Goal: Task Accomplishment & Management: Manage account settings

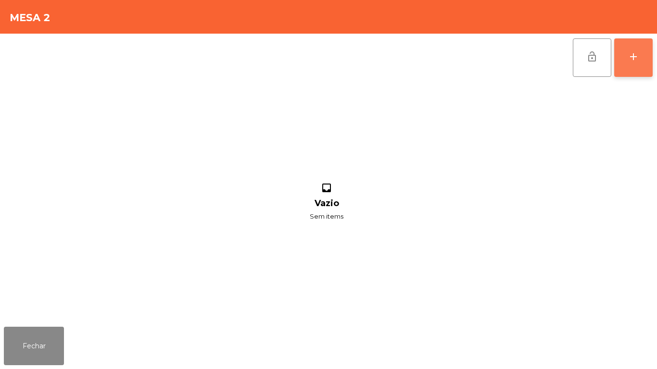
click at [630, 61] on div "add" at bounding box center [634, 57] width 12 height 12
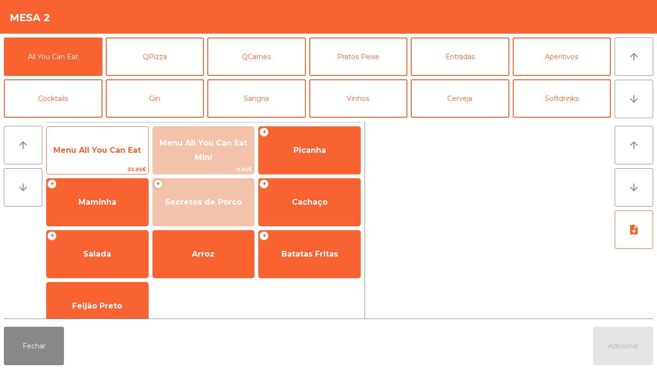
click at [123, 150] on span "Menu All You Can Eat" at bounding box center [97, 150] width 88 height 9
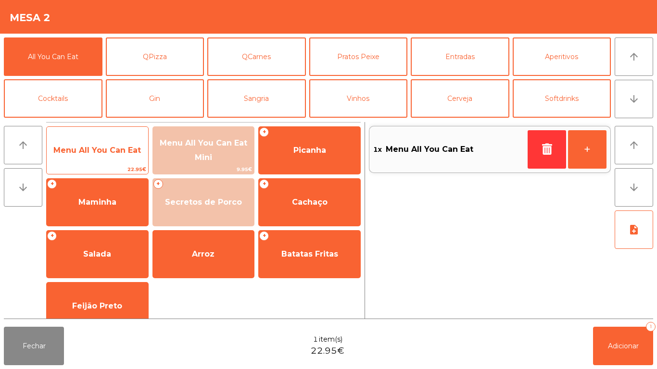
click at [117, 151] on span "Menu All You Can Eat" at bounding box center [97, 150] width 88 height 9
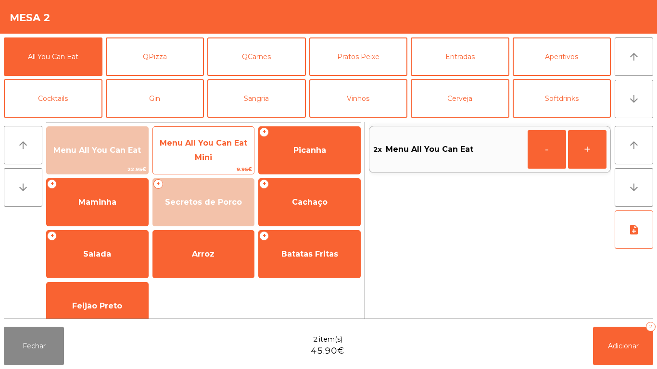
click at [196, 151] on span "Menu All You Can Eat Mini" at bounding box center [203, 150] width 101 height 41
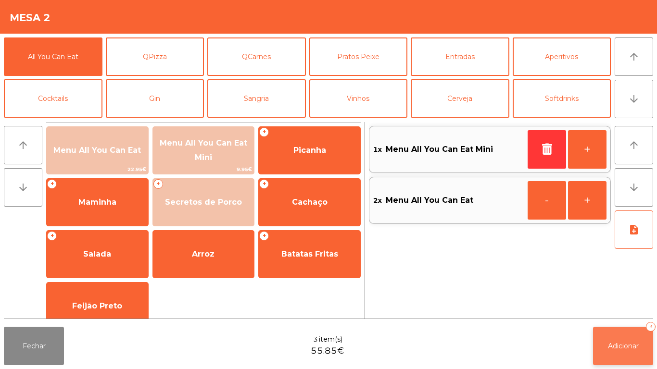
click at [633, 349] on span "Adicionar" at bounding box center [623, 346] width 31 height 9
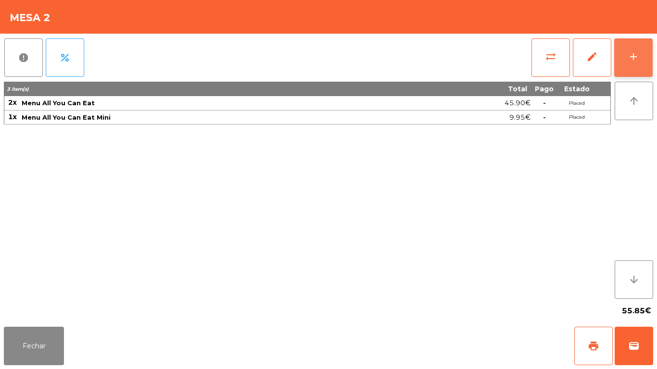
click at [637, 63] on button "add" at bounding box center [633, 57] width 38 height 38
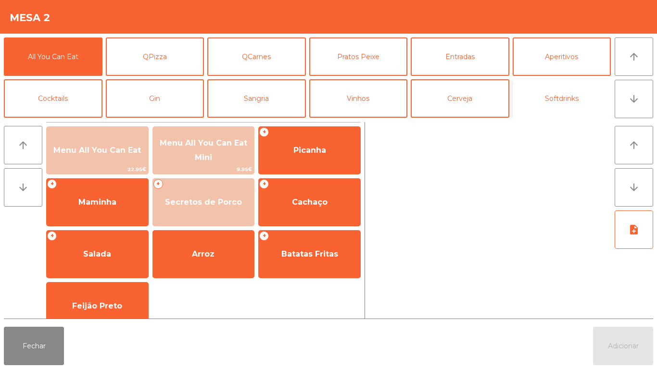
click at [580, 97] on button "Softdrinks" at bounding box center [562, 98] width 99 height 38
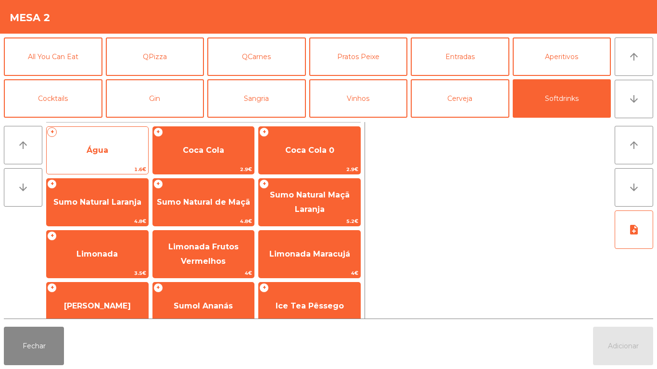
click at [114, 152] on span "Água" at bounding box center [97, 151] width 101 height 26
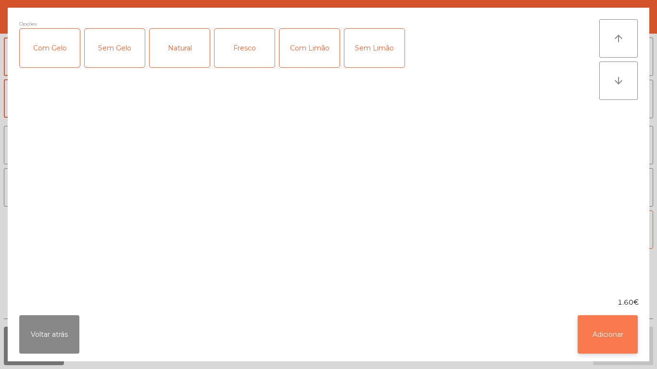
click at [597, 329] on button "Adicionar" at bounding box center [608, 334] width 60 height 38
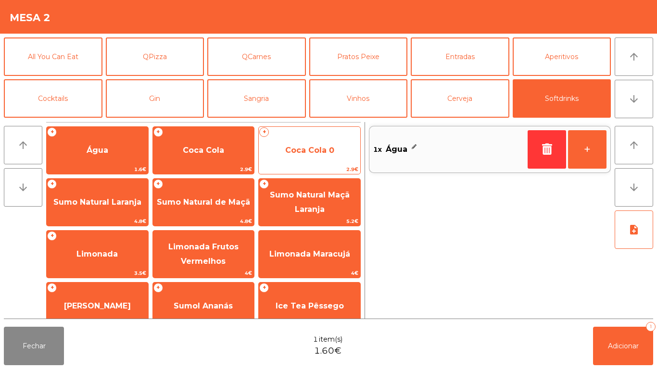
click at [310, 154] on span "Coca Cola 0" at bounding box center [309, 150] width 49 height 9
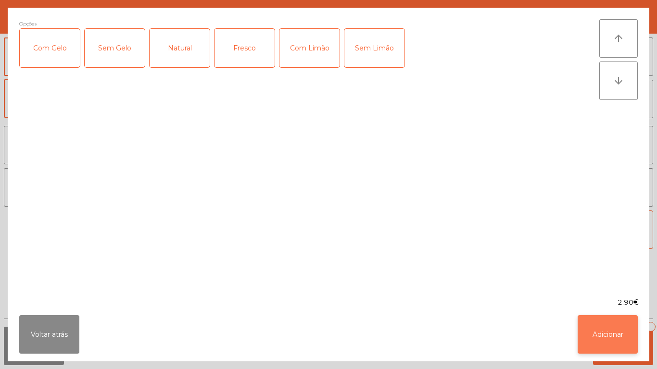
click at [611, 341] on button "Adicionar" at bounding box center [608, 334] width 60 height 38
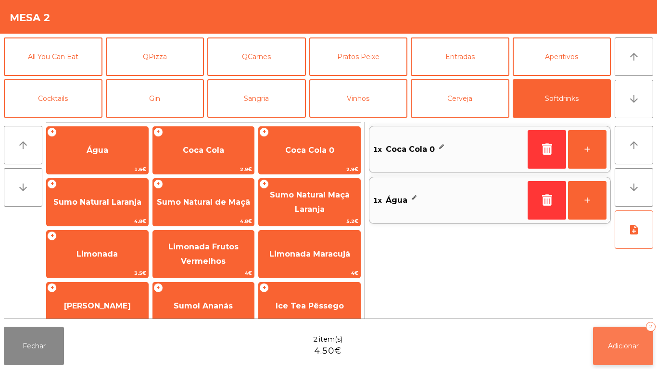
click at [627, 341] on button "Adicionar 2" at bounding box center [623, 346] width 60 height 38
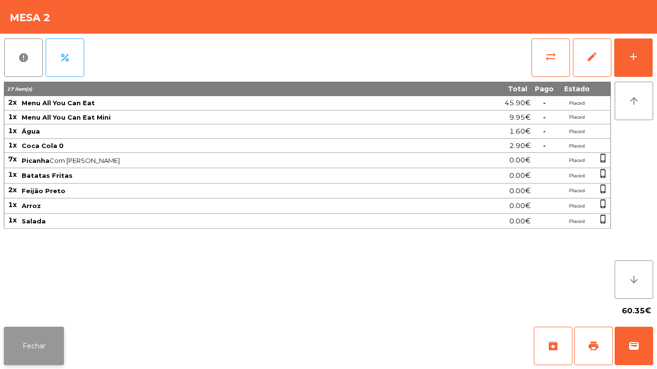
click at [46, 341] on button "Fechar" at bounding box center [34, 346] width 60 height 38
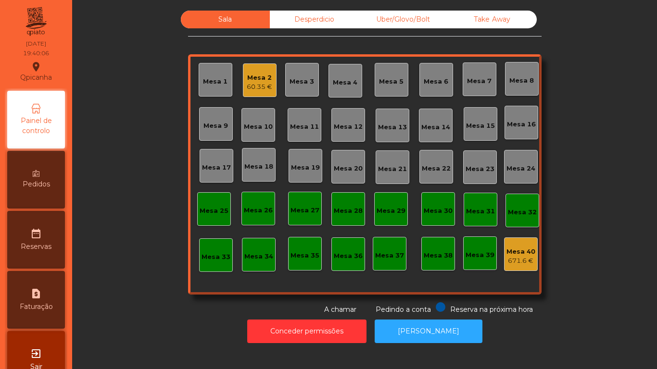
click at [221, 123] on div "Mesa 9" at bounding box center [215, 126] width 25 height 10
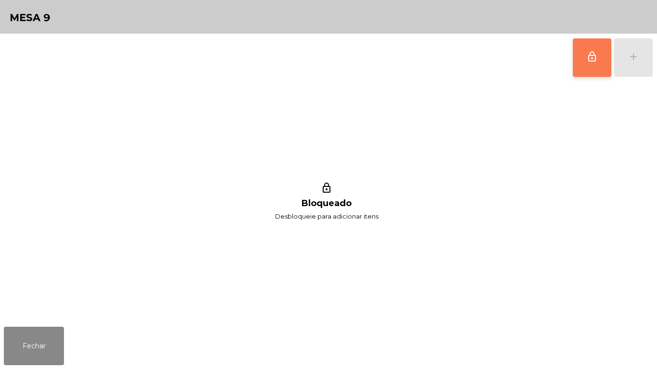
click at [592, 56] on span "lock_outline" at bounding box center [592, 57] width 12 height 12
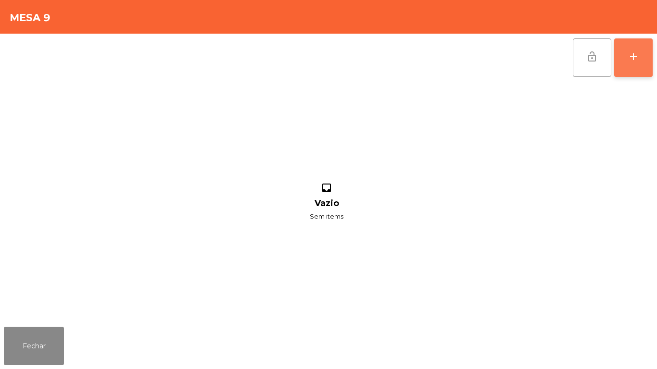
click at [631, 66] on button "add" at bounding box center [633, 57] width 38 height 38
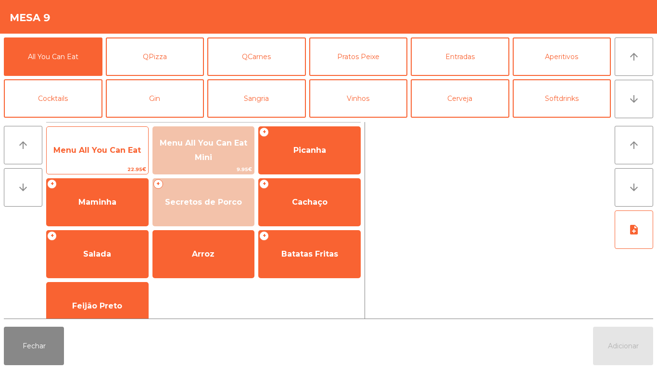
click at [113, 157] on span "Menu All You Can Eat" at bounding box center [97, 151] width 101 height 26
click at [124, 146] on span "Menu All You Can Eat" at bounding box center [97, 150] width 88 height 9
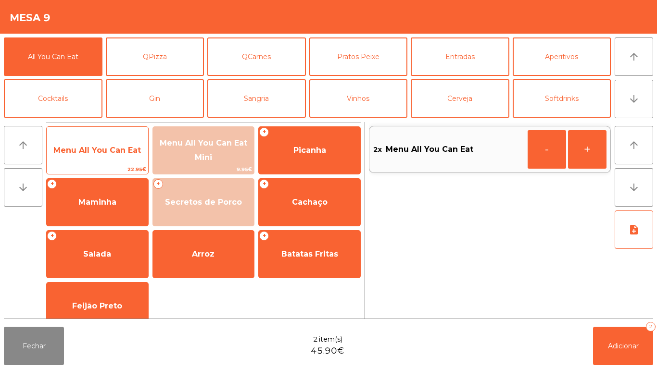
click at [141, 140] on span "Menu All You Can Eat" at bounding box center [97, 151] width 101 height 26
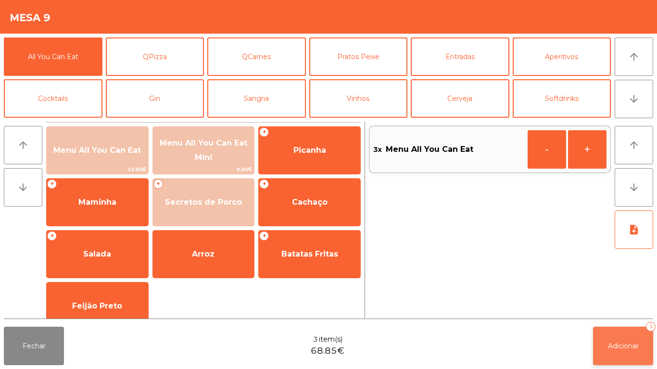
click at [631, 340] on button "Adicionar 3" at bounding box center [623, 346] width 60 height 38
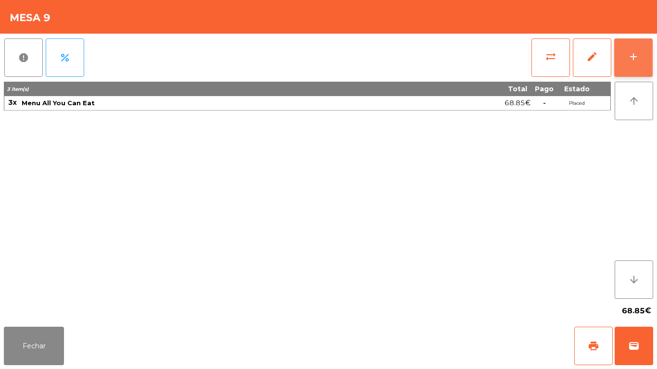
click at [632, 58] on div "add" at bounding box center [634, 57] width 12 height 12
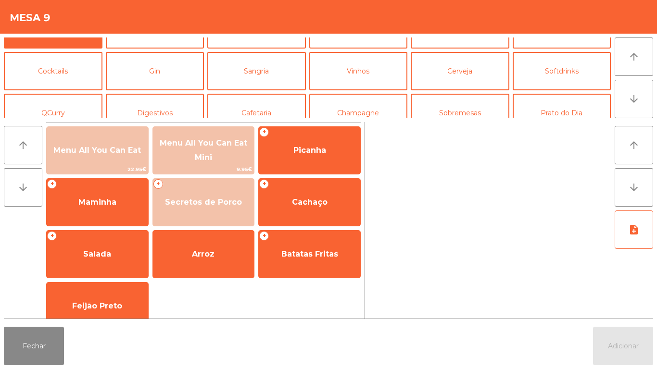
scroll to position [31, 0]
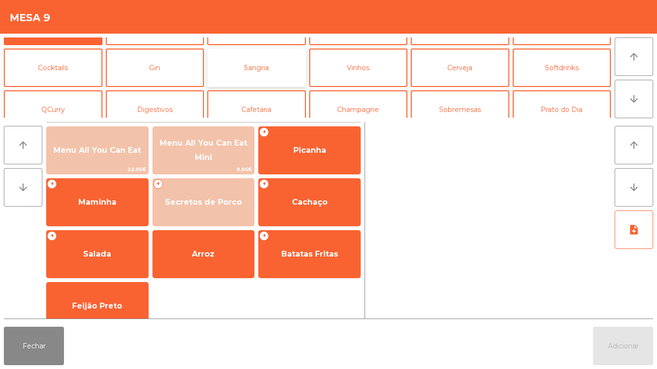
click at [272, 75] on button "Sangria" at bounding box center [256, 68] width 99 height 38
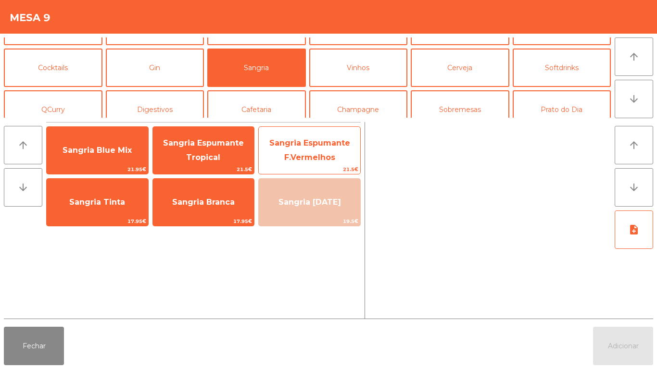
click at [307, 135] on span "Sangria Espumante F.Vermelhos" at bounding box center [309, 150] width 101 height 41
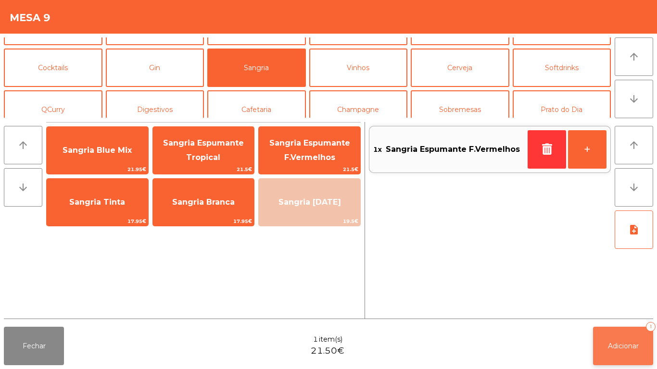
click at [632, 339] on button "Adicionar 1" at bounding box center [623, 346] width 60 height 38
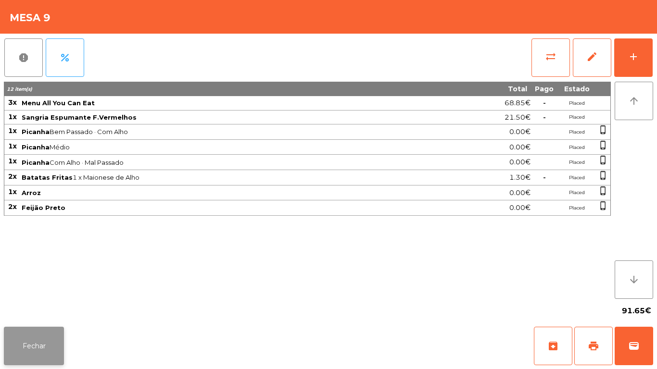
click at [46, 340] on button "Fechar" at bounding box center [34, 346] width 60 height 38
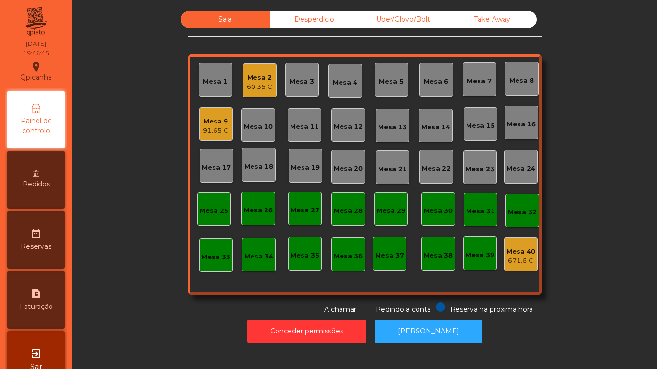
click at [491, 26] on div "Take Away" at bounding box center [492, 20] width 89 height 18
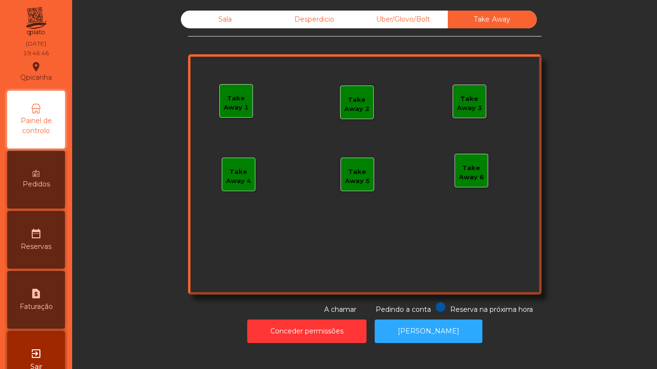
click at [238, 105] on div "Take Away 1" at bounding box center [236, 103] width 33 height 19
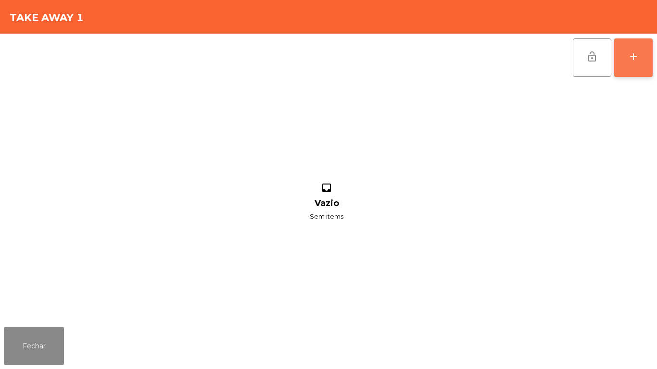
click at [627, 56] on button "add" at bounding box center [633, 57] width 38 height 38
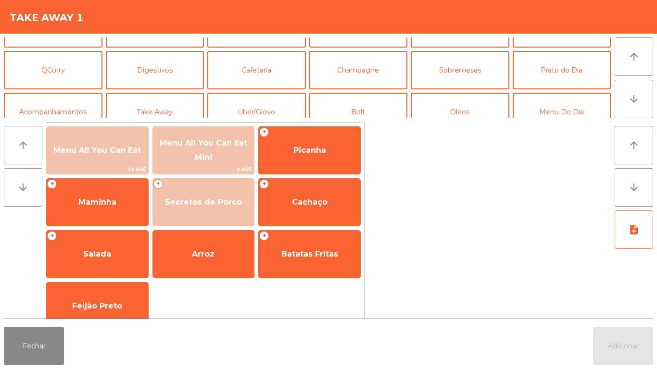
scroll to position [84, 0]
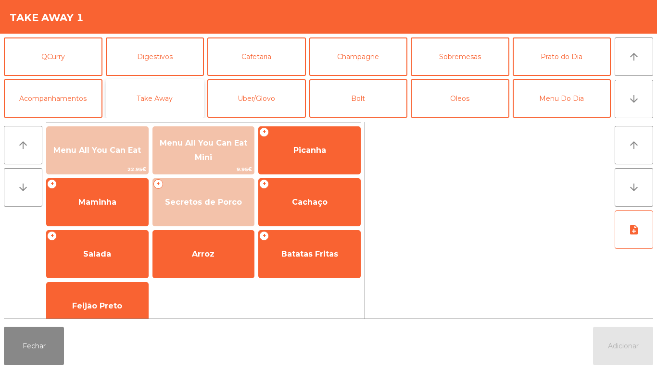
click at [173, 107] on button "Take Away" at bounding box center [155, 98] width 99 height 38
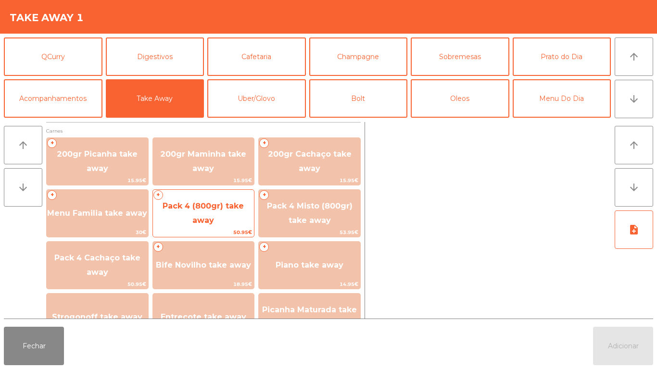
click at [214, 207] on span "Pack 4 (800gr) take away" at bounding box center [203, 214] width 81 height 24
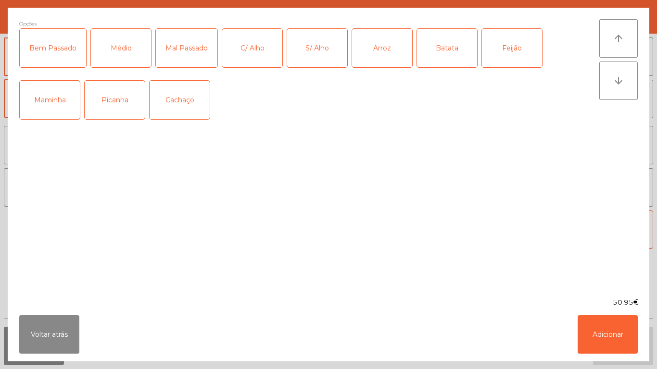
click at [126, 112] on div "Picanha" at bounding box center [115, 100] width 60 height 38
click at [133, 50] on div "Médio" at bounding box center [121, 48] width 60 height 38
click at [259, 54] on div "C/ Alho" at bounding box center [252, 48] width 60 height 38
click at [384, 56] on div "Arroz" at bounding box center [382, 48] width 60 height 38
click at [449, 56] on div "Batata" at bounding box center [447, 48] width 60 height 38
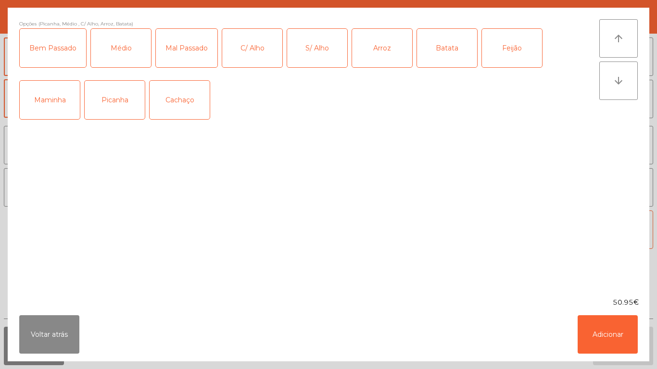
click at [512, 48] on div "Feijão" at bounding box center [512, 48] width 60 height 38
click at [614, 328] on button "Adicionar" at bounding box center [608, 334] width 60 height 38
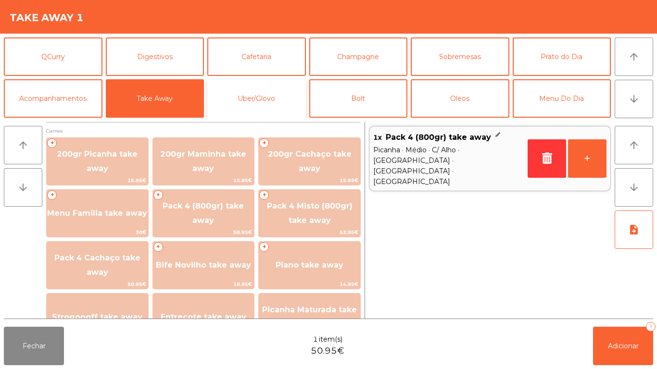
click at [265, 105] on button "Uber/Glovo" at bounding box center [256, 98] width 99 height 38
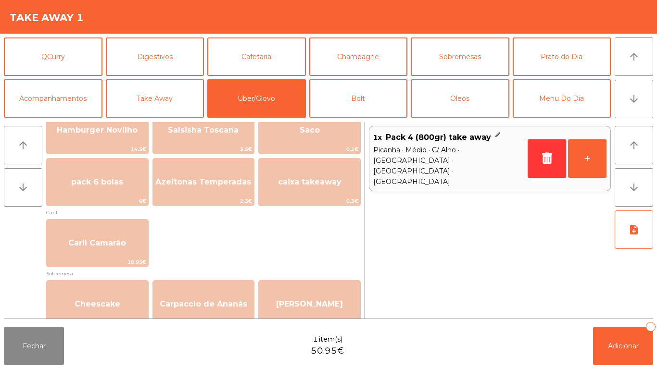
scroll to position [232, 0]
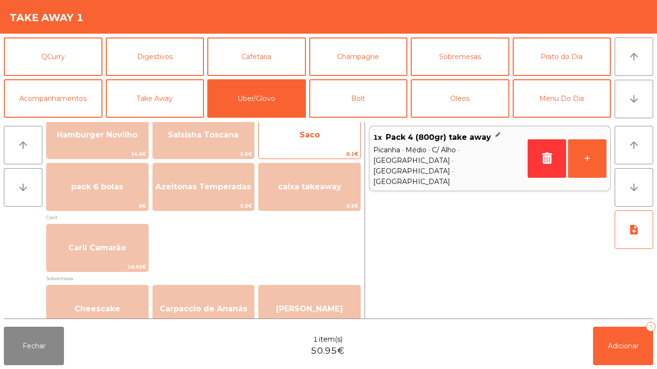
click at [335, 140] on span "Saco" at bounding box center [309, 135] width 101 height 26
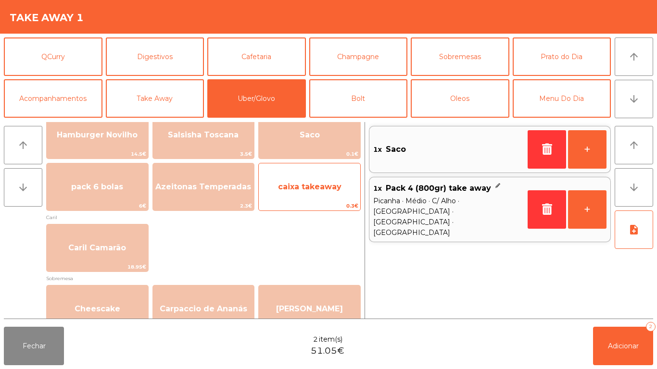
click at [322, 191] on span "caixa takeaway" at bounding box center [309, 187] width 101 height 26
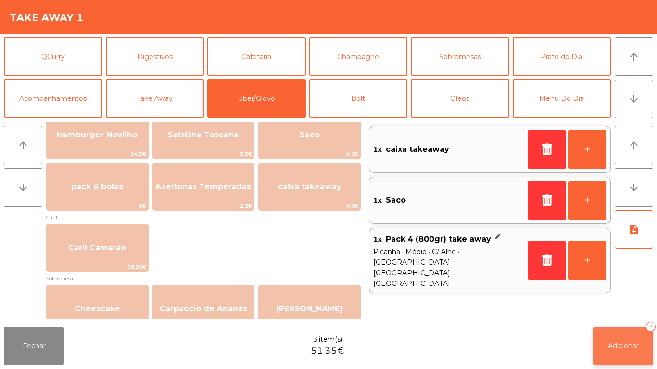
click at [631, 344] on span "Adicionar" at bounding box center [623, 346] width 31 height 9
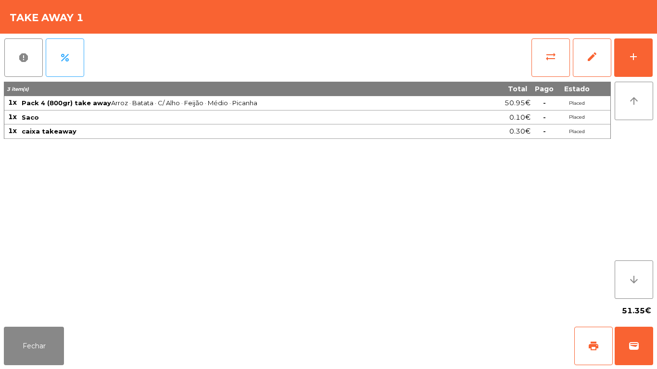
click at [36, 304] on div "51.35€" at bounding box center [328, 311] width 649 height 24
click at [48, 331] on button "Fechar" at bounding box center [34, 346] width 60 height 38
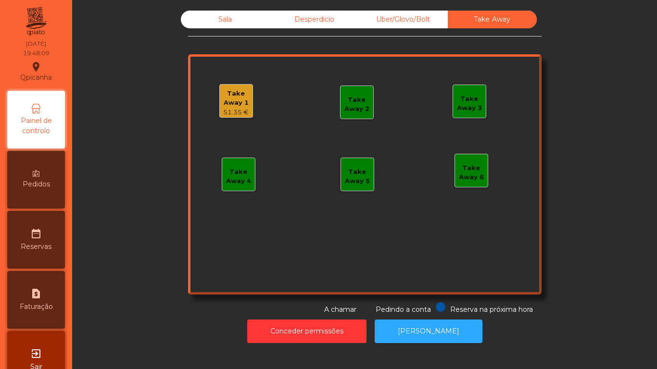
click at [216, 27] on div "Sala" at bounding box center [225, 20] width 89 height 18
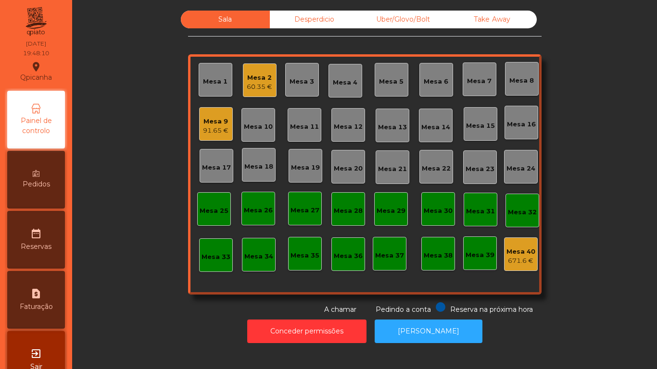
click at [390, 80] on div "Mesa 5" at bounding box center [391, 82] width 25 height 10
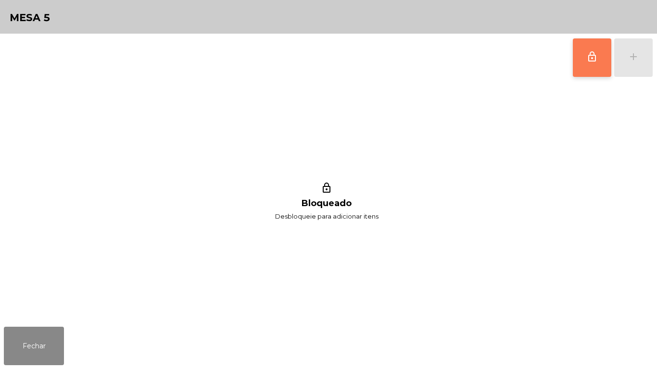
click at [584, 59] on button "lock_outline" at bounding box center [592, 57] width 38 height 38
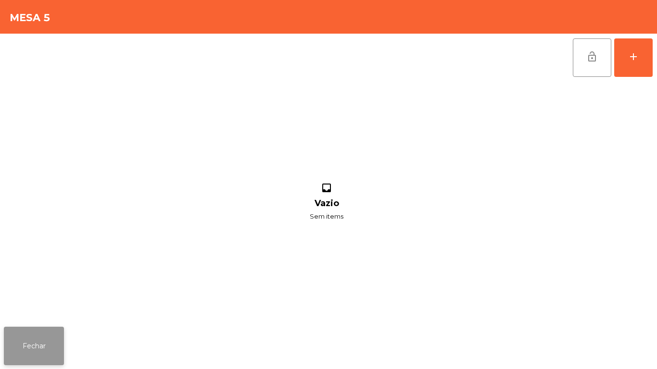
click at [19, 354] on button "Fechar" at bounding box center [34, 346] width 60 height 38
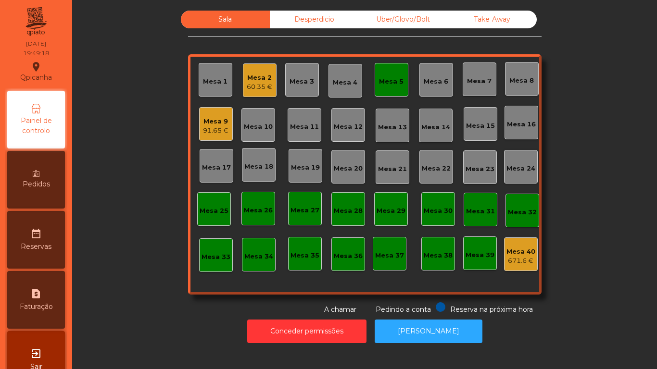
click at [390, 95] on div "Mesa 5" at bounding box center [392, 80] width 34 height 34
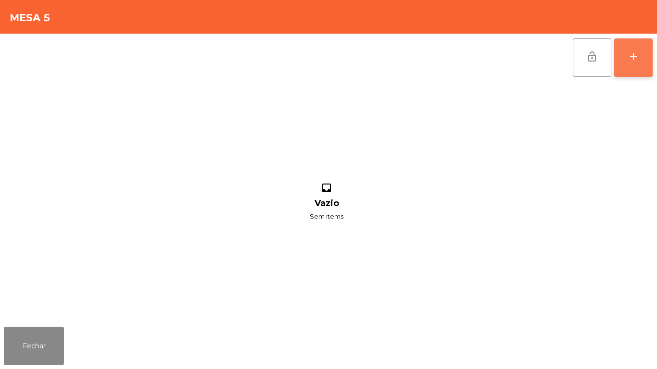
click at [645, 60] on button "add" at bounding box center [633, 57] width 38 height 38
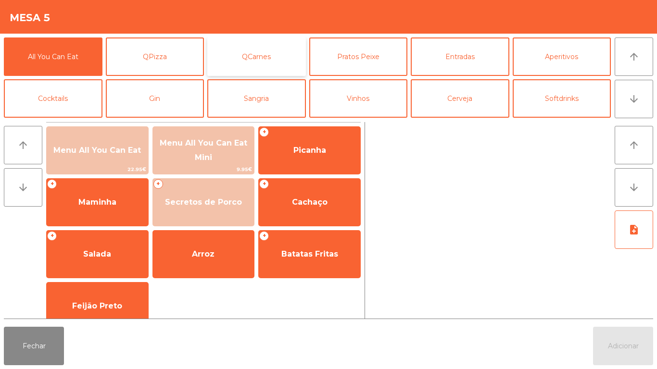
click at [282, 53] on button "QCarnes" at bounding box center [256, 57] width 99 height 38
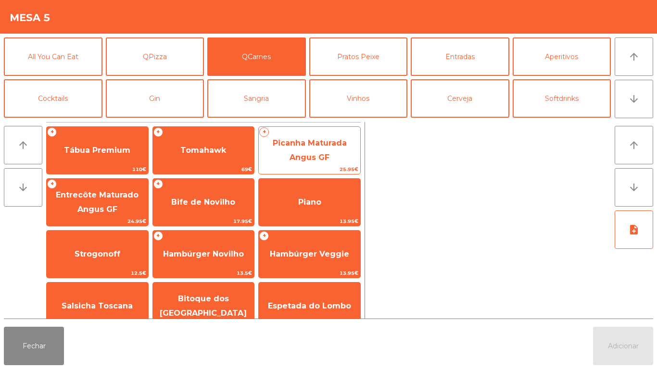
click at [327, 137] on span "Picanha Maturada Angus GF" at bounding box center [309, 150] width 101 height 41
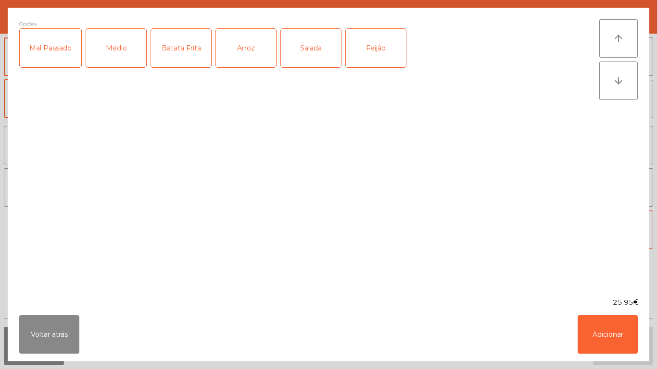
click at [123, 44] on div "Médio" at bounding box center [116, 48] width 60 height 38
click at [243, 56] on div "Arroz" at bounding box center [246, 48] width 60 height 38
click at [186, 51] on div "Batata Frita" at bounding box center [181, 48] width 60 height 38
click at [613, 334] on button "Adicionar" at bounding box center [608, 334] width 60 height 38
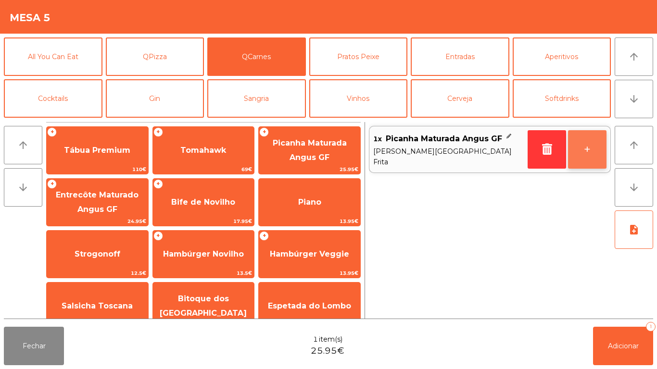
click at [587, 147] on button "+" at bounding box center [587, 149] width 38 height 38
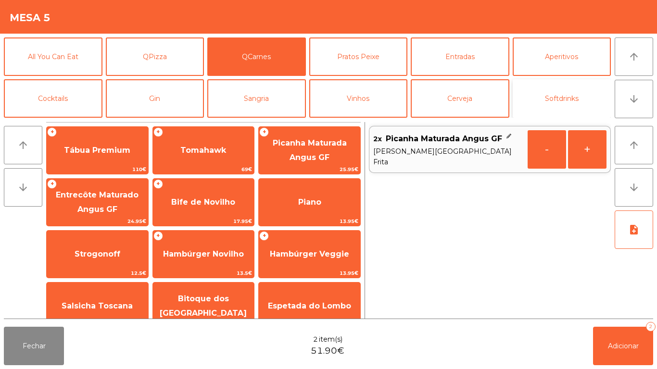
click at [569, 96] on button "Softdrinks" at bounding box center [562, 98] width 99 height 38
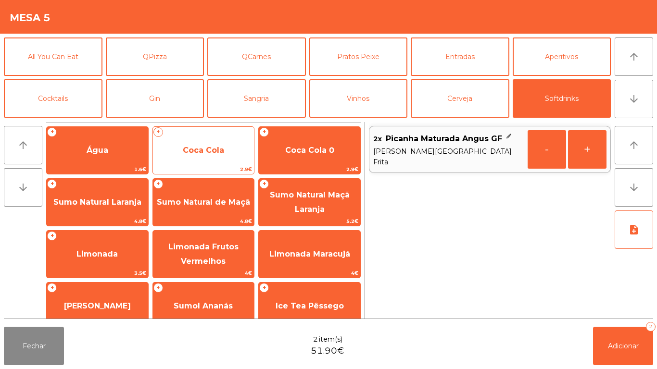
click at [210, 154] on span "Coca Cola" at bounding box center [203, 150] width 41 height 9
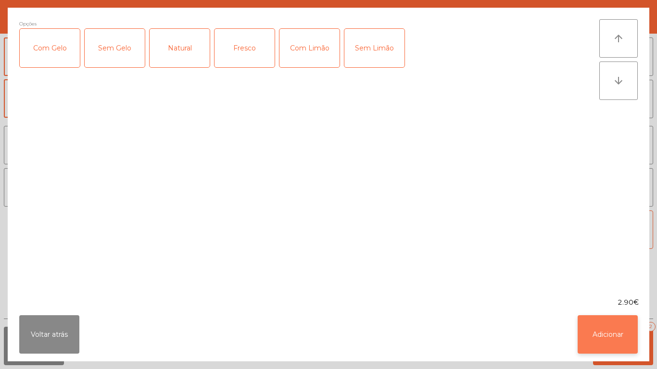
click at [612, 328] on button "Adicionar" at bounding box center [608, 334] width 60 height 38
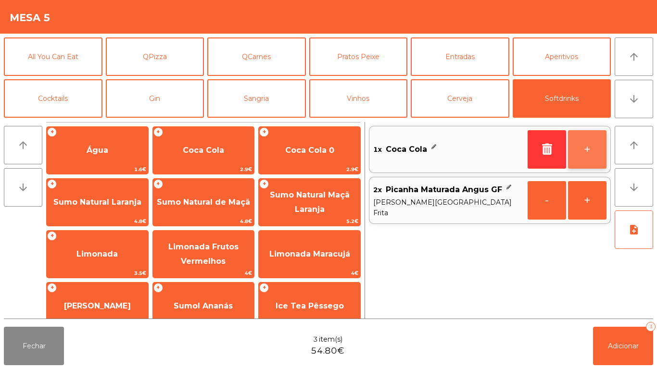
click at [577, 143] on button "+" at bounding box center [587, 149] width 38 height 38
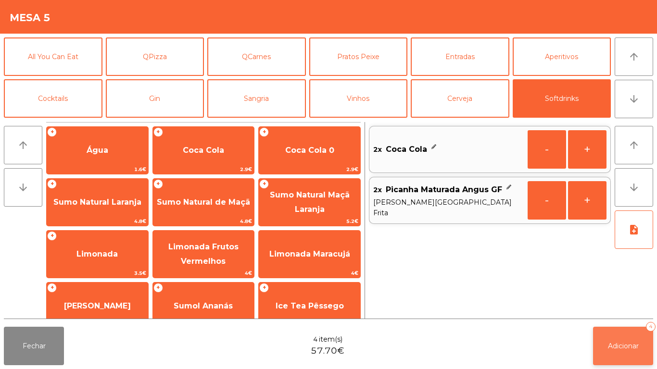
click at [651, 327] on div "4" at bounding box center [651, 327] width 10 height 10
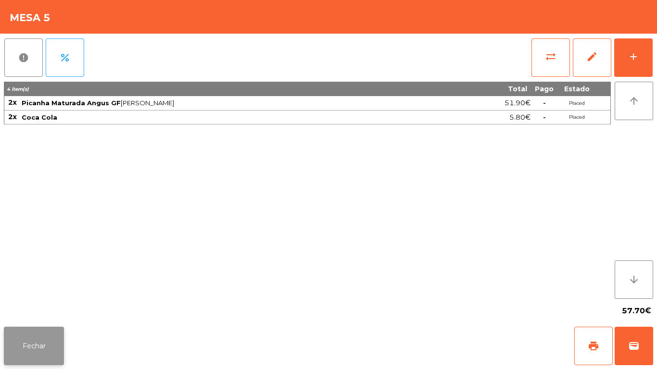
click at [39, 330] on button "Fechar" at bounding box center [34, 346] width 60 height 38
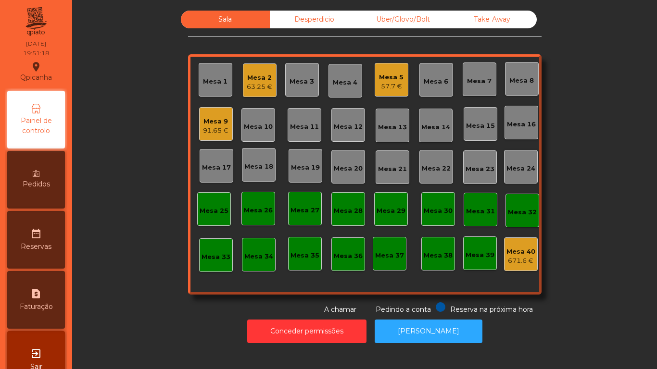
click at [259, 171] on div "Mesa 18" at bounding box center [258, 167] width 29 height 10
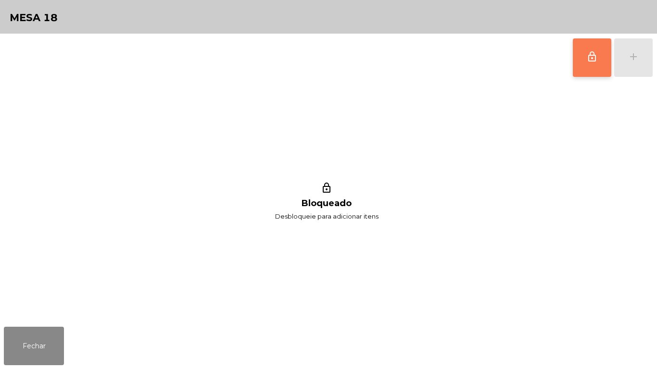
click at [584, 67] on button "lock_outline" at bounding box center [592, 57] width 38 height 38
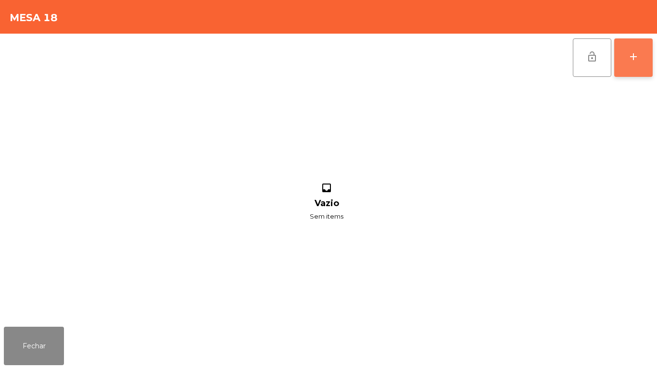
click at [634, 62] on div "add" at bounding box center [634, 57] width 12 height 12
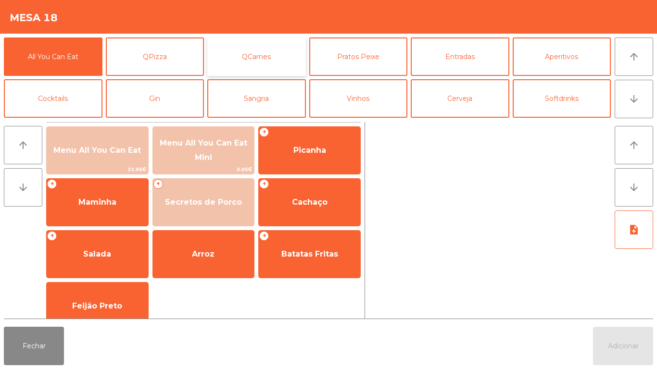
click at [268, 67] on button "QCarnes" at bounding box center [256, 57] width 99 height 38
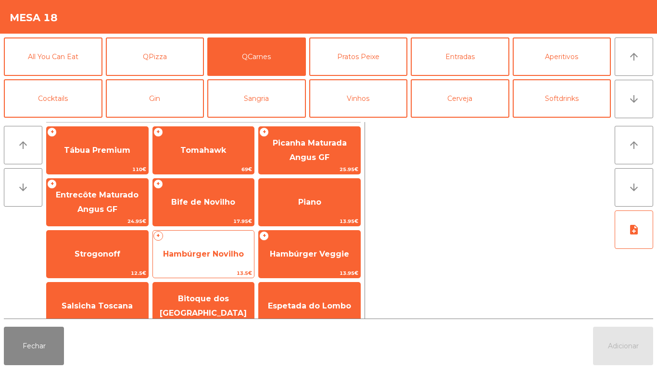
click at [216, 254] on span "Hambúrger Novilho" at bounding box center [203, 254] width 81 height 9
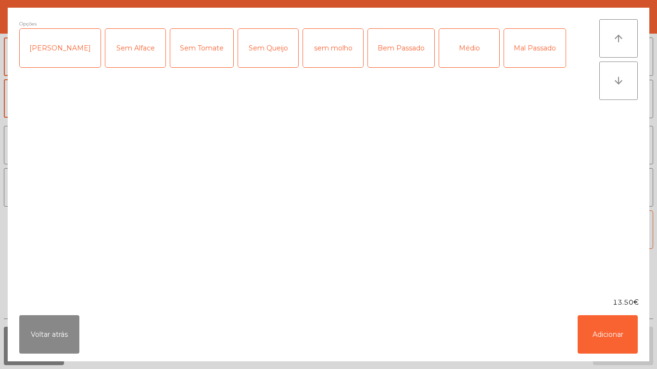
click at [443, 45] on div "Médio" at bounding box center [469, 48] width 60 height 38
click at [610, 347] on button "Adicionar" at bounding box center [608, 334] width 60 height 38
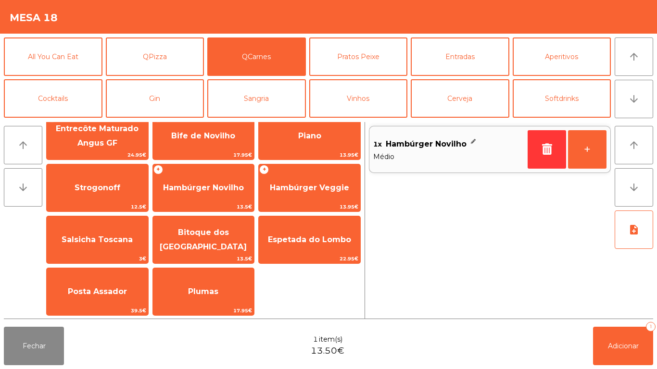
scroll to position [0, 0]
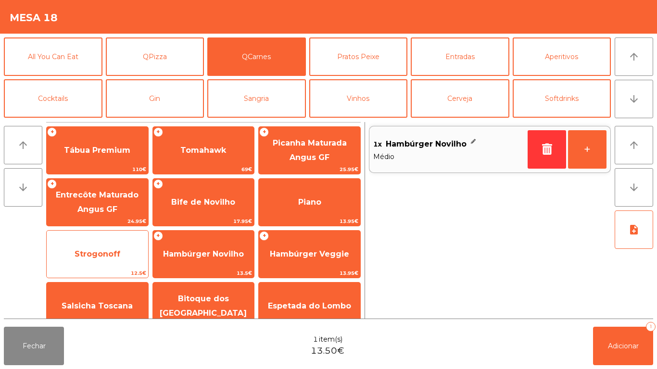
click at [117, 263] on span "Strogonoff" at bounding box center [97, 254] width 101 height 26
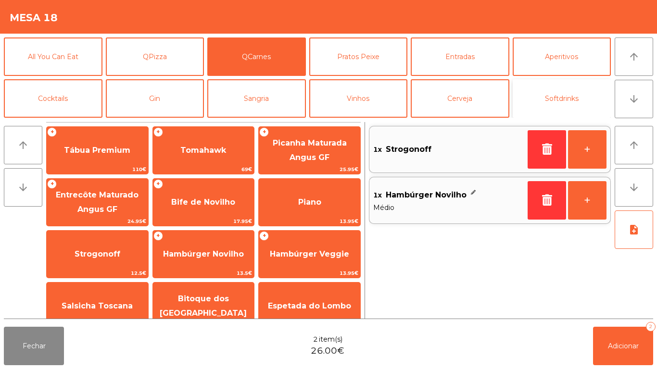
click at [561, 97] on button "Softdrinks" at bounding box center [562, 98] width 99 height 38
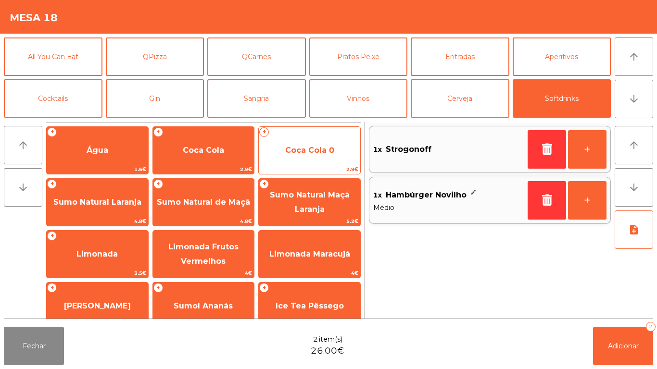
click at [310, 152] on span "Coca Cola 0" at bounding box center [309, 150] width 49 height 9
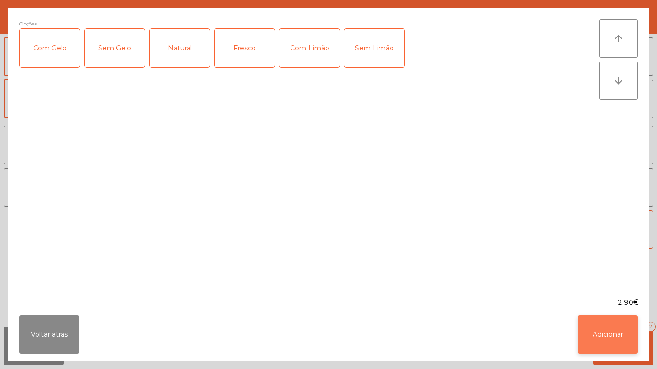
click at [621, 327] on button "Adicionar" at bounding box center [608, 334] width 60 height 38
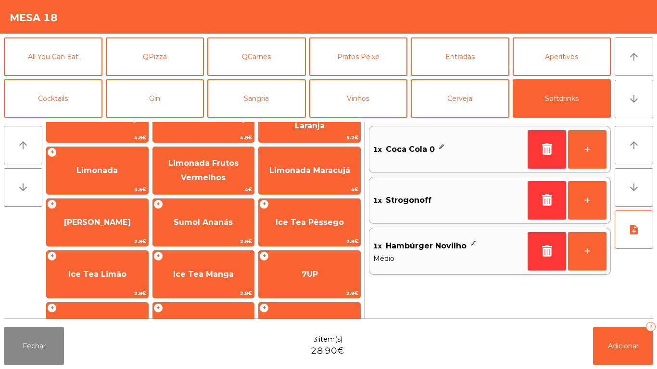
scroll to position [171, 0]
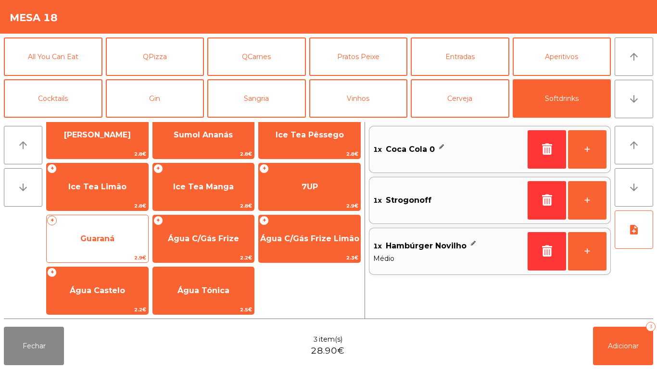
click at [119, 238] on span "Guaraná" at bounding box center [97, 239] width 101 height 26
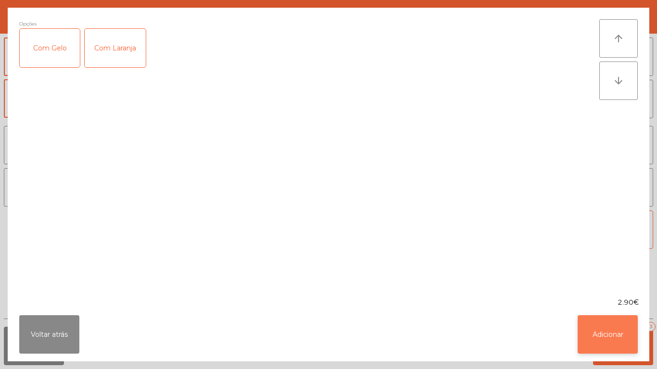
click at [613, 329] on button "Adicionar" at bounding box center [608, 334] width 60 height 38
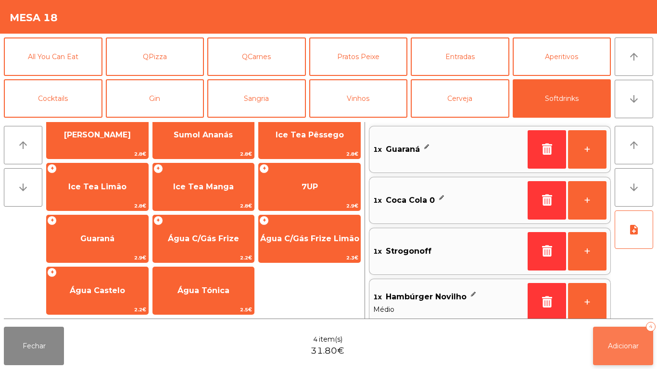
click at [626, 350] on span "Adicionar" at bounding box center [623, 346] width 31 height 9
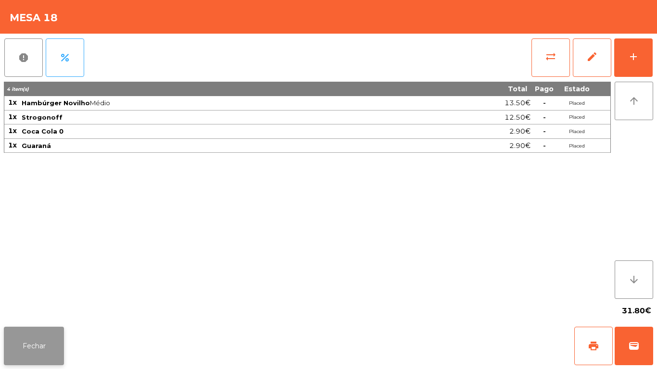
click at [25, 341] on button "Fechar" at bounding box center [34, 346] width 60 height 38
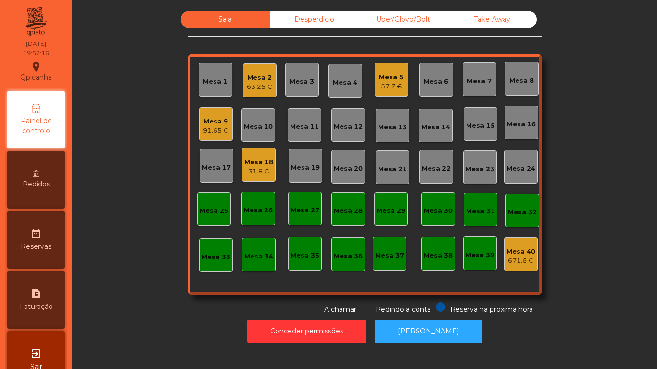
click at [215, 128] on div "91.65 €" at bounding box center [215, 131] width 25 height 10
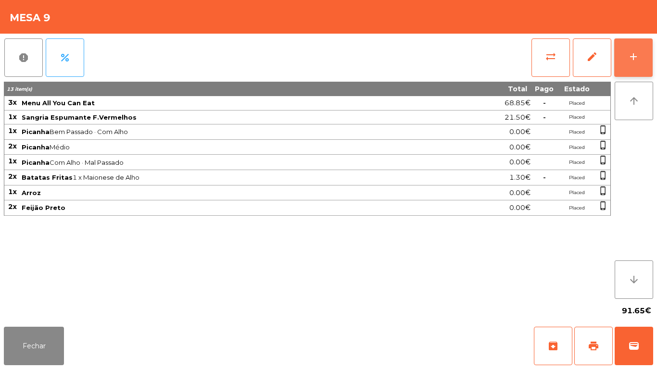
click at [634, 61] on div "add" at bounding box center [634, 57] width 12 height 12
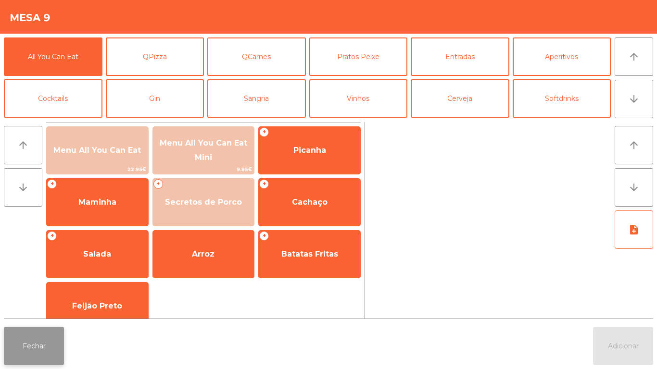
click at [52, 365] on button "Fechar" at bounding box center [34, 346] width 60 height 38
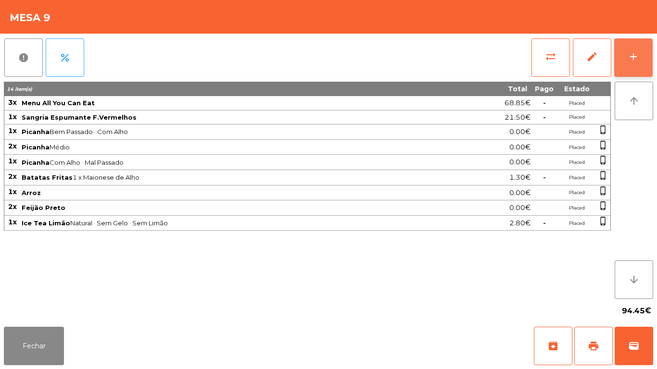
click at [637, 55] on div "add" at bounding box center [634, 57] width 12 height 12
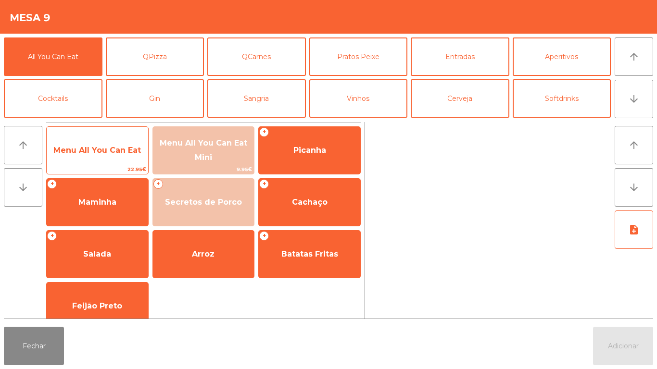
click at [121, 162] on span "Menu All You Can Eat" at bounding box center [97, 151] width 101 height 26
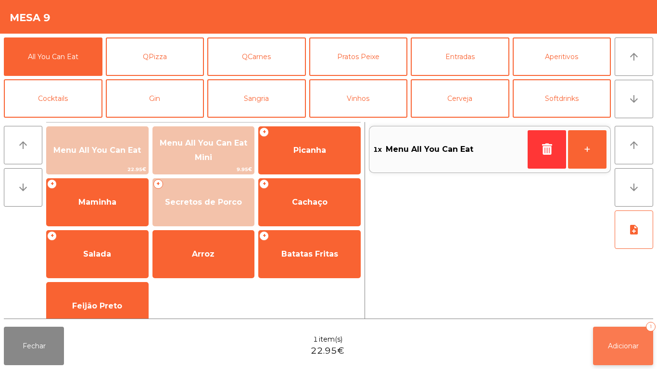
click at [618, 344] on span "Adicionar" at bounding box center [623, 346] width 31 height 9
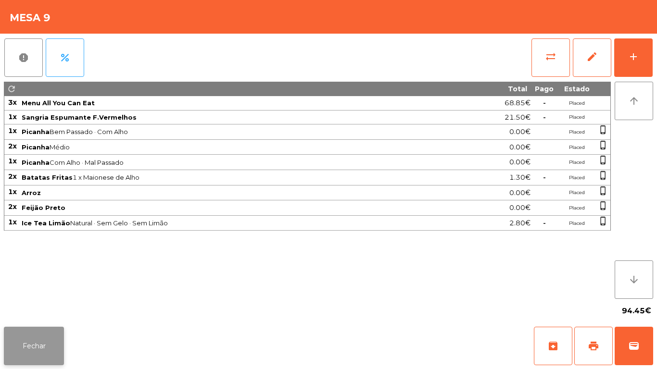
click at [40, 338] on button "Fechar" at bounding box center [34, 346] width 60 height 38
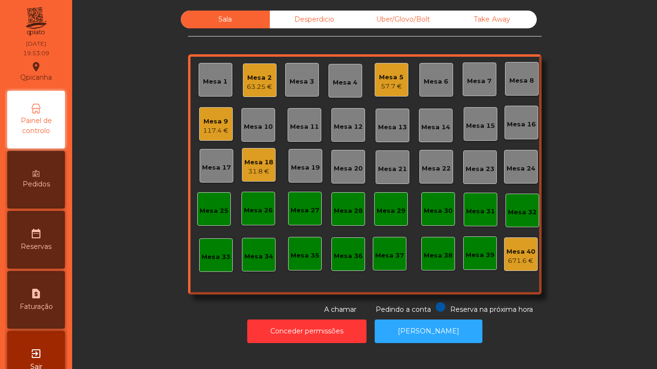
click at [208, 78] on div "Mesa 1" at bounding box center [215, 82] width 25 height 10
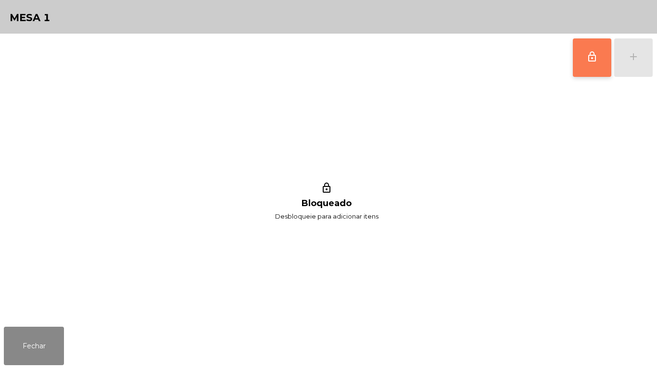
click at [595, 50] on button "lock_outline" at bounding box center [592, 57] width 38 height 38
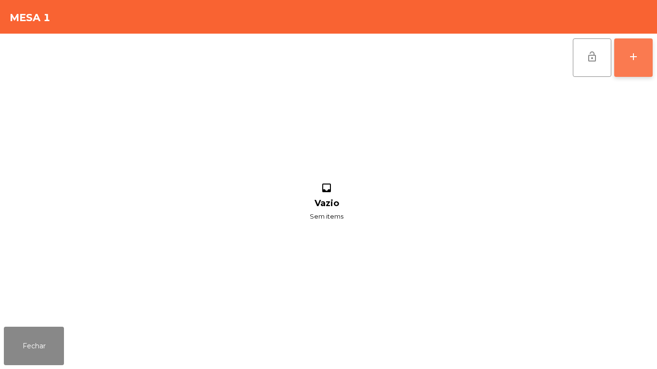
click at [634, 61] on div "add" at bounding box center [634, 57] width 12 height 12
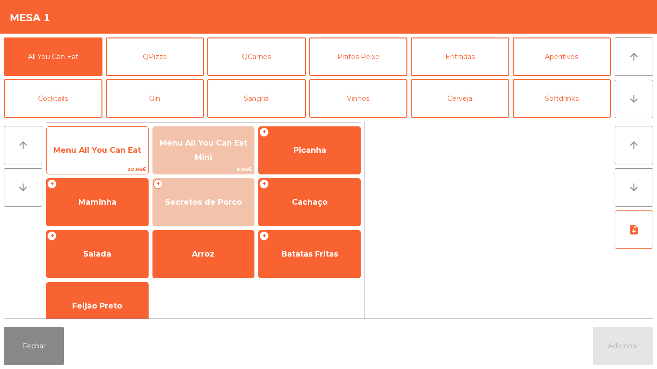
click at [125, 155] on span "Menu All You Can Eat" at bounding box center [97, 151] width 101 height 26
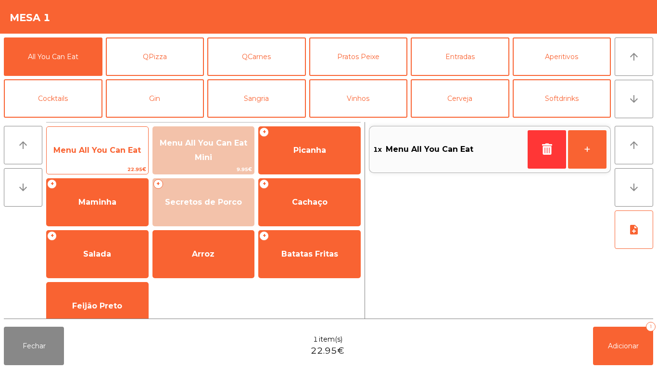
click at [123, 150] on span "Menu All You Can Eat" at bounding box center [97, 150] width 88 height 9
click at [91, 146] on span "Menu All You Can Eat" at bounding box center [97, 150] width 88 height 9
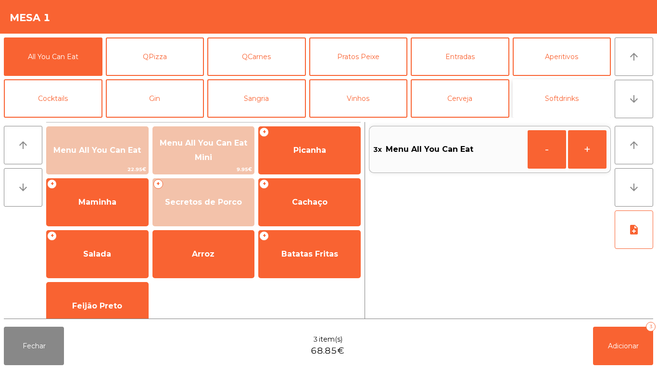
click at [550, 87] on button "Softdrinks" at bounding box center [562, 98] width 99 height 38
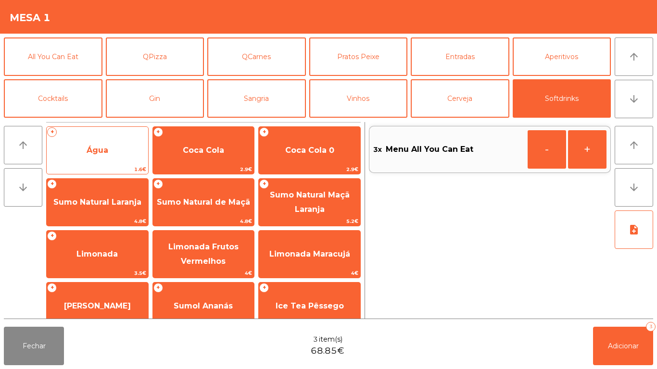
click at [121, 152] on span "Água" at bounding box center [97, 151] width 101 height 26
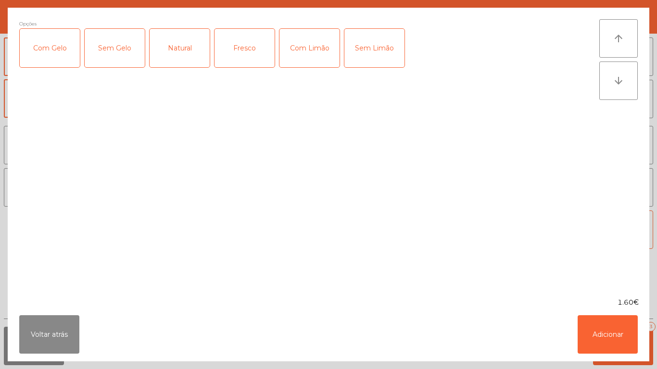
click at [178, 47] on div "Natural" at bounding box center [180, 48] width 60 height 38
click at [608, 326] on button "Adicionar" at bounding box center [608, 334] width 60 height 38
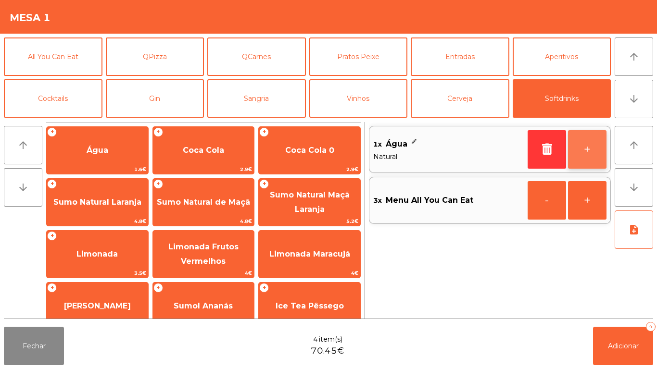
click at [584, 152] on button "+" at bounding box center [587, 149] width 38 height 38
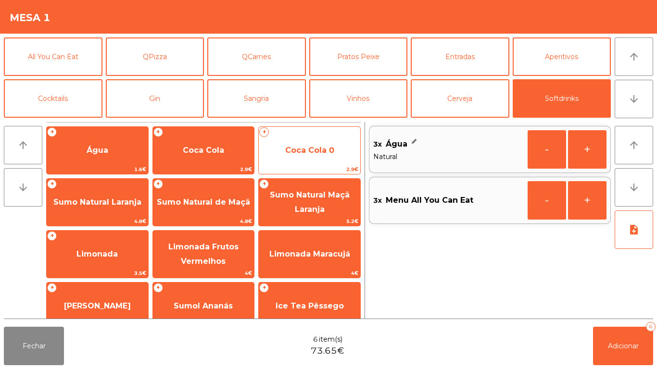
click at [311, 152] on span "Coca Cola 0" at bounding box center [309, 150] width 49 height 9
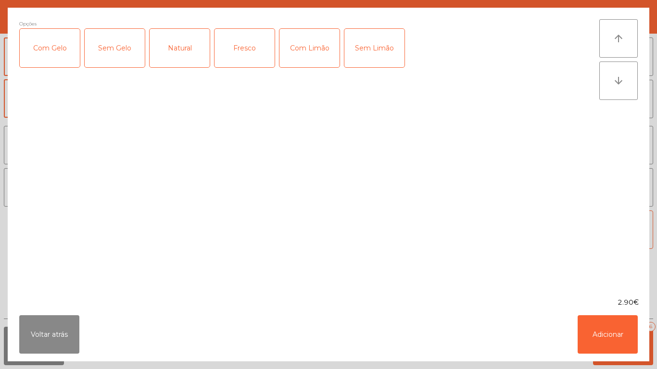
click at [318, 55] on div "Com Limão" at bounding box center [309, 48] width 60 height 38
click at [621, 336] on button "Adicionar" at bounding box center [608, 334] width 60 height 38
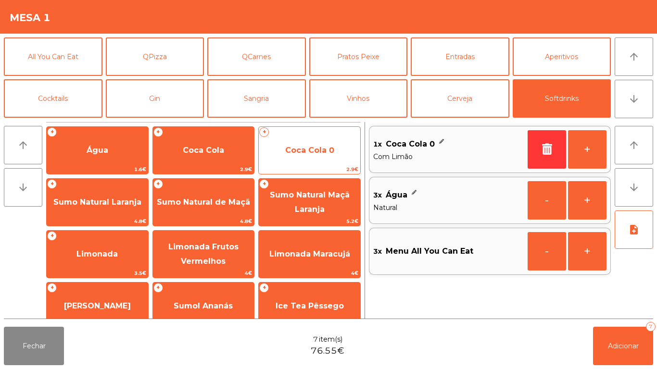
click at [317, 149] on span "Coca Cola 0" at bounding box center [309, 150] width 49 height 9
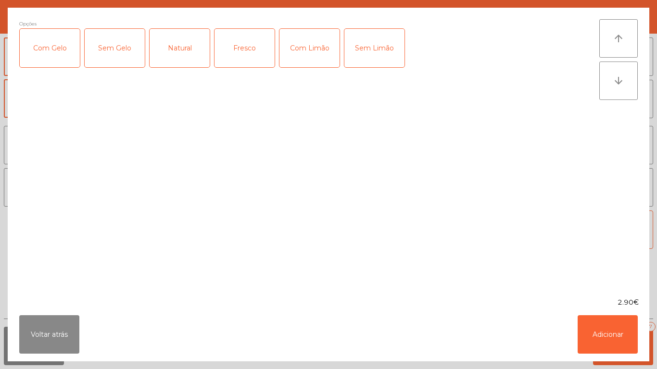
click at [61, 48] on div "Com Gelo" at bounding box center [50, 48] width 60 height 38
click at [604, 339] on button "Adicionar" at bounding box center [608, 334] width 60 height 38
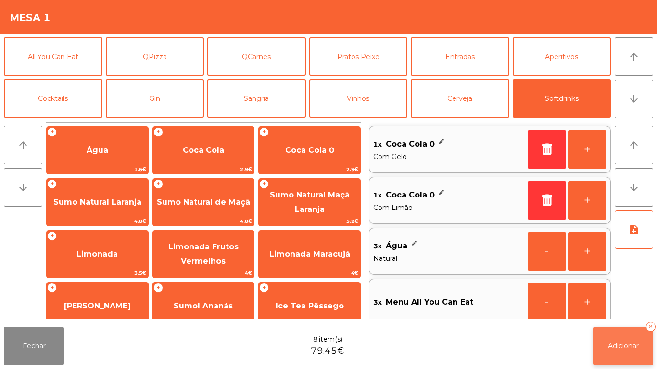
click at [627, 351] on button "Adicionar 8" at bounding box center [623, 346] width 60 height 38
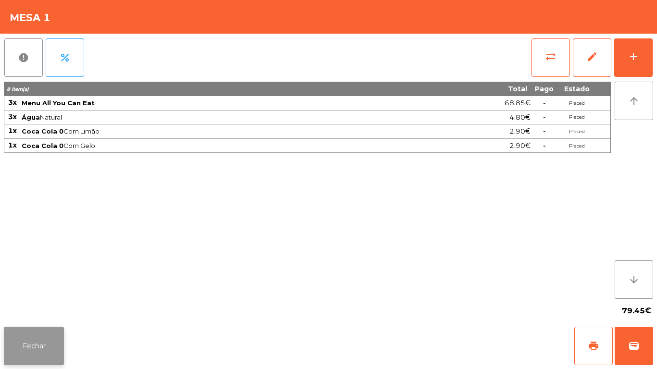
click at [48, 330] on button "Fechar" at bounding box center [34, 346] width 60 height 38
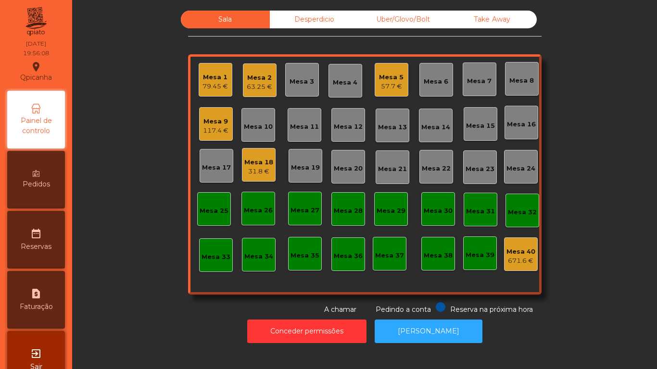
click at [466, 123] on div "Mesa 15" at bounding box center [480, 126] width 29 height 10
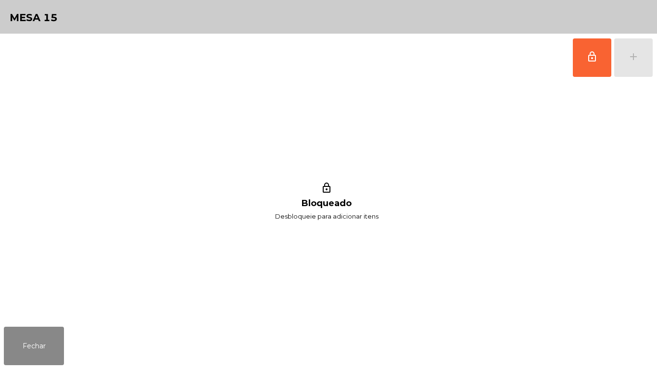
click at [623, 56] on div "lock_outline add" at bounding box center [612, 58] width 81 height 48
click at [578, 56] on button "lock_outline" at bounding box center [592, 57] width 38 height 38
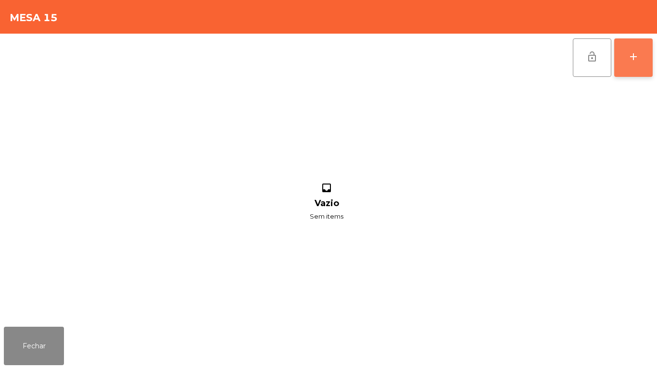
click at [630, 65] on button "add" at bounding box center [633, 57] width 38 height 38
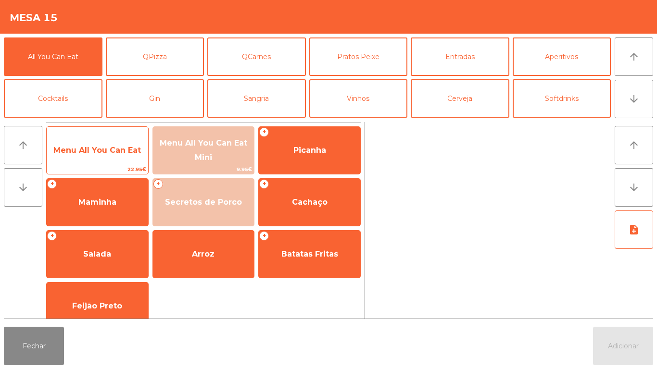
click at [146, 158] on span "Menu All You Can Eat" at bounding box center [97, 151] width 101 height 26
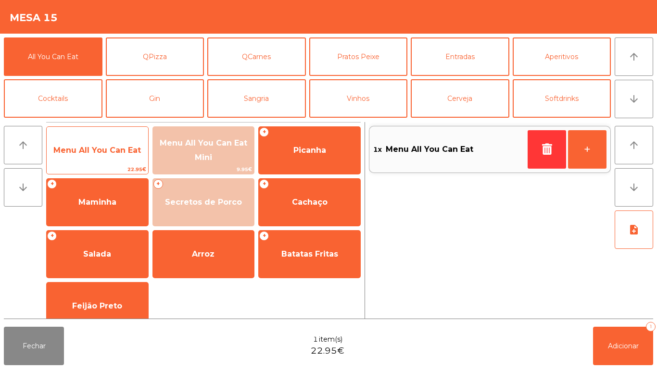
click at [134, 152] on span "Menu All You Can Eat" at bounding box center [97, 150] width 88 height 9
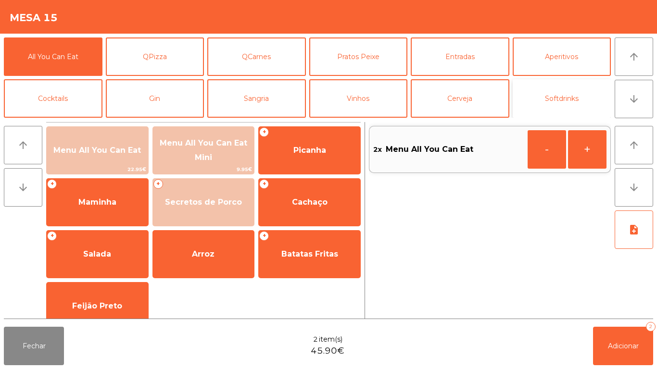
click at [573, 95] on button "Softdrinks" at bounding box center [562, 98] width 99 height 38
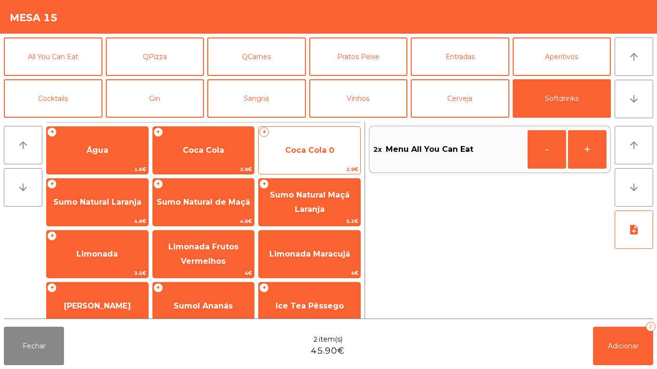
click at [319, 160] on span "Coca Cola 0" at bounding box center [309, 151] width 101 height 26
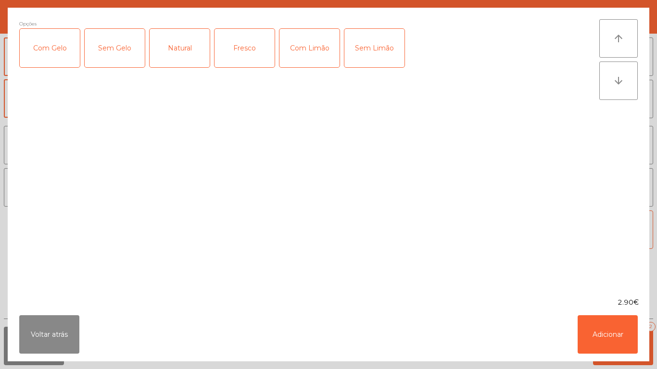
click at [61, 52] on div "Com Gelo" at bounding box center [50, 48] width 60 height 38
click at [327, 46] on div "Com Limão" at bounding box center [309, 48] width 60 height 38
click at [621, 330] on button "Adicionar" at bounding box center [608, 334] width 60 height 38
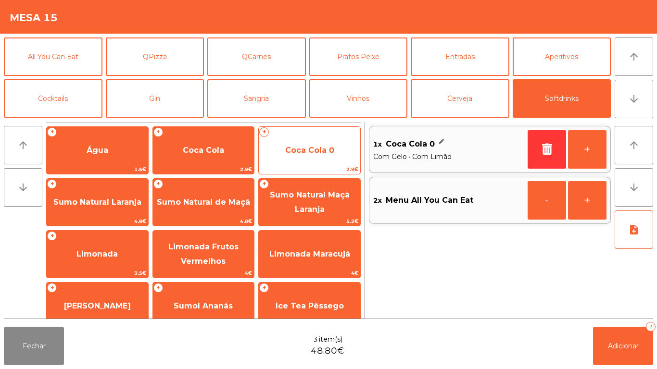
click at [302, 146] on span "Coca Cola 0" at bounding box center [309, 150] width 49 height 9
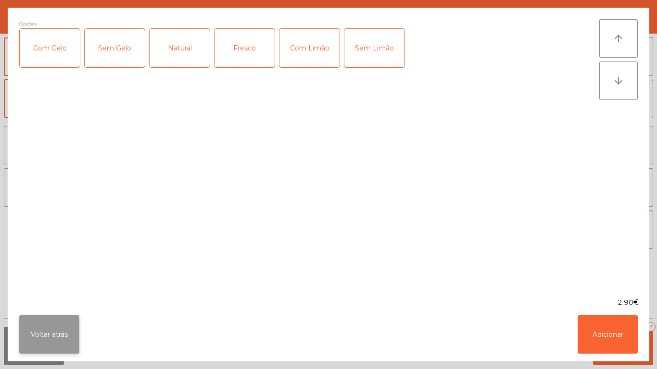
click at [65, 330] on button "Voltar atrás" at bounding box center [49, 334] width 60 height 38
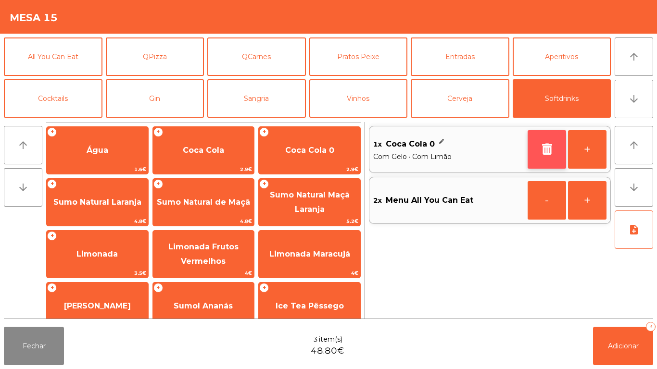
click at [543, 148] on icon "button" at bounding box center [547, 149] width 14 height 12
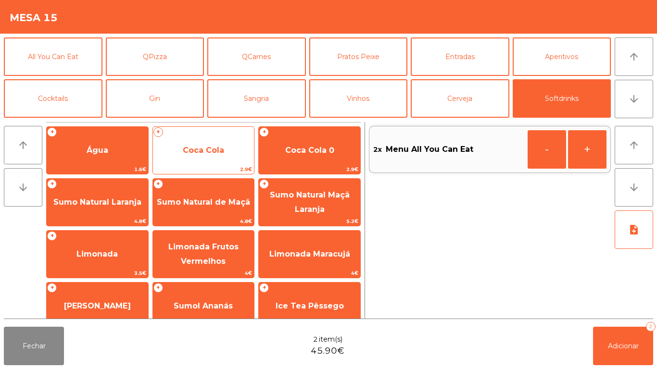
click at [228, 151] on span "Coca Cola" at bounding box center [203, 151] width 101 height 26
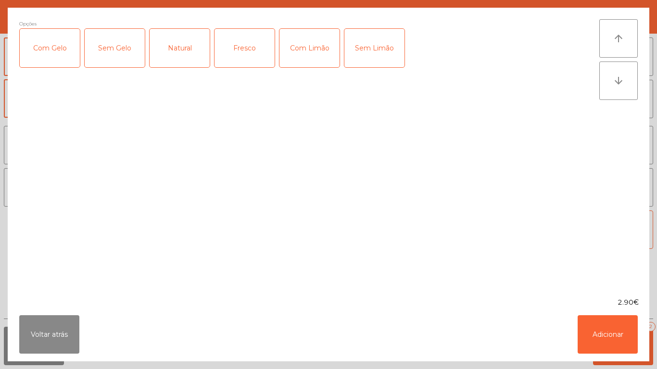
click at [63, 39] on div "Com Gelo" at bounding box center [50, 48] width 60 height 38
click at [332, 48] on div "Com Limão" at bounding box center [309, 48] width 60 height 38
click at [609, 340] on button "Adicionar" at bounding box center [608, 334] width 60 height 38
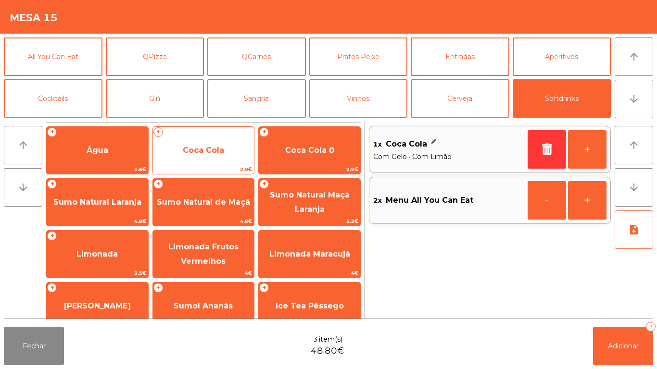
click at [221, 150] on span "Coca Cola" at bounding box center [203, 150] width 41 height 9
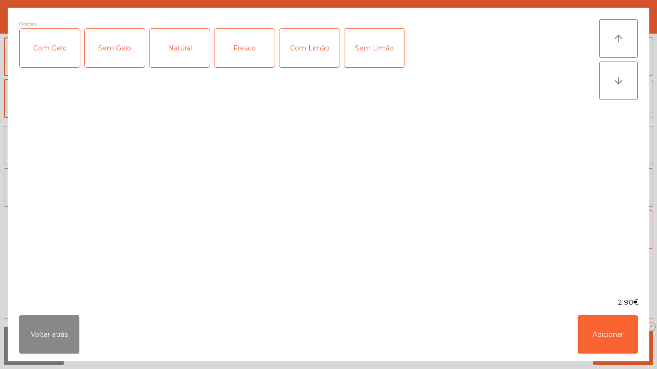
click at [312, 49] on div "Com Limão" at bounding box center [309, 48] width 60 height 38
click at [605, 321] on button "Adicionar" at bounding box center [608, 334] width 60 height 38
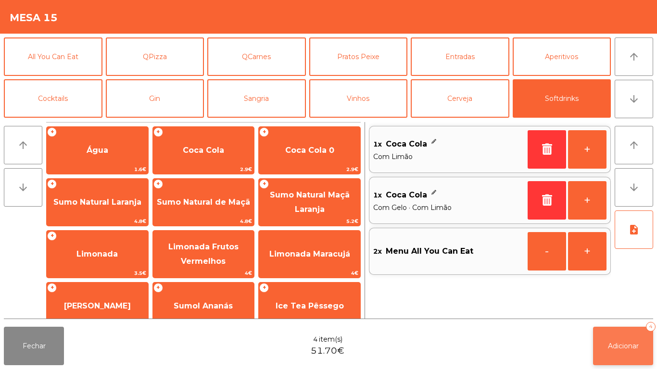
click at [624, 345] on span "Adicionar" at bounding box center [623, 346] width 31 height 9
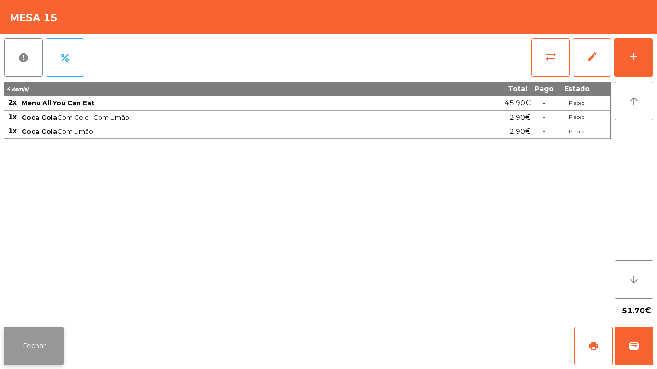
click at [43, 345] on button "Fechar" at bounding box center [34, 346] width 60 height 38
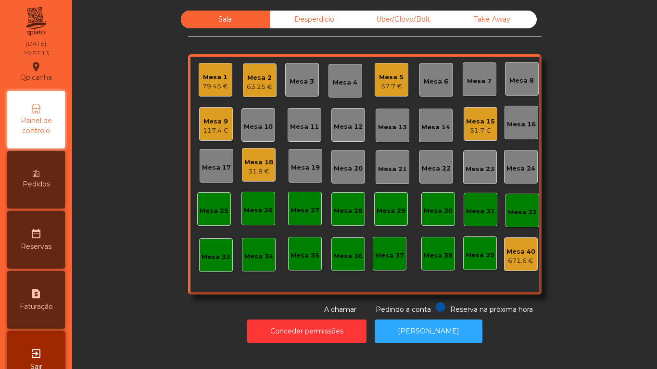
click at [207, 136] on div "Mesa 9 117.4 €" at bounding box center [216, 124] width 34 height 34
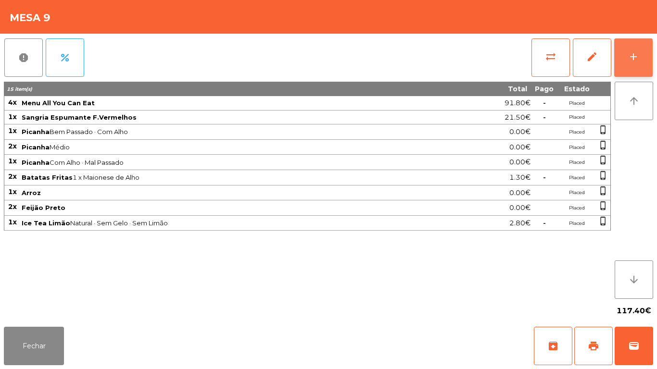
click at [626, 54] on button "add" at bounding box center [633, 57] width 38 height 38
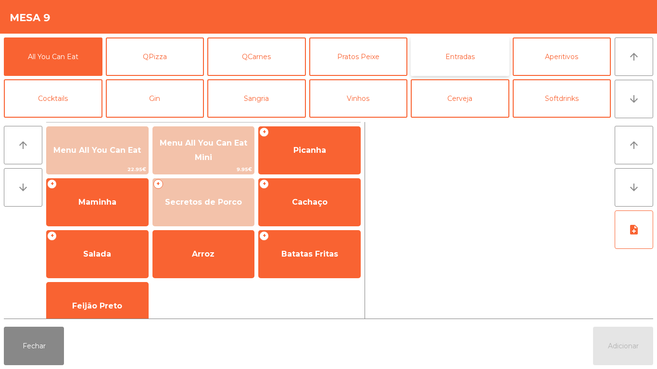
click at [454, 63] on button "Entradas" at bounding box center [460, 57] width 99 height 38
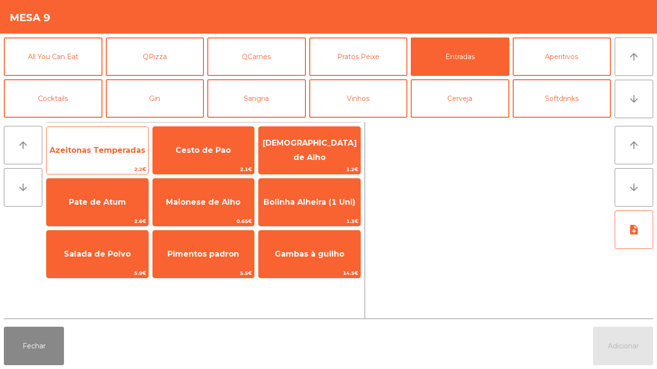
click at [122, 151] on span "Azeitonas Temperadas" at bounding box center [98, 150] width 96 height 9
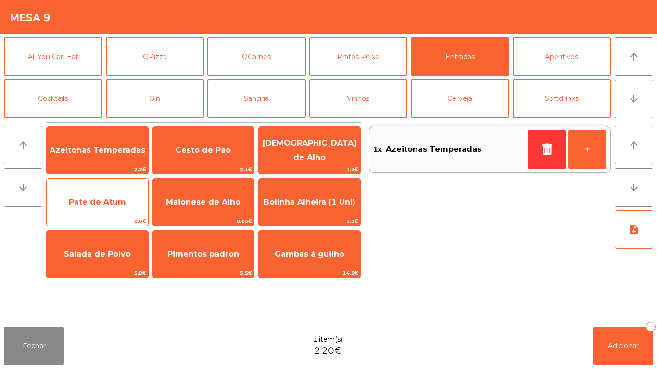
click at [112, 199] on span "Pate de Atum" at bounding box center [97, 202] width 57 height 9
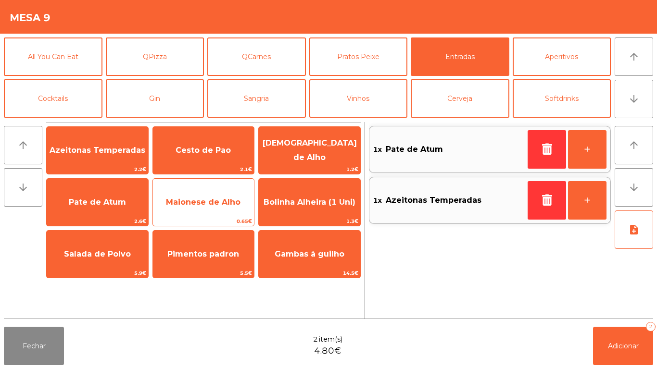
click at [206, 202] on span "Maionese de Alho" at bounding box center [203, 202] width 75 height 9
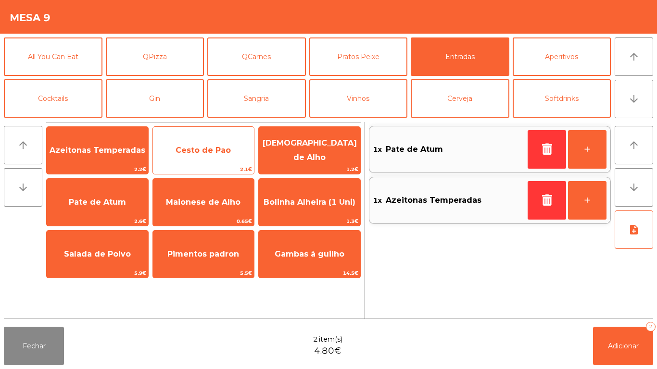
click at [215, 144] on span "Cesto de Pao" at bounding box center [203, 151] width 101 height 26
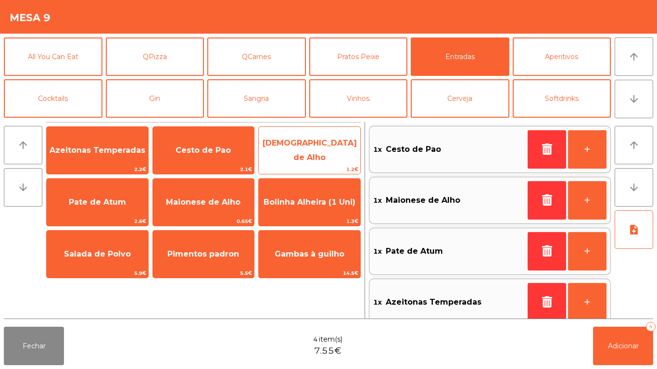
click at [304, 146] on span "[DEMOGRAPHIC_DATA] de Alho" at bounding box center [310, 151] width 94 height 24
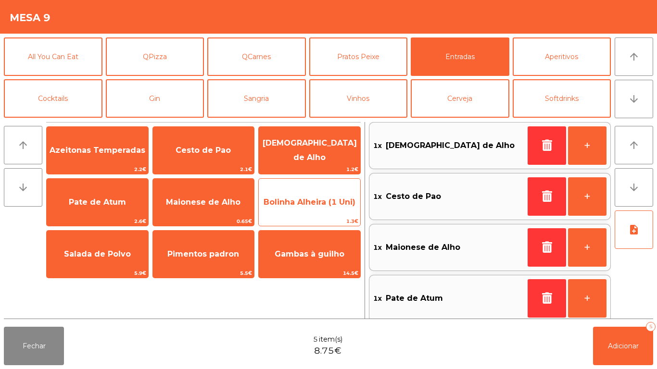
click at [306, 207] on span "Bolinha Alheira (1 Uni)" at bounding box center [309, 202] width 101 height 26
click at [315, 210] on span "Bolinha Alheira (1 Uni)" at bounding box center [309, 202] width 101 height 26
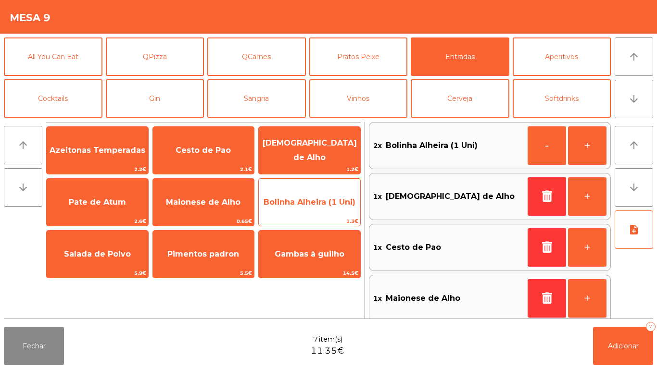
click at [316, 205] on span "Bolinha Alheira (1 Uni)" at bounding box center [310, 202] width 92 height 9
click at [321, 200] on span "Bolinha Alheira (1 Uni)" at bounding box center [310, 202] width 92 height 9
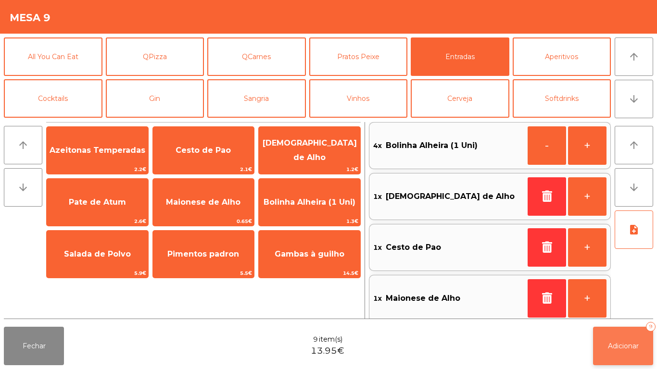
click at [621, 339] on button "Adicionar 9" at bounding box center [623, 346] width 60 height 38
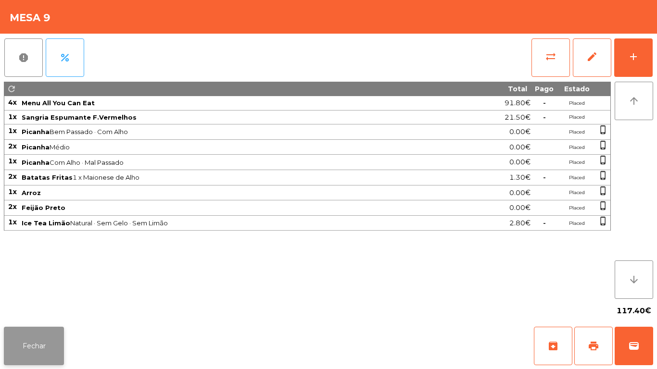
click at [57, 340] on button "Fechar" at bounding box center [34, 346] width 60 height 38
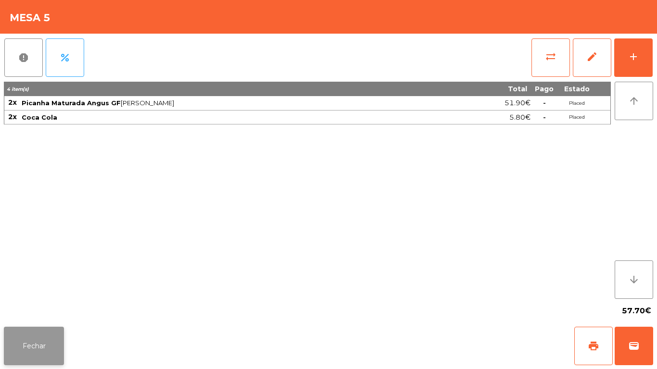
click at [47, 333] on button "Fechar" at bounding box center [34, 346] width 60 height 38
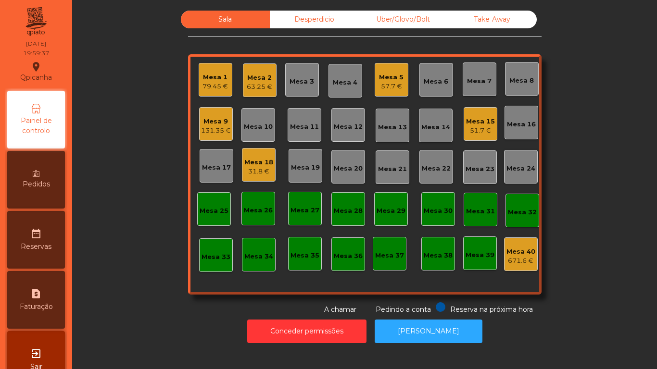
click at [261, 177] on div "Mesa 18 31.8 €" at bounding box center [259, 165] width 34 height 34
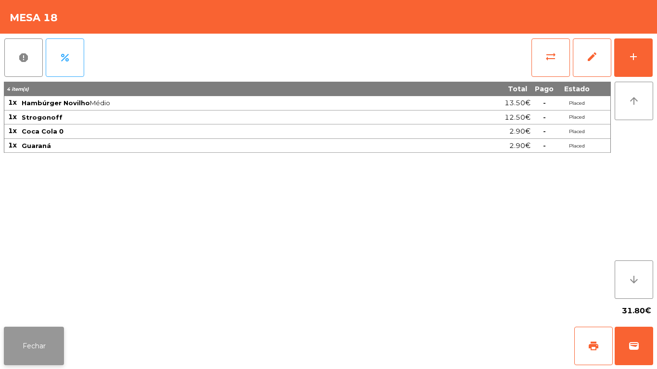
click at [46, 344] on button "Fechar" at bounding box center [34, 346] width 60 height 38
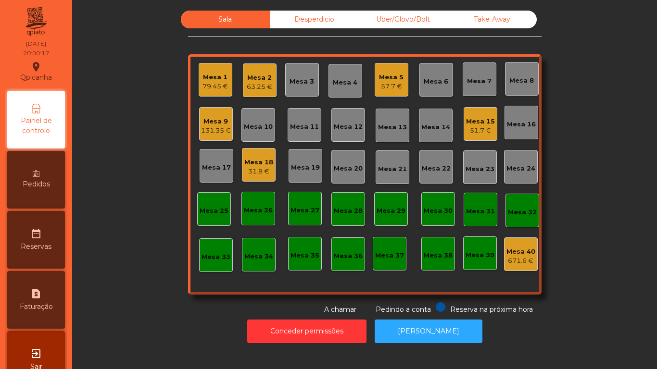
click at [50, 181] on span "Pedidos" at bounding box center [36, 184] width 27 height 10
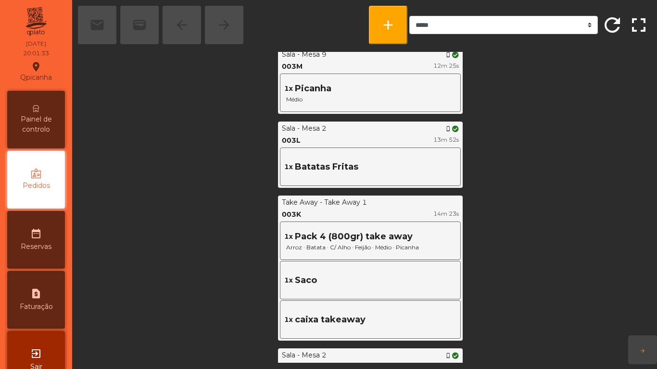
scroll to position [1922, 0]
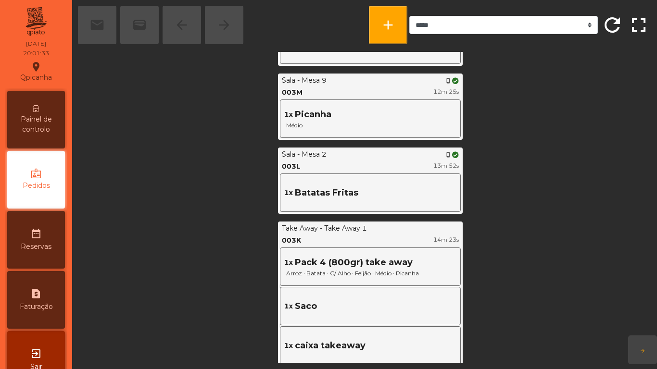
click at [48, 127] on span "Painel de controlo" at bounding box center [36, 124] width 53 height 20
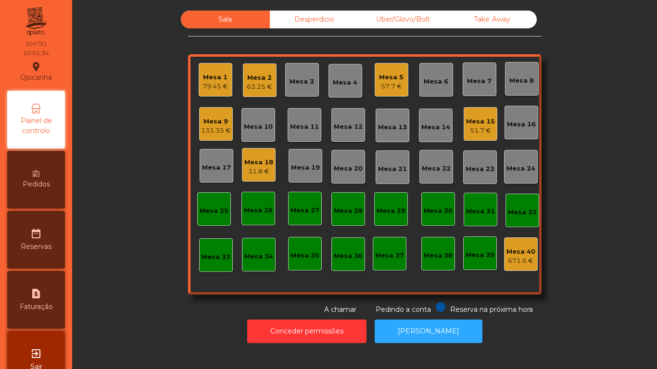
click at [264, 94] on div "Mesa 2 63.25 €" at bounding box center [260, 80] width 34 height 34
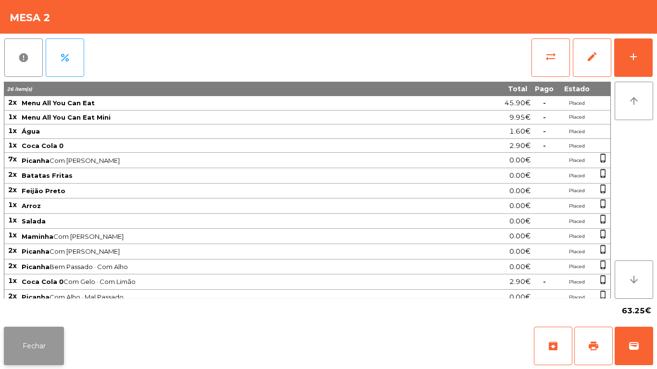
click at [40, 339] on button "Fechar" at bounding box center [34, 346] width 60 height 38
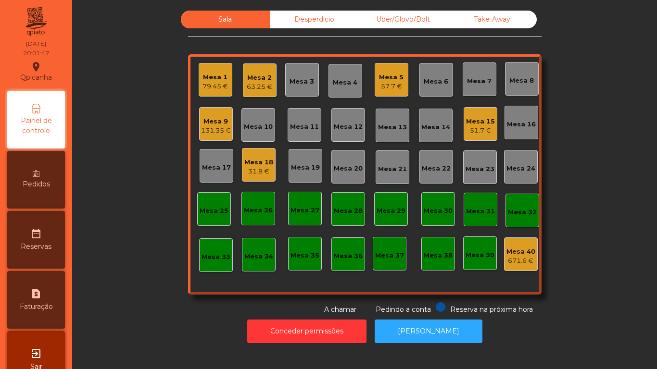
click at [217, 132] on div "131.35 €" at bounding box center [216, 131] width 30 height 10
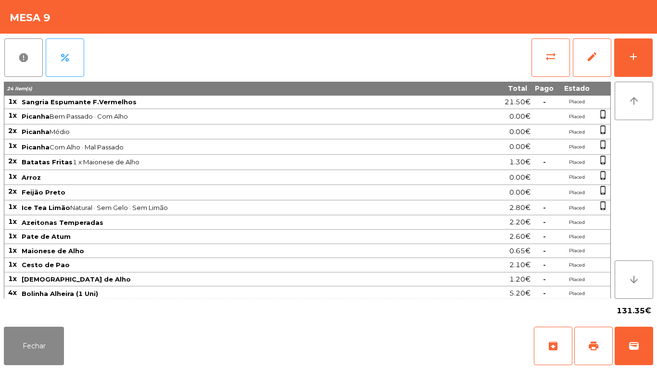
scroll to position [18, 0]
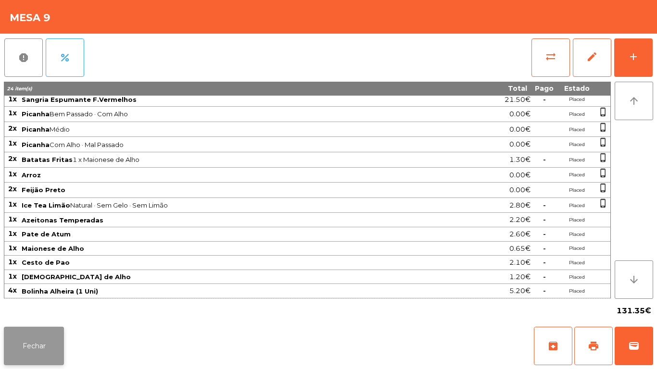
click at [57, 327] on button "Fechar" at bounding box center [34, 346] width 60 height 38
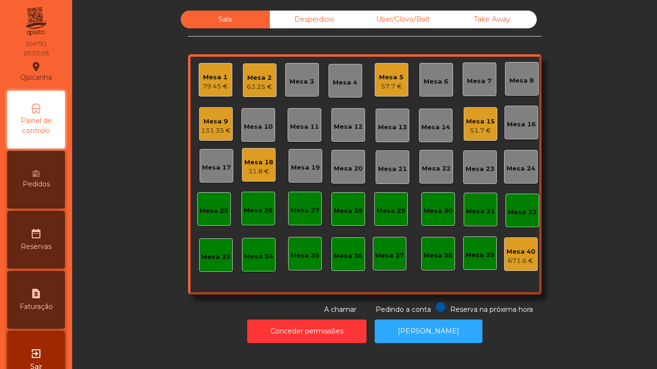
click at [56, 185] on div "Pedidos" at bounding box center [36, 180] width 58 height 58
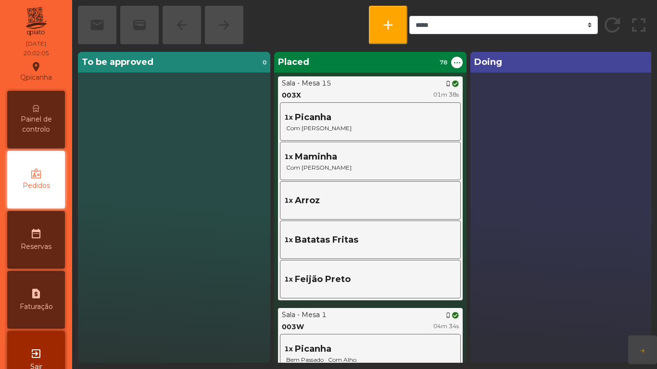
click at [62, 121] on span "Painel de controlo" at bounding box center [36, 124] width 53 height 20
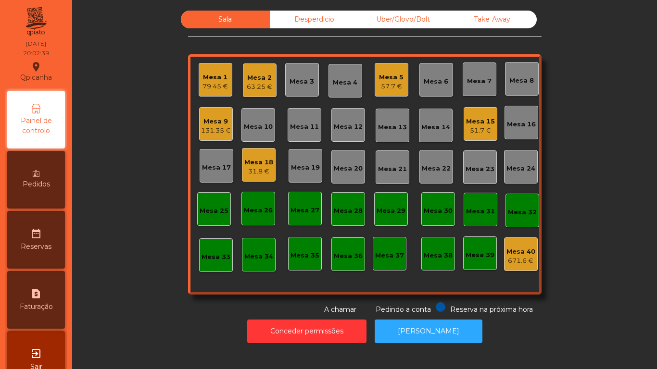
click at [409, 20] on div "Uber/Glovo/Bolt" at bounding box center [403, 20] width 89 height 18
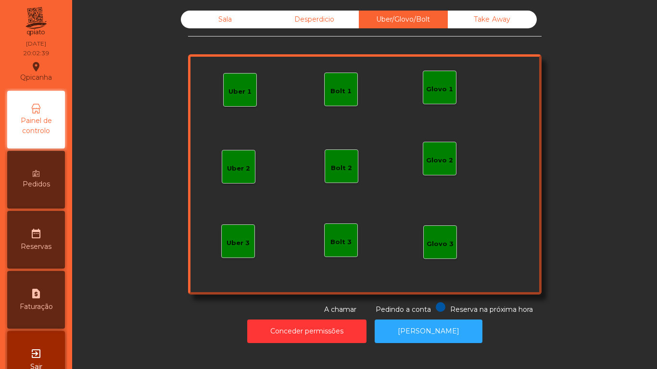
click at [491, 23] on div "Take Away" at bounding box center [492, 20] width 89 height 18
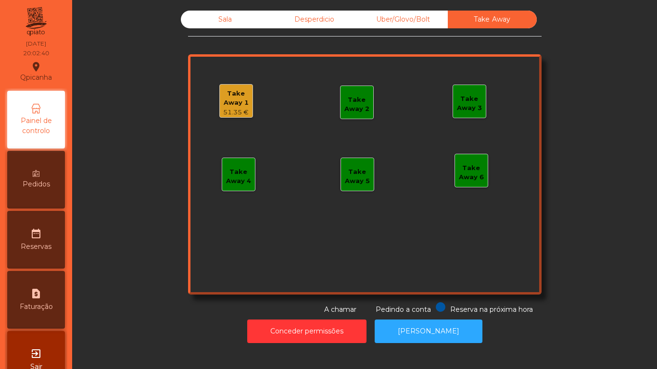
click at [246, 98] on div "Take Away 1" at bounding box center [236, 98] width 33 height 19
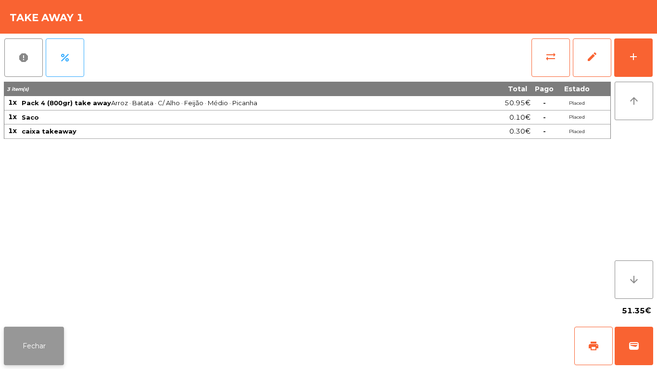
click at [49, 327] on button "Fechar" at bounding box center [34, 346] width 60 height 38
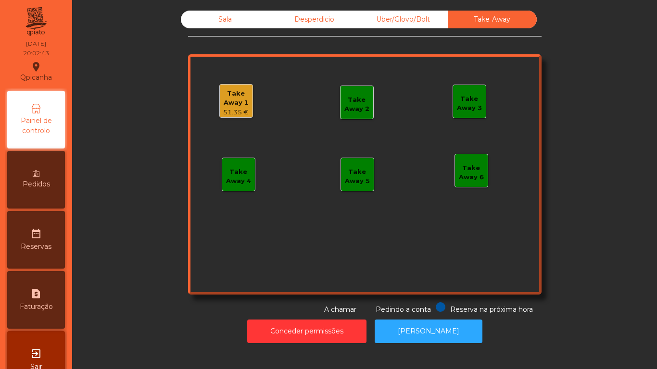
click at [248, 116] on div "51.35 €" at bounding box center [236, 113] width 33 height 10
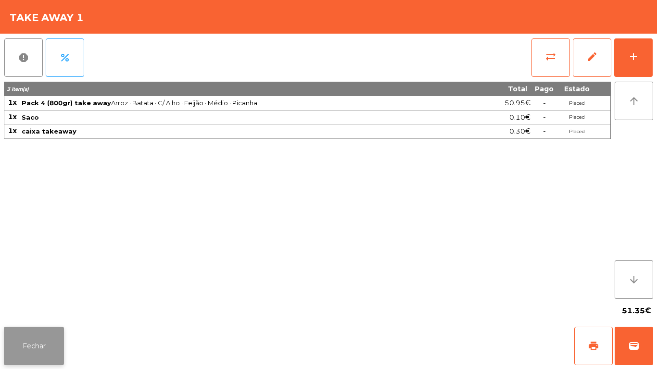
click at [60, 329] on button "Fechar" at bounding box center [34, 346] width 60 height 38
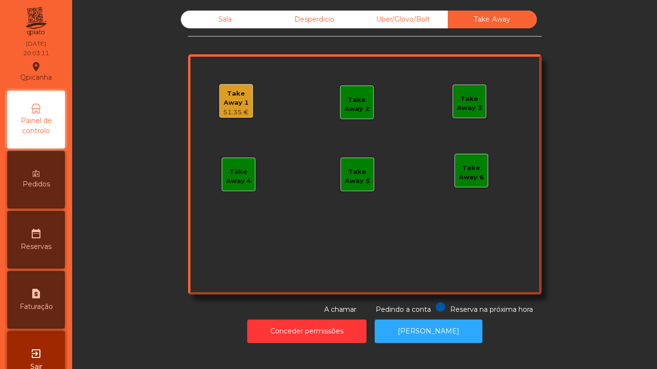
click at [65, 179] on div "Pedidos" at bounding box center [36, 180] width 58 height 58
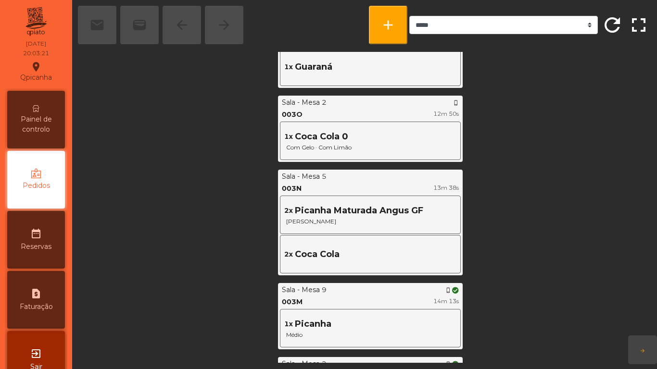
scroll to position [1713, 0]
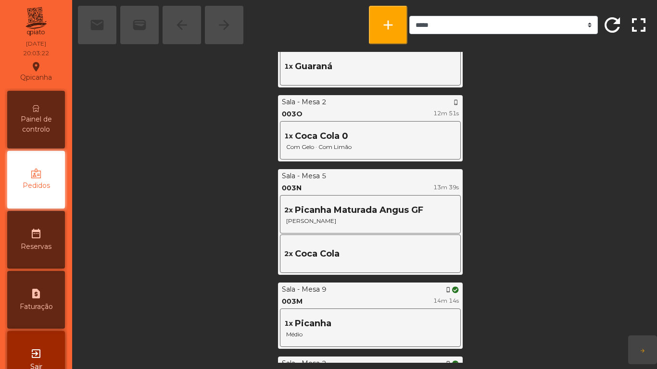
click at [50, 124] on span "Painel de controlo" at bounding box center [36, 124] width 53 height 20
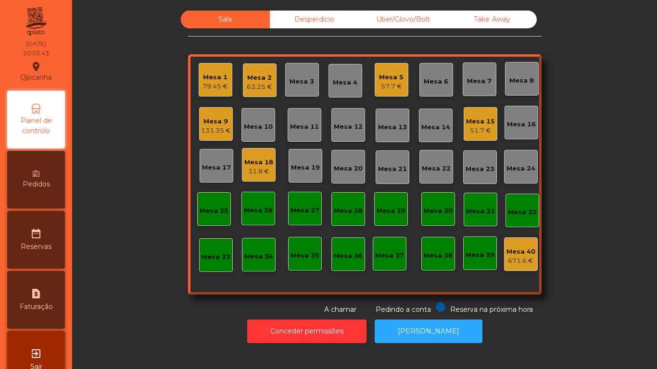
click at [255, 82] on div "63.25 €" at bounding box center [259, 87] width 25 height 10
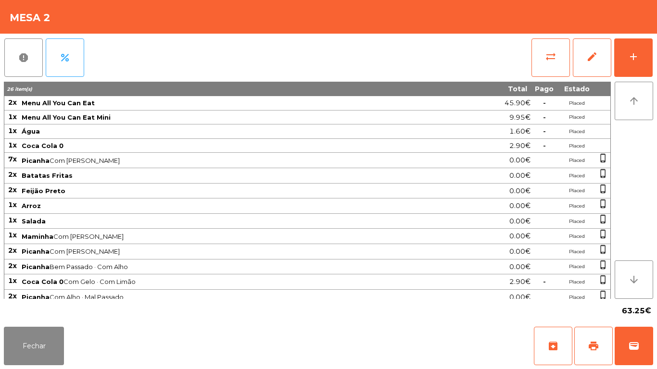
scroll to position [6, 0]
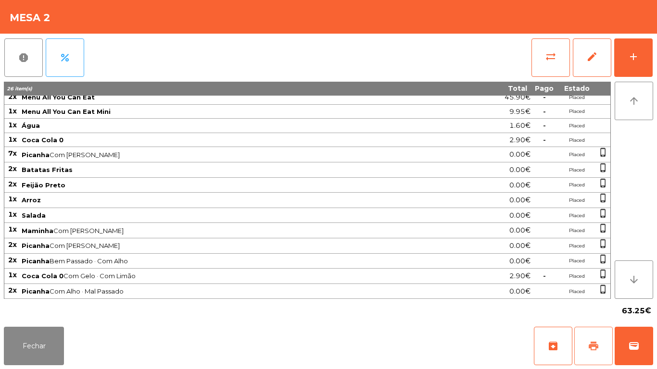
click at [602, 338] on button "print" at bounding box center [593, 346] width 38 height 38
click at [47, 335] on button "Fechar" at bounding box center [34, 346] width 60 height 38
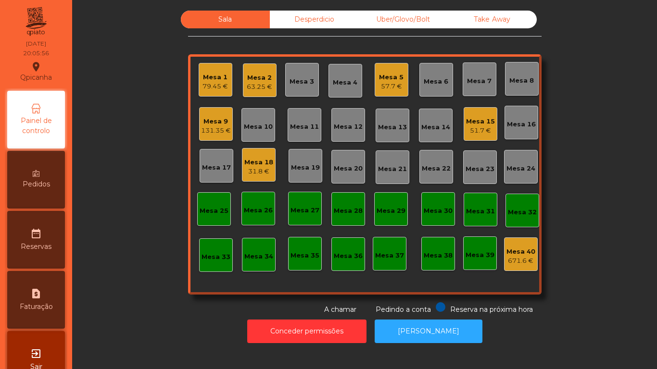
click at [379, 90] on div "57.7 €" at bounding box center [391, 87] width 25 height 10
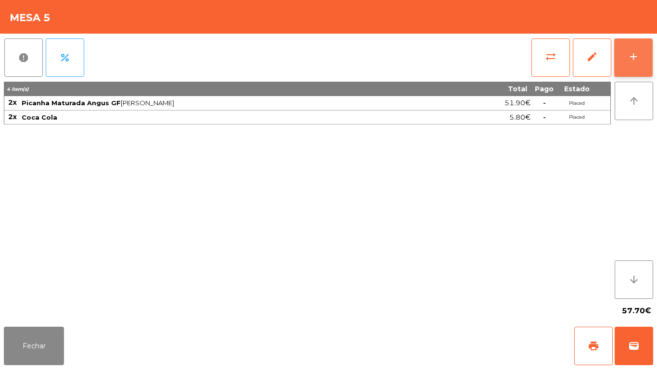
click at [634, 74] on button "add" at bounding box center [633, 57] width 38 height 38
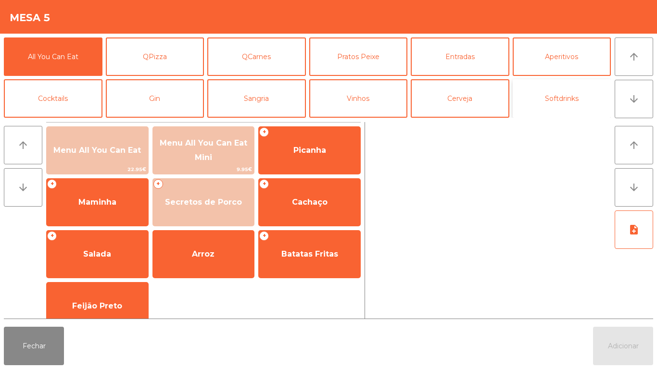
click at [547, 111] on button "Softdrinks" at bounding box center [562, 98] width 99 height 38
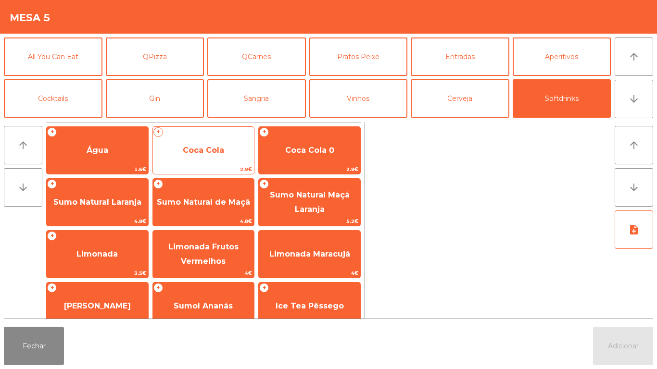
click at [190, 161] on span "Coca Cola" at bounding box center [203, 151] width 101 height 26
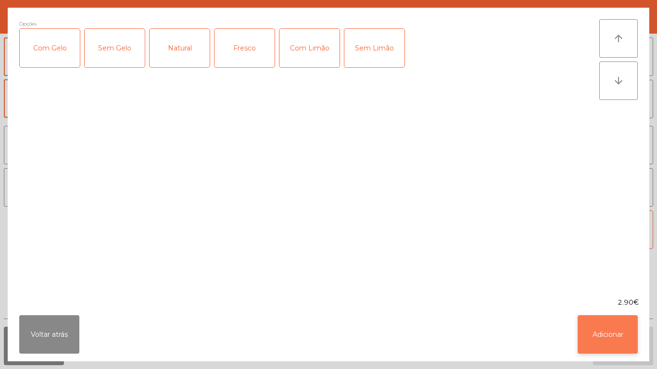
click at [602, 334] on button "Adicionar" at bounding box center [608, 334] width 60 height 38
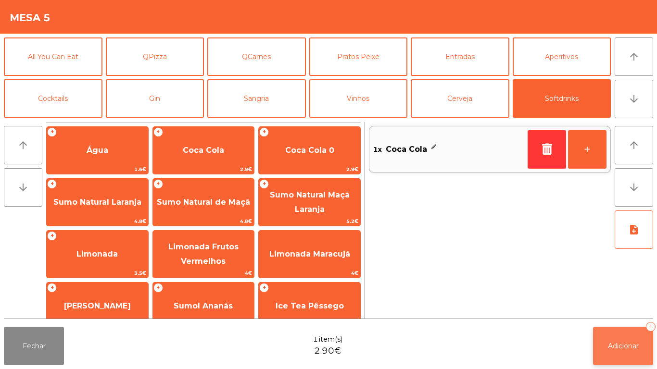
click at [611, 345] on span "Adicionar" at bounding box center [623, 346] width 31 height 9
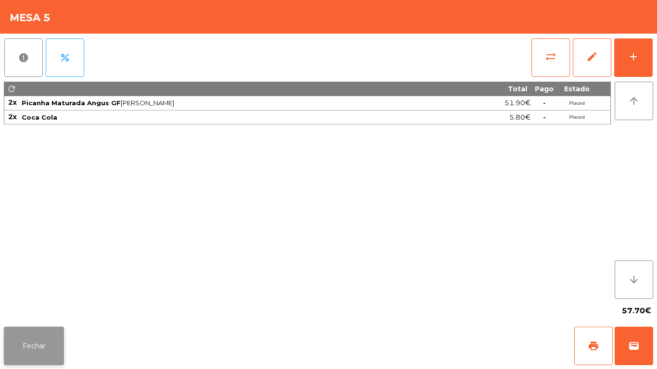
click at [43, 357] on button "Fechar" at bounding box center [34, 346] width 60 height 38
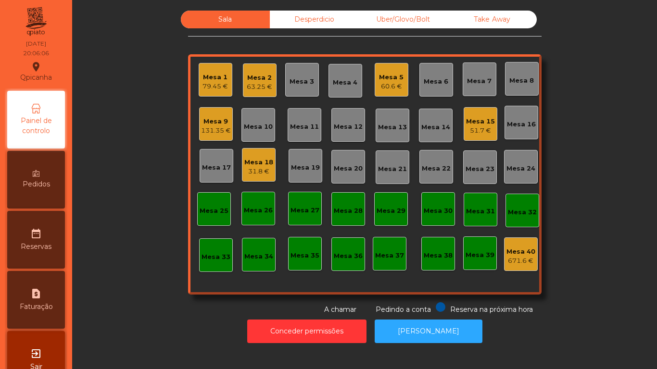
click at [400, 89] on div "Mesa 5 60.6 €" at bounding box center [392, 80] width 34 height 34
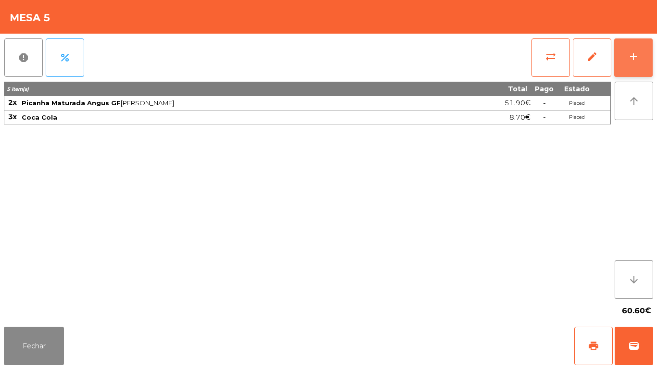
click at [628, 49] on button "add" at bounding box center [633, 57] width 38 height 38
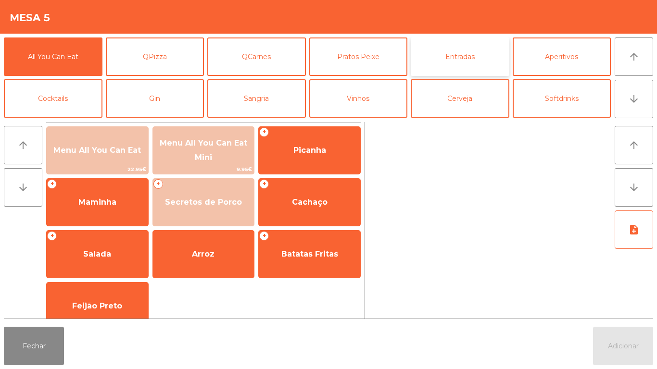
click at [463, 63] on button "Entradas" at bounding box center [460, 57] width 99 height 38
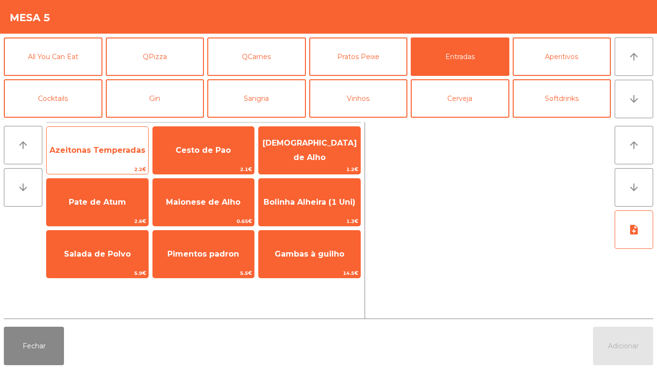
click at [129, 161] on span "Azeitonas Temperadas" at bounding box center [97, 151] width 101 height 26
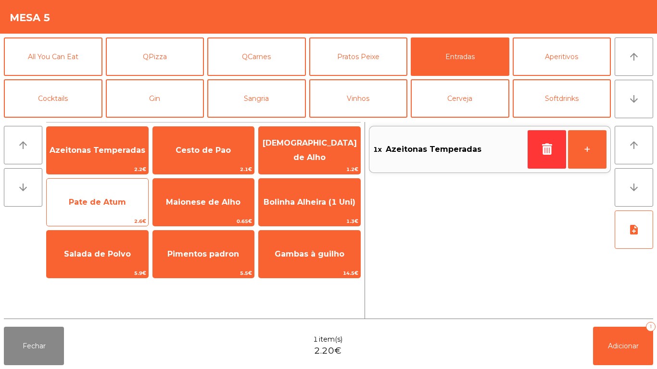
click at [120, 202] on span "Pate de Atum" at bounding box center [97, 202] width 57 height 9
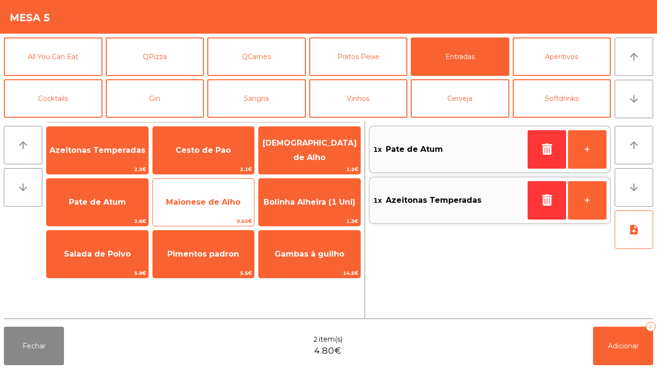
click at [209, 195] on span "Maionese de Alho" at bounding box center [203, 202] width 101 height 26
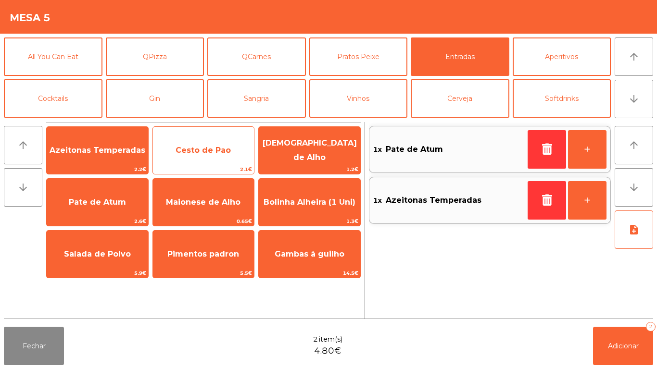
click at [202, 151] on span "Cesto de Pao" at bounding box center [203, 150] width 55 height 9
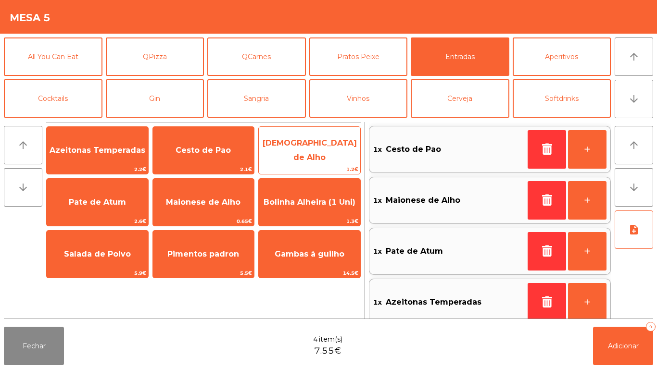
click at [294, 153] on span "[DEMOGRAPHIC_DATA] de Alho" at bounding box center [310, 151] width 94 height 24
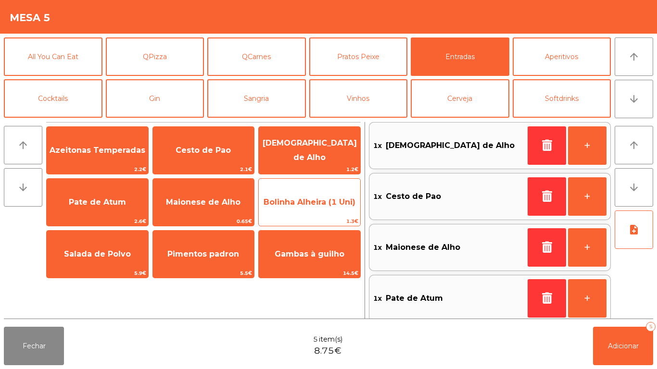
click at [296, 197] on span "Bolinha Alheira (1 Uni)" at bounding box center [309, 202] width 101 height 26
click at [301, 209] on span "Bolinha Alheira (1 Uni)" at bounding box center [309, 202] width 101 height 26
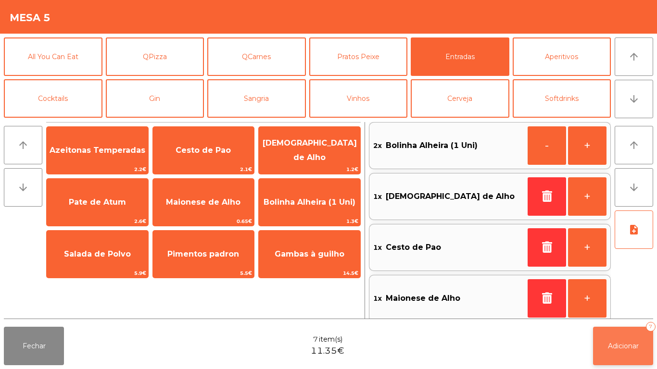
click at [614, 352] on button "Adicionar 7" at bounding box center [623, 346] width 60 height 38
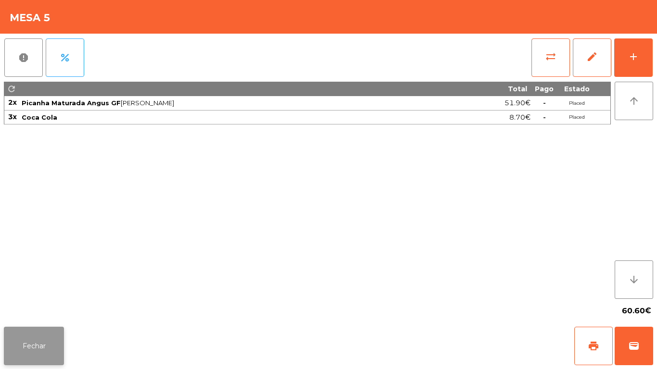
click at [58, 332] on button "Fechar" at bounding box center [34, 346] width 60 height 38
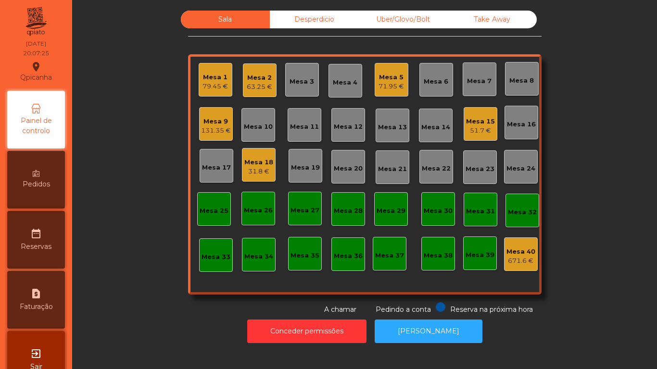
click at [256, 74] on div "Mesa 2" at bounding box center [259, 78] width 25 height 10
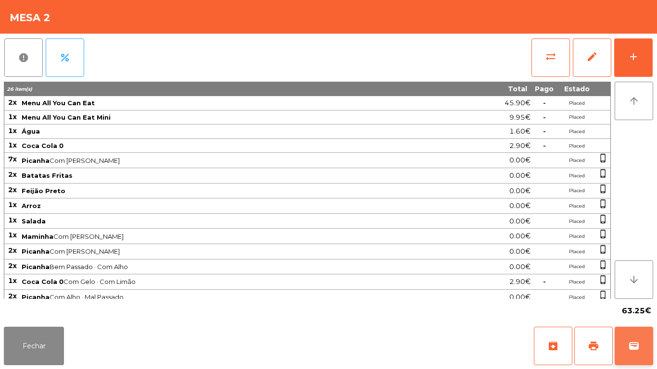
click at [635, 347] on span "wallet" at bounding box center [634, 346] width 12 height 12
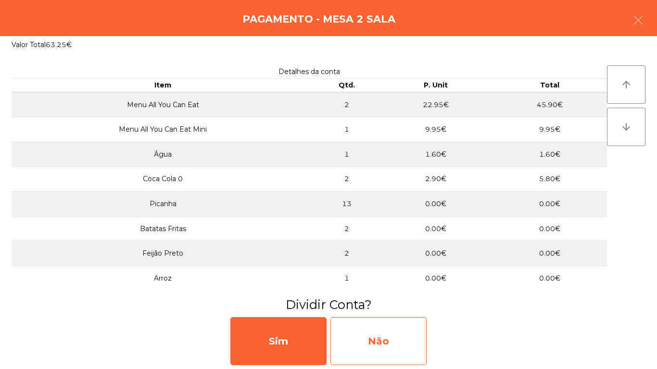
click at [385, 354] on div "Não" at bounding box center [378, 341] width 96 height 48
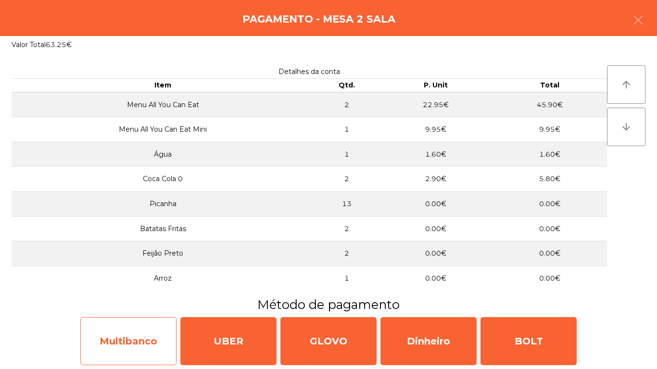
click at [116, 343] on div "Multibanco" at bounding box center [128, 341] width 96 height 48
select select "**"
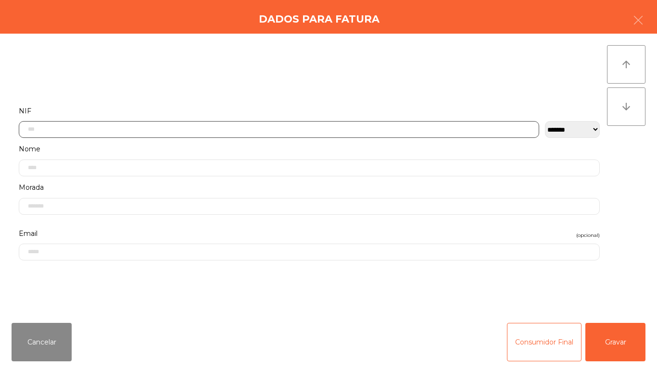
click at [151, 130] on input "text" at bounding box center [279, 129] width 520 height 17
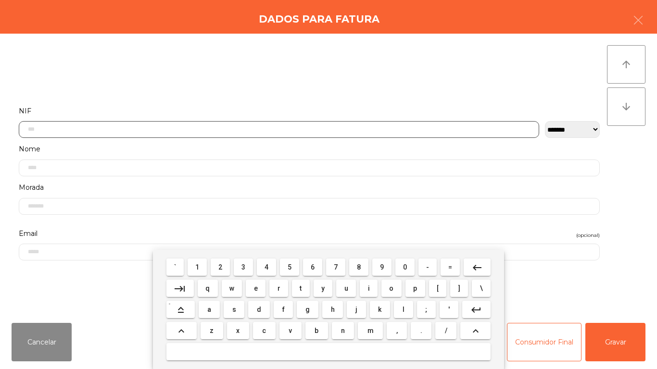
scroll to position [59, 0]
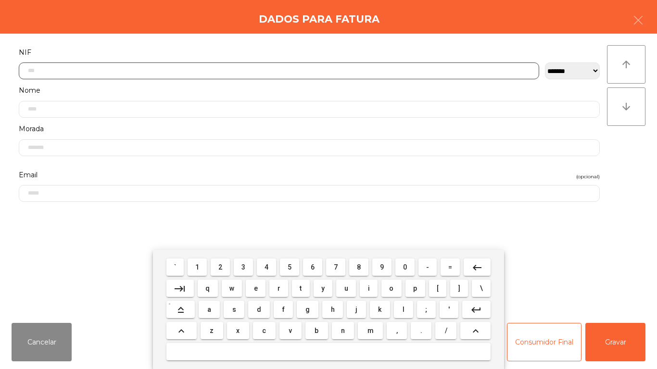
click at [221, 267] on span "2" at bounding box center [220, 268] width 4 height 8
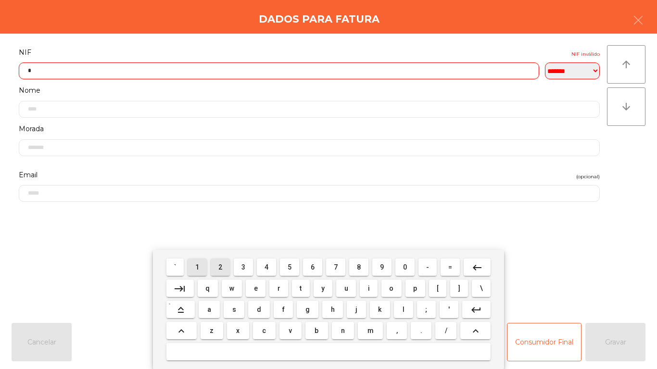
click at [205, 265] on button "1" at bounding box center [197, 267] width 19 height 17
click at [203, 259] on button "1" at bounding box center [197, 267] width 19 height 17
click at [382, 264] on span "9" at bounding box center [382, 268] width 4 height 8
click at [359, 267] on span "8" at bounding box center [359, 268] width 4 height 8
click at [314, 264] on span "6" at bounding box center [313, 268] width 4 height 8
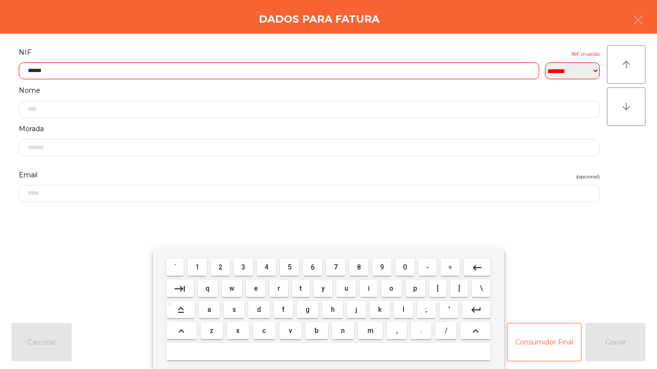
click at [313, 267] on span "6" at bounding box center [313, 268] width 4 height 8
click at [221, 267] on span "2" at bounding box center [220, 268] width 4 height 8
click at [244, 267] on span "3" at bounding box center [243, 268] width 4 height 8
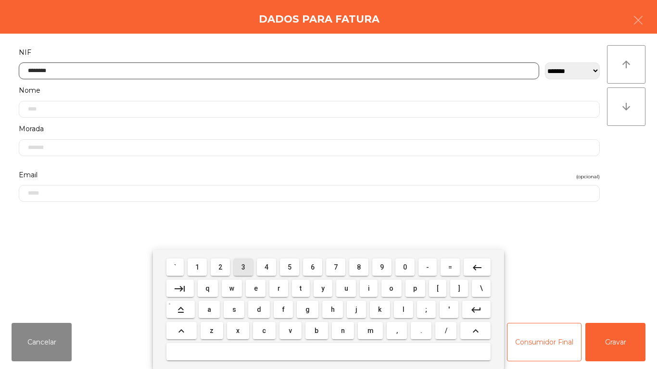
type input "*********"
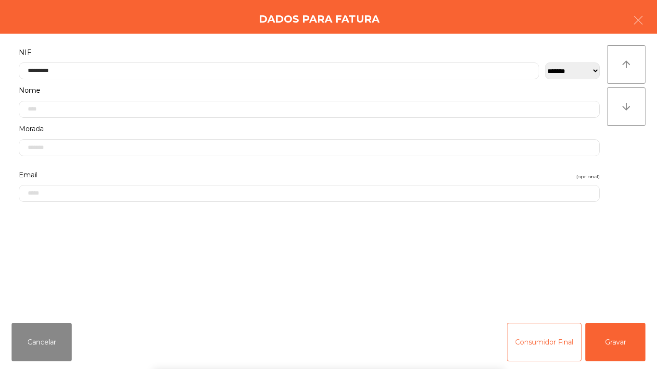
click at [624, 334] on div "` 1 2 3 4 5 6 7 8 9 0 - = keyboard_backspace keyboard_tab q w e r t y u i o p […" at bounding box center [328, 309] width 657 height 119
click at [619, 343] on div "` 1 2 3 4 5 6 7 8 9 0 - = keyboard_backspace keyboard_tab q w e r t y u i o p […" at bounding box center [328, 309] width 657 height 119
click at [626, 342] on button "Gravar" at bounding box center [615, 342] width 60 height 38
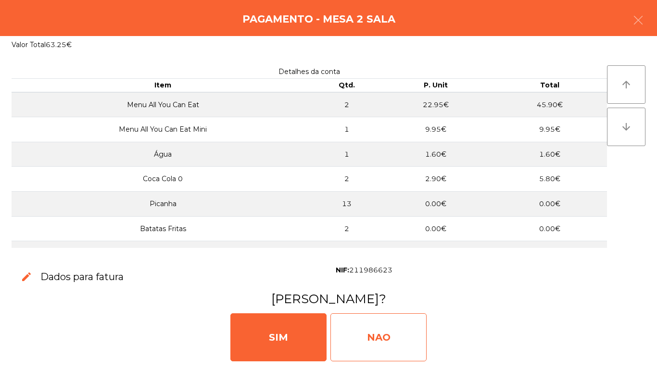
click at [390, 330] on div "NAO" at bounding box center [378, 338] width 96 height 48
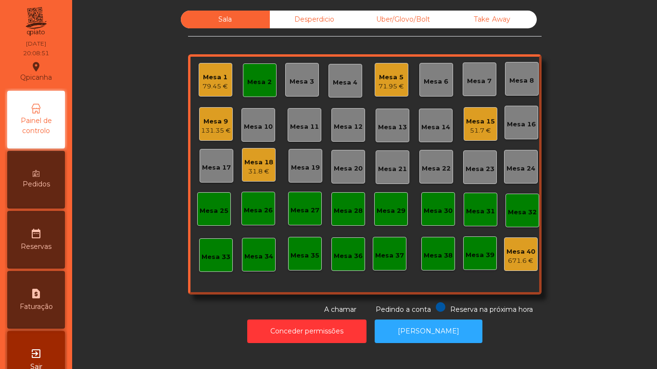
click at [265, 171] on div "31.8 €" at bounding box center [258, 172] width 29 height 10
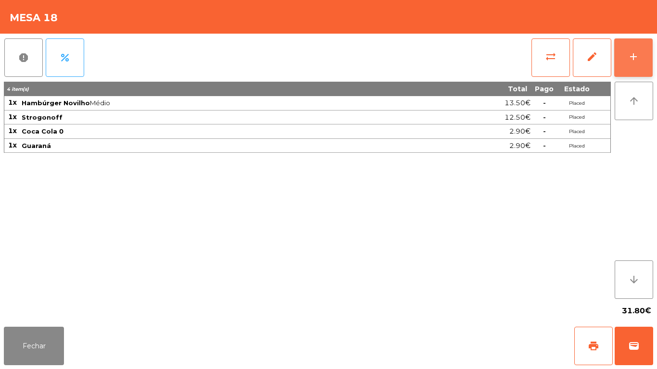
click at [627, 56] on button "add" at bounding box center [633, 57] width 38 height 38
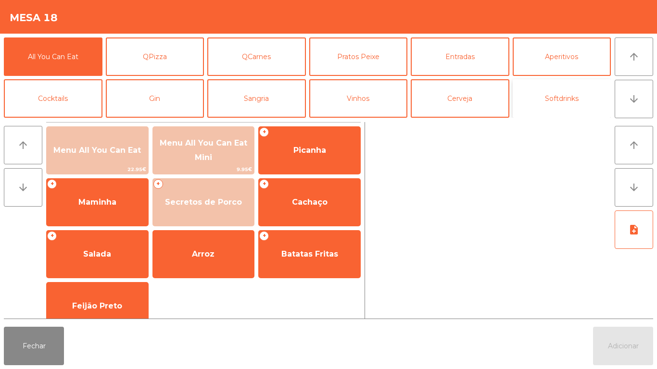
click at [569, 112] on button "Softdrinks" at bounding box center [562, 98] width 99 height 38
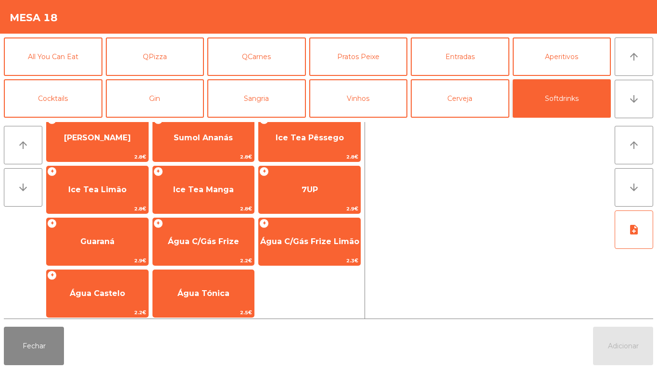
scroll to position [171, 0]
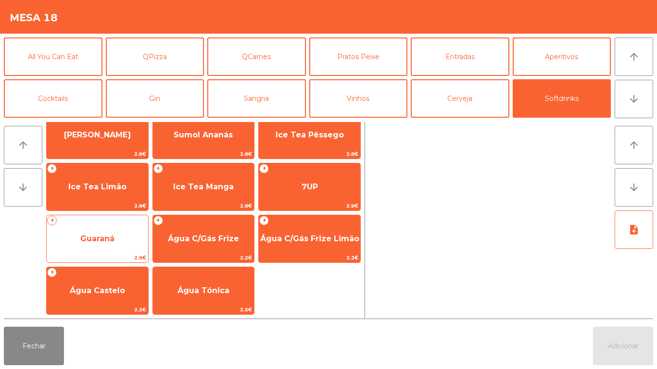
click at [131, 243] on span "Guaraná" at bounding box center [97, 239] width 101 height 26
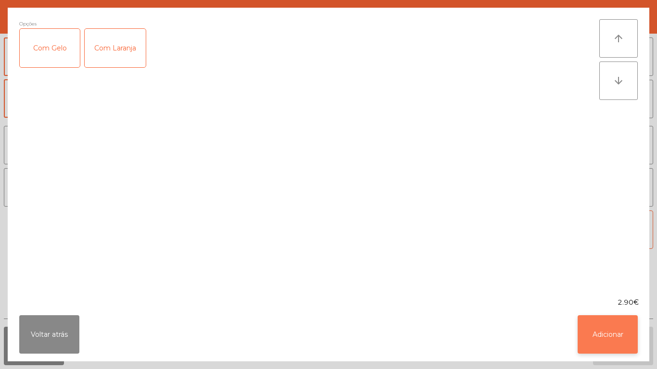
click at [592, 323] on button "Adicionar" at bounding box center [608, 334] width 60 height 38
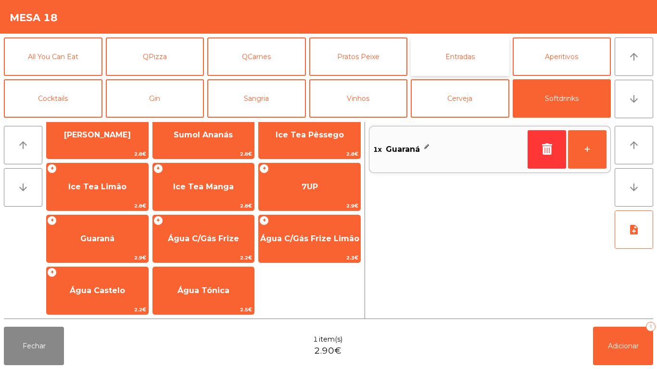
click at [467, 63] on button "Entradas" at bounding box center [460, 57] width 99 height 38
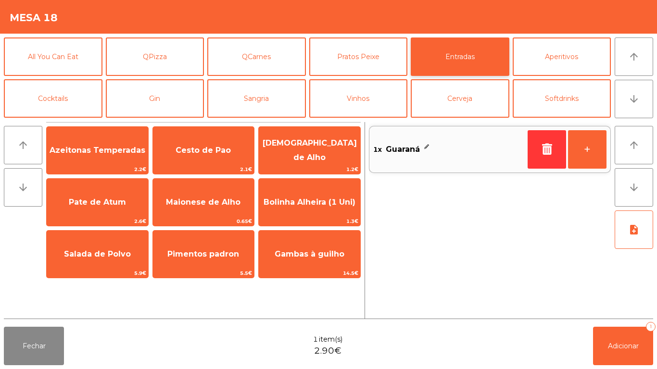
scroll to position [0, 0]
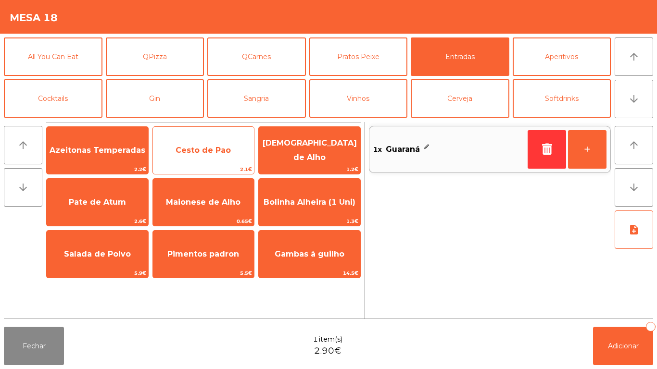
click at [241, 151] on span "Cesto de Pao" at bounding box center [203, 151] width 101 height 26
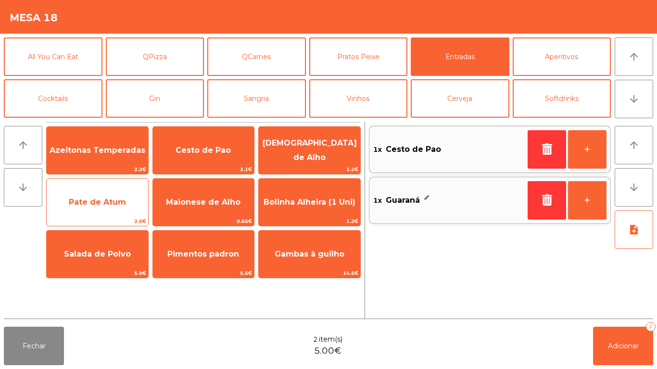
click at [123, 207] on span "Pate de Atum" at bounding box center [97, 202] width 101 height 26
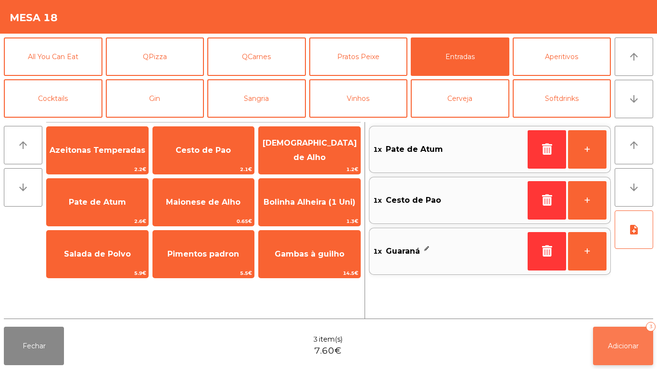
click at [609, 342] on span "Adicionar" at bounding box center [623, 346] width 31 height 9
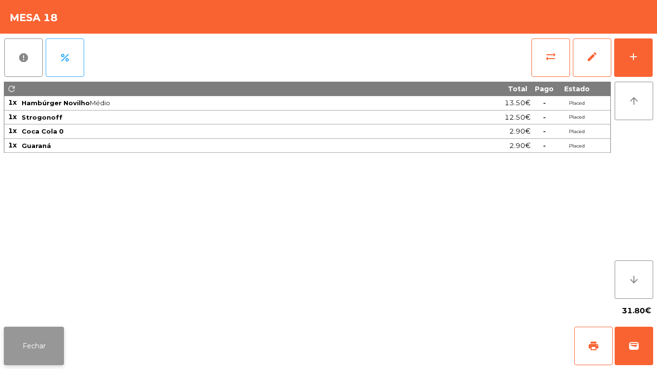
click at [57, 332] on button "Fechar" at bounding box center [34, 346] width 60 height 38
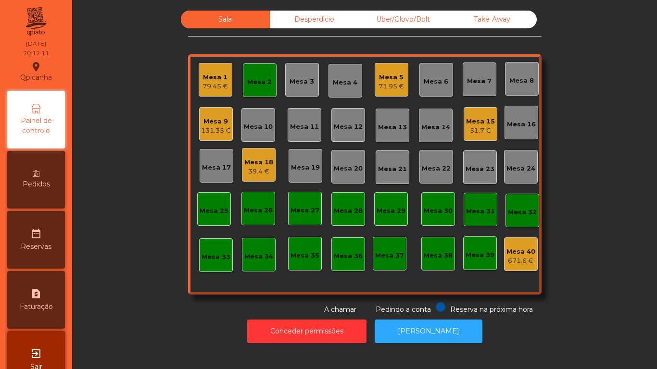
click at [266, 83] on div "Mesa 2" at bounding box center [259, 82] width 25 height 10
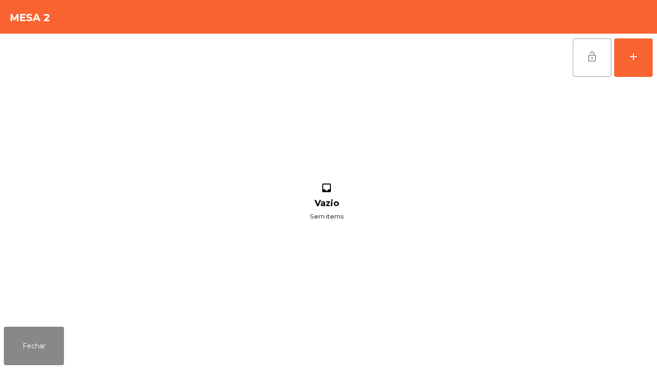
click at [594, 65] on button "lock_open" at bounding box center [592, 57] width 38 height 38
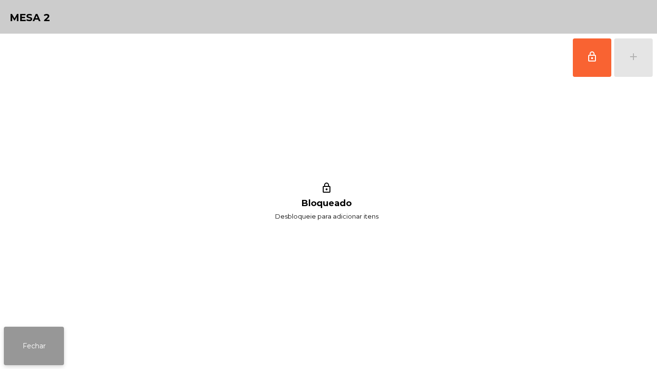
click at [47, 327] on button "Fechar" at bounding box center [34, 346] width 60 height 38
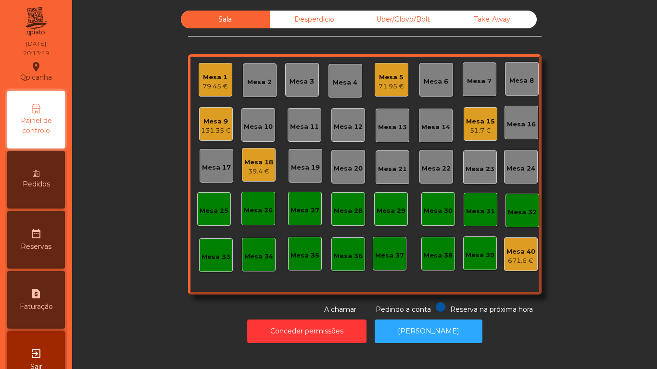
click at [216, 81] on div "Mesa 1" at bounding box center [214, 78] width 25 height 10
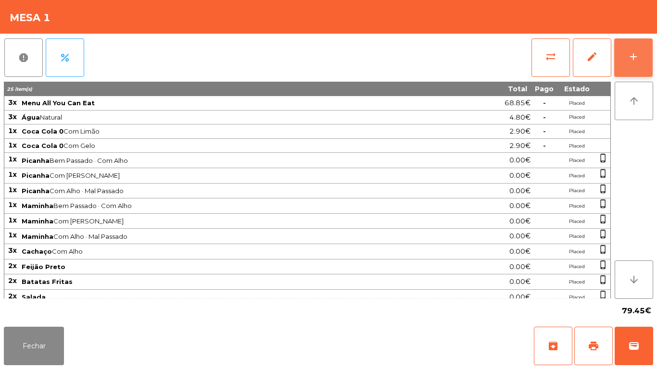
click at [620, 71] on button "add" at bounding box center [633, 57] width 38 height 38
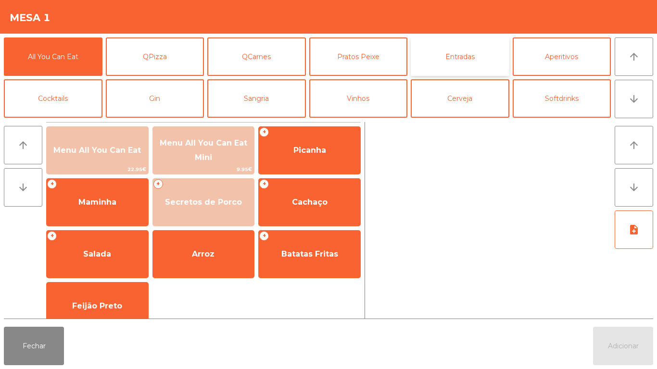
click at [455, 62] on button "Entradas" at bounding box center [460, 57] width 99 height 38
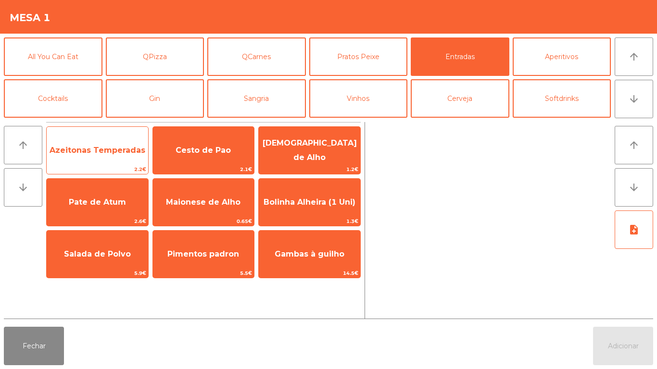
click at [108, 154] on span "Azeitonas Temperadas" at bounding box center [98, 150] width 96 height 9
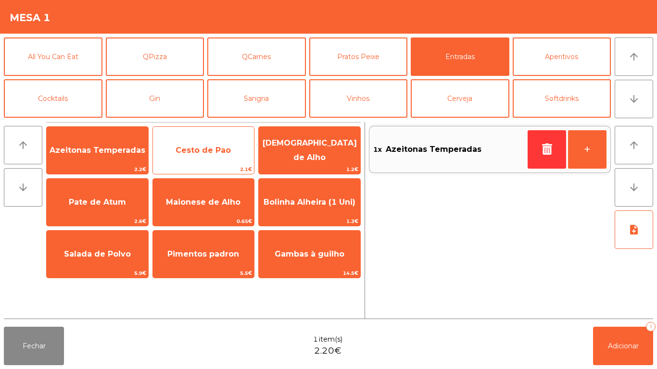
click at [199, 161] on span "Cesto de Pao" at bounding box center [203, 151] width 101 height 26
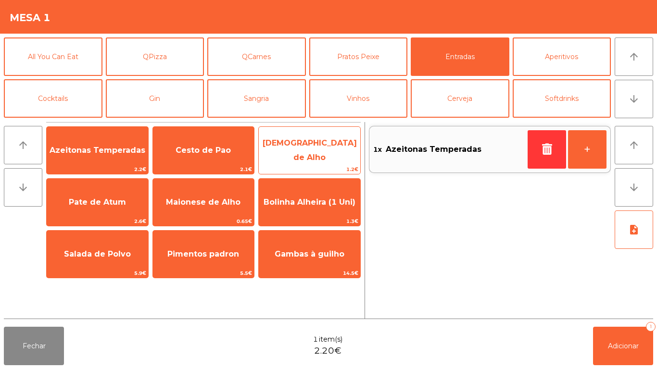
click at [319, 156] on span "[DEMOGRAPHIC_DATA] de Alho" at bounding box center [309, 150] width 101 height 41
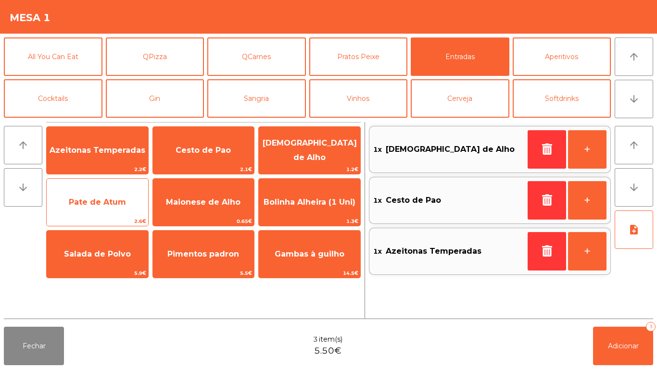
click at [125, 190] on span "Pate de Atum" at bounding box center [97, 202] width 101 height 26
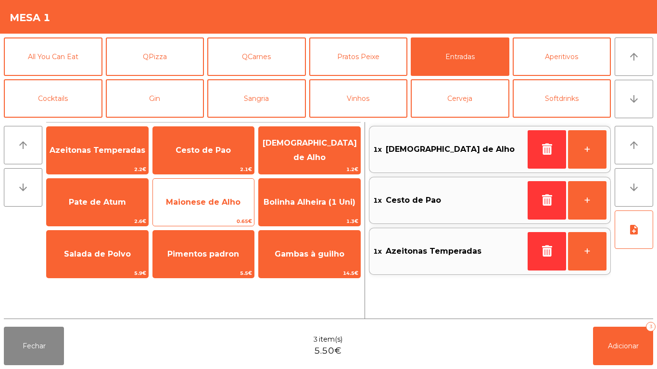
click at [214, 193] on span "Maionese de Alho" at bounding box center [203, 202] width 101 height 26
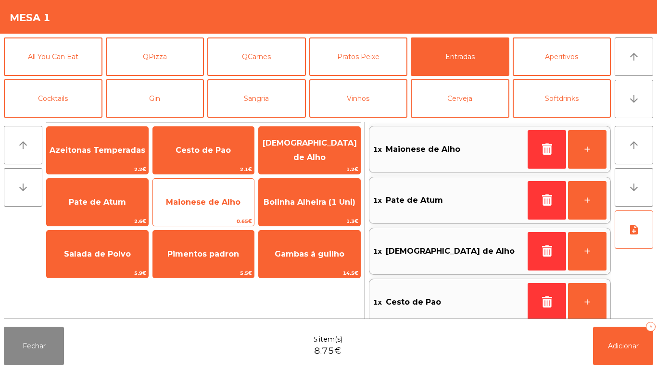
scroll to position [4, 0]
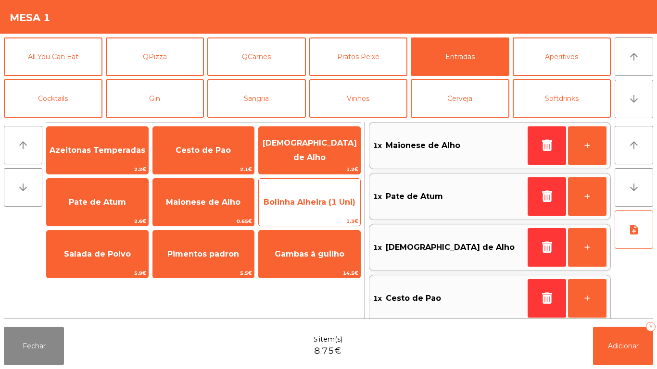
click at [309, 201] on span "Bolinha Alheira (1 Uni)" at bounding box center [310, 202] width 92 height 9
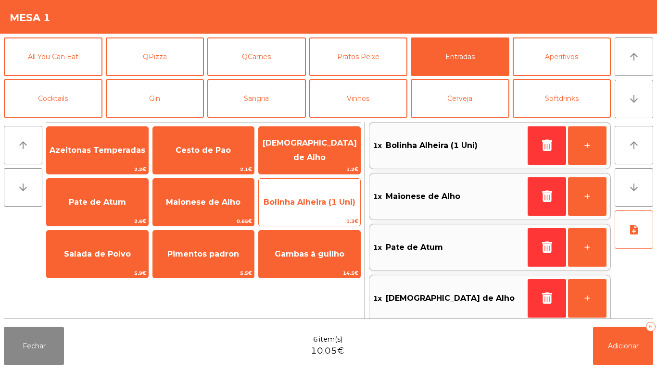
click at [308, 202] on span "Bolinha Alheira (1 Uni)" at bounding box center [310, 202] width 92 height 9
click at [314, 200] on span "Bolinha Alheira (1 Uni)" at bounding box center [310, 202] width 92 height 9
click at [318, 201] on span "Bolinha Alheira (1 Uni)" at bounding box center [310, 202] width 92 height 9
click at [321, 194] on span "Bolinha Alheira (1 Uni)" at bounding box center [309, 202] width 101 height 26
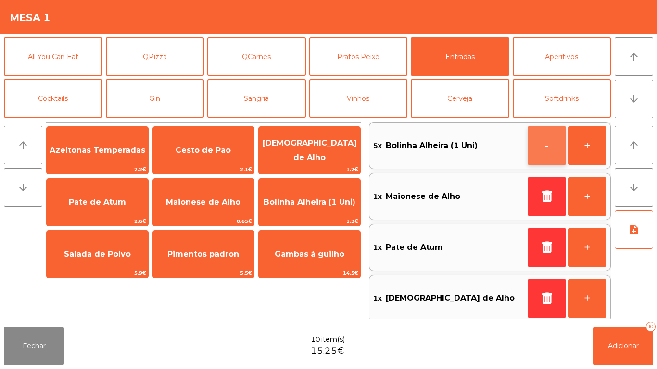
click at [542, 143] on button "-" at bounding box center [547, 145] width 38 height 38
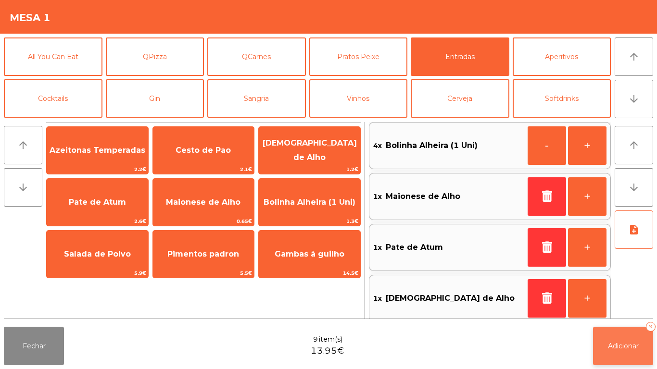
click at [637, 349] on span "Adicionar" at bounding box center [623, 346] width 31 height 9
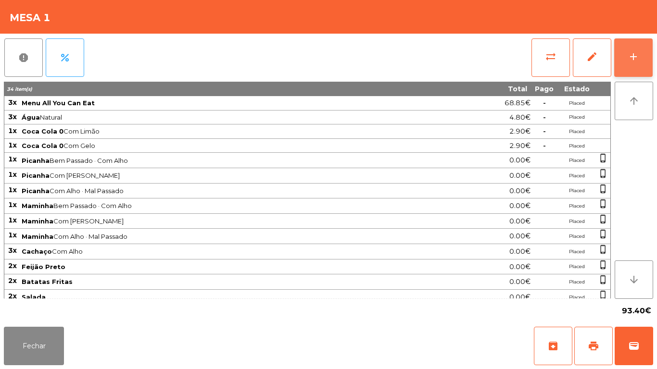
click at [622, 56] on button "add" at bounding box center [633, 57] width 38 height 38
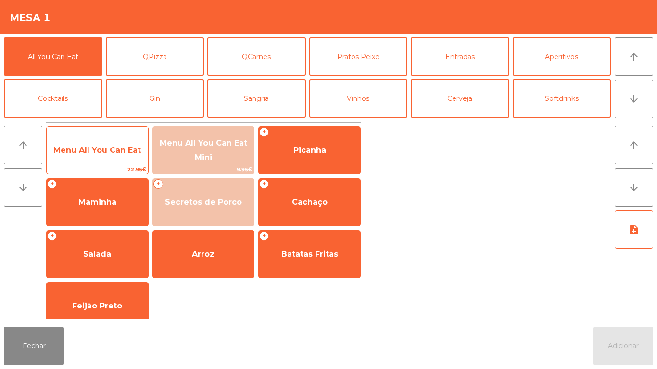
click at [92, 151] on span "Menu All You Can Eat" at bounding box center [97, 150] width 88 height 9
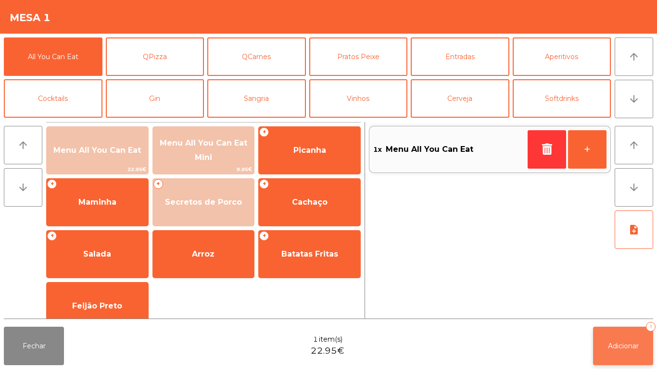
click at [621, 330] on button "Adicionar 1" at bounding box center [623, 346] width 60 height 38
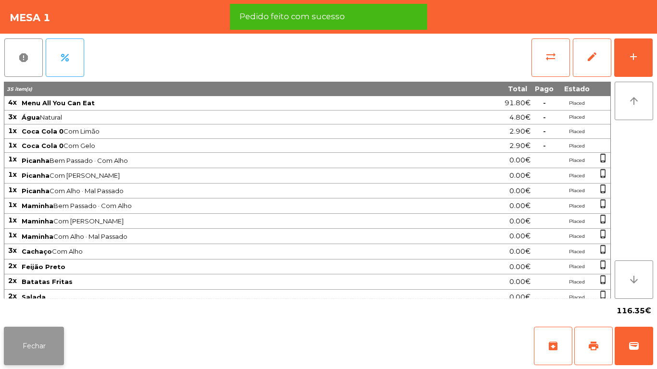
click at [44, 338] on button "Fechar" at bounding box center [34, 346] width 60 height 38
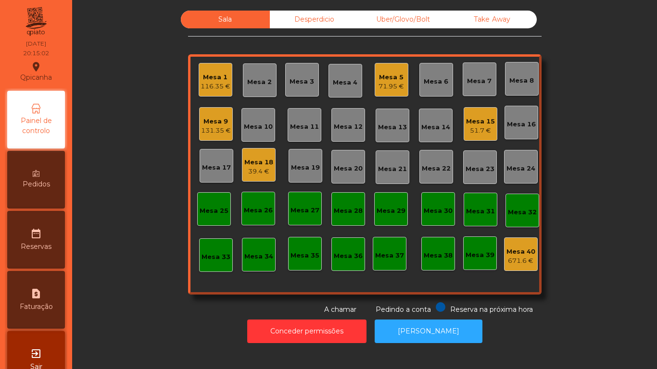
click at [464, 128] on div "Mesa 15 51.7 €" at bounding box center [481, 124] width 34 height 34
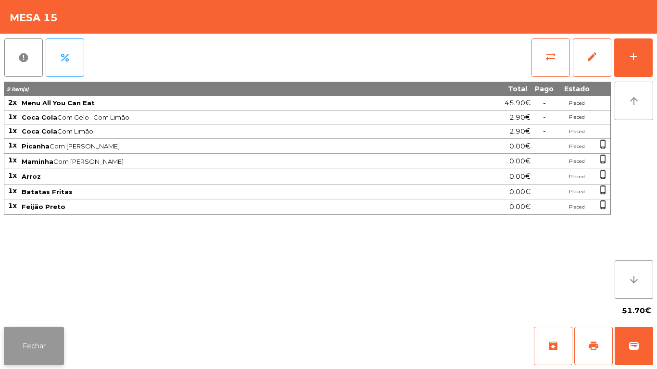
click at [34, 328] on button "Fechar" at bounding box center [34, 346] width 60 height 38
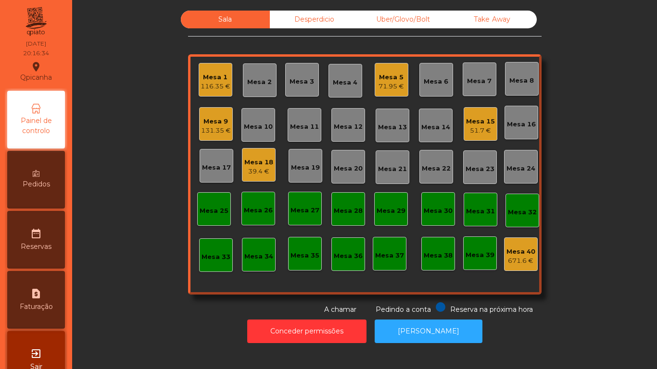
click at [225, 114] on div "Mesa 9 131.35 €" at bounding box center [216, 124] width 30 height 23
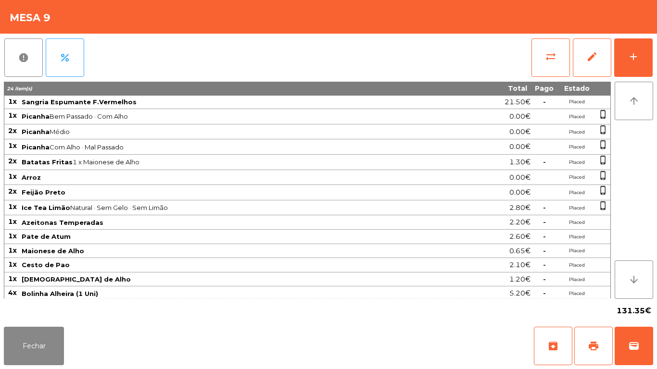
scroll to position [18, 0]
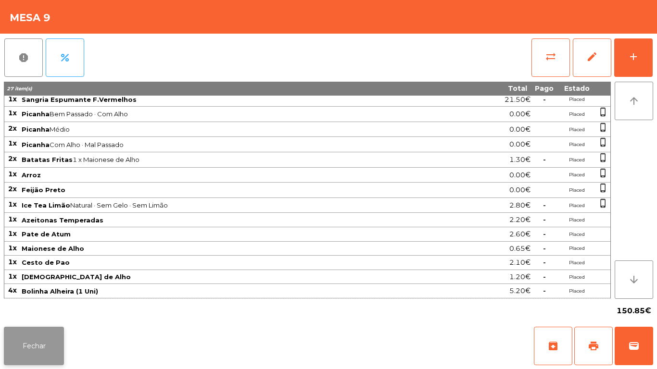
click at [31, 329] on button "Fechar" at bounding box center [34, 346] width 60 height 38
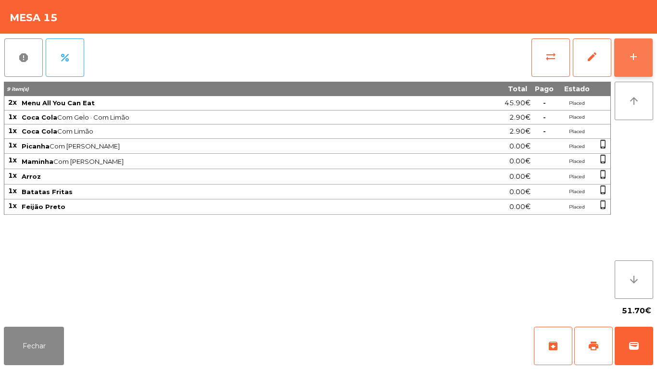
click at [638, 49] on button "add" at bounding box center [633, 57] width 38 height 38
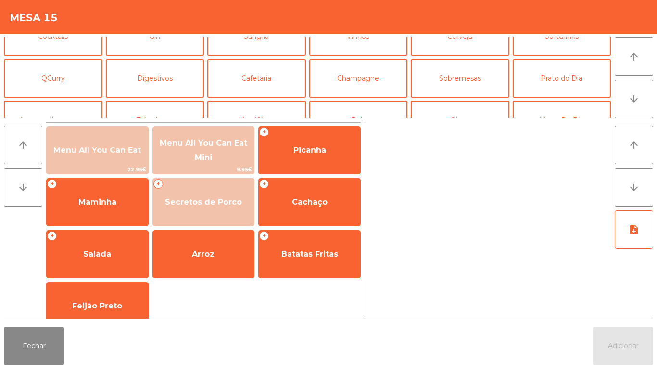
scroll to position [0, 0]
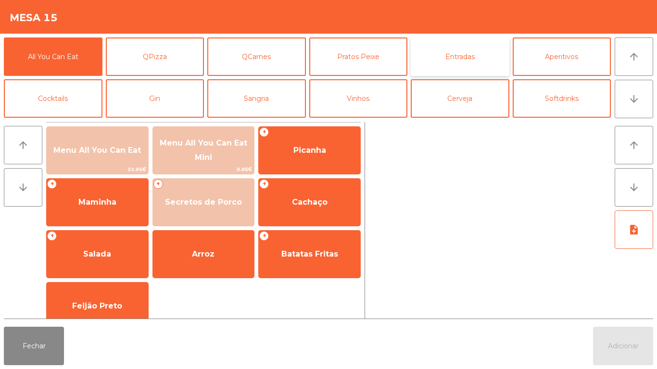
click at [444, 56] on button "Entradas" at bounding box center [460, 57] width 99 height 38
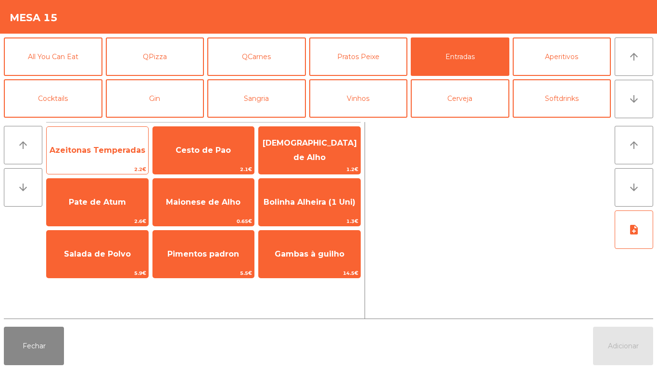
click at [94, 156] on span "Azeitonas Temperadas" at bounding box center [97, 151] width 101 height 26
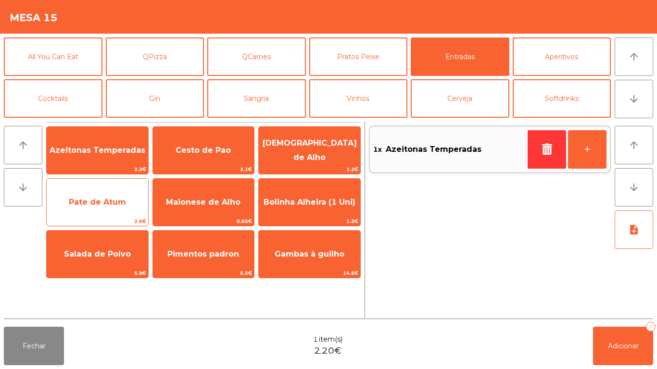
click at [115, 207] on span "Pate de Atum" at bounding box center [97, 202] width 101 height 26
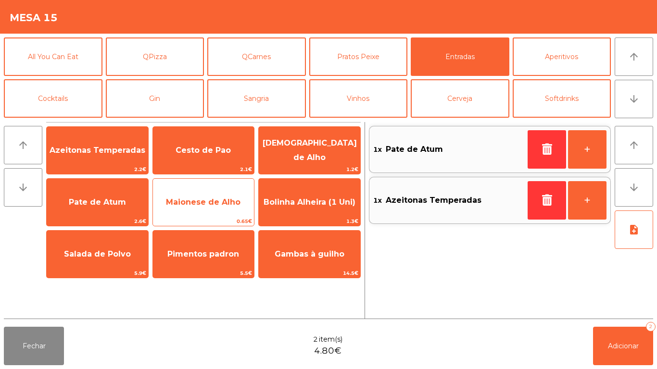
click at [197, 205] on span "Maionese de Alho" at bounding box center [203, 202] width 75 height 9
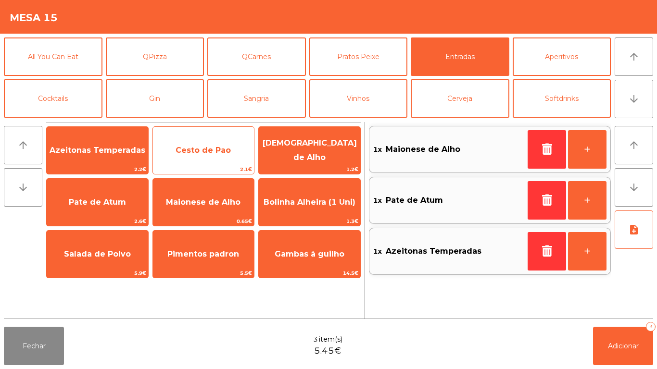
click at [196, 163] on span "Cesto de Pao" at bounding box center [203, 151] width 101 height 26
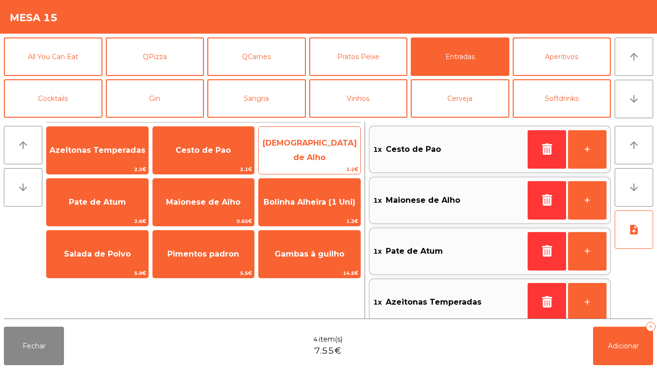
click at [287, 156] on span "[DEMOGRAPHIC_DATA] de Alho" at bounding box center [309, 150] width 101 height 41
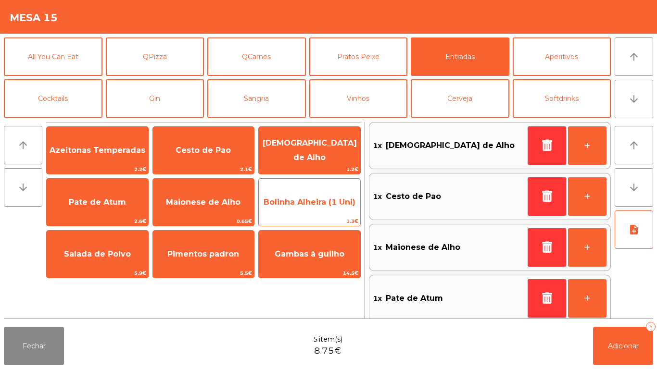
click at [296, 204] on span "Bolinha Alheira (1 Uni)" at bounding box center [310, 202] width 92 height 9
click at [299, 205] on span "Bolinha Alheira (1 Uni)" at bounding box center [310, 202] width 92 height 9
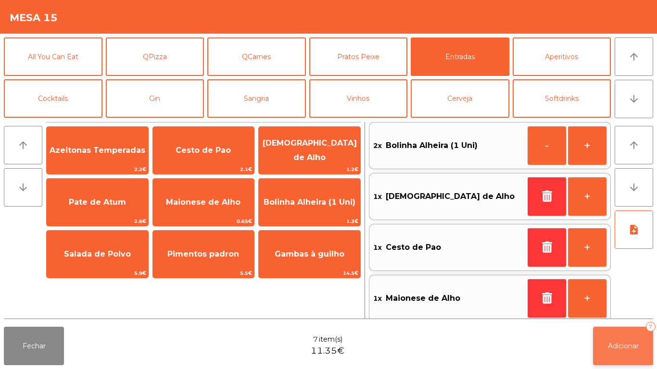
click at [624, 336] on button "Adicionar 7" at bounding box center [623, 346] width 60 height 38
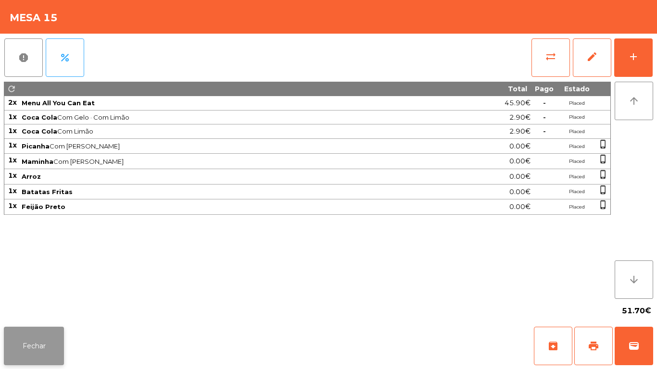
click at [42, 347] on button "Fechar" at bounding box center [34, 346] width 60 height 38
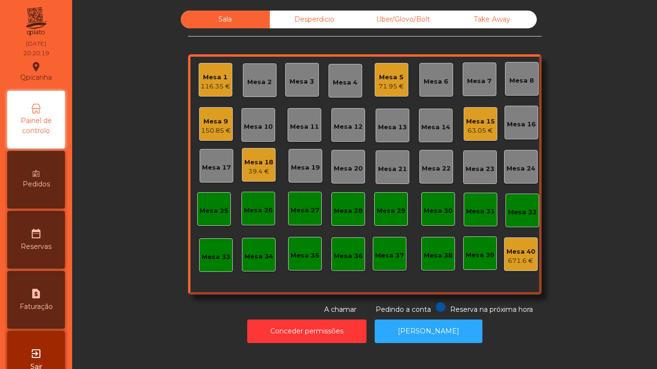
click at [475, 87] on div "Mesa 7" at bounding box center [480, 80] width 34 height 34
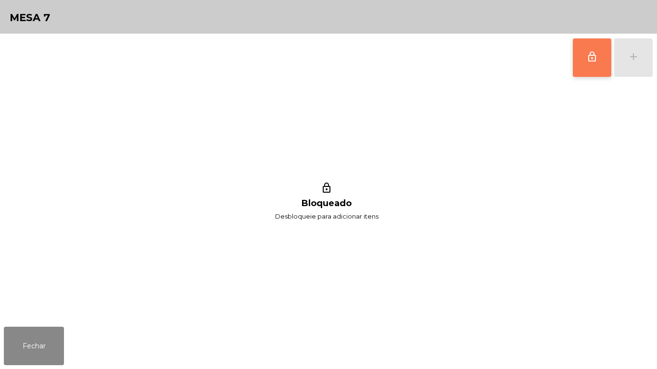
click at [589, 56] on span "lock_outline" at bounding box center [592, 57] width 12 height 12
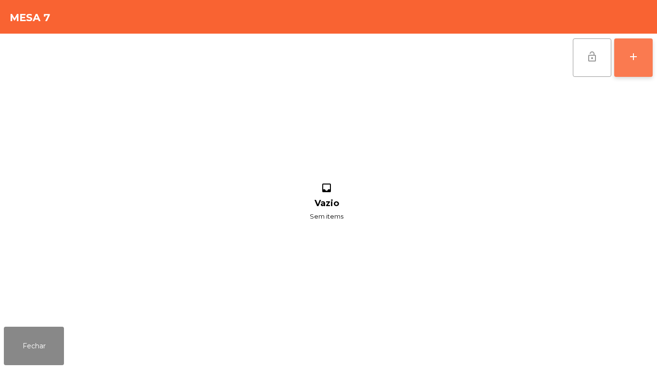
click at [632, 62] on div "add" at bounding box center [634, 57] width 12 height 12
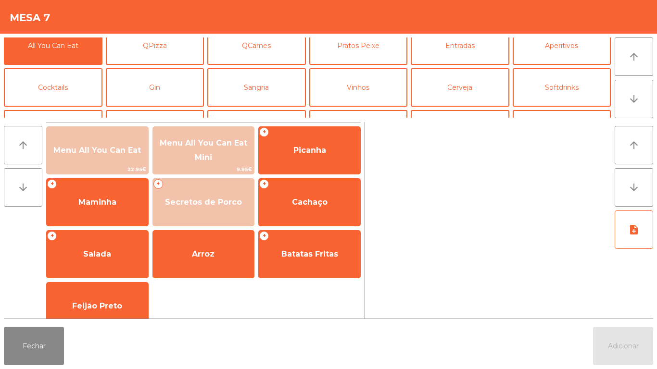
scroll to position [13, 0]
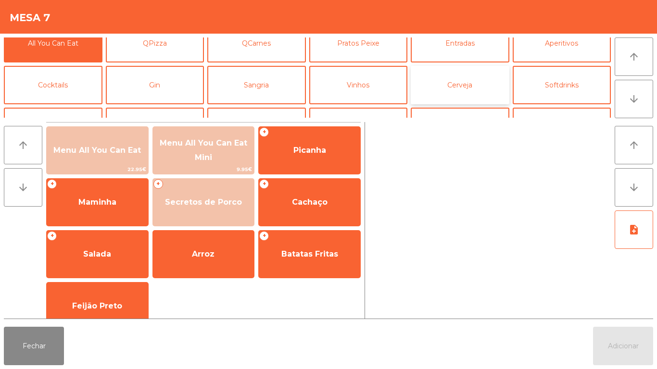
click at [475, 88] on button "Cerveja" at bounding box center [460, 85] width 99 height 38
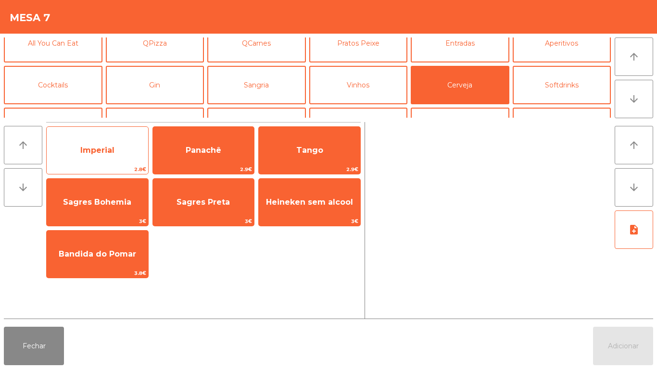
click at [115, 148] on span "Imperial" at bounding box center [97, 151] width 101 height 26
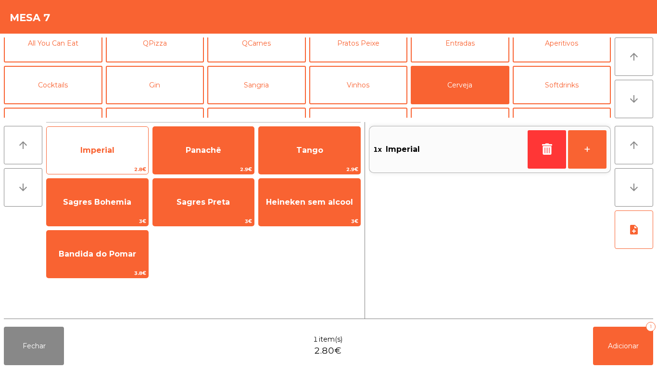
click at [110, 149] on span "Imperial" at bounding box center [97, 150] width 34 height 9
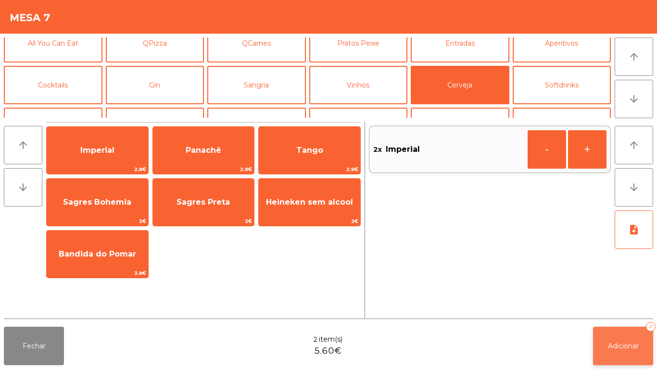
click at [637, 340] on button "Adicionar 2" at bounding box center [623, 346] width 60 height 38
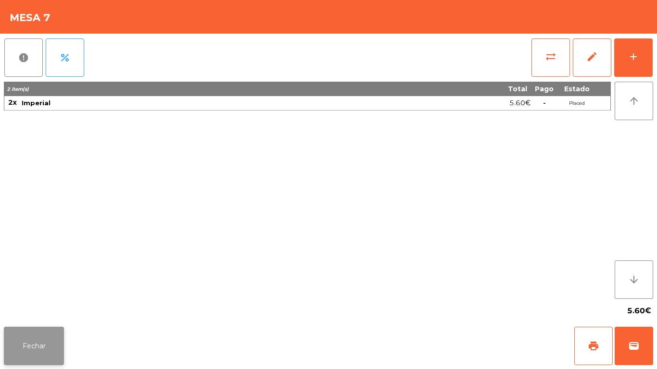
click at [35, 329] on button "Fechar" at bounding box center [34, 346] width 60 height 38
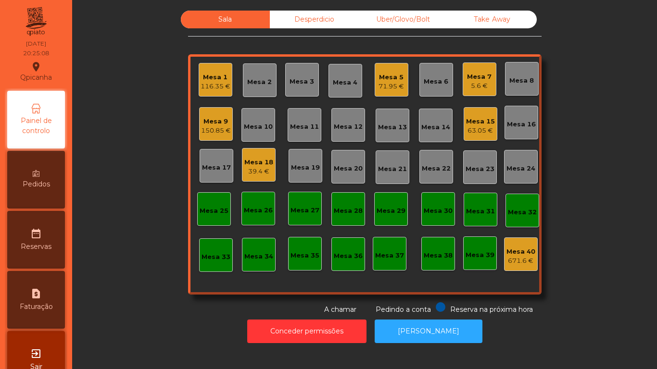
click at [221, 93] on div "Mesa 1 116.35 €" at bounding box center [216, 80] width 34 height 34
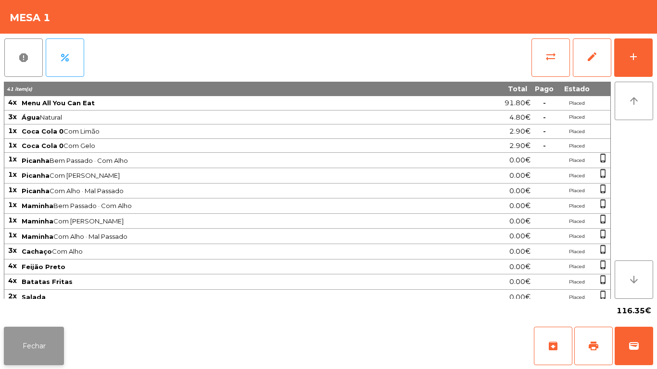
click at [54, 346] on button "Fechar" at bounding box center [34, 346] width 60 height 38
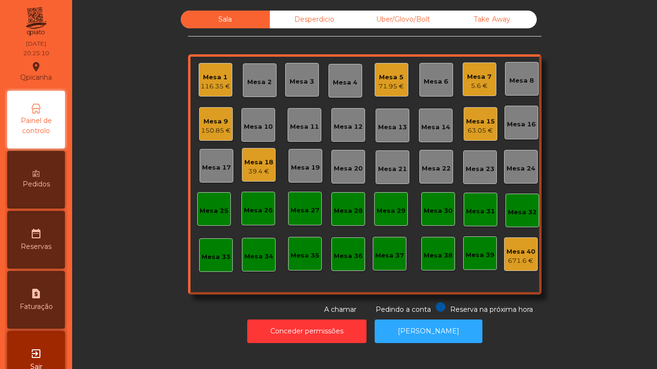
click at [223, 76] on div "Mesa 1" at bounding box center [216, 78] width 30 height 10
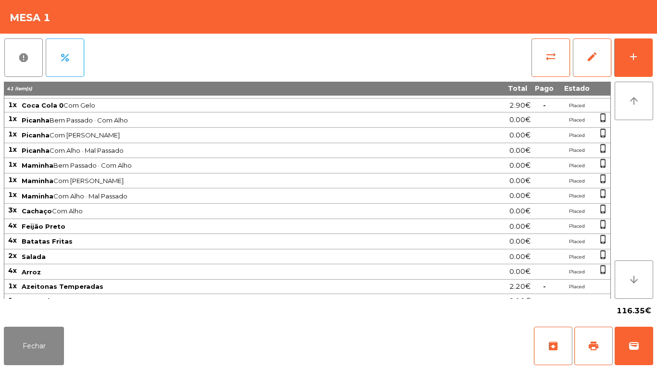
scroll to position [106, 0]
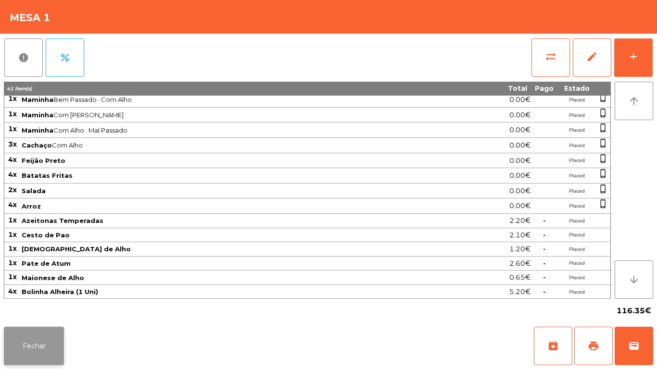
click at [51, 365] on button "Fechar" at bounding box center [34, 346] width 60 height 38
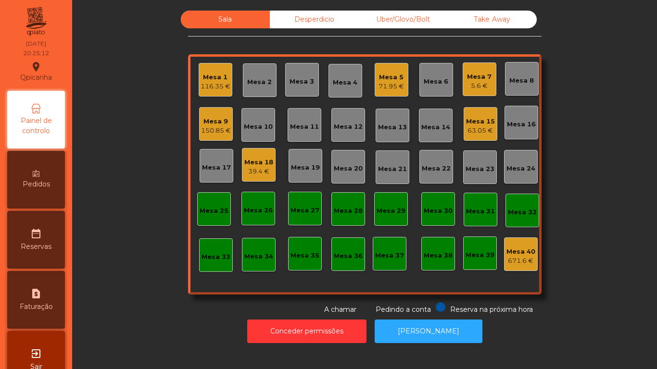
click at [386, 93] on div "Mesa 5 71.95 €" at bounding box center [392, 80] width 34 height 34
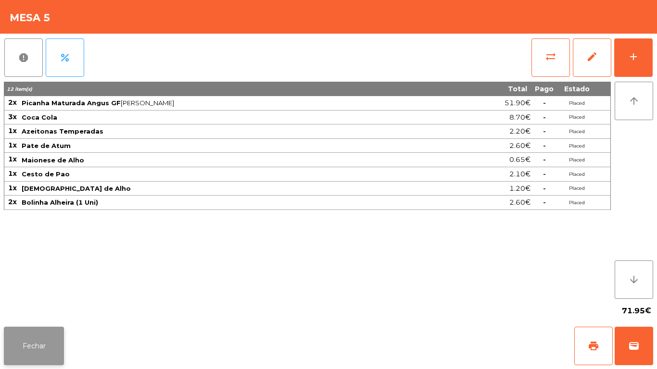
click at [49, 344] on button "Fechar" at bounding box center [34, 346] width 60 height 38
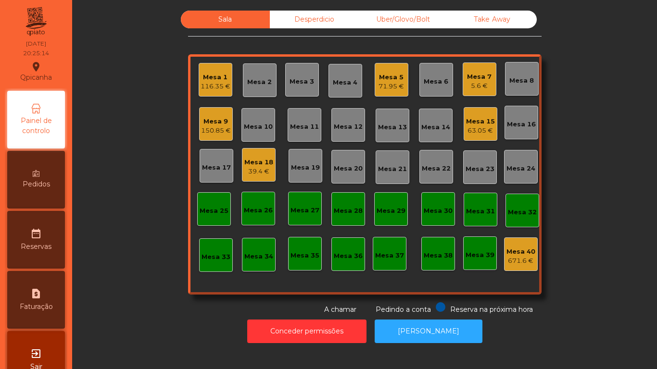
click at [385, 80] on div "Mesa 5" at bounding box center [390, 78] width 25 height 10
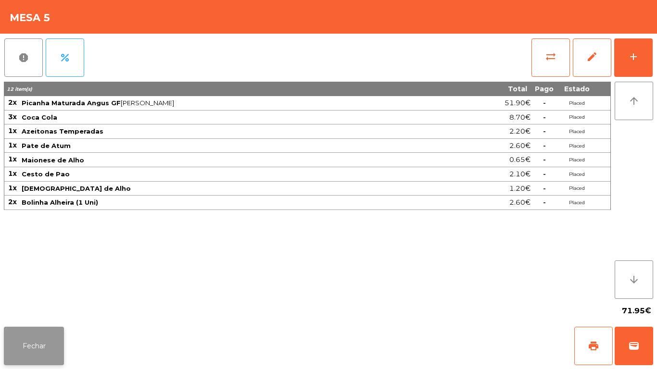
click at [48, 344] on button "Fechar" at bounding box center [34, 346] width 60 height 38
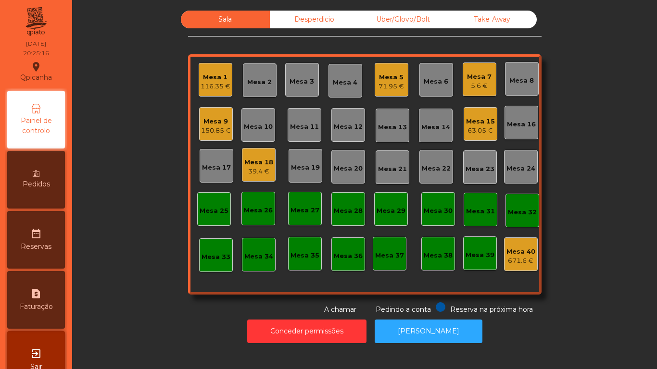
click at [469, 88] on div "5.6 €" at bounding box center [479, 86] width 25 height 10
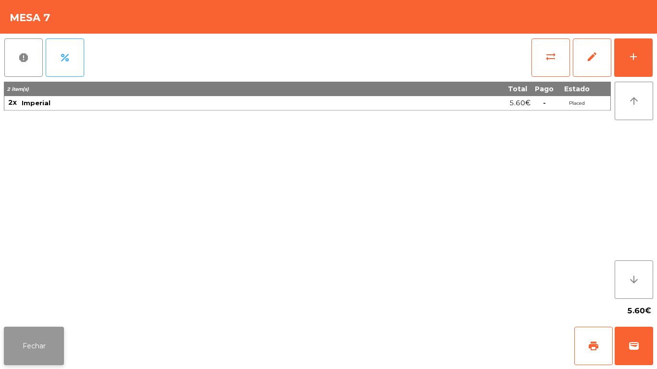
click at [41, 333] on button "Fechar" at bounding box center [34, 346] width 60 height 38
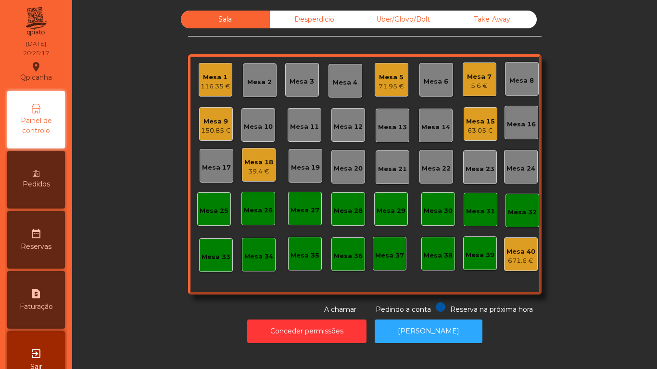
click at [216, 122] on div "Mesa 9" at bounding box center [216, 122] width 30 height 10
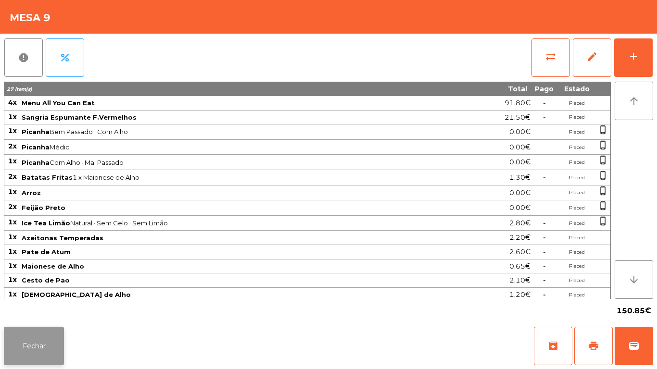
click at [53, 329] on button "Fechar" at bounding box center [34, 346] width 60 height 38
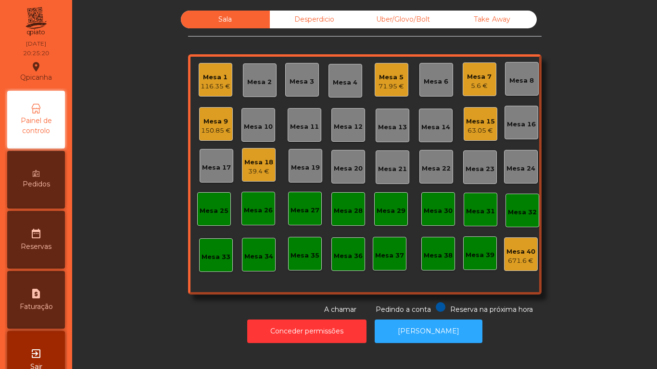
click at [483, 128] on div "63.05 €" at bounding box center [480, 131] width 29 height 10
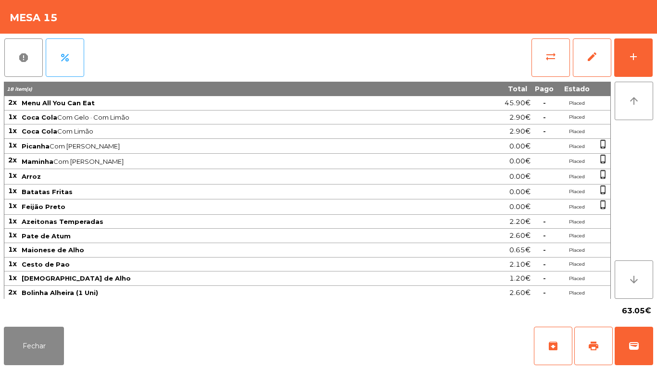
scroll to position [16, 0]
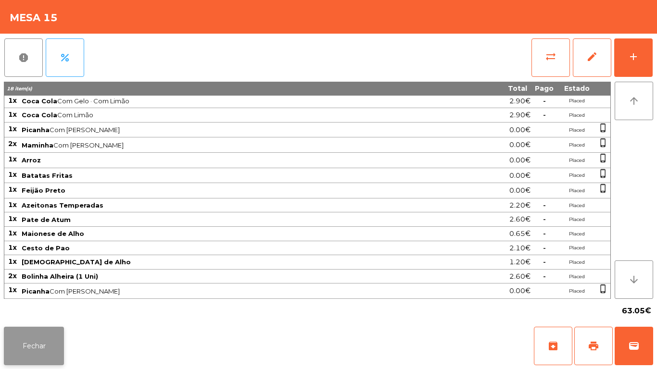
click at [46, 348] on button "Fechar" at bounding box center [34, 346] width 60 height 38
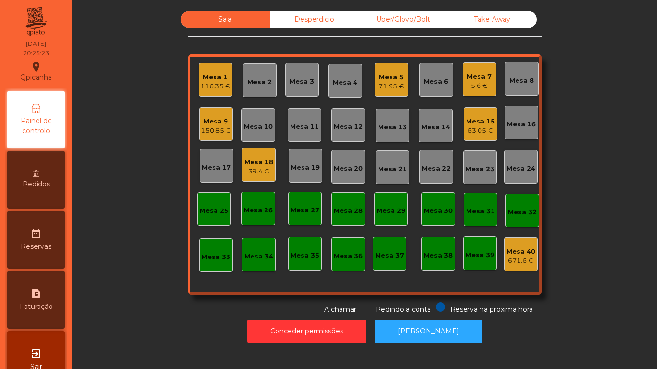
click at [261, 159] on div "Mesa 18" at bounding box center [258, 163] width 29 height 10
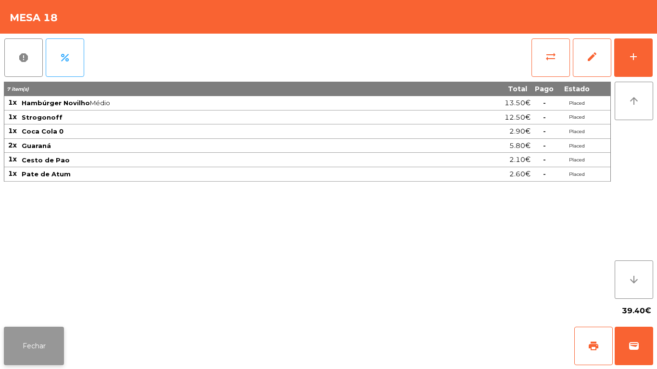
click at [41, 348] on button "Fechar" at bounding box center [34, 346] width 60 height 38
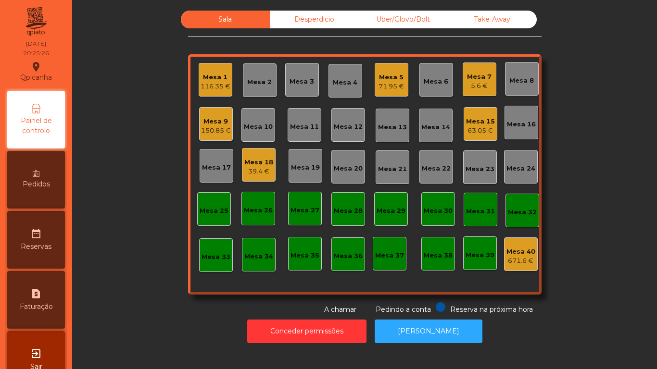
click at [261, 170] on div "39.4 €" at bounding box center [258, 172] width 29 height 10
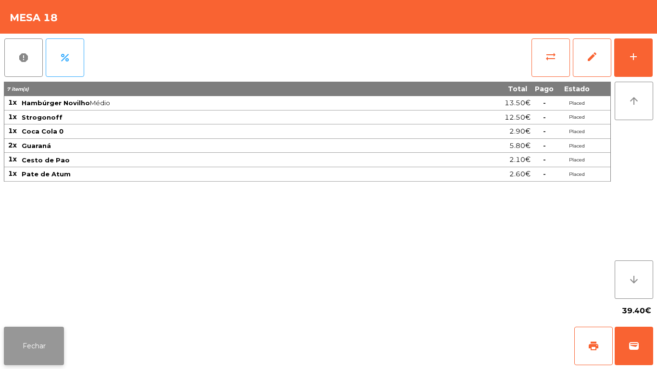
click at [57, 337] on button "Fechar" at bounding box center [34, 346] width 60 height 38
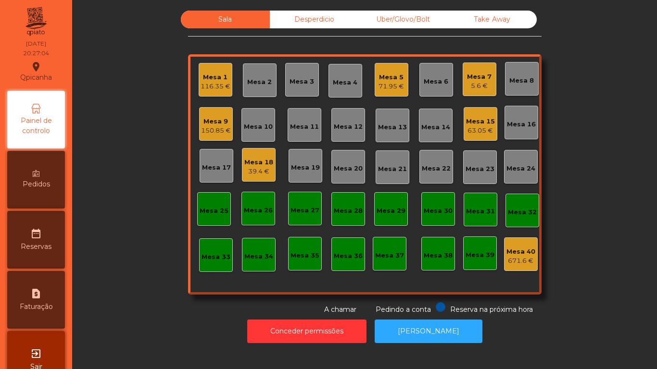
click at [201, 84] on div "116.35 €" at bounding box center [216, 87] width 30 height 10
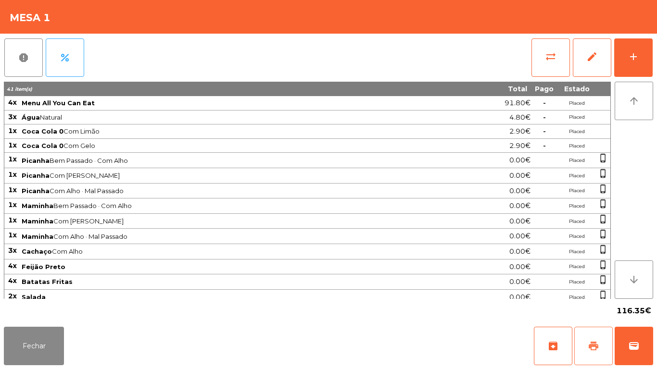
click at [586, 356] on button "print" at bounding box center [593, 346] width 38 height 38
click at [47, 329] on button "Fechar" at bounding box center [34, 346] width 60 height 38
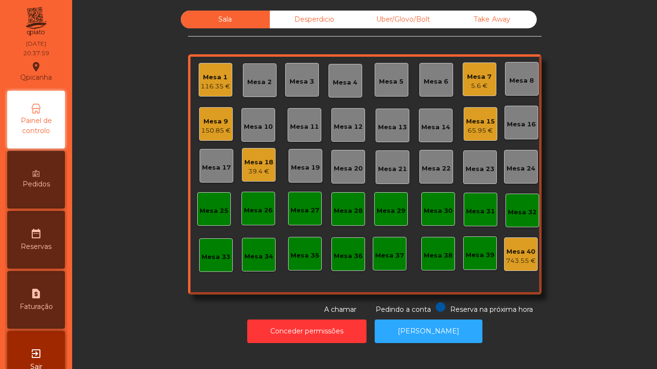
click at [475, 83] on div "5.6 €" at bounding box center [479, 86] width 25 height 10
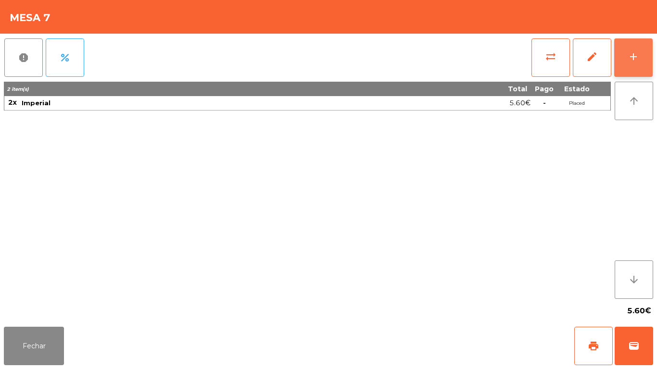
click at [632, 63] on button "add" at bounding box center [633, 57] width 38 height 38
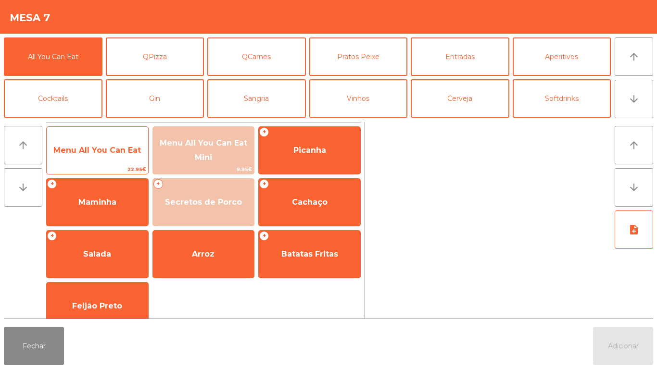
click at [114, 153] on span "Menu All You Can Eat" at bounding box center [97, 150] width 88 height 9
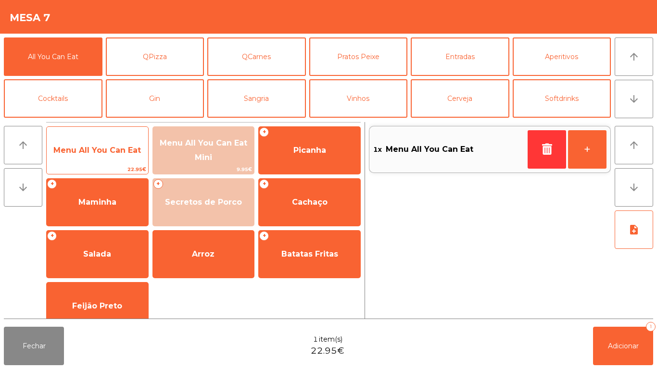
click at [125, 151] on span "Menu All You Can Eat" at bounding box center [97, 150] width 88 height 9
click at [131, 156] on span "Menu All You Can Eat" at bounding box center [97, 151] width 101 height 26
click at [131, 157] on span "Menu All You Can Eat" at bounding box center [97, 151] width 101 height 26
click at [131, 155] on span "Menu All You Can Eat" at bounding box center [97, 151] width 101 height 26
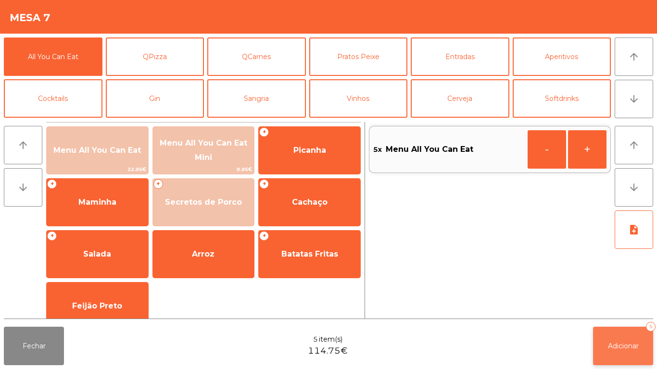
click at [611, 343] on span "Adicionar" at bounding box center [623, 346] width 31 height 9
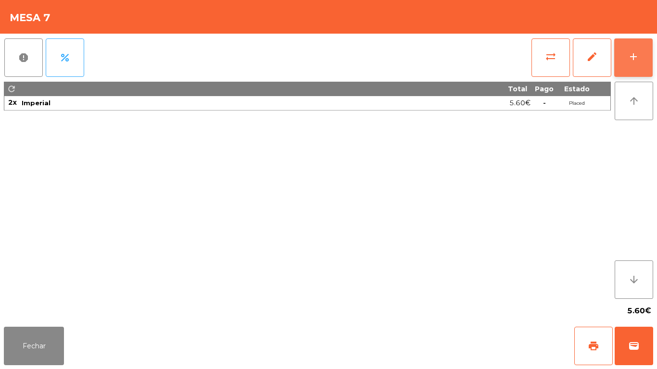
click at [620, 65] on button "add" at bounding box center [633, 57] width 38 height 38
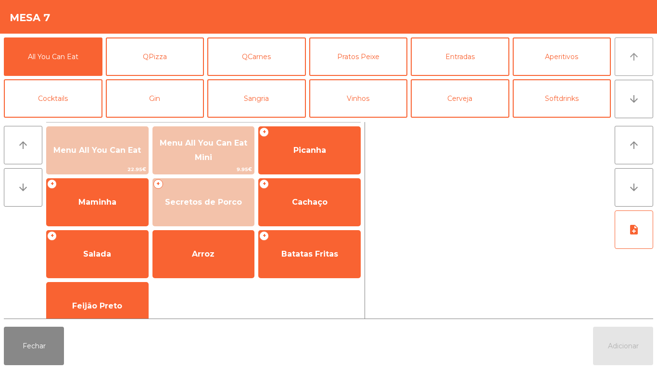
click at [628, 66] on button "arrow_upward" at bounding box center [634, 57] width 38 height 38
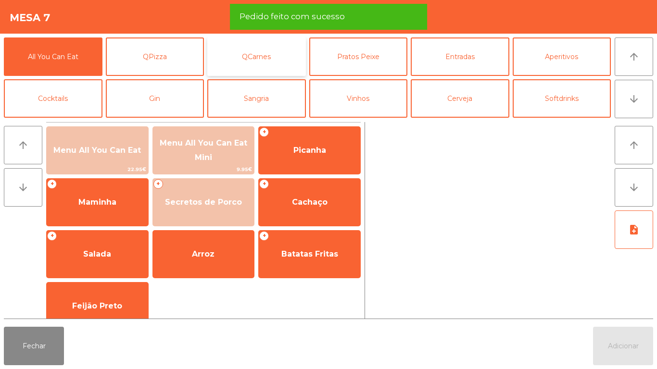
click at [284, 72] on button "QCarnes" at bounding box center [256, 57] width 99 height 38
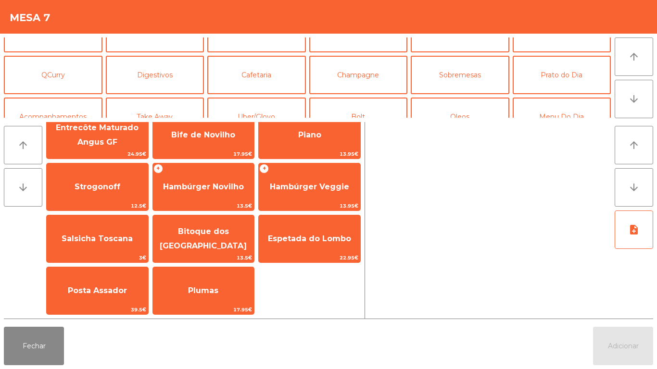
scroll to position [84, 0]
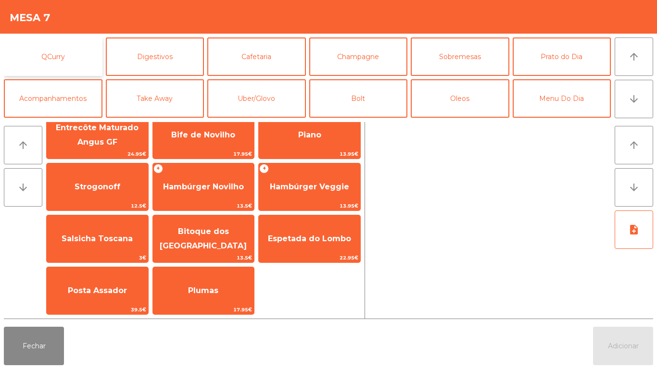
click at [38, 54] on button "QCurry" at bounding box center [53, 57] width 99 height 38
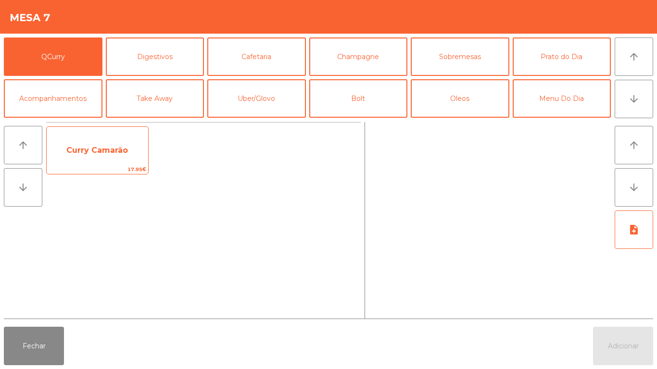
click at [112, 160] on span "Curry Camarão" at bounding box center [97, 151] width 101 height 26
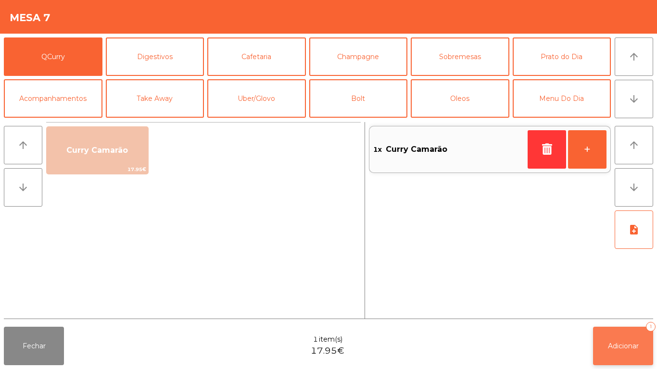
click at [620, 338] on button "Adicionar 1" at bounding box center [623, 346] width 60 height 38
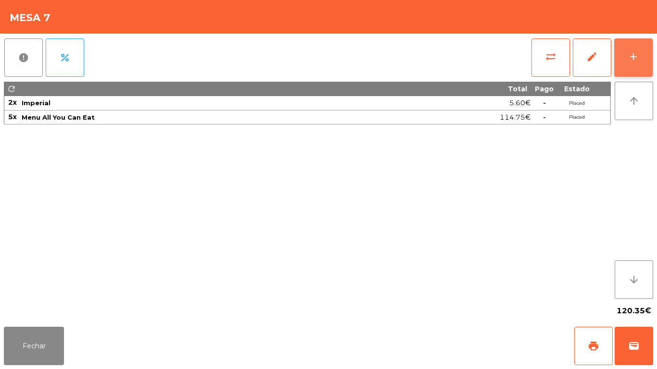
click at [632, 57] on div "add" at bounding box center [634, 57] width 12 height 12
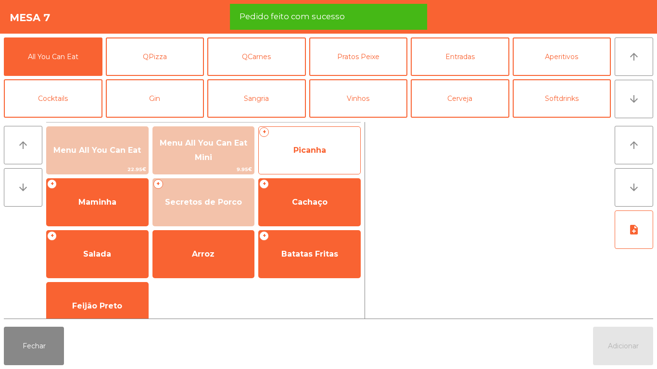
click at [331, 156] on span "Picanha" at bounding box center [309, 151] width 101 height 26
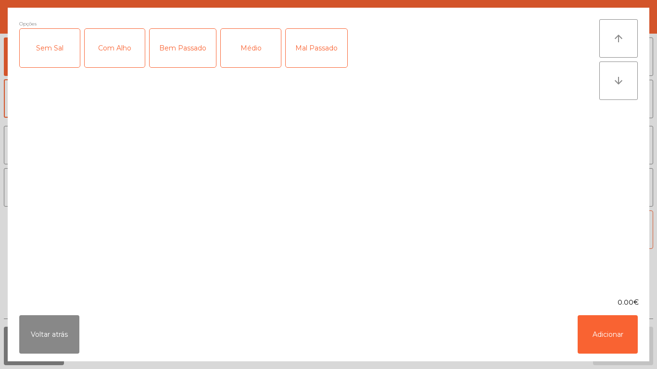
click at [262, 50] on div "Médio" at bounding box center [251, 48] width 60 height 38
click at [325, 57] on div "Mal Passado" at bounding box center [317, 48] width 62 height 38
click at [60, 333] on button "Voltar atrás" at bounding box center [49, 334] width 60 height 38
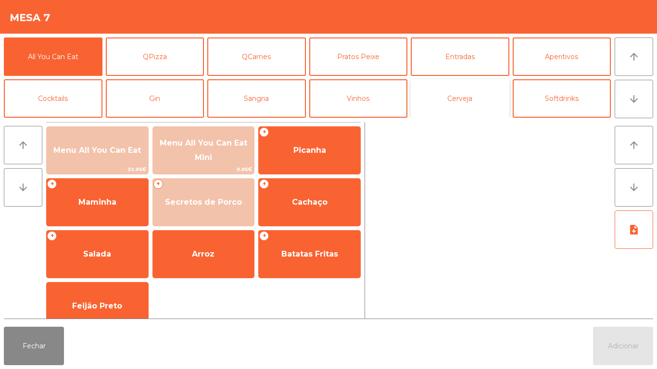
click at [461, 87] on button "Cerveja" at bounding box center [460, 98] width 99 height 38
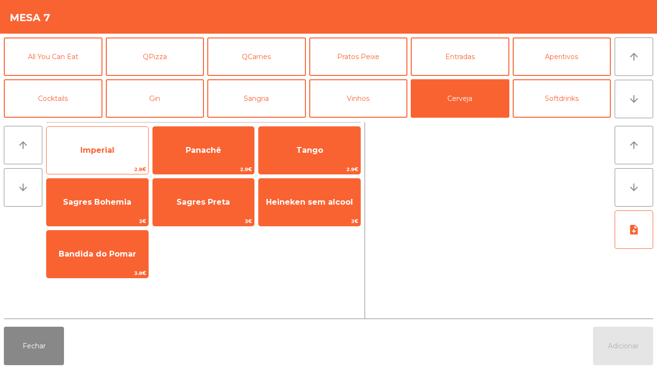
click at [108, 148] on span "Imperial" at bounding box center [97, 150] width 34 height 9
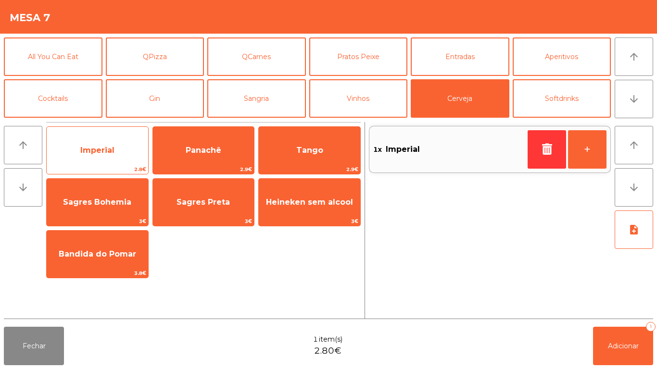
click at [113, 152] on span "Imperial" at bounding box center [97, 150] width 34 height 9
click at [115, 152] on span "Imperial" at bounding box center [97, 151] width 101 height 26
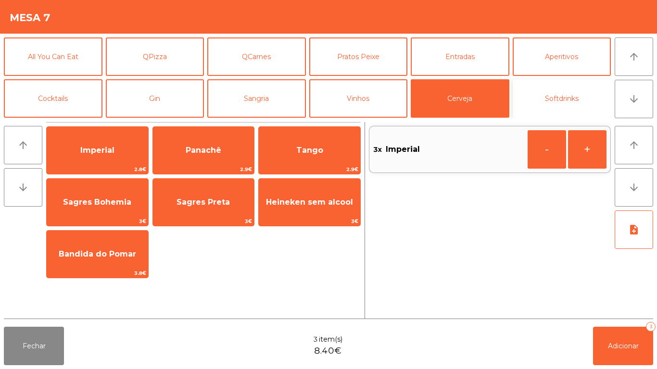
click at [566, 85] on button "Softdrinks" at bounding box center [562, 98] width 99 height 38
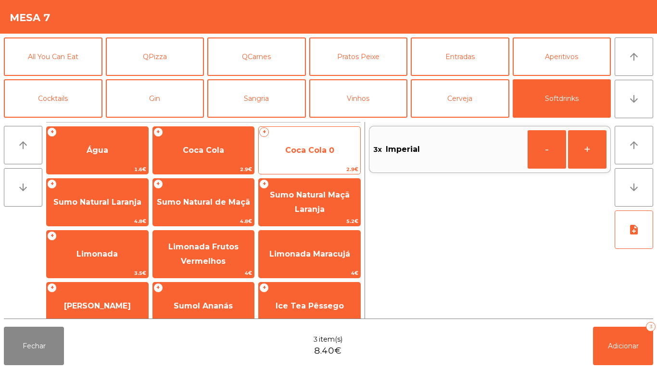
click at [304, 147] on span "Coca Cola 0" at bounding box center [309, 150] width 49 height 9
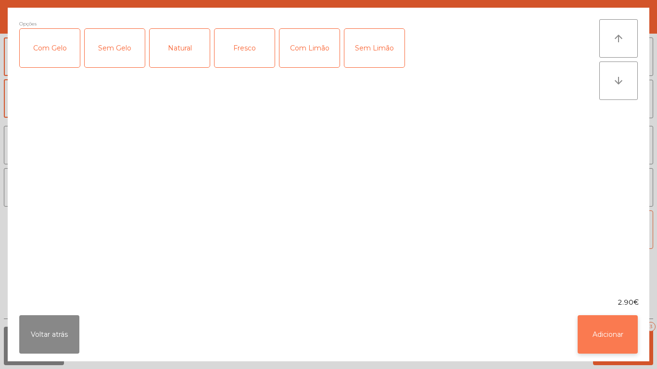
click at [611, 316] on button "Adicionar" at bounding box center [608, 334] width 60 height 38
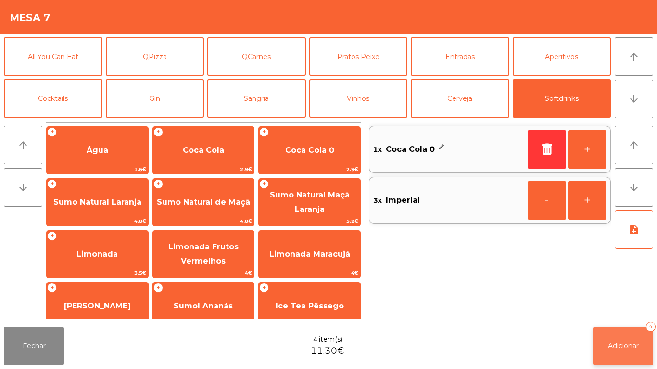
click at [630, 336] on button "Adicionar 4" at bounding box center [623, 346] width 60 height 38
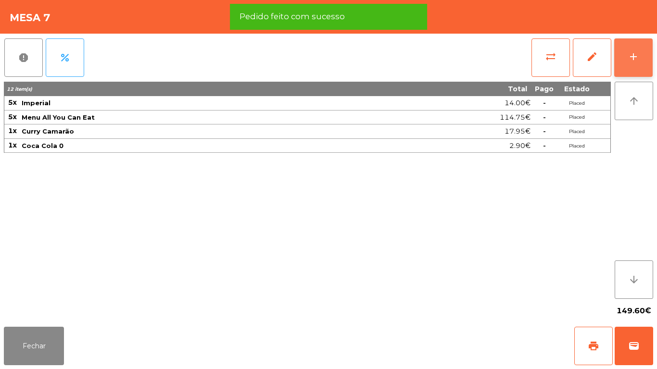
click at [628, 61] on div "add" at bounding box center [634, 57] width 12 height 12
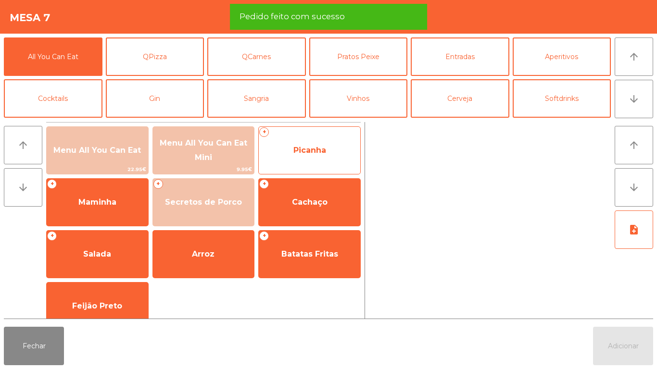
click at [325, 146] on span "Picanha" at bounding box center [309, 150] width 33 height 9
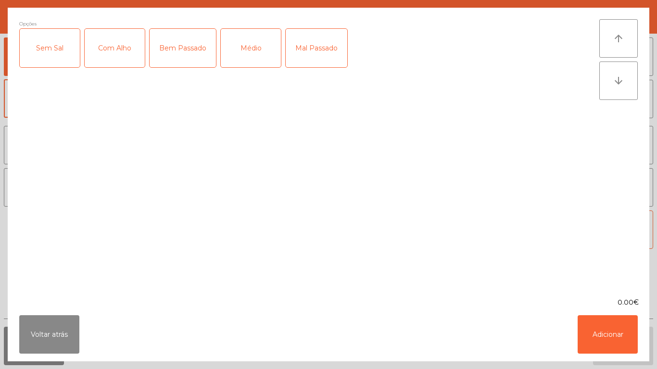
click at [255, 57] on div "Médio" at bounding box center [251, 48] width 60 height 38
click at [318, 64] on div "Mal Passado" at bounding box center [317, 48] width 62 height 38
click at [615, 325] on button "Adicionar" at bounding box center [608, 334] width 60 height 38
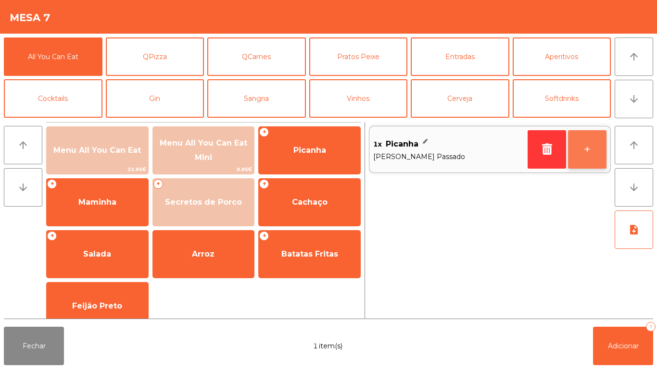
click at [587, 149] on button "+" at bounding box center [587, 149] width 38 height 38
click at [586, 151] on button "+" at bounding box center [587, 149] width 38 height 38
click at [592, 147] on button "+" at bounding box center [587, 149] width 38 height 38
click at [586, 159] on button "+" at bounding box center [587, 149] width 38 height 38
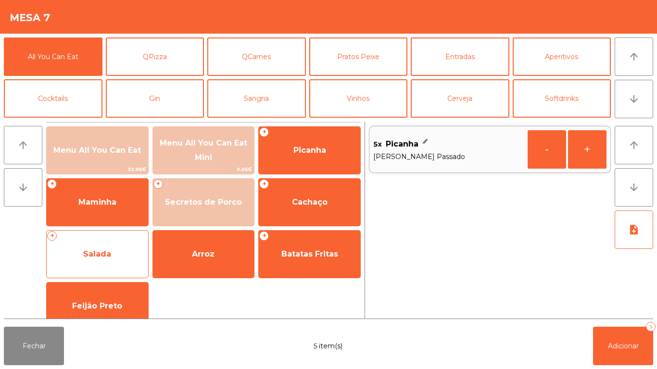
click at [109, 254] on span "Salada" at bounding box center [97, 254] width 28 height 9
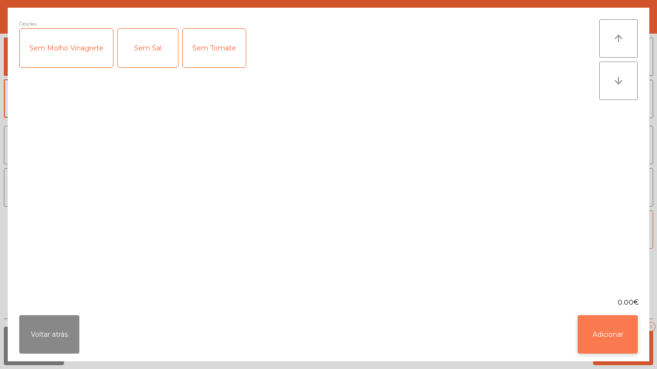
click at [614, 335] on button "Adicionar" at bounding box center [608, 334] width 60 height 38
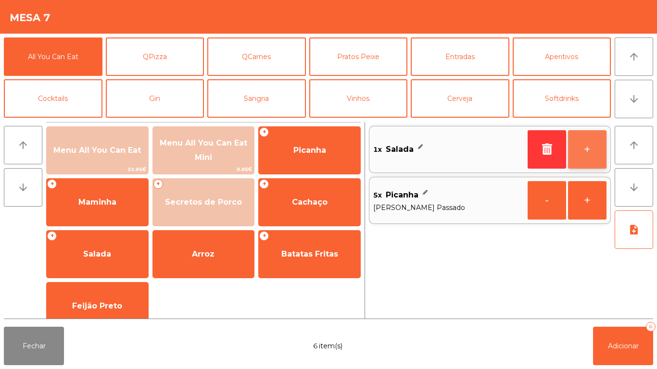
click at [577, 145] on button "+" at bounding box center [587, 149] width 38 height 38
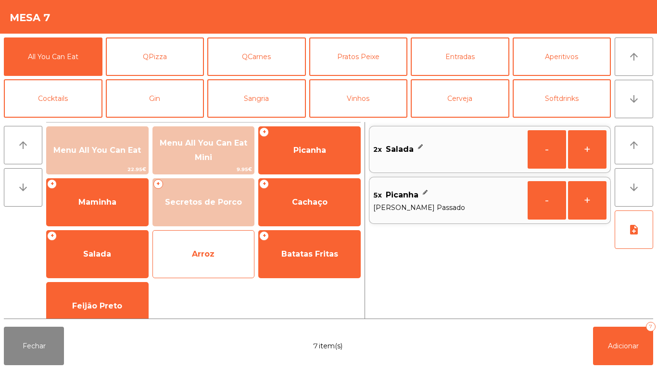
click at [197, 260] on span "Arroz" at bounding box center [203, 254] width 101 height 26
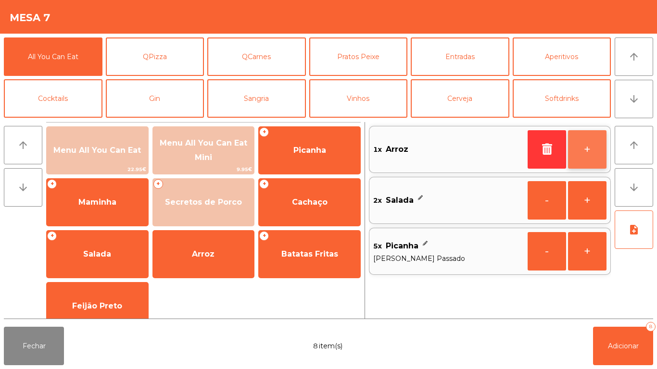
click at [592, 151] on button "+" at bounding box center [587, 149] width 38 height 38
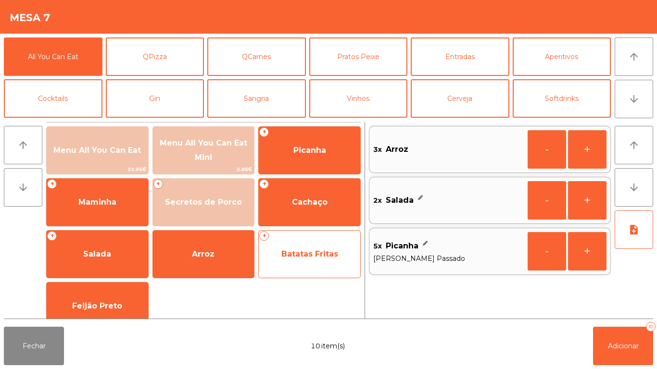
click at [312, 258] on span "Batatas Fritas" at bounding box center [309, 254] width 57 height 9
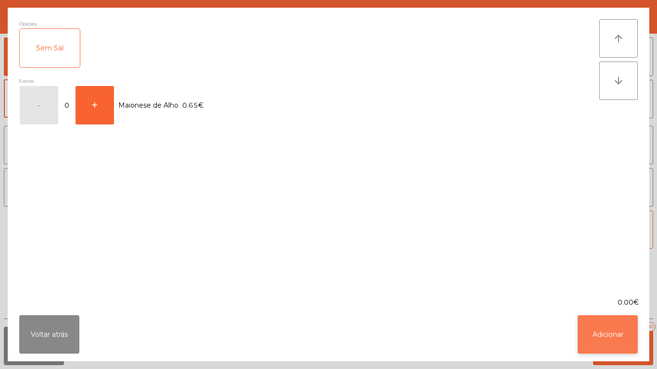
click at [613, 338] on button "Adicionar" at bounding box center [608, 334] width 60 height 38
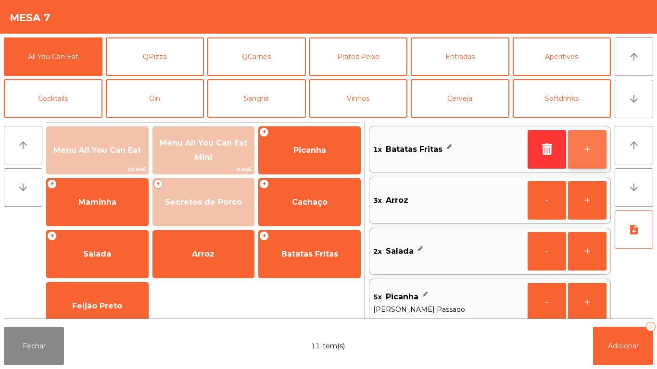
click at [582, 154] on button "+" at bounding box center [587, 149] width 38 height 38
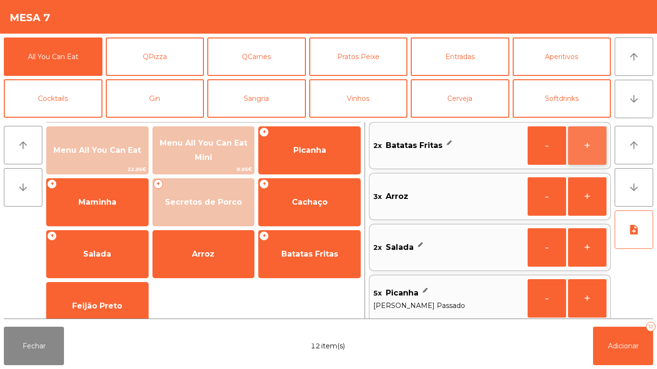
click at [579, 156] on button "+" at bounding box center [587, 145] width 38 height 38
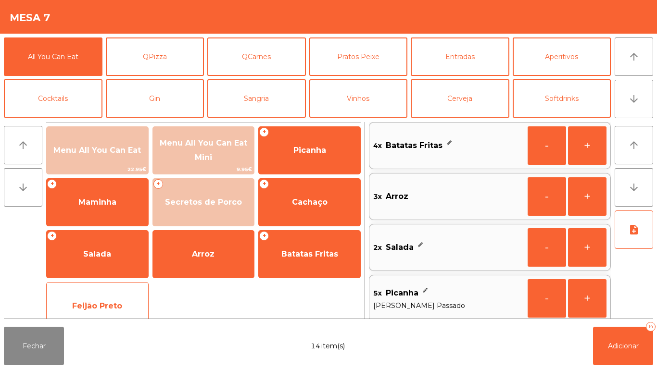
click at [126, 300] on span "Feijão Preto" at bounding box center [97, 306] width 101 height 26
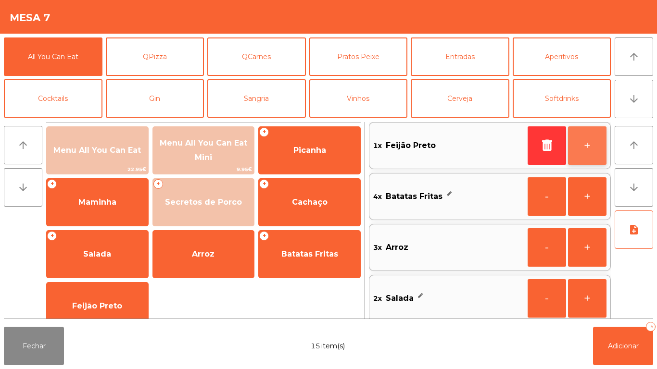
click at [594, 142] on button "+" at bounding box center [587, 145] width 38 height 38
click at [583, 142] on button "+" at bounding box center [587, 145] width 38 height 38
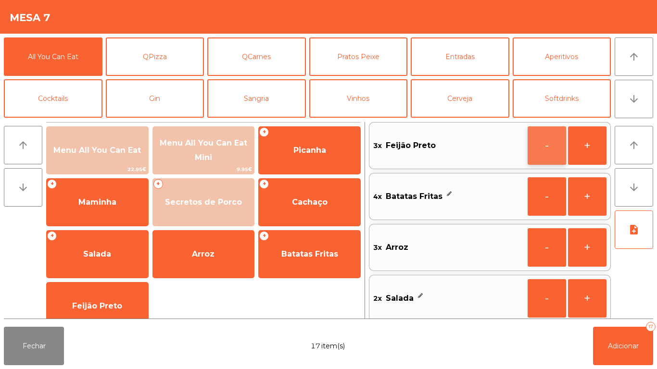
click at [538, 149] on button "-" at bounding box center [547, 145] width 38 height 38
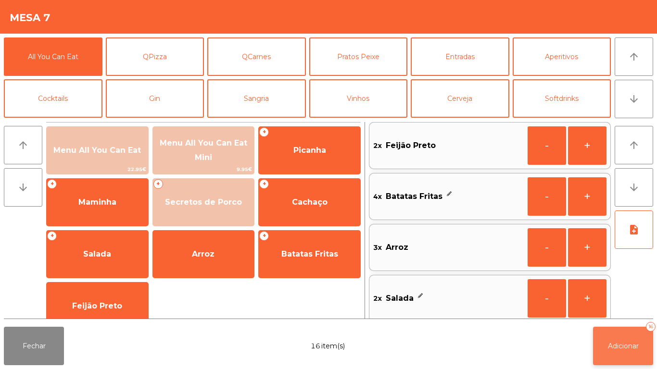
click at [643, 339] on button "Adicionar 16" at bounding box center [623, 346] width 60 height 38
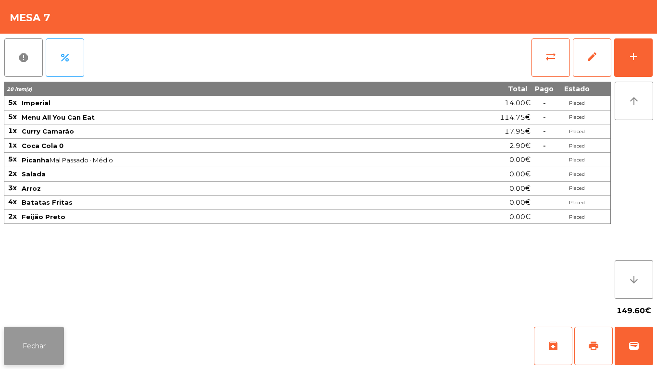
click at [49, 330] on button "Fechar" at bounding box center [34, 346] width 60 height 38
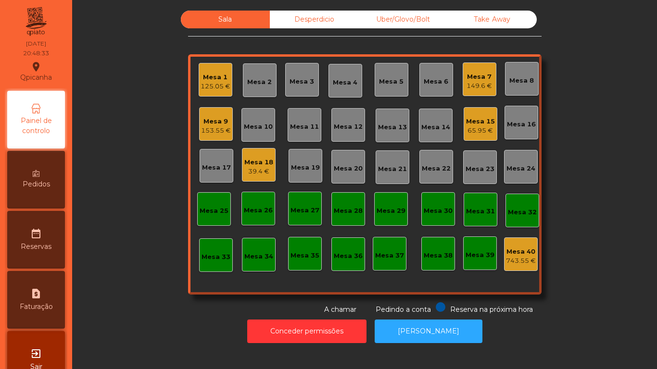
click at [474, 129] on div "65.95 €" at bounding box center [480, 131] width 29 height 10
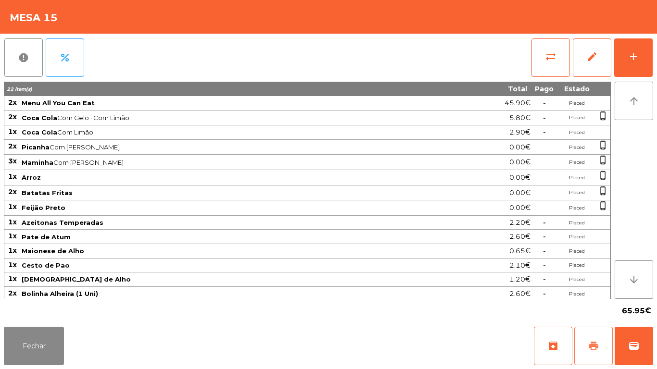
click at [592, 344] on span "print" at bounding box center [594, 346] width 12 height 12
click at [57, 336] on button "Fechar" at bounding box center [34, 346] width 60 height 38
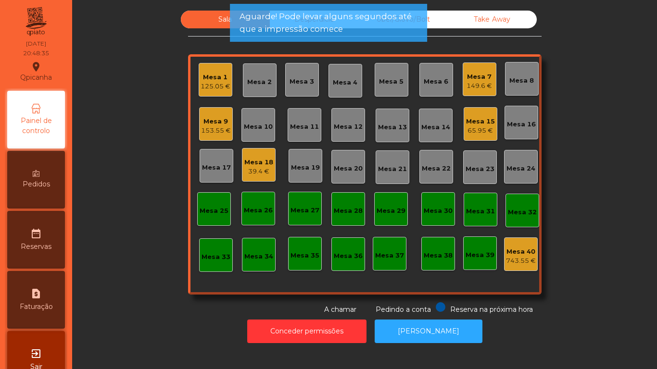
click at [255, 163] on div "Mesa 18" at bounding box center [258, 163] width 29 height 10
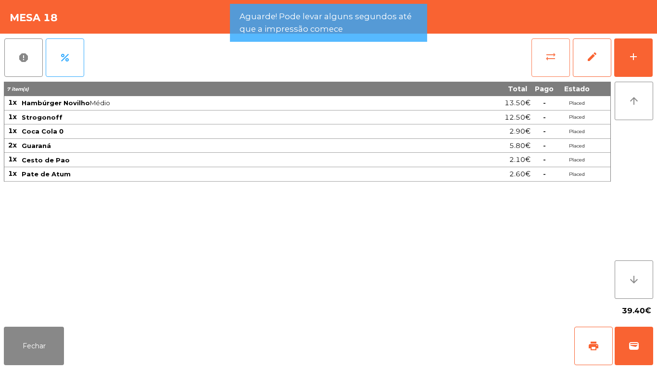
click at [552, 56] on span "sync_alt" at bounding box center [551, 57] width 12 height 12
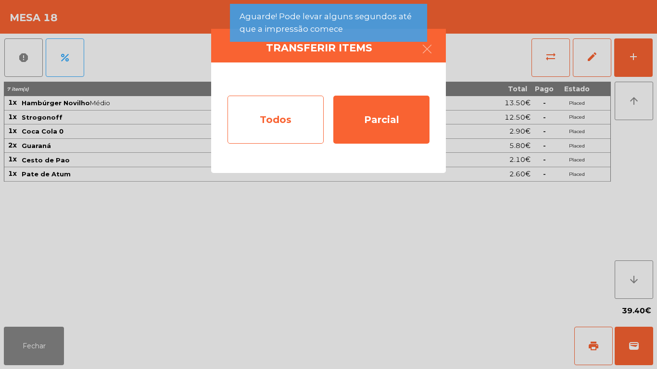
click at [295, 119] on div "Todos" at bounding box center [275, 120] width 96 height 48
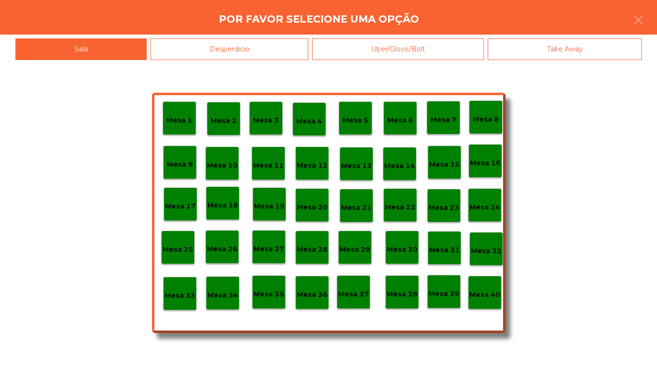
click at [443, 284] on div "Mesa 39" at bounding box center [444, 292] width 34 height 34
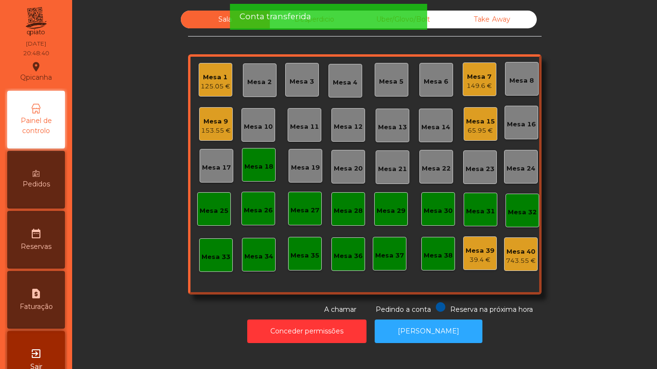
click at [260, 166] on div "Mesa 18" at bounding box center [258, 167] width 29 height 10
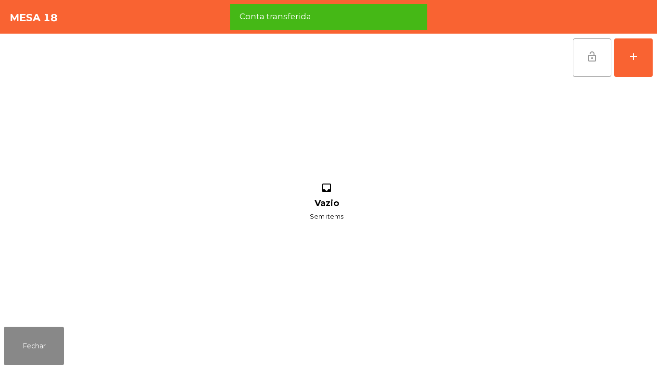
click at [592, 67] on button "lock_open" at bounding box center [592, 57] width 38 height 38
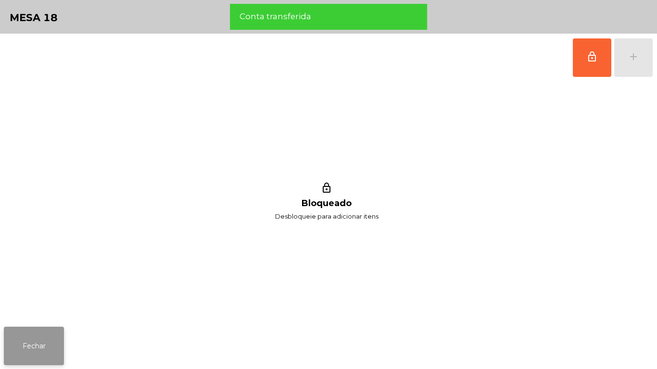
click at [44, 337] on button "Fechar" at bounding box center [34, 346] width 60 height 38
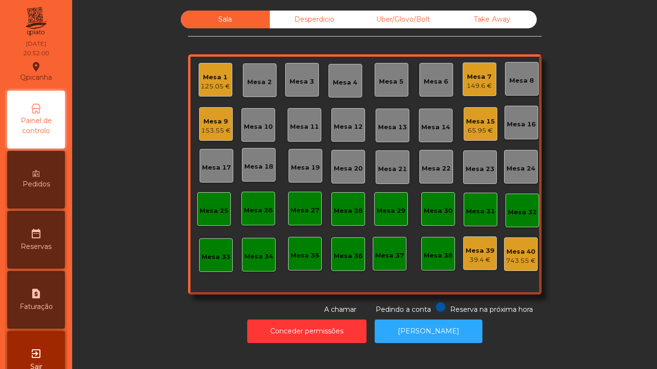
click at [215, 169] on div "Mesa 17" at bounding box center [216, 168] width 29 height 10
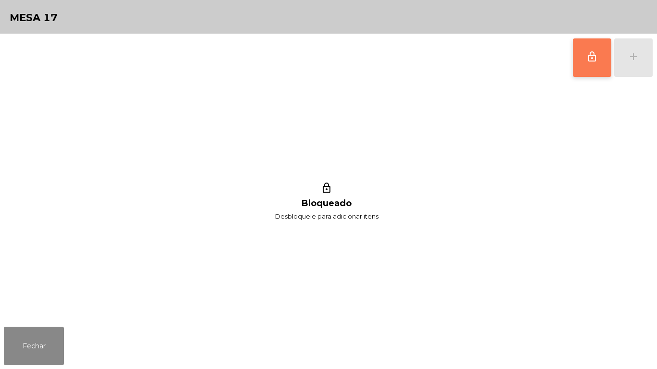
click at [592, 57] on span "lock_outline" at bounding box center [592, 57] width 12 height 12
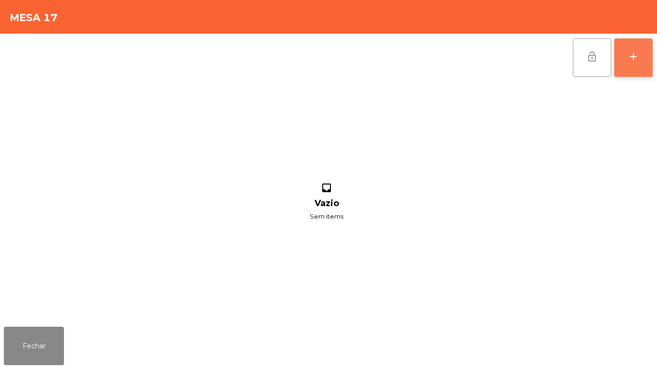
click at [633, 62] on div "add" at bounding box center [634, 57] width 12 height 12
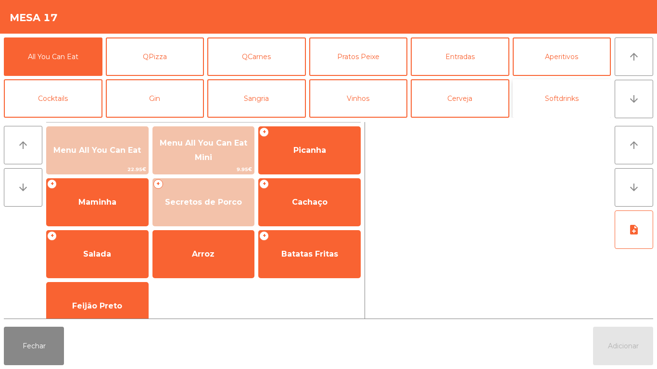
click at [567, 104] on button "Softdrinks" at bounding box center [562, 98] width 99 height 38
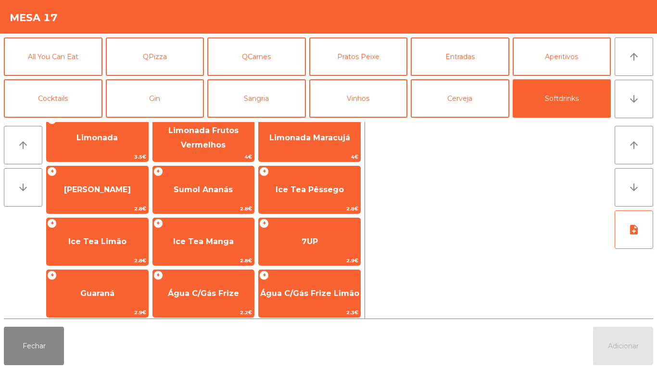
scroll to position [119, 0]
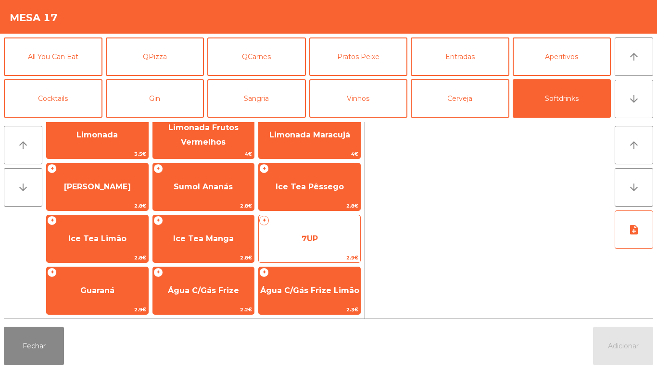
click at [337, 240] on span "7UP" at bounding box center [309, 239] width 101 height 26
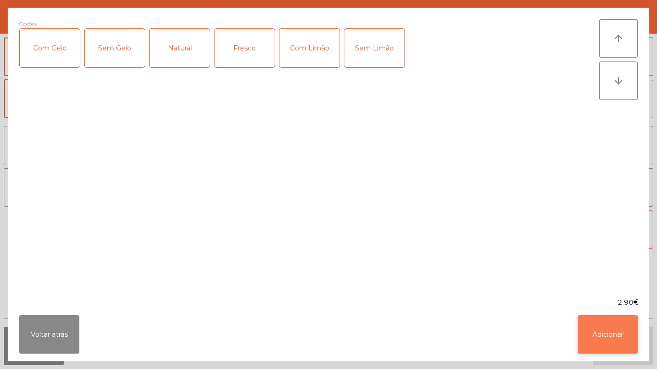
click at [607, 330] on button "Adicionar" at bounding box center [608, 334] width 60 height 38
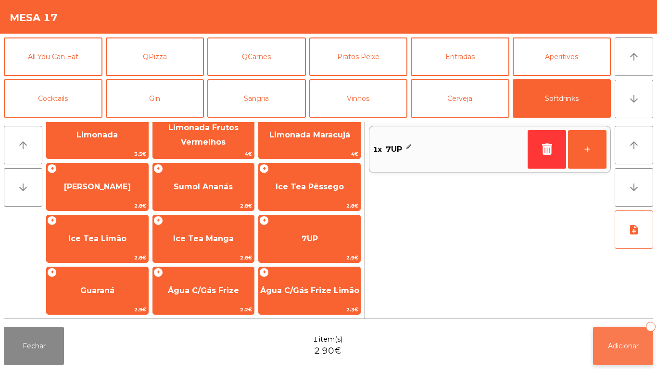
click at [615, 344] on span "Adicionar" at bounding box center [623, 346] width 31 height 9
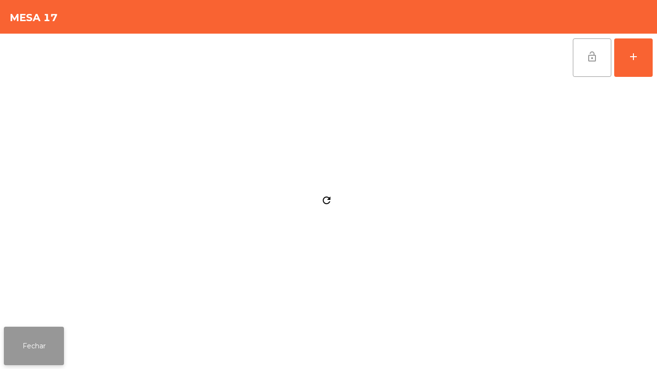
click at [62, 339] on button "Fechar" at bounding box center [34, 346] width 60 height 38
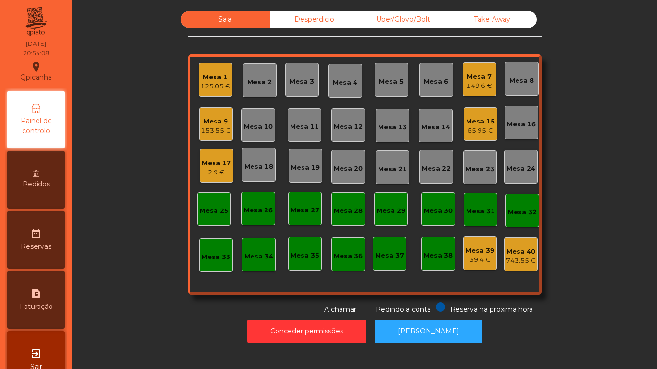
click at [480, 126] on div "65.95 €" at bounding box center [480, 131] width 29 height 10
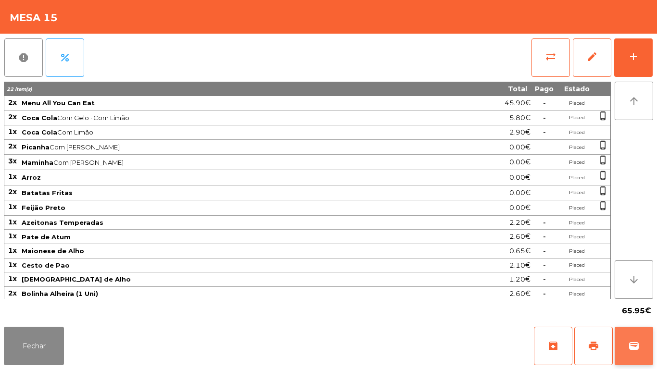
click at [638, 329] on button "wallet" at bounding box center [634, 346] width 38 height 38
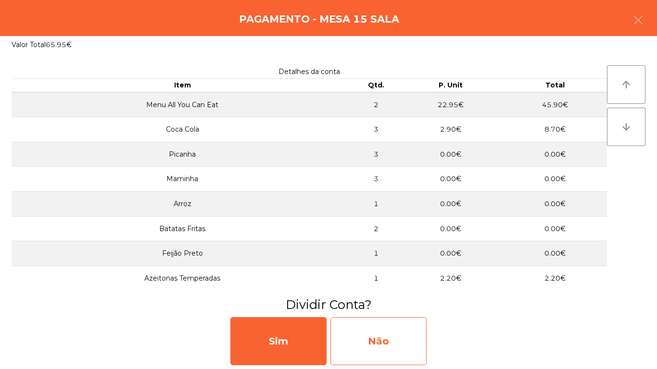
click at [382, 337] on div "Não" at bounding box center [378, 341] width 96 height 48
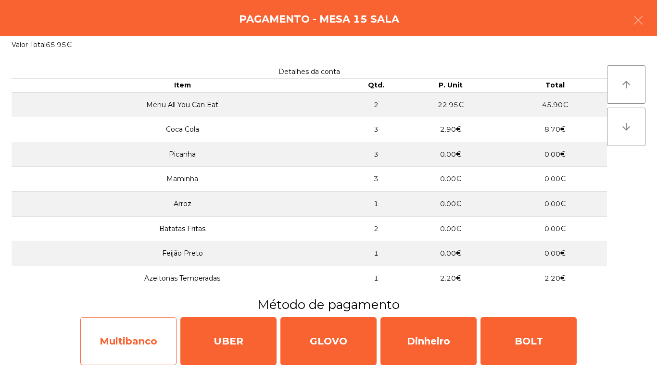
click at [146, 333] on div "Multibanco" at bounding box center [128, 341] width 96 height 48
select select "**"
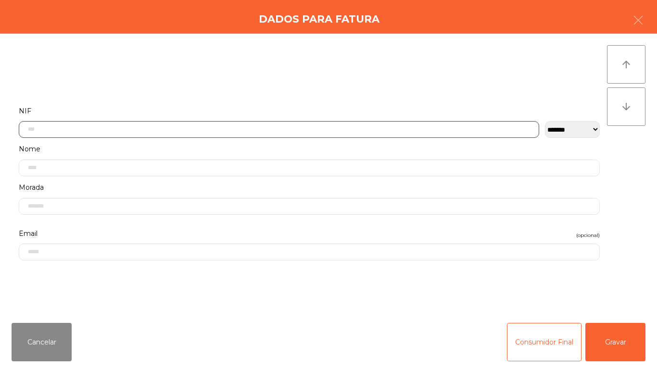
click at [157, 132] on input "text" at bounding box center [279, 129] width 520 height 17
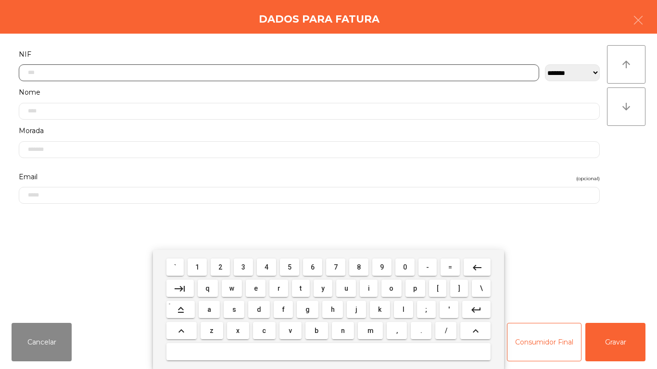
scroll to position [59, 0]
click at [221, 260] on button "2" at bounding box center [220, 267] width 19 height 17
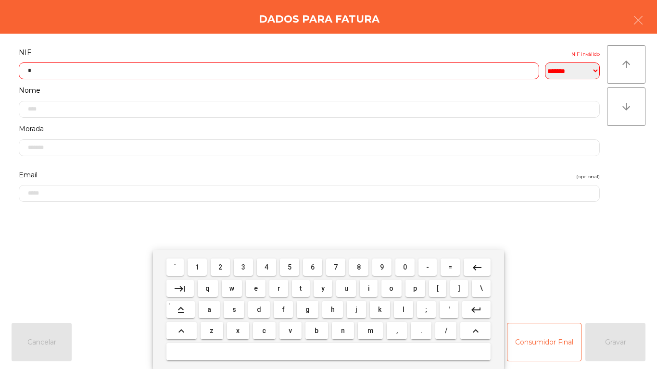
click at [337, 268] on span "7" at bounding box center [336, 268] width 4 height 8
click at [221, 265] on span "2" at bounding box center [220, 268] width 4 height 8
click at [196, 264] on span "1" at bounding box center [197, 268] width 4 height 8
click at [266, 267] on span "4" at bounding box center [266, 268] width 4 height 8
click at [405, 267] on span "0" at bounding box center [405, 268] width 4 height 8
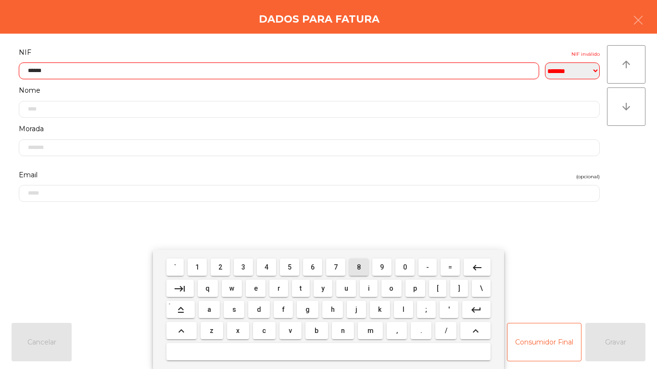
click at [358, 265] on span "8" at bounding box center [359, 268] width 4 height 8
click at [406, 264] on span "0" at bounding box center [405, 268] width 4 height 8
type input "*********"
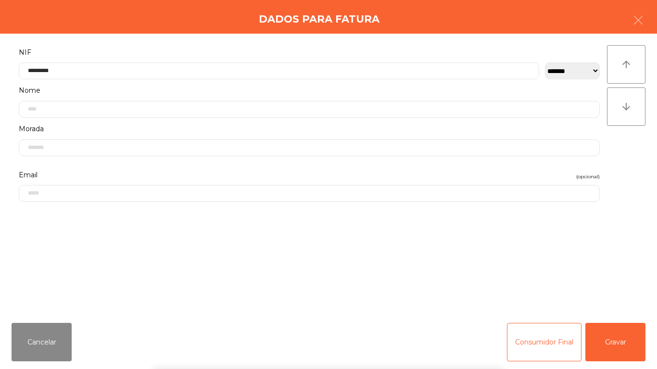
click at [619, 338] on div "` 1 2 3 4 5 6 7 8 9 0 - = keyboard_backspace keyboard_tab q w e r t y u i o p […" at bounding box center [328, 309] width 657 height 119
click at [620, 346] on button "Gravar" at bounding box center [615, 342] width 60 height 38
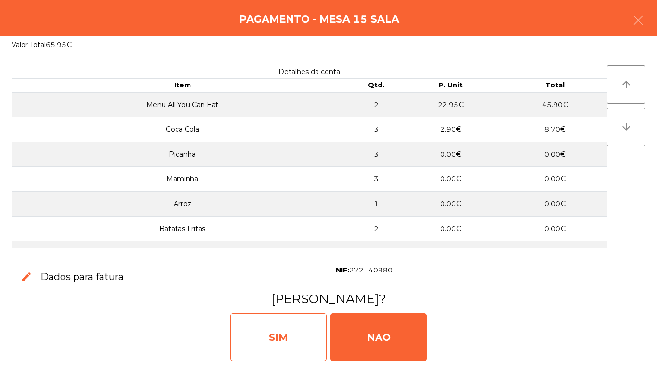
click at [279, 325] on div "SIM" at bounding box center [278, 338] width 96 height 48
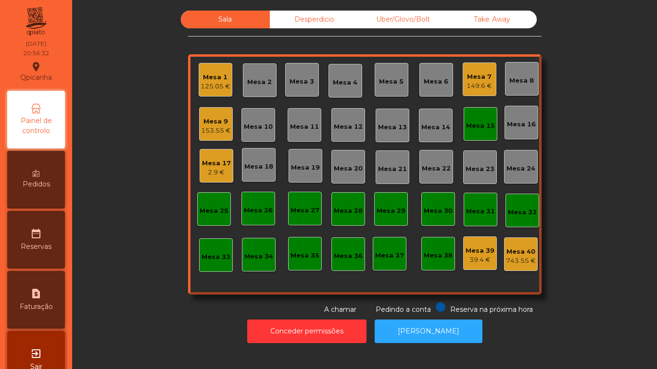
click at [480, 77] on div "Mesa 7" at bounding box center [478, 77] width 25 height 10
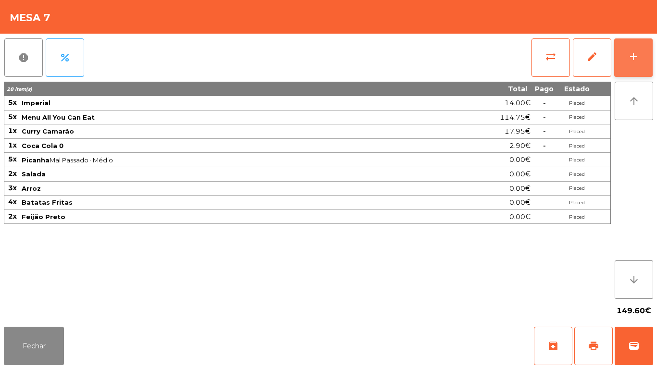
click at [643, 49] on button "add" at bounding box center [633, 57] width 38 height 38
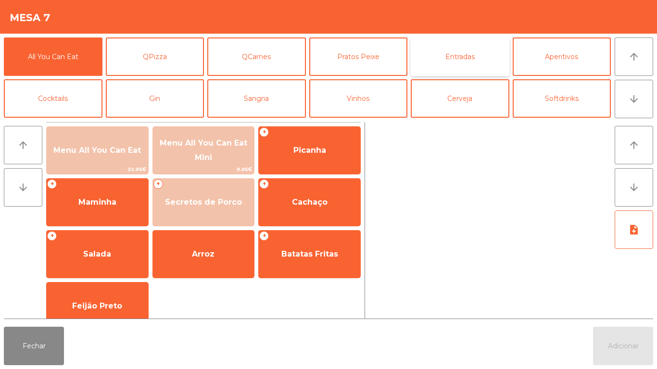
click at [476, 52] on button "Entradas" at bounding box center [460, 57] width 99 height 38
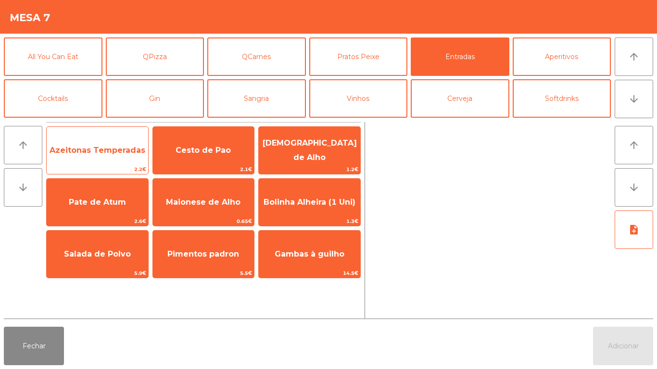
click at [130, 161] on span "Azeitonas Temperadas" at bounding box center [97, 151] width 101 height 26
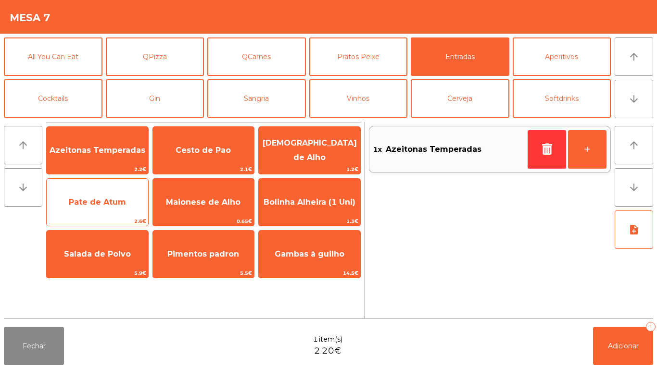
click at [125, 205] on span "Pate de Atum" at bounding box center [97, 202] width 57 height 9
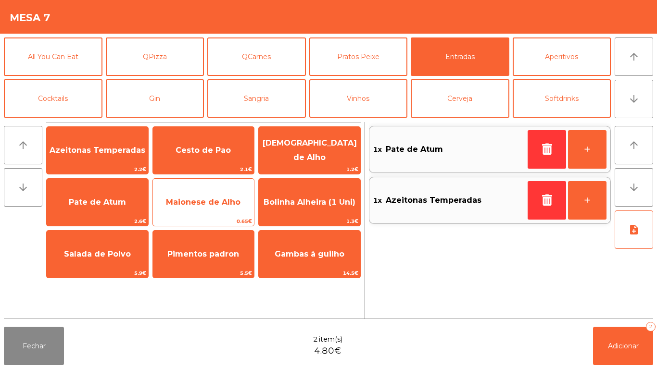
click at [206, 197] on span "Maionese de Alho" at bounding box center [203, 202] width 101 height 26
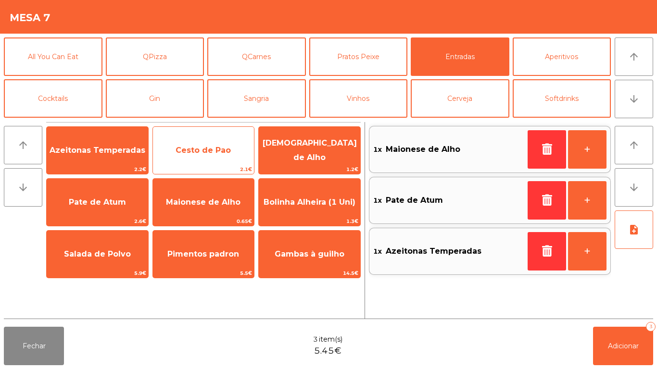
click at [214, 149] on span "Cesto de Pao" at bounding box center [203, 150] width 55 height 9
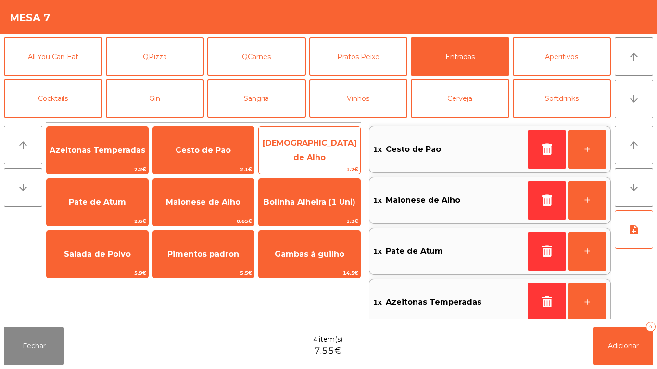
click at [300, 156] on span "[DEMOGRAPHIC_DATA] de Alho" at bounding box center [309, 150] width 101 height 41
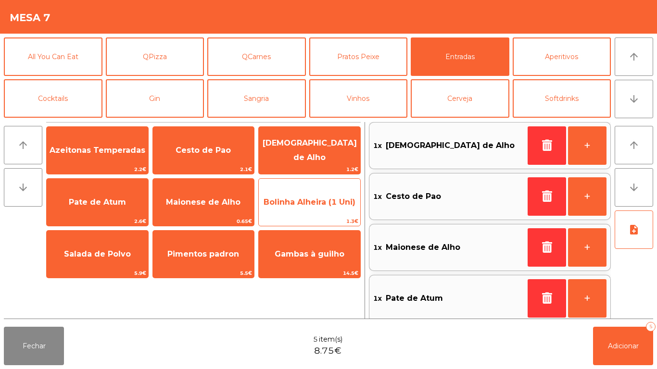
click at [304, 207] on span "Bolinha Alheira (1 Uni)" at bounding box center [309, 202] width 101 height 26
click at [310, 213] on span "Bolinha Alheira (1 Uni)" at bounding box center [309, 202] width 101 height 26
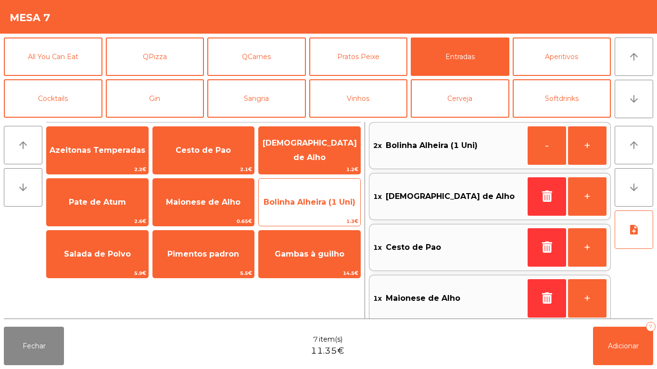
click at [313, 214] on span "Bolinha Alheira (1 Uni)" at bounding box center [309, 202] width 101 height 26
click at [318, 213] on span "Bolinha Alheira (1 Uni)" at bounding box center [309, 202] width 101 height 26
click at [327, 208] on span "Bolinha Alheira (1 Uni)" at bounding box center [309, 202] width 101 height 26
click at [334, 210] on span "Bolinha Alheira (1 Uni)" at bounding box center [309, 202] width 101 height 26
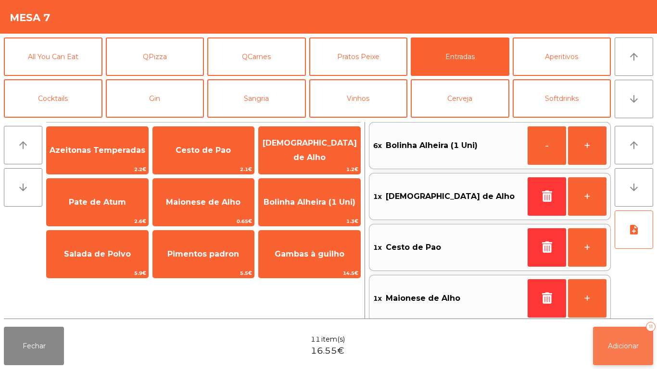
click at [612, 343] on span "Adicionar" at bounding box center [623, 346] width 31 height 9
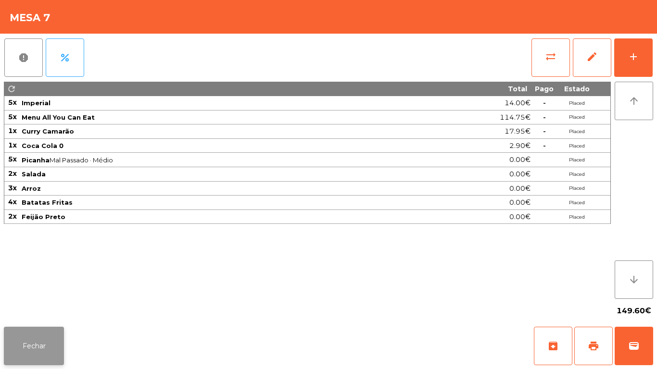
click at [62, 333] on button "Fechar" at bounding box center [34, 346] width 60 height 38
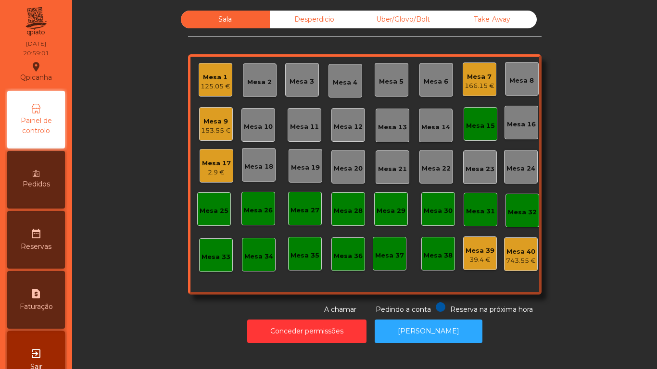
click at [476, 87] on div "166.15 €" at bounding box center [480, 86] width 30 height 10
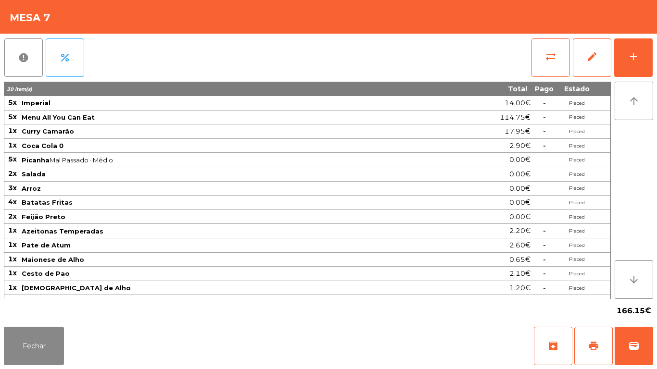
scroll to position [11, 0]
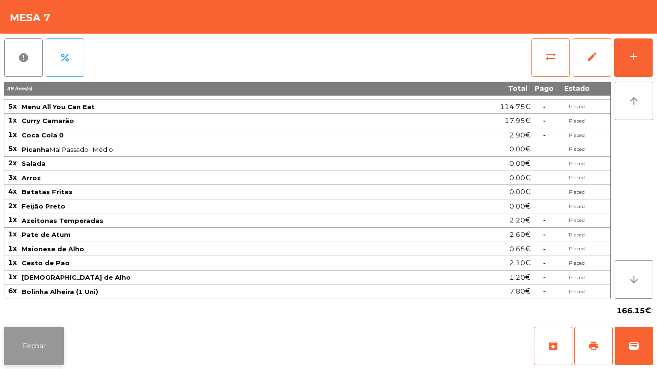
click at [58, 328] on button "Fechar" at bounding box center [34, 346] width 60 height 38
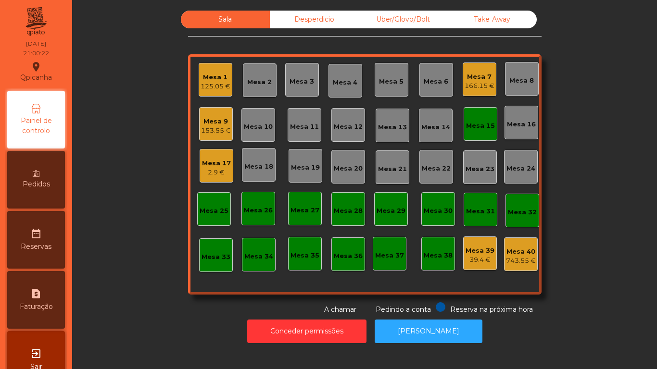
click at [307, 120] on div "Mesa 11" at bounding box center [304, 124] width 29 height 13
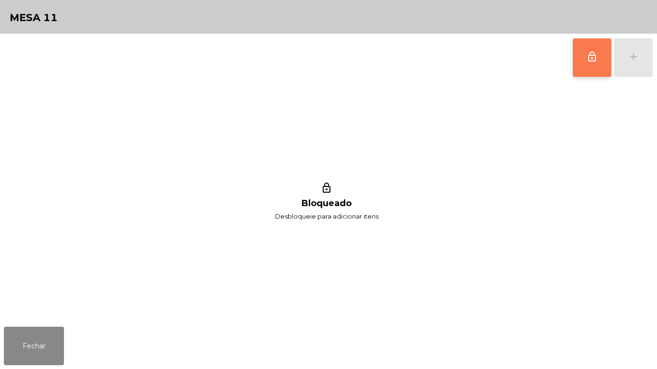
click at [582, 67] on button "lock_outline" at bounding box center [592, 57] width 38 height 38
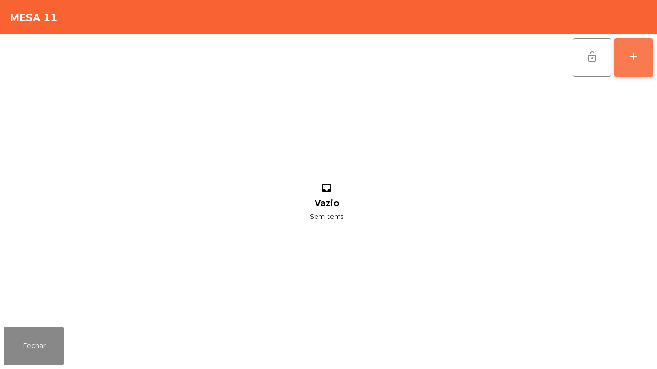
click at [632, 71] on button "add" at bounding box center [633, 57] width 38 height 38
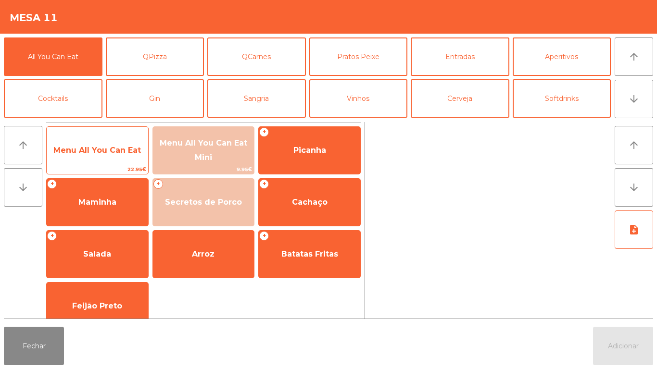
click at [120, 145] on span "Menu All You Can Eat" at bounding box center [97, 151] width 101 height 26
click at [104, 160] on span "Menu All You Can Eat" at bounding box center [97, 151] width 101 height 26
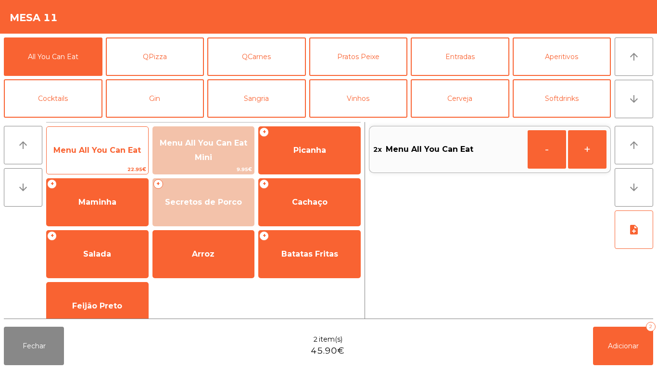
click at [110, 144] on span "Menu All You Can Eat" at bounding box center [97, 151] width 101 height 26
click at [117, 143] on span "Menu All You Can Eat" at bounding box center [97, 151] width 101 height 26
click at [120, 132] on div "Menu All You Can Eat 22.95€" at bounding box center [97, 150] width 102 height 48
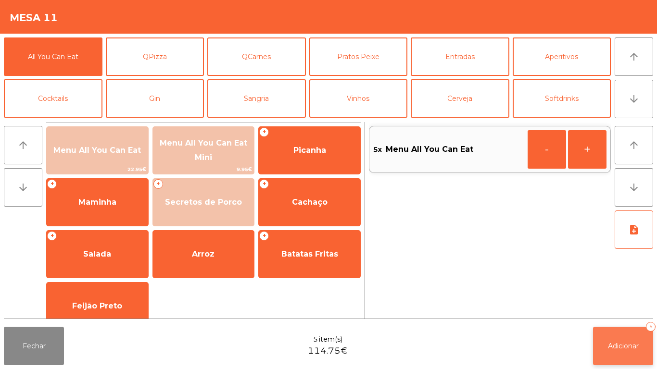
click at [636, 340] on button "Adicionar 5" at bounding box center [623, 346] width 60 height 38
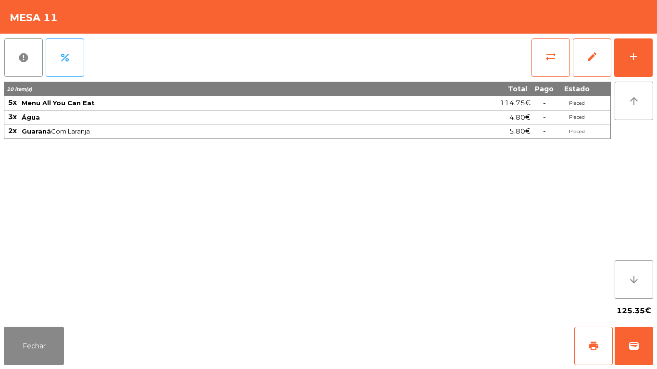
click at [49, 369] on div "Fechar print wallet" at bounding box center [328, 346] width 657 height 46
click at [59, 334] on button "Fechar" at bounding box center [34, 346] width 60 height 38
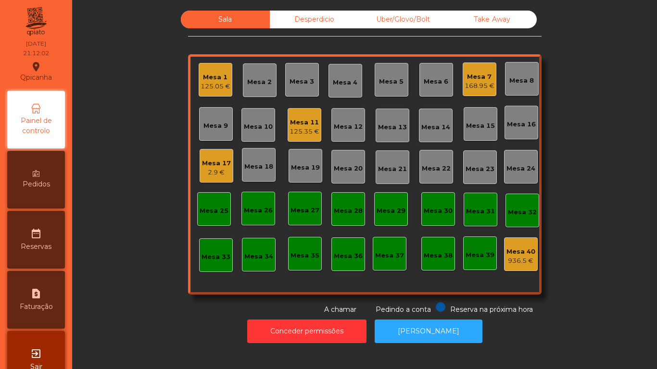
click at [300, 126] on div "Mesa 11" at bounding box center [305, 123] width 30 height 10
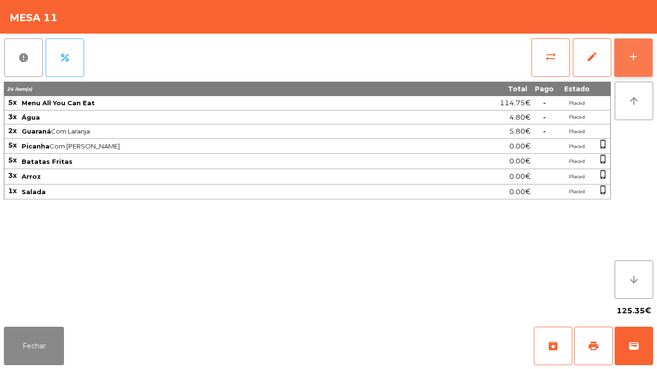
click at [634, 61] on div "add" at bounding box center [634, 57] width 12 height 12
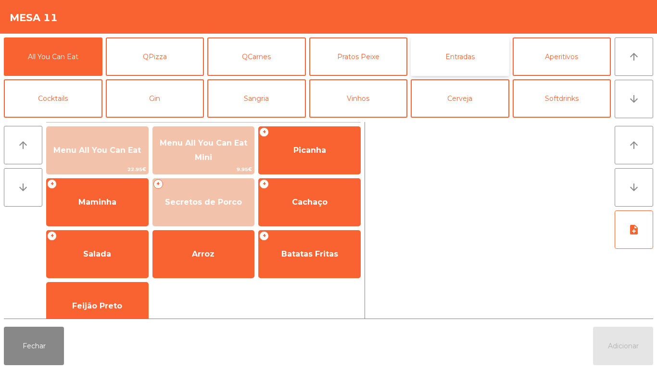
click at [458, 55] on button "Entradas" at bounding box center [460, 57] width 99 height 38
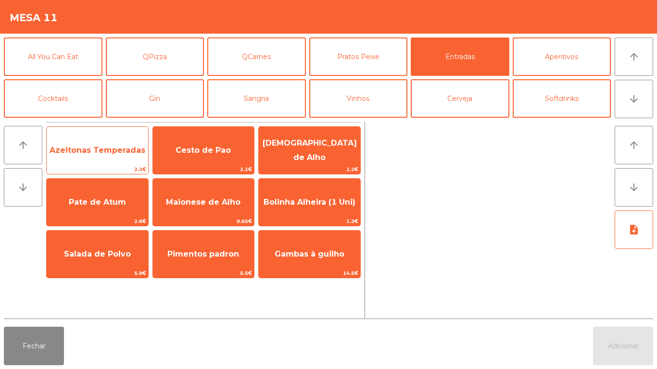
click at [126, 173] on span "2.2€" at bounding box center [97, 169] width 101 height 9
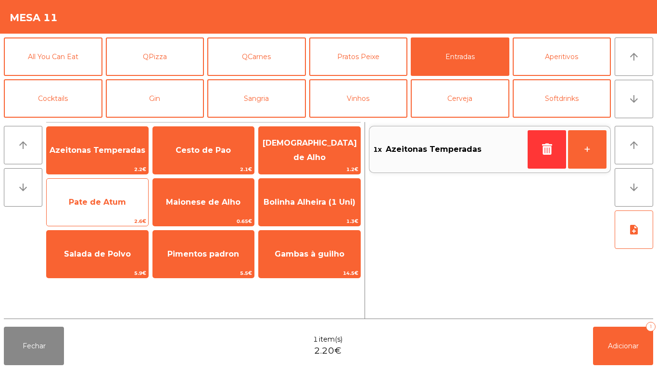
click at [116, 207] on span "Pate de Atum" at bounding box center [97, 202] width 101 height 26
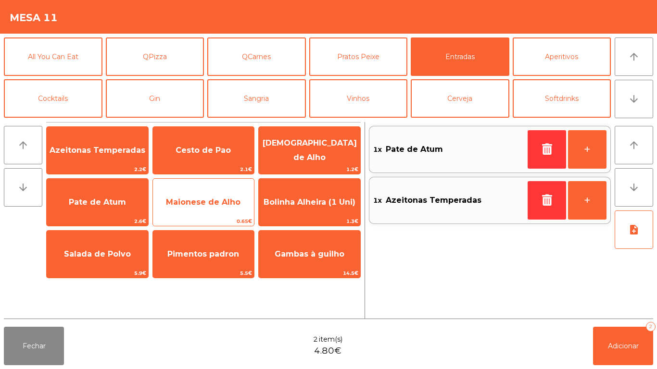
click at [202, 206] on span "Maionese de Alho" at bounding box center [203, 202] width 75 height 9
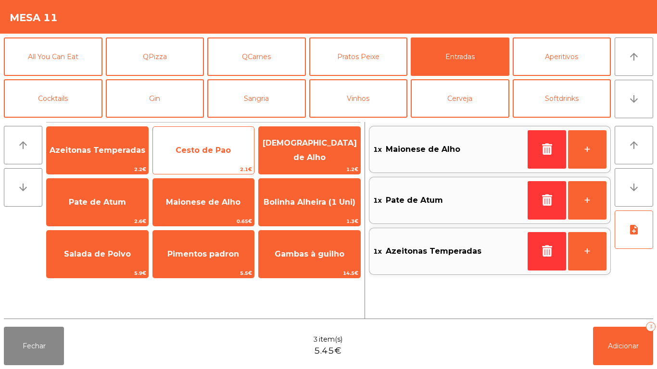
click at [203, 156] on span "Cesto de Pao" at bounding box center [203, 151] width 101 height 26
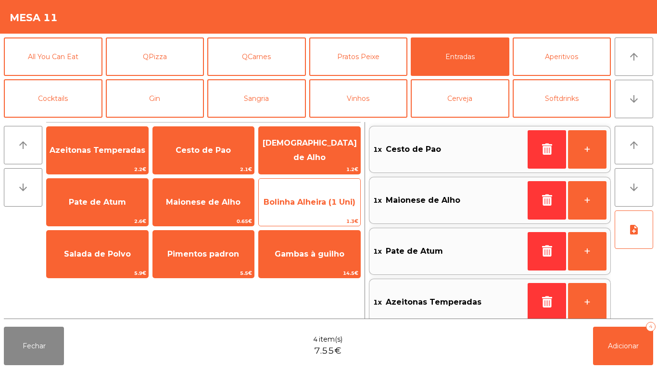
click at [318, 161] on span "[DEMOGRAPHIC_DATA] de Alho" at bounding box center [309, 150] width 101 height 41
click at [305, 211] on span "Bolinha Alheira (1 Uni)" at bounding box center [309, 202] width 101 height 26
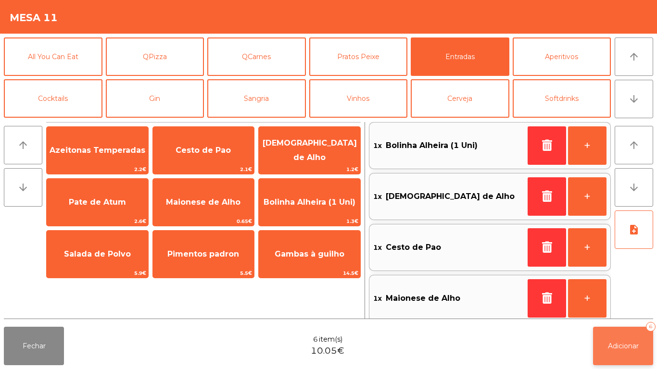
click at [619, 345] on span "Adicionar" at bounding box center [623, 346] width 31 height 9
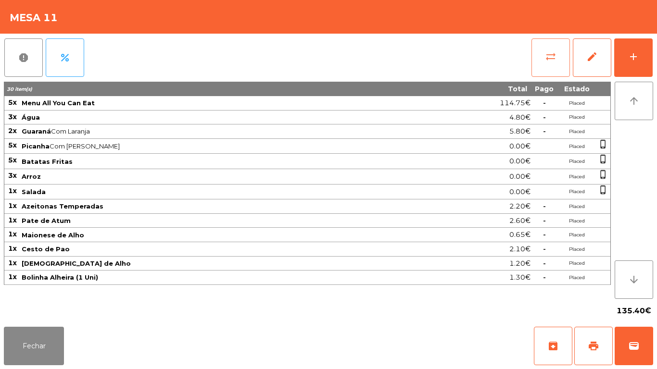
click at [551, 64] on button "sync_alt" at bounding box center [550, 57] width 38 height 38
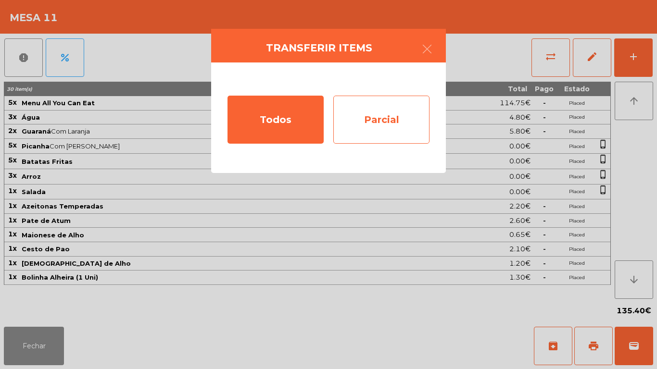
click at [393, 129] on div "Parcial" at bounding box center [381, 120] width 96 height 48
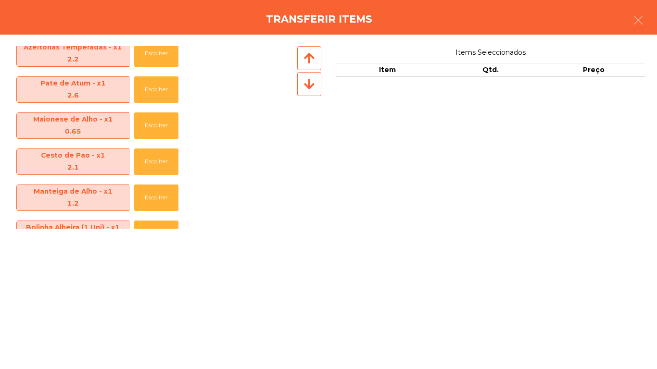
scroll to position [286, 0]
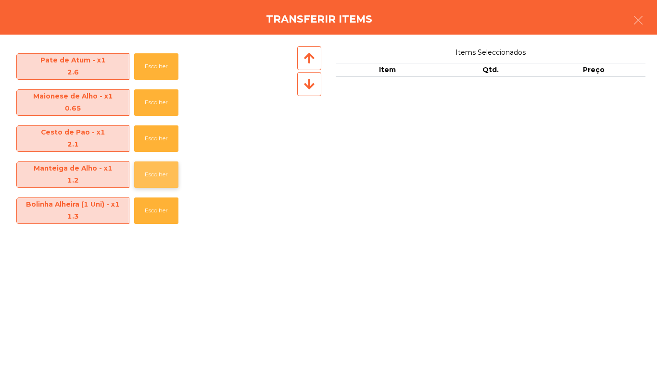
click at [162, 175] on button "Escolher" at bounding box center [156, 175] width 44 height 26
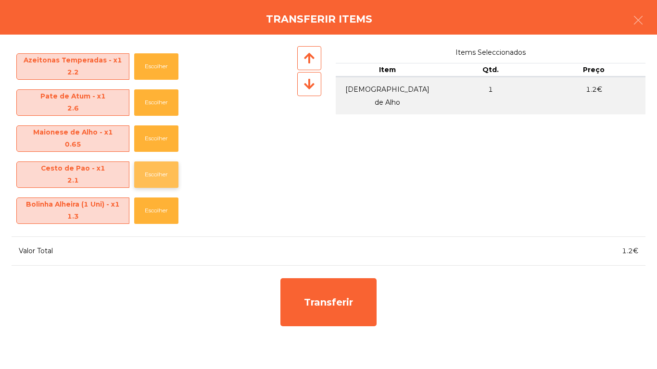
click at [159, 171] on button "Escolher" at bounding box center [156, 175] width 44 height 26
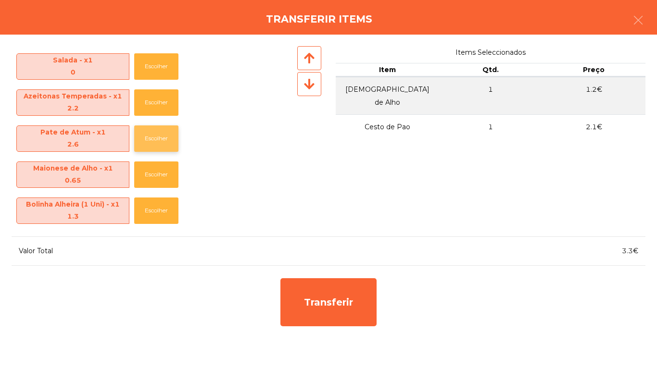
click at [164, 137] on button "Escolher" at bounding box center [156, 139] width 44 height 26
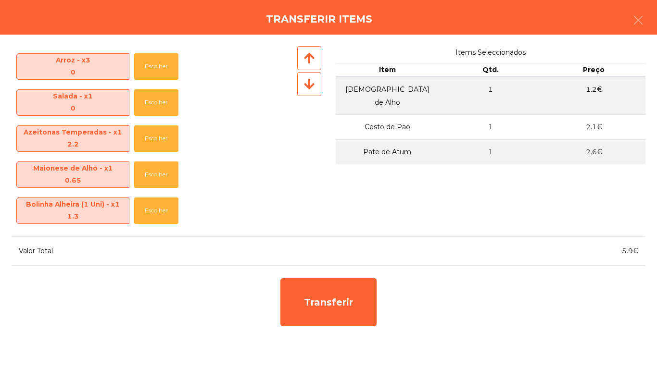
scroll to position [178, 0]
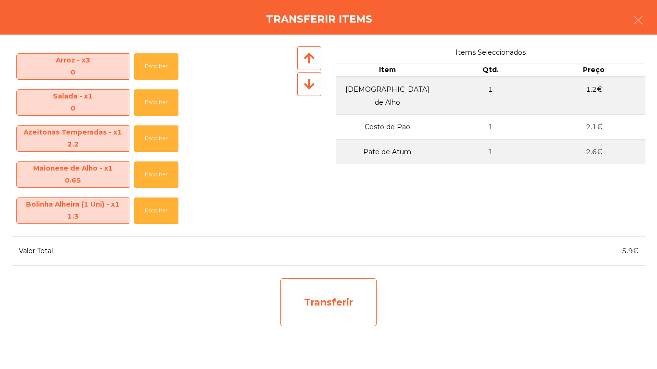
click at [331, 301] on div "Transferir" at bounding box center [328, 302] width 96 height 48
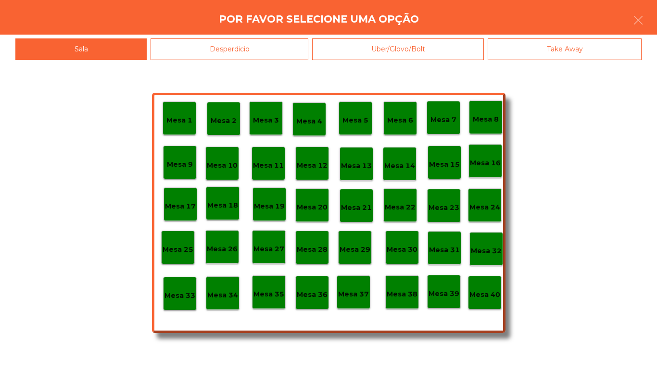
click at [279, 60] on div "Mesa 1 Mesa 2 Mesa 3 Mesa 4 Mesa 5 Mesa 6 Mesa 7 Mesa 8 Mesa 9 Mesa 10 Mesa 11 …" at bounding box center [328, 214] width 657 height 309
click at [268, 56] on div "Desperdicio" at bounding box center [230, 49] width 158 height 22
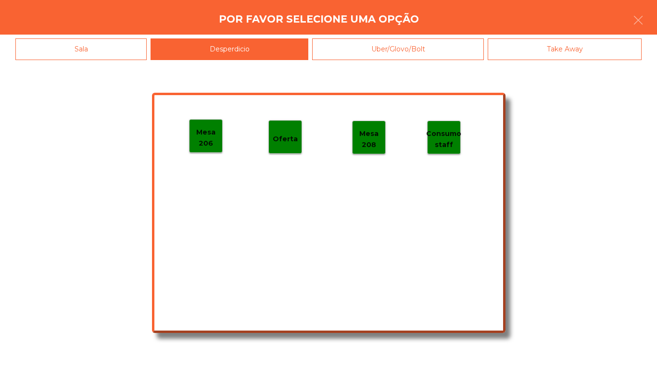
click at [214, 135] on p "Mesa 206" at bounding box center [205, 138] width 33 height 22
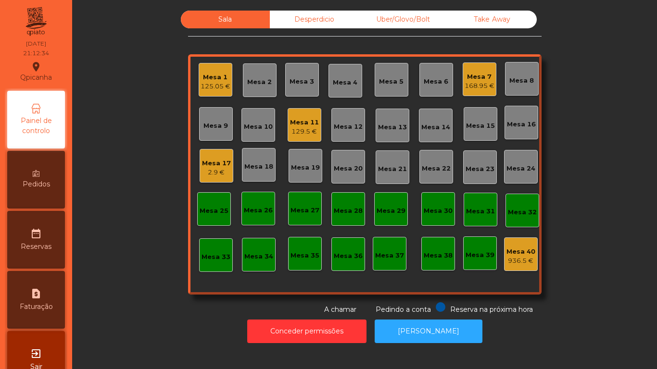
click at [303, 129] on div "129.5 €" at bounding box center [304, 132] width 29 height 10
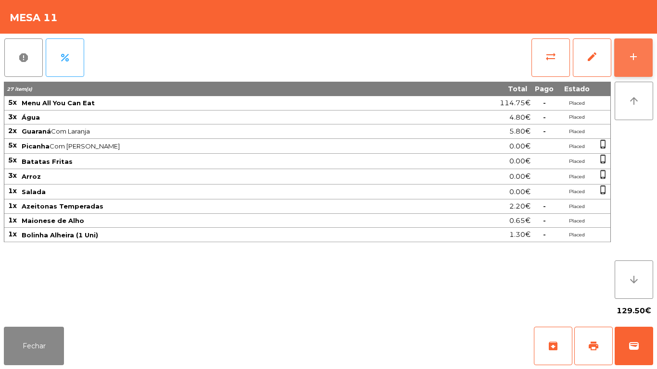
click at [629, 60] on div "add" at bounding box center [634, 57] width 12 height 12
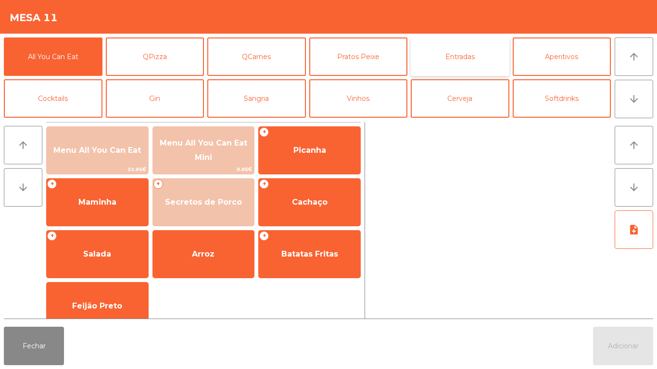
click at [463, 64] on button "Entradas" at bounding box center [460, 57] width 99 height 38
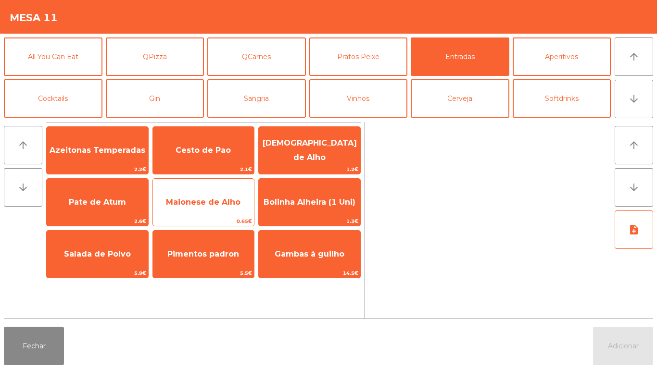
click at [236, 203] on span "Maionese de Alho" at bounding box center [203, 202] width 75 height 9
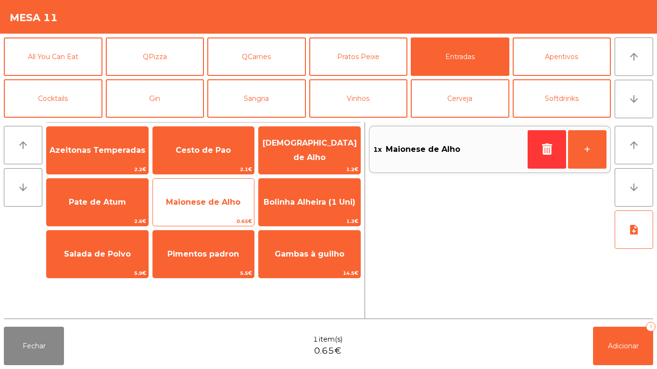
click at [231, 208] on span "Maionese de Alho" at bounding box center [203, 202] width 101 height 26
click at [234, 214] on span "Maionese de Alho" at bounding box center [203, 202] width 101 height 26
click at [233, 213] on span "Maionese de Alho" at bounding box center [203, 202] width 101 height 26
click at [235, 214] on span "Maionese de Alho" at bounding box center [203, 202] width 101 height 26
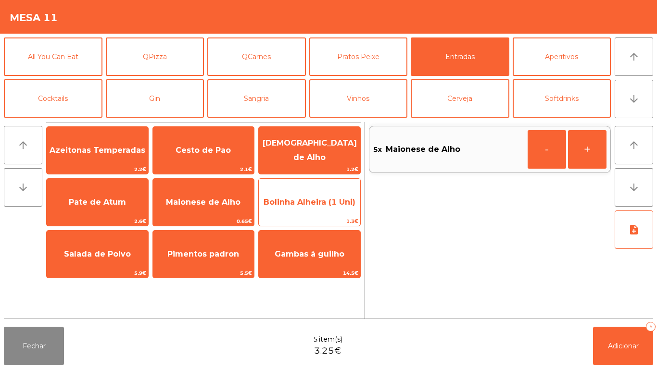
click at [315, 202] on span "Bolinha Alheira (1 Uni)" at bounding box center [310, 202] width 92 height 9
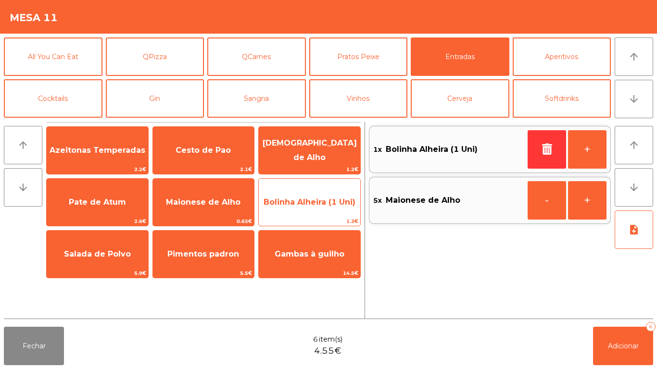
click at [316, 207] on span "Bolinha Alheira (1 Uni)" at bounding box center [309, 202] width 101 height 26
click at [320, 207] on span "Bolinha Alheira (1 Uni)" at bounding box center [309, 202] width 101 height 26
click at [325, 211] on span "Bolinha Alheira (1 Uni)" at bounding box center [309, 202] width 101 height 26
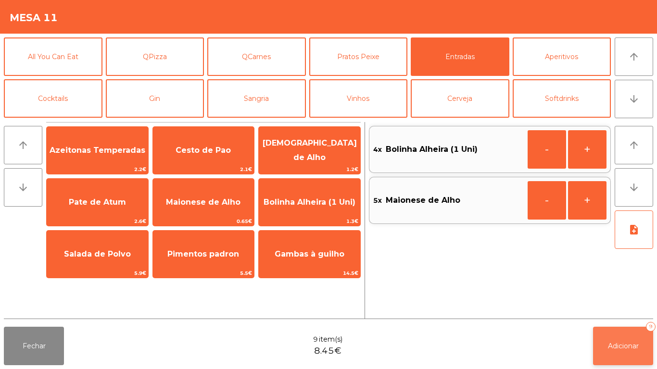
click at [614, 338] on button "Adicionar 9" at bounding box center [623, 346] width 60 height 38
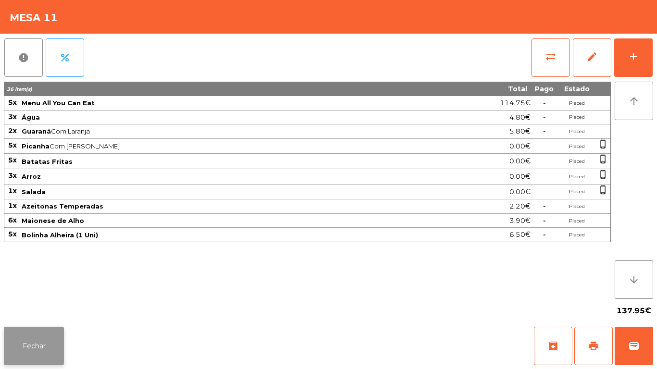
click at [38, 345] on button "Fechar" at bounding box center [34, 346] width 60 height 38
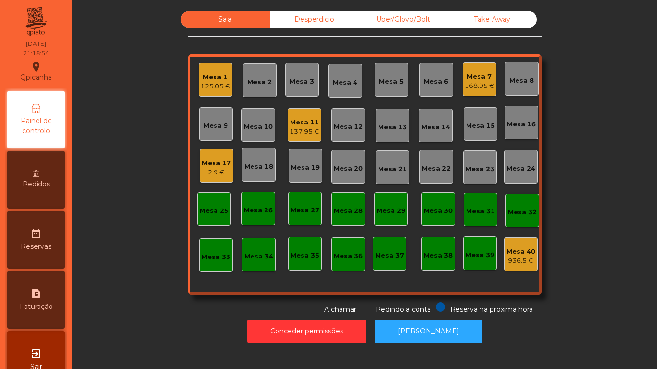
click at [477, 85] on div "168.95 €" at bounding box center [480, 86] width 30 height 10
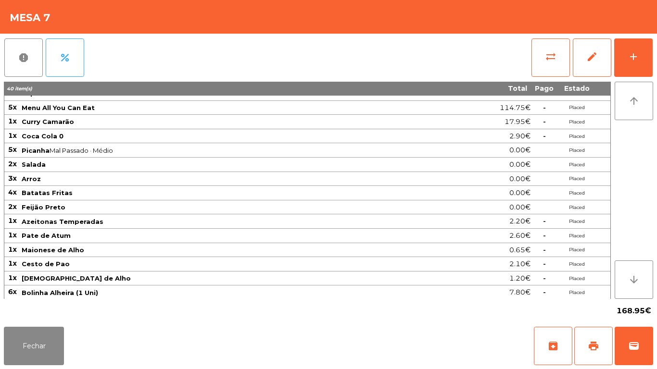
scroll to position [11, 0]
click at [51, 346] on button "Fechar" at bounding box center [34, 346] width 60 height 38
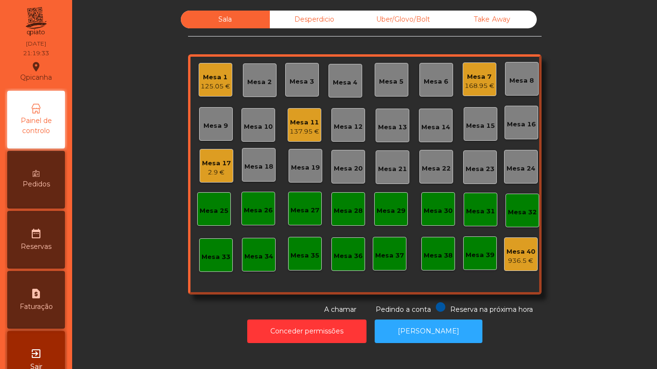
click at [474, 94] on div "Mesa 7 168.95 €" at bounding box center [480, 80] width 34 height 34
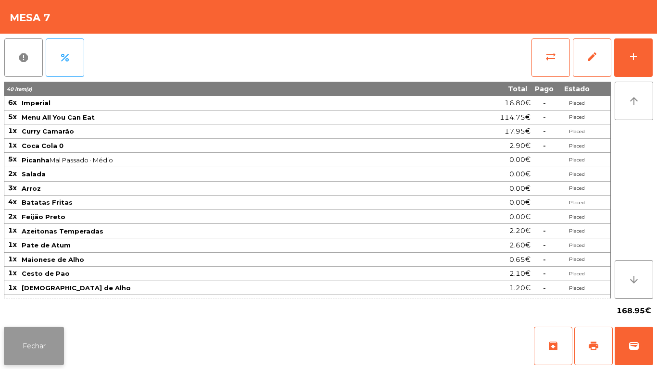
click at [30, 347] on button "Fechar" at bounding box center [34, 346] width 60 height 38
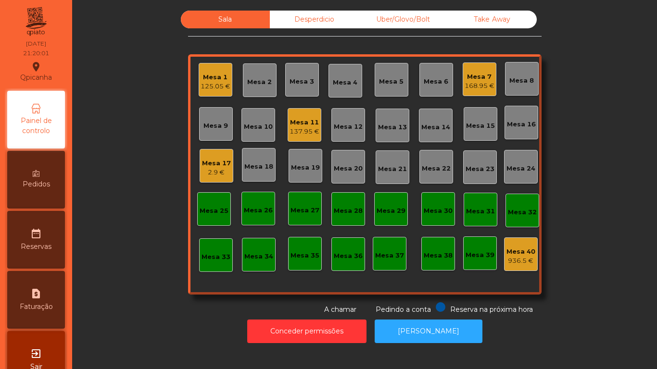
click at [510, 22] on div "Take Away" at bounding box center [492, 20] width 89 height 18
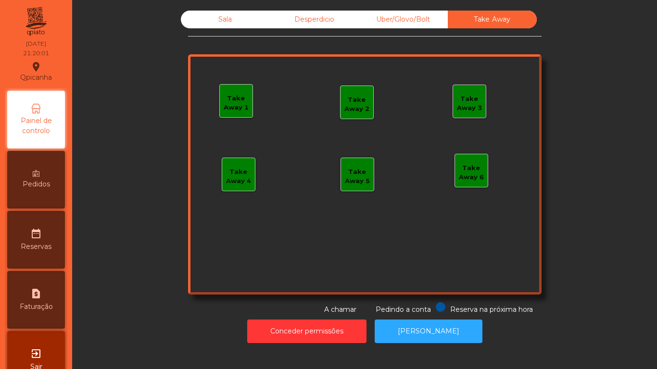
click at [424, 16] on div "Uber/Glovo/Bolt" at bounding box center [403, 20] width 89 height 18
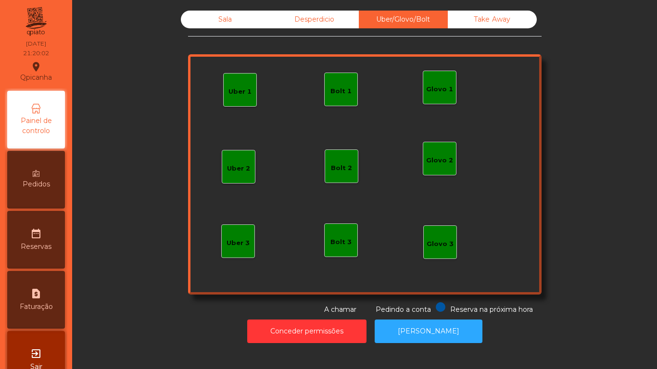
click at [314, 27] on div "Desperdicio" at bounding box center [314, 20] width 89 height 18
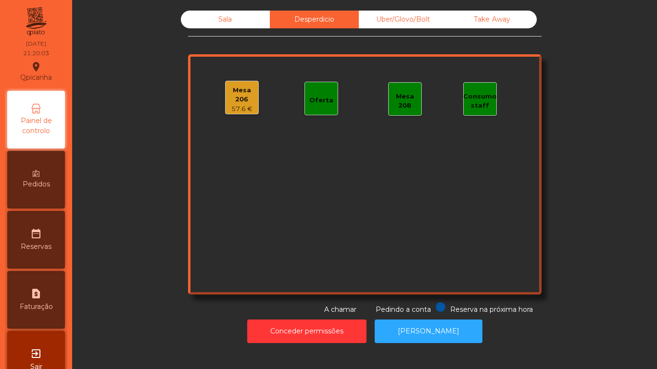
click at [256, 25] on div "Sala" at bounding box center [225, 20] width 89 height 18
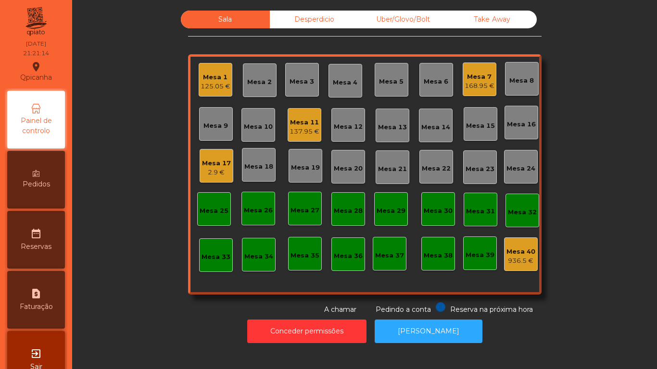
click at [211, 81] on div "Mesa 1" at bounding box center [216, 78] width 30 height 10
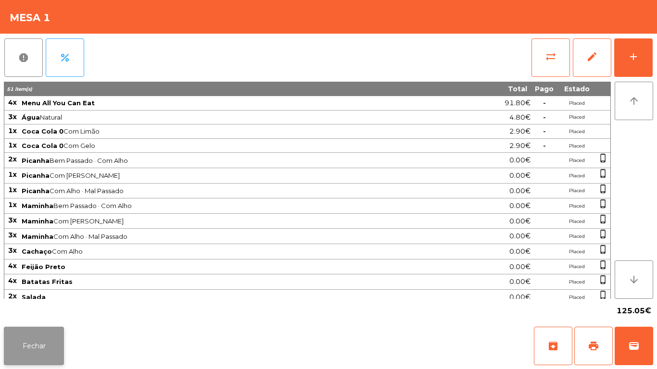
click at [58, 339] on button "Fechar" at bounding box center [34, 346] width 60 height 38
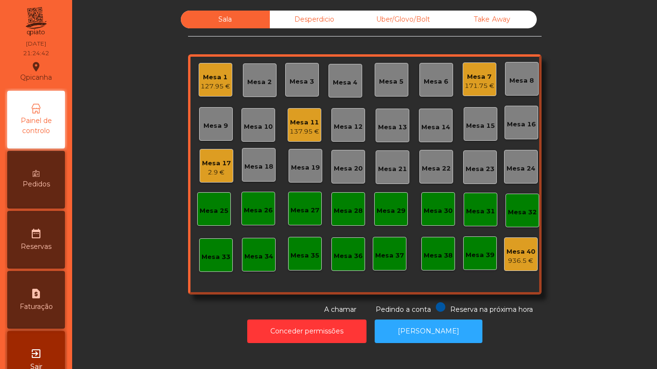
click at [472, 74] on div "Mesa 7" at bounding box center [480, 77] width 30 height 10
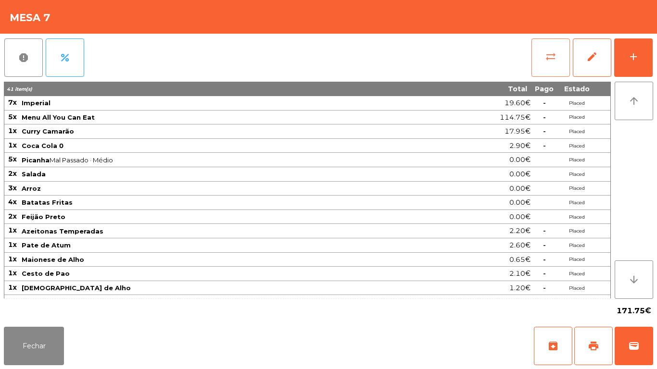
click at [539, 58] on button "sync_alt" at bounding box center [550, 57] width 38 height 38
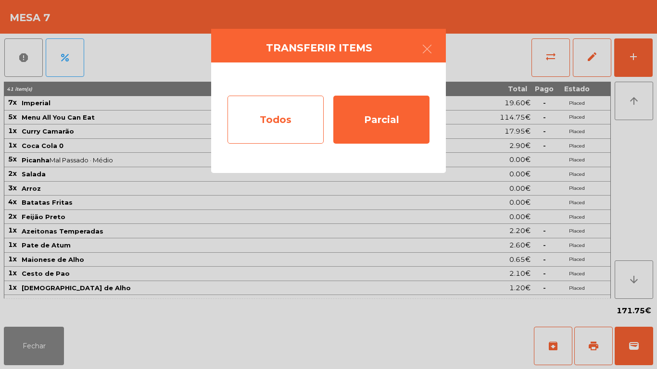
click at [272, 111] on div "Todos" at bounding box center [275, 120] width 96 height 48
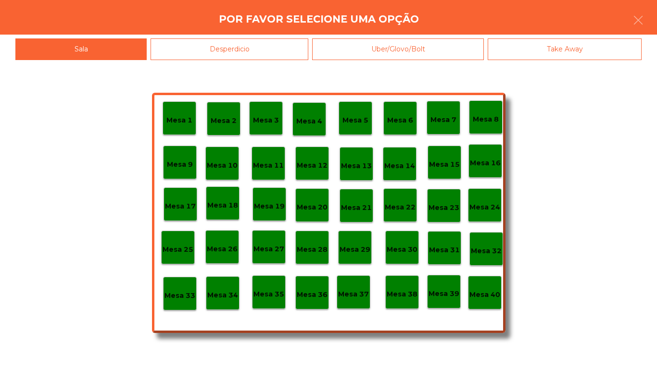
click at [486, 287] on div "Mesa 40" at bounding box center [484, 293] width 31 height 15
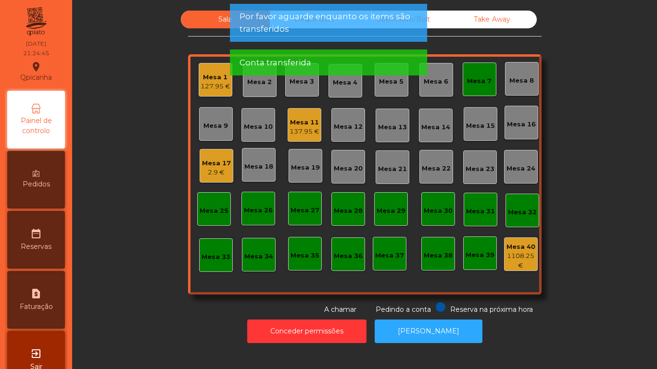
click at [476, 87] on div "Mesa 7" at bounding box center [480, 80] width 34 height 34
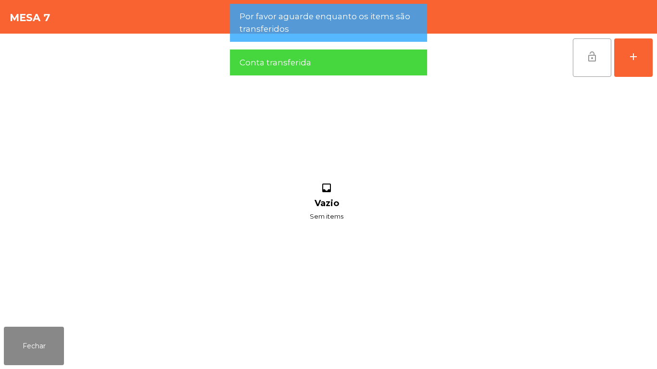
click at [595, 57] on span "lock_open" at bounding box center [592, 57] width 12 height 12
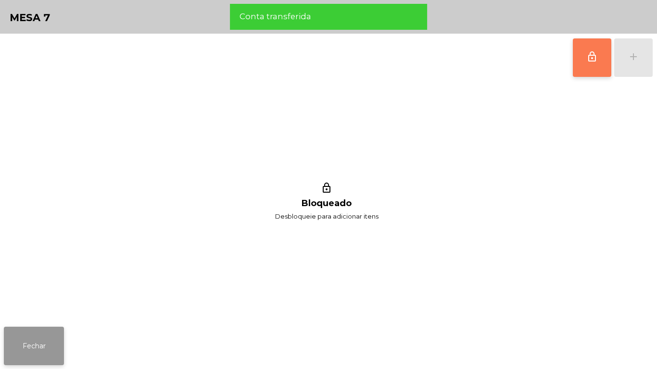
click at [44, 343] on button "Fechar" at bounding box center [34, 346] width 60 height 38
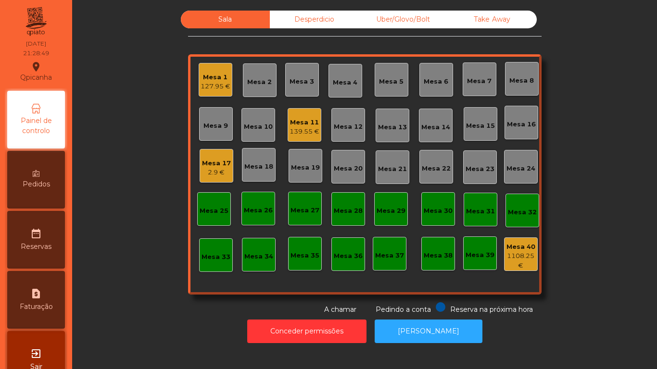
click at [517, 257] on div "1108.25 €" at bounding box center [520, 261] width 33 height 19
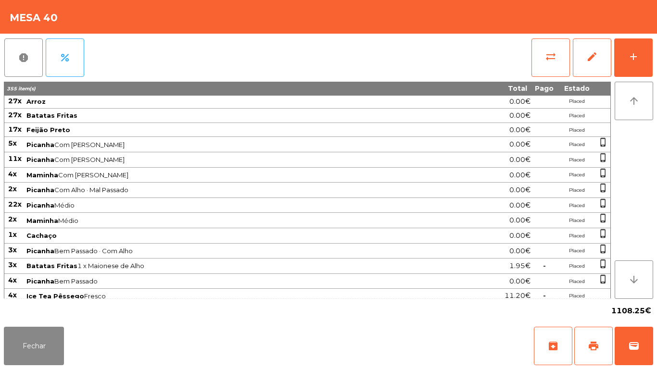
scroll to position [0, 0]
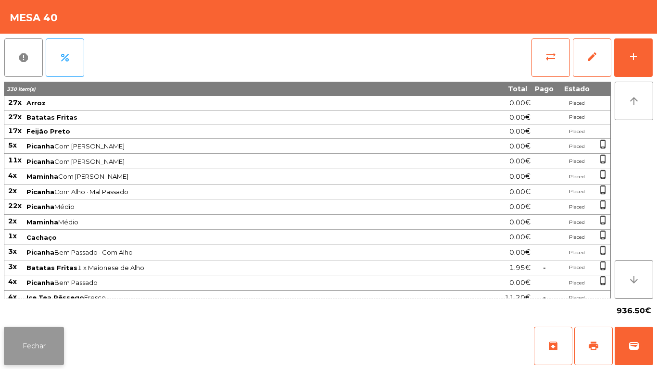
click at [41, 335] on button "Fechar" at bounding box center [34, 346] width 60 height 38
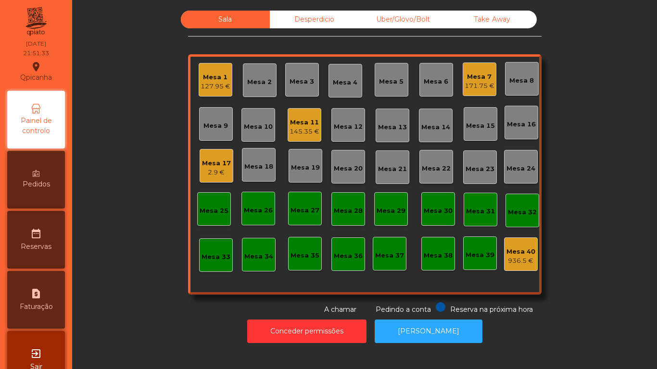
click at [465, 78] on div "Mesa 7" at bounding box center [480, 77] width 30 height 10
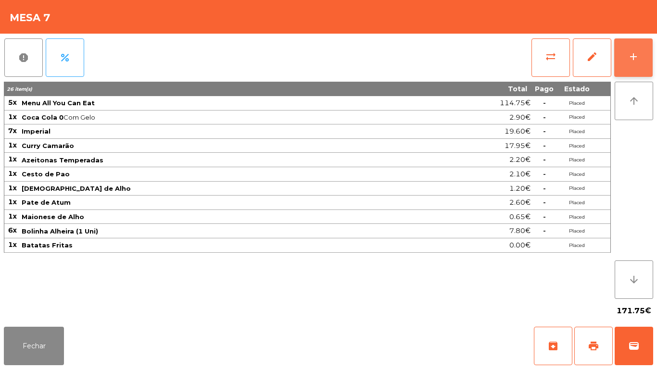
click at [633, 58] on div "add" at bounding box center [634, 57] width 12 height 12
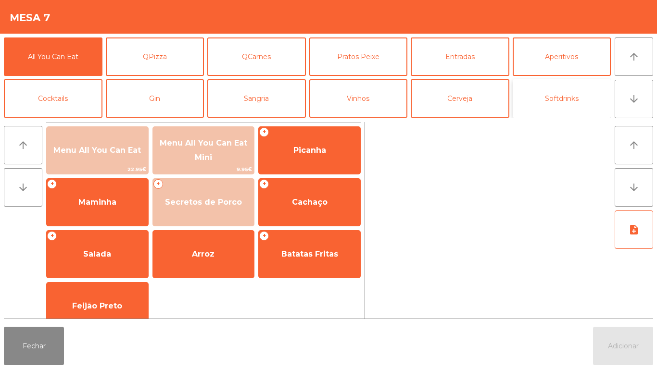
click at [567, 104] on button "Softdrinks" at bounding box center [562, 98] width 99 height 38
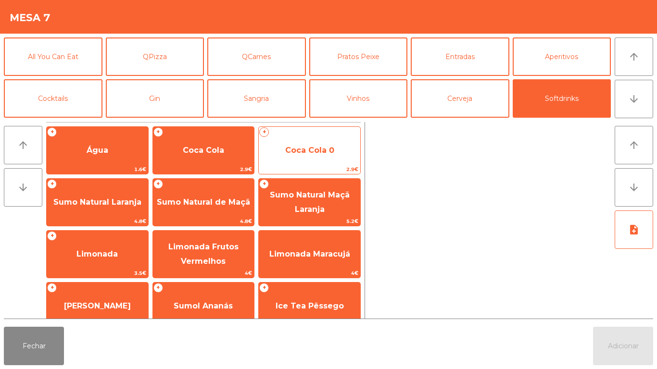
click at [310, 165] on span "2.9€" at bounding box center [309, 169] width 101 height 9
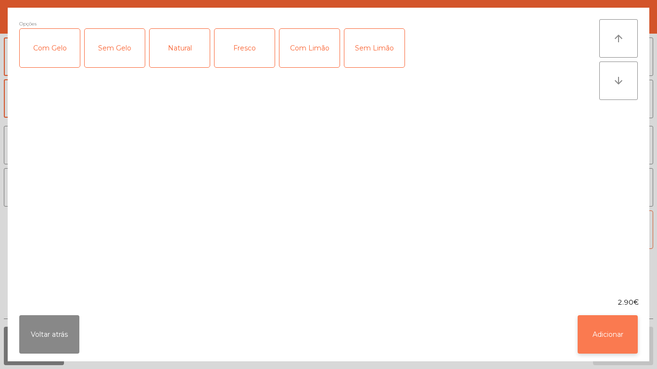
click at [604, 329] on button "Adicionar" at bounding box center [608, 334] width 60 height 38
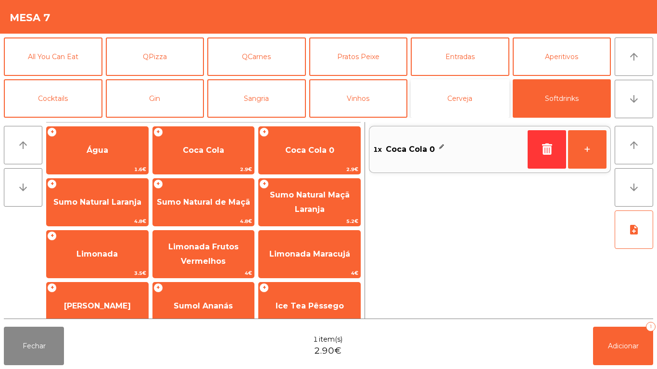
click at [466, 105] on button "Cerveja" at bounding box center [460, 98] width 99 height 38
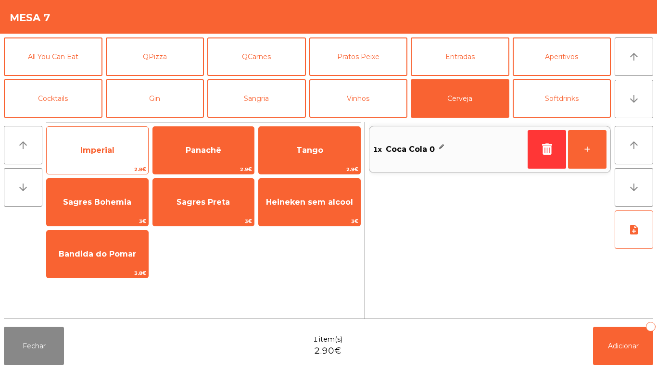
click at [119, 155] on span "Imperial" at bounding box center [97, 151] width 101 height 26
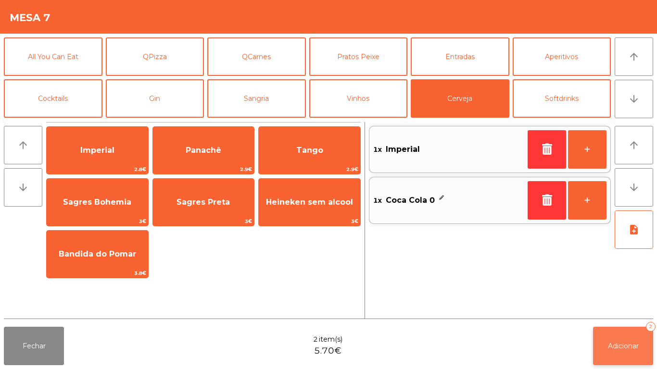
click at [618, 330] on button "Adicionar 2" at bounding box center [623, 346] width 60 height 38
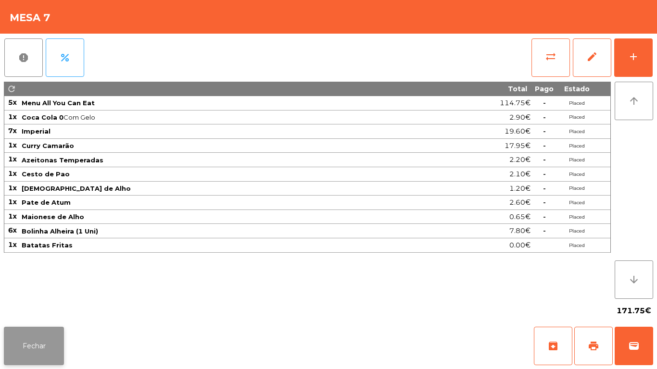
click at [50, 344] on button "Fechar" at bounding box center [34, 346] width 60 height 38
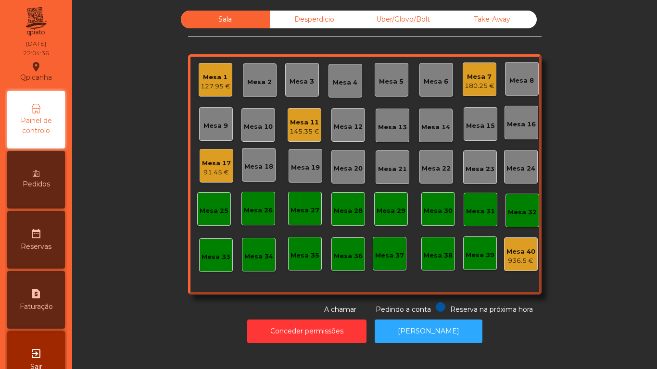
click at [295, 133] on div "145.35 €" at bounding box center [305, 132] width 30 height 10
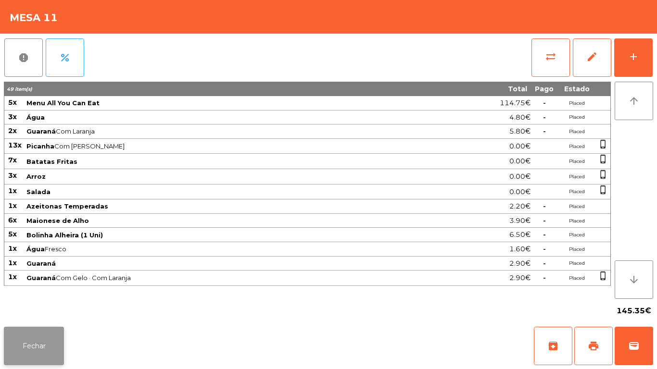
click at [48, 349] on button "Fechar" at bounding box center [34, 346] width 60 height 38
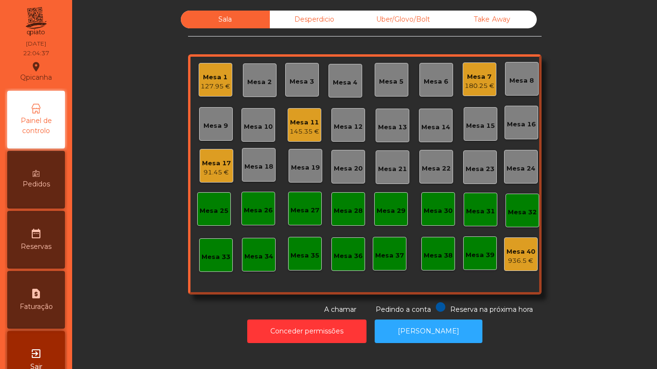
click at [479, 87] on div "180.25 €" at bounding box center [480, 86] width 30 height 10
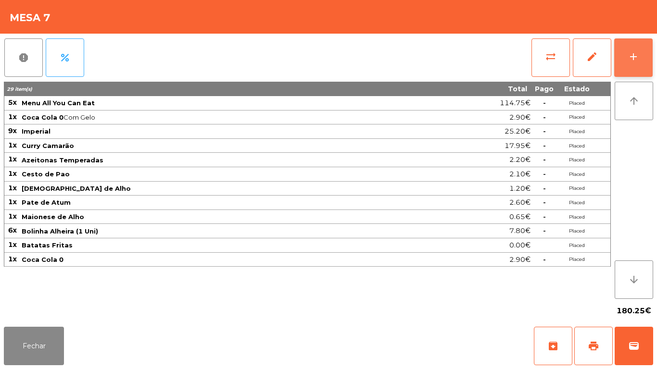
click at [624, 60] on button "add" at bounding box center [633, 57] width 38 height 38
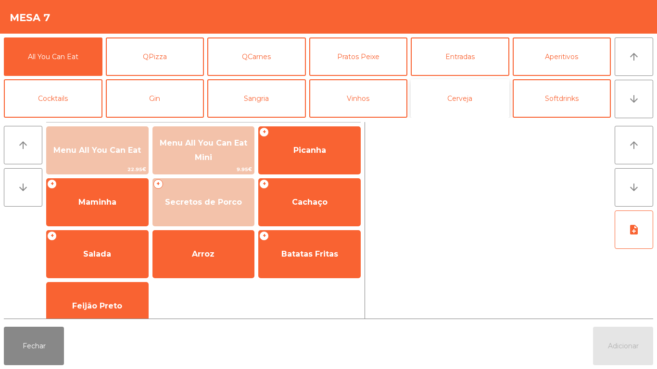
click at [459, 99] on button "Cerveja" at bounding box center [460, 98] width 99 height 38
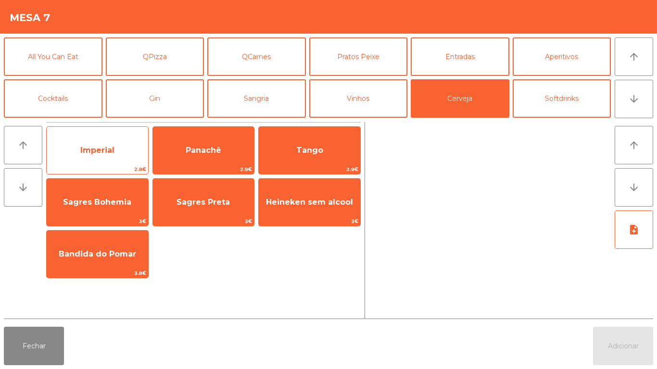
click at [121, 153] on span "Imperial" at bounding box center [97, 151] width 101 height 26
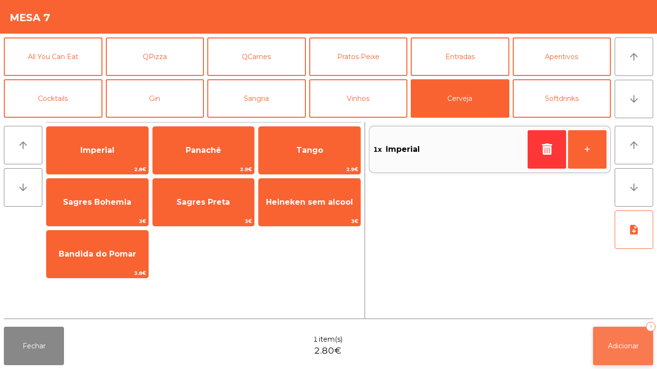
click at [630, 350] on span "Adicionar" at bounding box center [623, 346] width 31 height 9
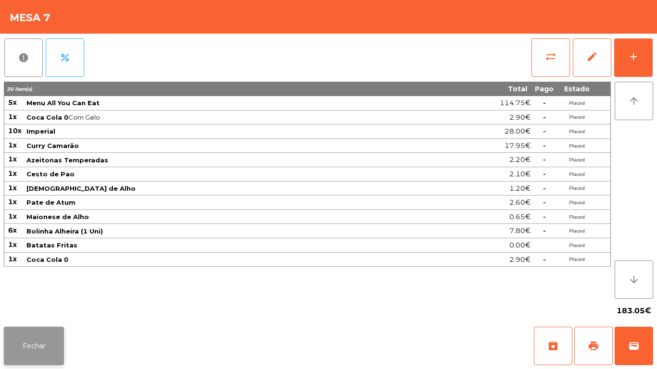
click at [45, 331] on button "Fechar" at bounding box center [34, 346] width 60 height 38
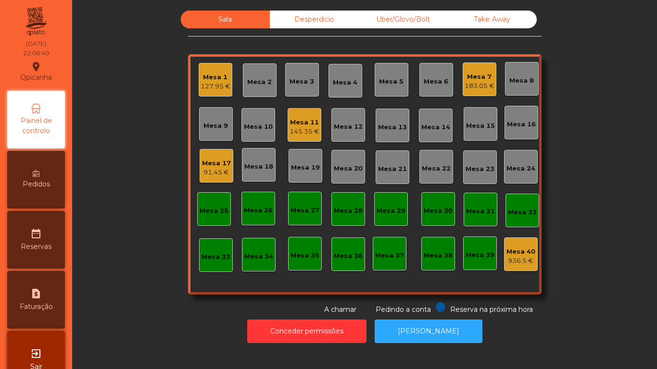
click at [223, 160] on div "Mesa 17" at bounding box center [216, 164] width 29 height 10
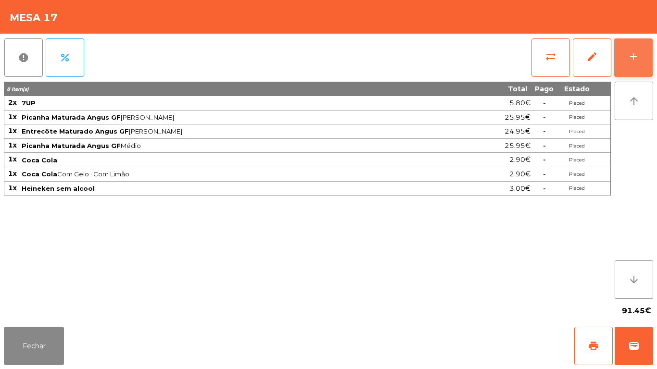
click at [625, 50] on button "add" at bounding box center [633, 57] width 38 height 38
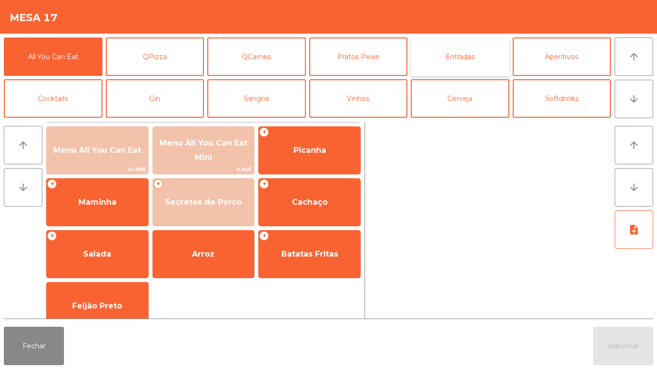
click at [455, 58] on button "Entradas" at bounding box center [460, 57] width 99 height 38
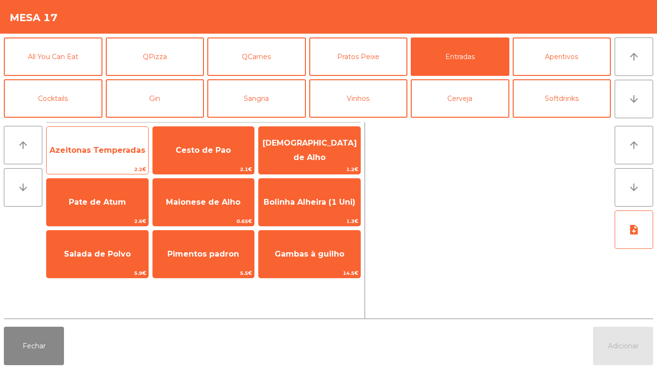
click at [114, 151] on span "Azeitonas Temperadas" at bounding box center [98, 150] width 96 height 9
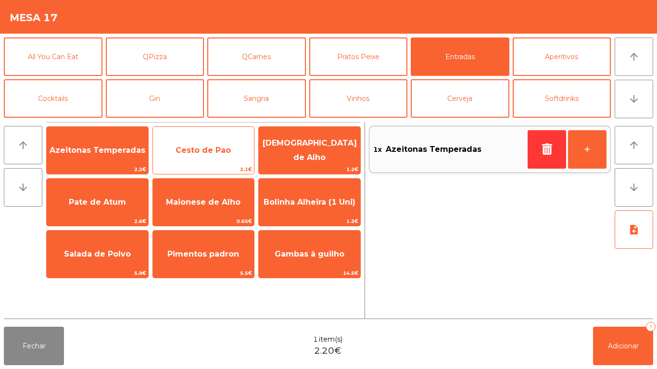
click at [215, 152] on span "Cesto de Pao" at bounding box center [203, 150] width 55 height 9
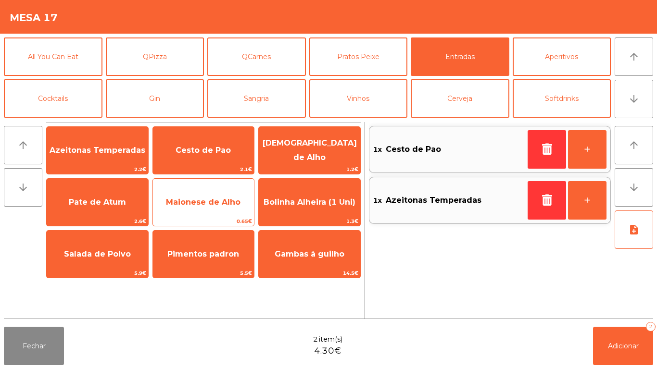
click at [222, 204] on span "Maionese de Alho" at bounding box center [203, 202] width 75 height 9
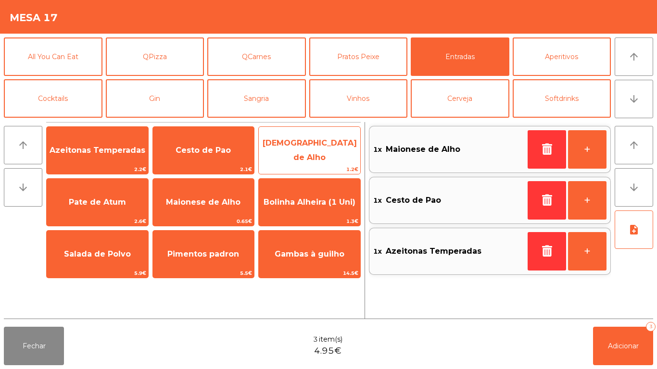
click at [318, 159] on span "[DEMOGRAPHIC_DATA] de Alho" at bounding box center [309, 150] width 101 height 41
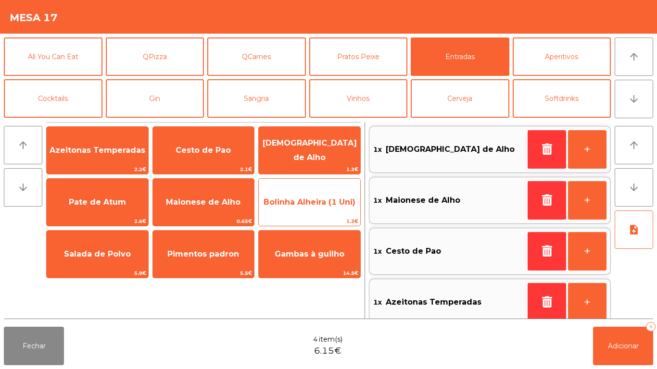
click at [327, 200] on span "Bolinha Alheira (1 Uni)" at bounding box center [310, 202] width 92 height 9
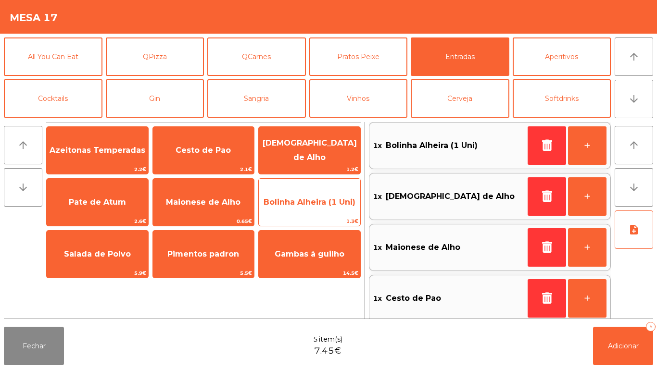
click at [329, 213] on span "Bolinha Alheira (1 Uni)" at bounding box center [309, 202] width 101 height 26
click at [329, 211] on span "Bolinha Alheira (1 Uni)" at bounding box center [309, 202] width 101 height 26
click at [329, 209] on span "Bolinha Alheira (1 Uni)" at bounding box center [309, 202] width 101 height 26
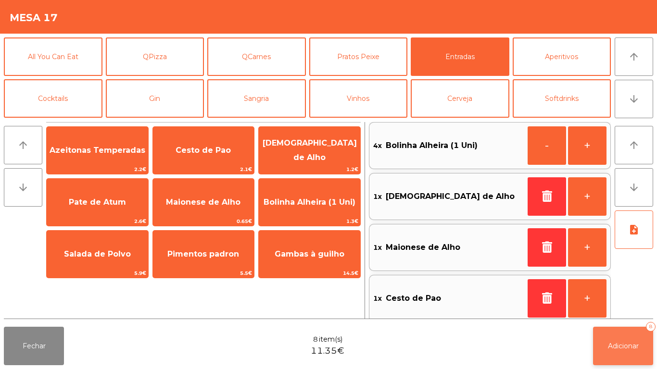
click at [620, 344] on span "Adicionar" at bounding box center [623, 346] width 31 height 9
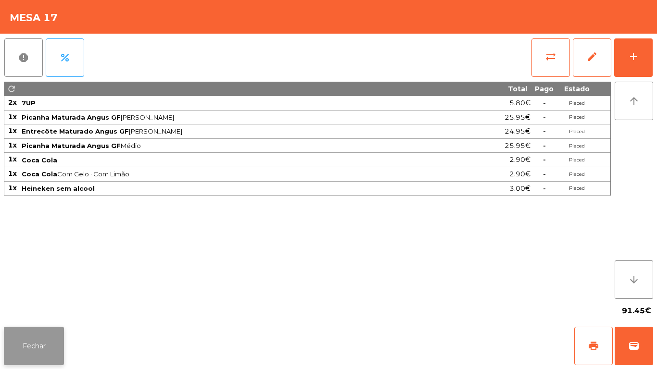
click at [39, 329] on button "Fechar" at bounding box center [34, 346] width 60 height 38
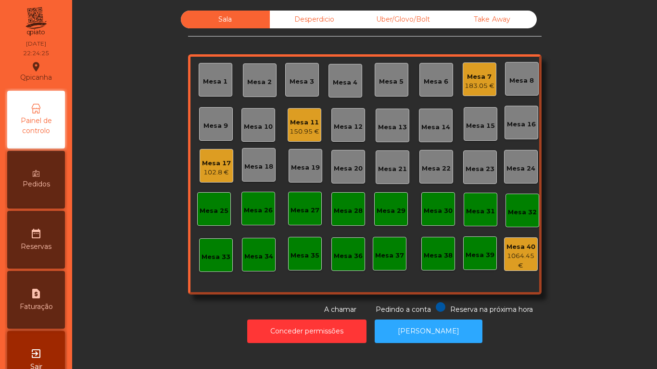
click at [309, 121] on div "Mesa 11" at bounding box center [305, 123] width 30 height 10
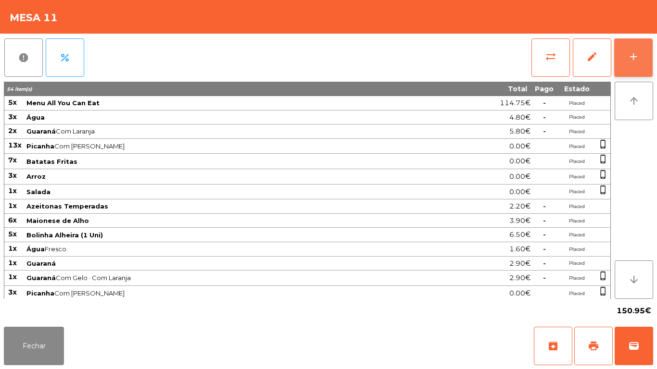
click at [638, 60] on div "add" at bounding box center [634, 57] width 12 height 12
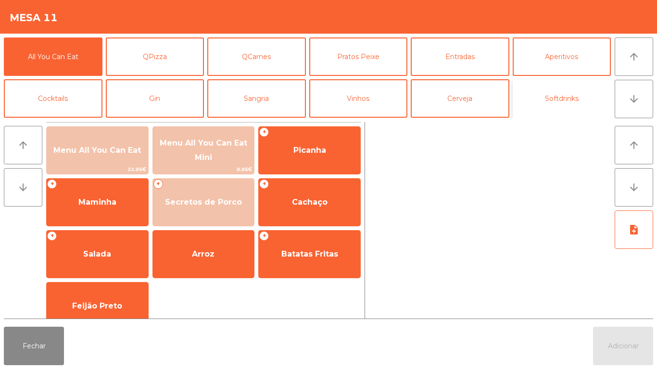
click at [564, 94] on button "Softdrinks" at bounding box center [562, 98] width 99 height 38
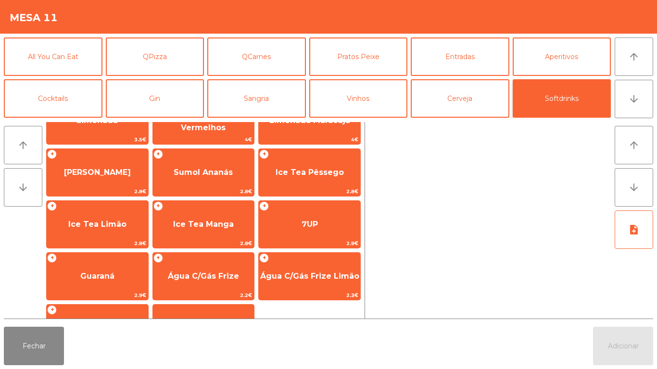
scroll to position [135, 0]
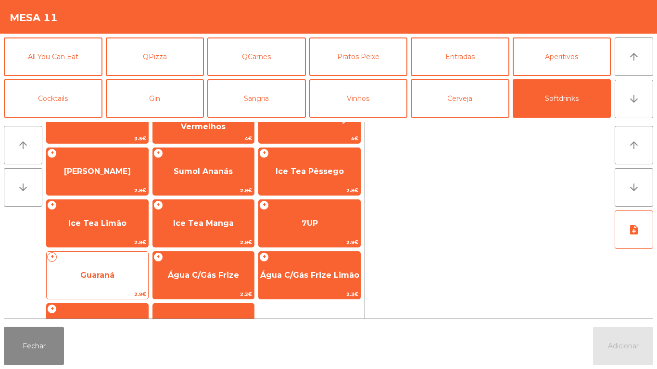
click at [118, 271] on span "Guaraná" at bounding box center [97, 276] width 101 height 26
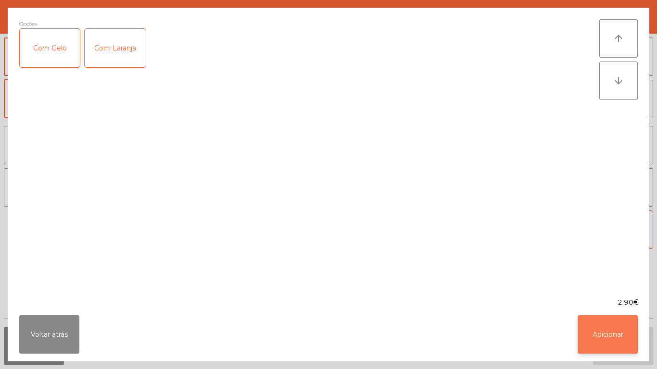
click at [598, 333] on button "Adicionar" at bounding box center [608, 334] width 60 height 38
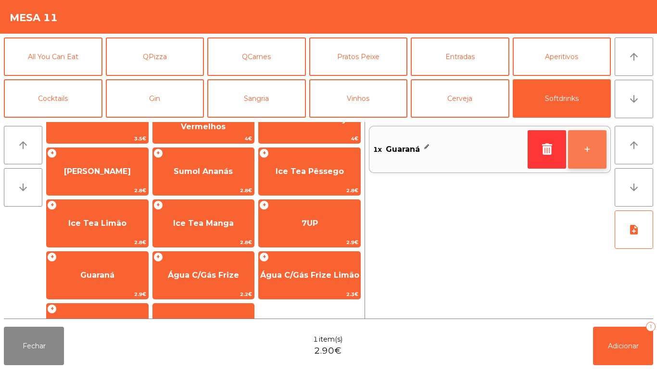
click at [586, 152] on button "+" at bounding box center [587, 149] width 38 height 38
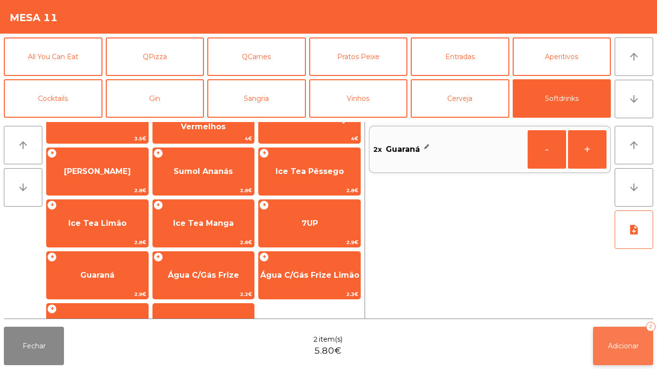
click at [613, 337] on button "Adicionar 2" at bounding box center [623, 346] width 60 height 38
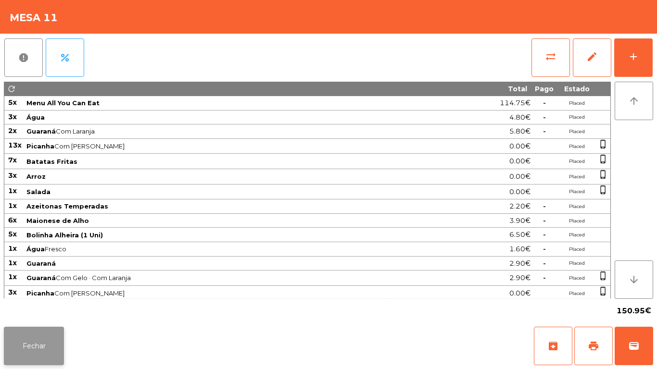
click at [50, 344] on button "Fechar" at bounding box center [34, 346] width 60 height 38
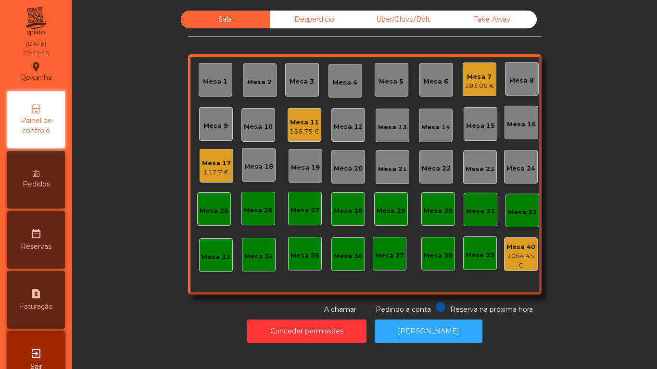
click at [473, 76] on div "Mesa 7" at bounding box center [480, 77] width 30 height 10
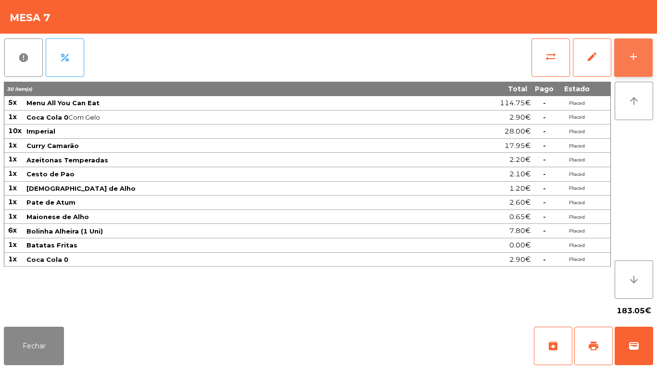
click at [632, 61] on div "add" at bounding box center [634, 57] width 12 height 12
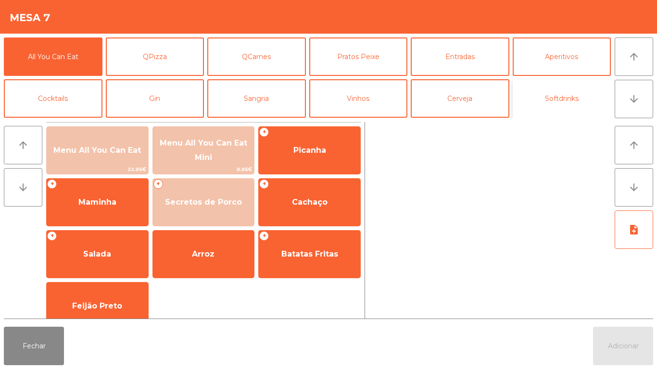
click at [575, 102] on button "Softdrinks" at bounding box center [562, 98] width 99 height 38
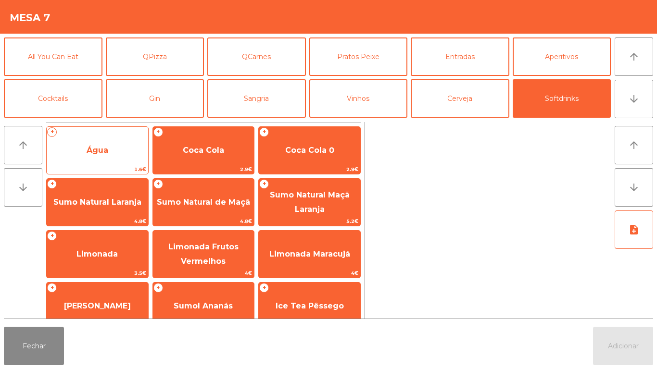
click at [126, 165] on span "1.6€" at bounding box center [97, 169] width 101 height 9
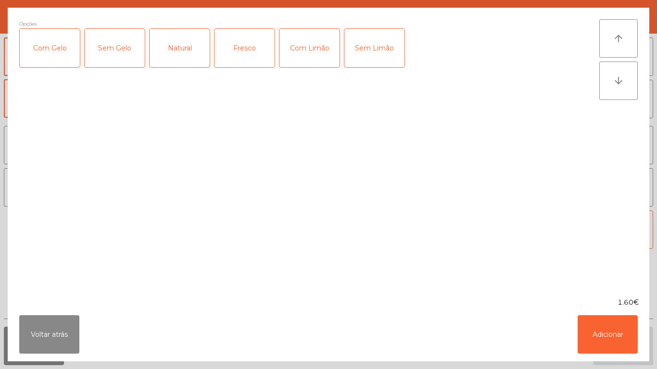
click at [254, 55] on div "Fresco" at bounding box center [244, 48] width 60 height 38
click at [599, 329] on button "Adicionar" at bounding box center [608, 334] width 60 height 38
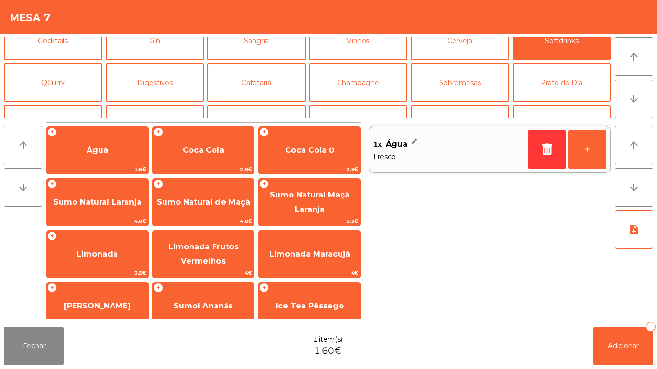
scroll to position [59, 0]
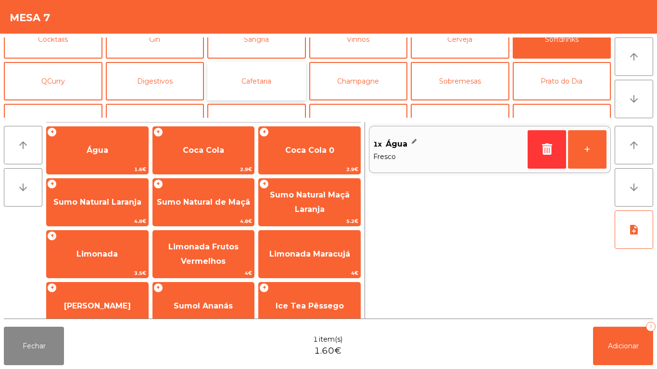
click at [268, 88] on button "Cafetaria" at bounding box center [256, 81] width 99 height 38
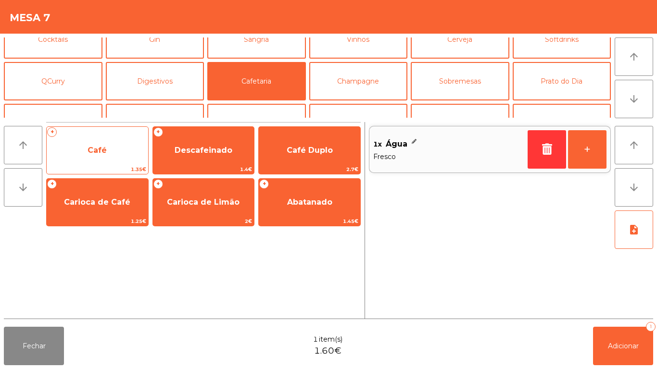
click at [118, 160] on span "Café" at bounding box center [97, 151] width 101 height 26
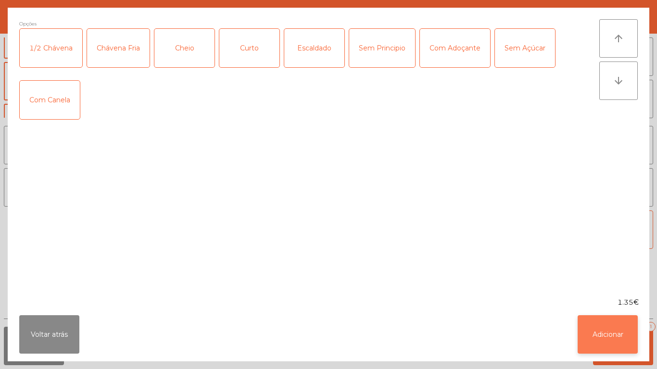
click at [610, 339] on button "Adicionar" at bounding box center [608, 334] width 60 height 38
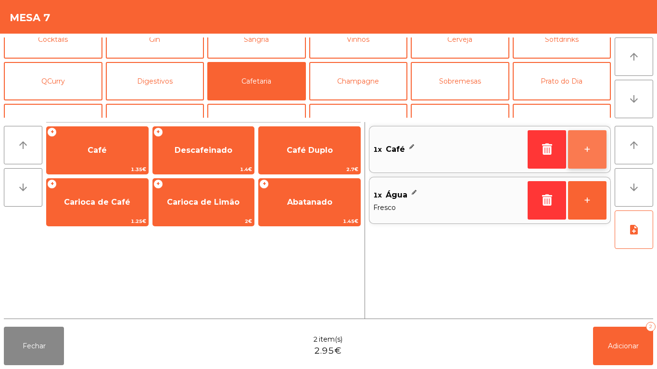
click at [588, 152] on button "+" at bounding box center [587, 149] width 38 height 38
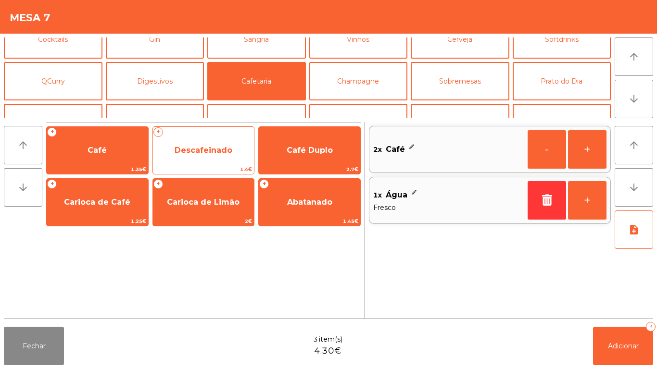
click at [218, 154] on span "Descafeinado" at bounding box center [204, 150] width 58 height 9
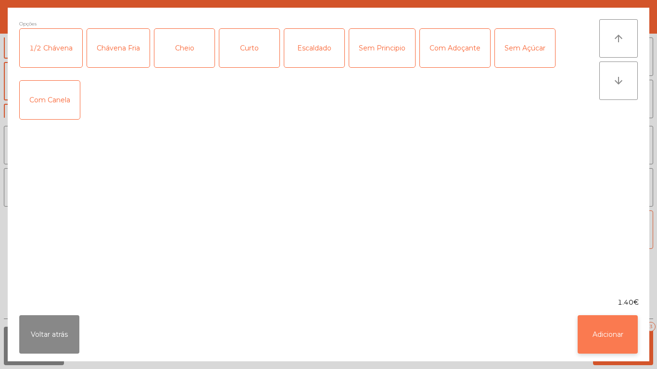
click at [605, 331] on button "Adicionar" at bounding box center [608, 334] width 60 height 38
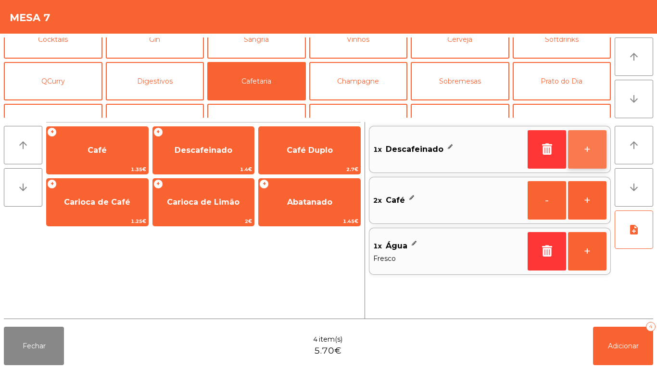
click at [573, 149] on button "+" at bounding box center [587, 149] width 38 height 38
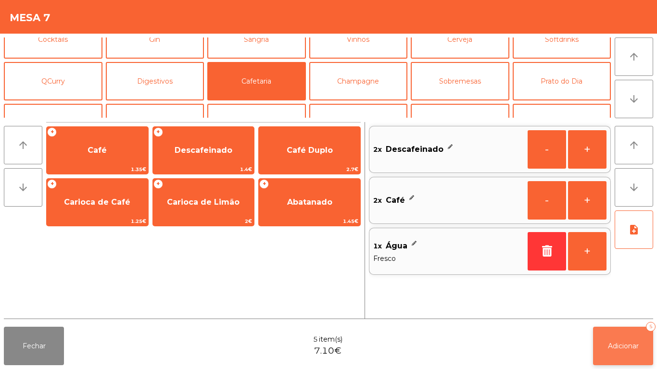
click at [615, 346] on span "Adicionar" at bounding box center [623, 346] width 31 height 9
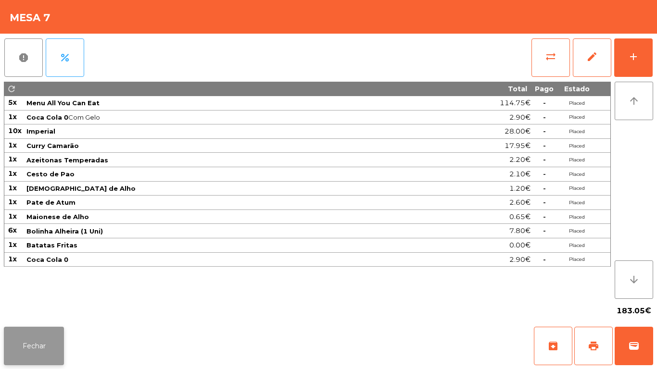
click at [40, 336] on button "Fechar" at bounding box center [34, 346] width 60 height 38
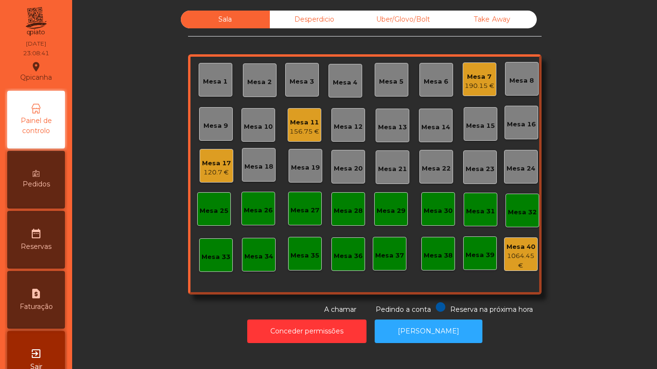
click at [218, 168] on div "120.7 €" at bounding box center [216, 173] width 29 height 10
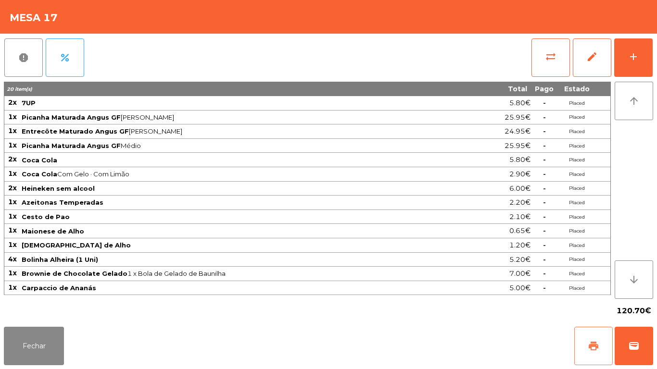
click at [591, 344] on span "print" at bounding box center [594, 346] width 12 height 12
click at [39, 334] on button "Fechar" at bounding box center [34, 346] width 60 height 38
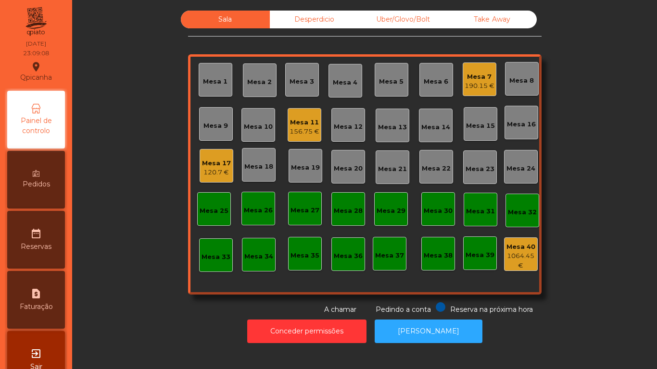
click at [298, 121] on div "Mesa 11" at bounding box center [305, 123] width 30 height 10
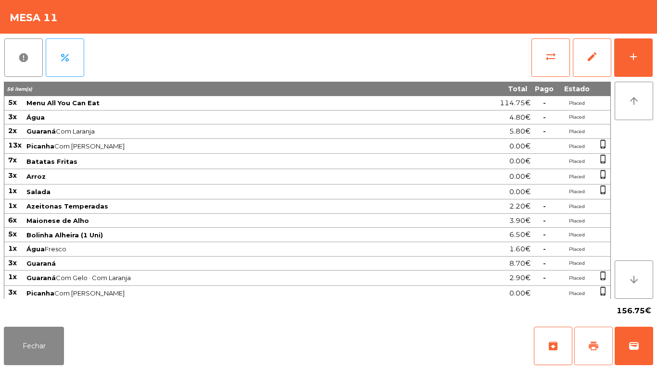
click at [591, 343] on span "print" at bounding box center [594, 346] width 12 height 12
click at [49, 335] on button "Fechar" at bounding box center [34, 346] width 60 height 38
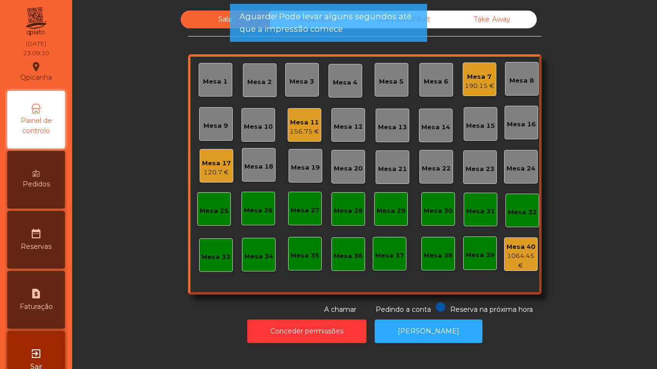
click at [467, 89] on div "190.15 €" at bounding box center [480, 86] width 30 height 10
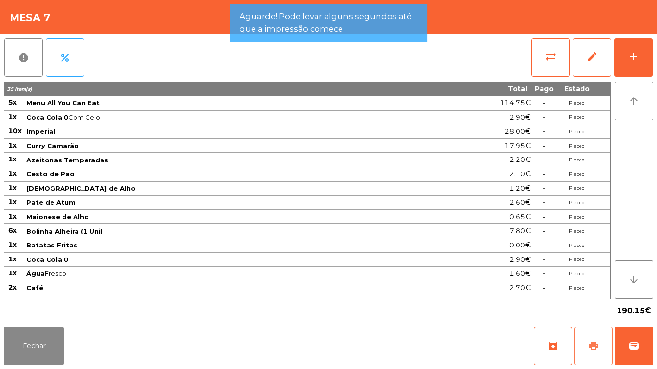
click at [589, 345] on span "print" at bounding box center [594, 346] width 12 height 12
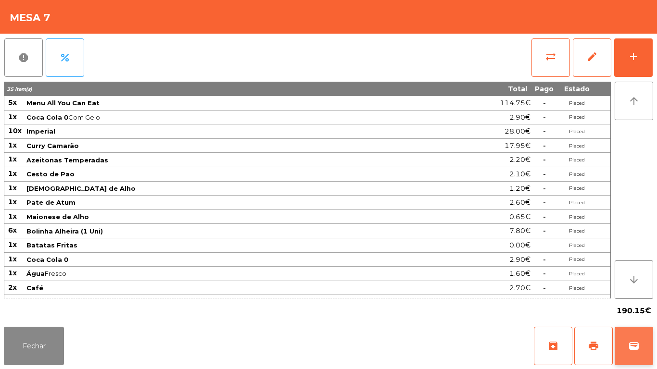
click at [644, 348] on button "wallet" at bounding box center [634, 346] width 38 height 38
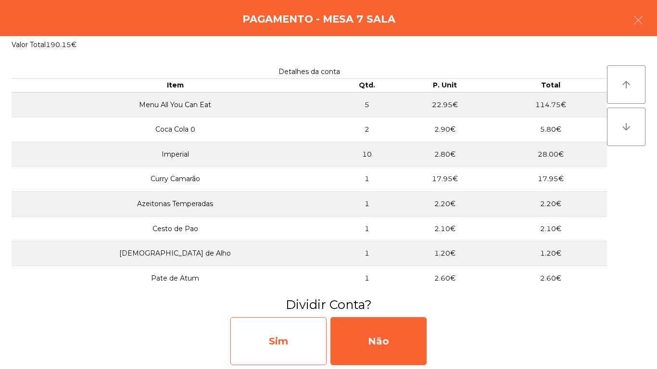
click at [284, 334] on div "Sim" at bounding box center [278, 341] width 96 height 48
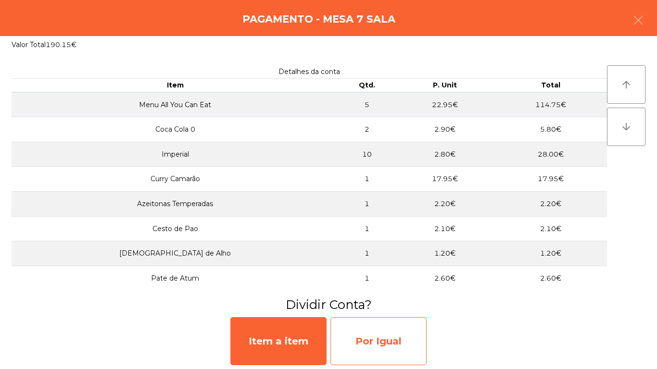
click at [378, 334] on div "Por Igual" at bounding box center [378, 341] width 96 height 48
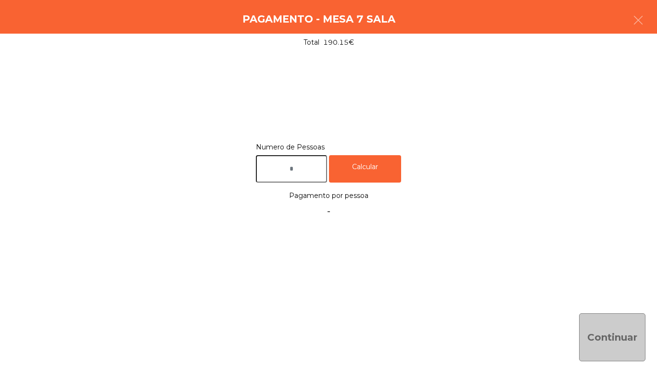
click at [303, 169] on input "text" at bounding box center [291, 168] width 71 height 27
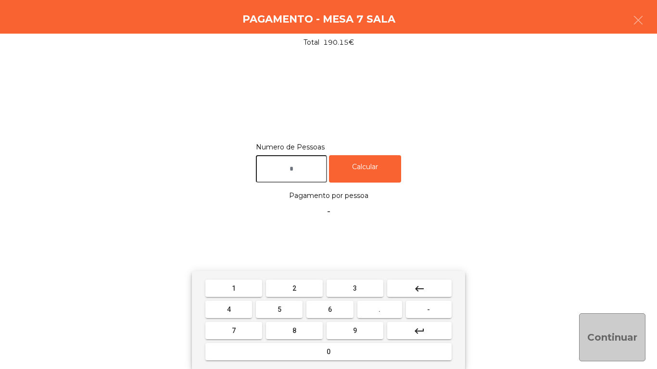
click at [294, 280] on button "2" at bounding box center [294, 288] width 57 height 17
type input "*"
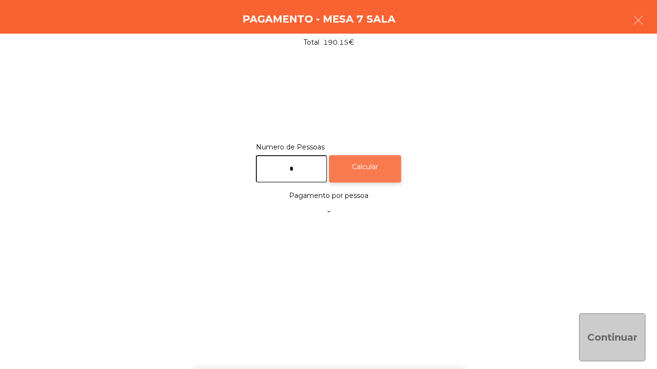
click at [378, 170] on div "Calcular" at bounding box center [365, 168] width 72 height 27
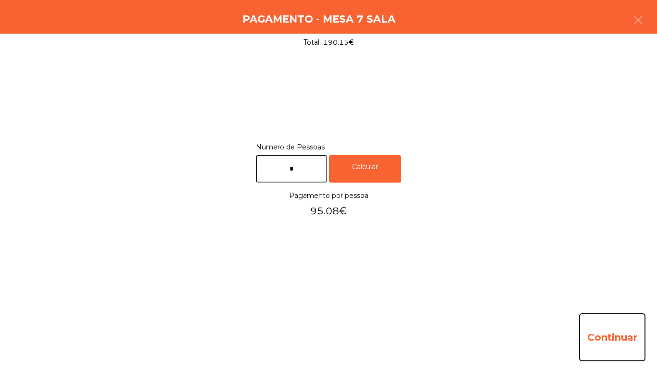
click at [621, 337] on button "Continuar" at bounding box center [612, 338] width 66 height 48
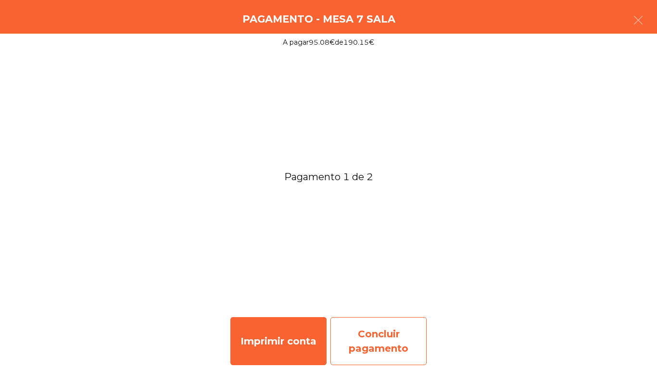
click at [390, 330] on div "Concluir pagamento" at bounding box center [378, 341] width 96 height 48
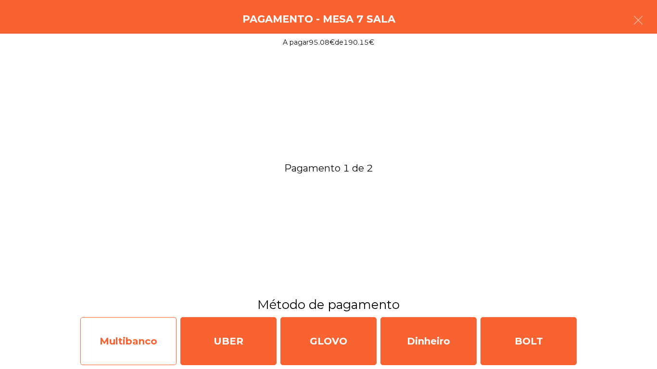
click at [135, 332] on div "Multibanco" at bounding box center [128, 341] width 96 height 48
select select "**"
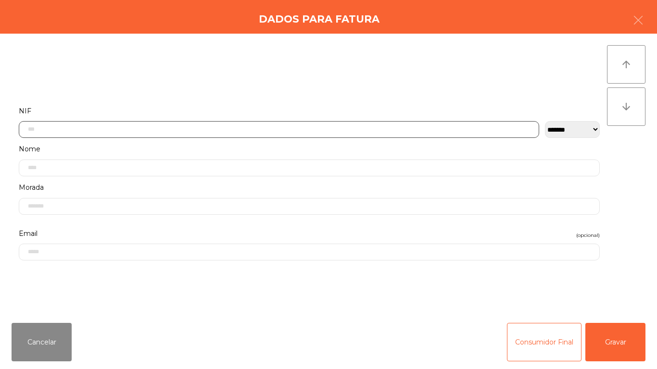
click at [140, 131] on input "text" at bounding box center [279, 129] width 520 height 17
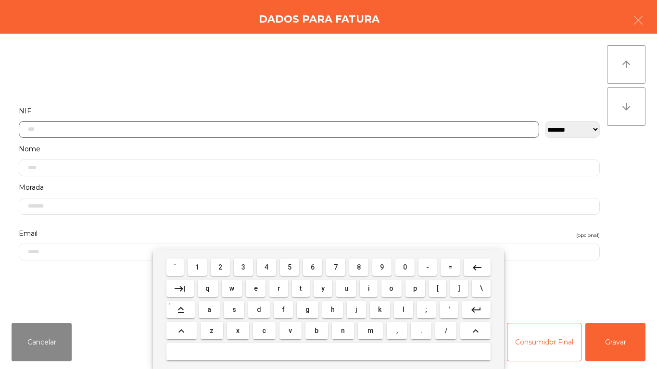
scroll to position [59, 0]
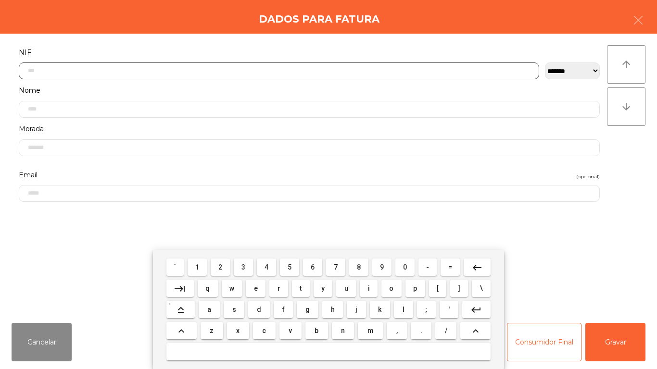
click at [298, 260] on button "5" at bounding box center [289, 267] width 19 height 17
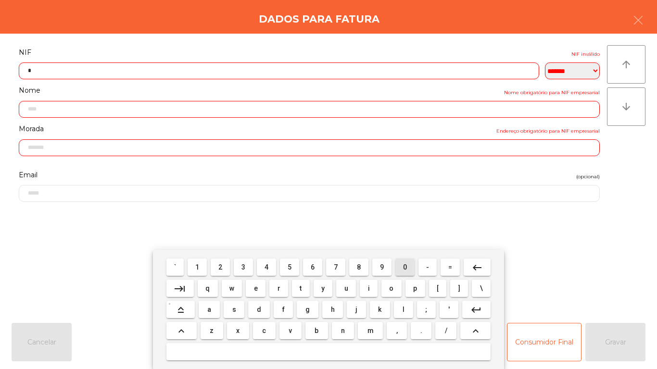
click at [409, 260] on button "0" at bounding box center [404, 267] width 19 height 17
click at [205, 261] on button "1" at bounding box center [197, 267] width 19 height 17
click at [266, 267] on span "4" at bounding box center [266, 268] width 4 height 8
click at [221, 267] on span "2" at bounding box center [220, 268] width 4 height 8
click at [359, 266] on span "8" at bounding box center [359, 268] width 4 height 8
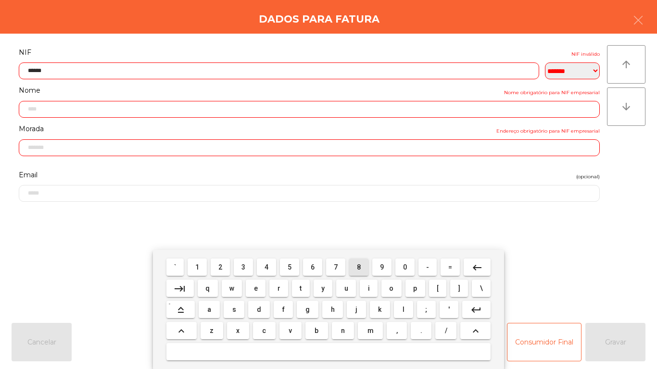
click at [361, 264] on span "8" at bounding box center [359, 268] width 4 height 8
click at [243, 266] on span "3" at bounding box center [243, 268] width 4 height 8
click at [320, 264] on button "6" at bounding box center [312, 267] width 19 height 17
type input "*********"
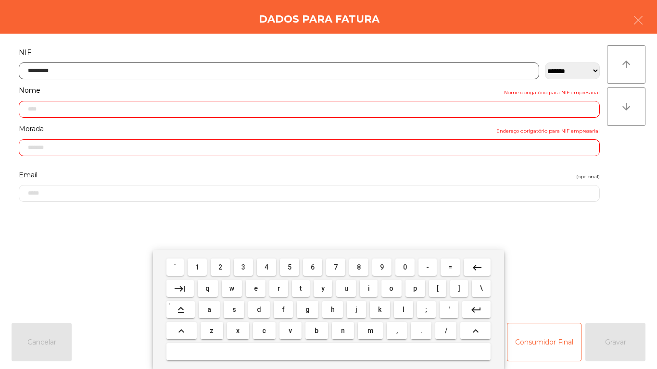
type input "**********"
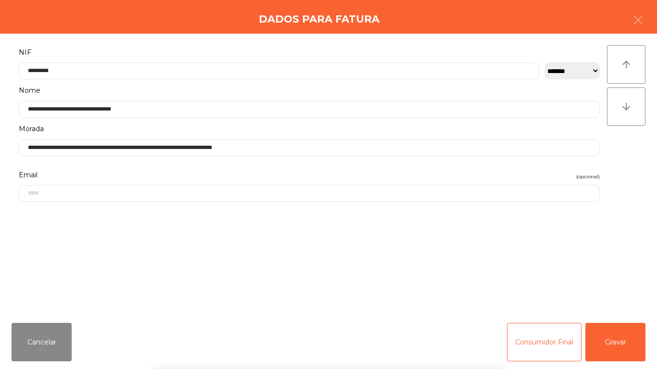
click at [624, 345] on div "` 1 2 3 4 5 6 7 8 9 0 - = keyboard_backspace keyboard_tab q w e r t y u i o p […" at bounding box center [328, 309] width 657 height 119
click at [618, 338] on button "Gravar" at bounding box center [615, 342] width 60 height 38
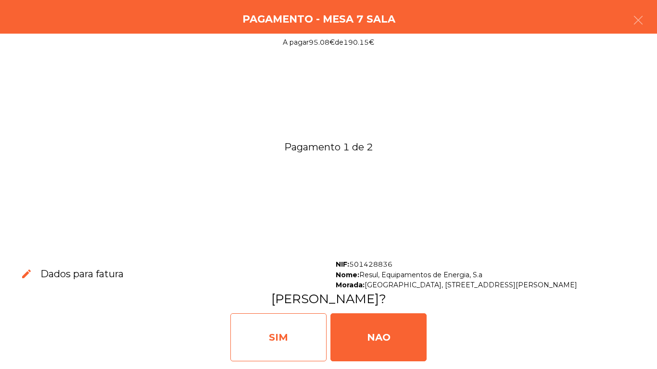
click at [280, 342] on div "SIM" at bounding box center [278, 338] width 96 height 48
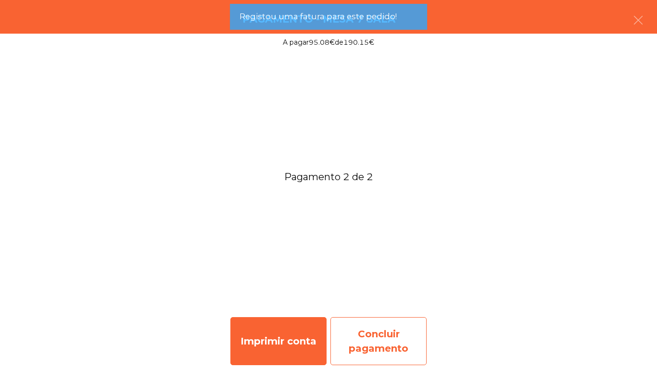
click at [393, 332] on div "Concluir pagamento" at bounding box center [378, 341] width 96 height 48
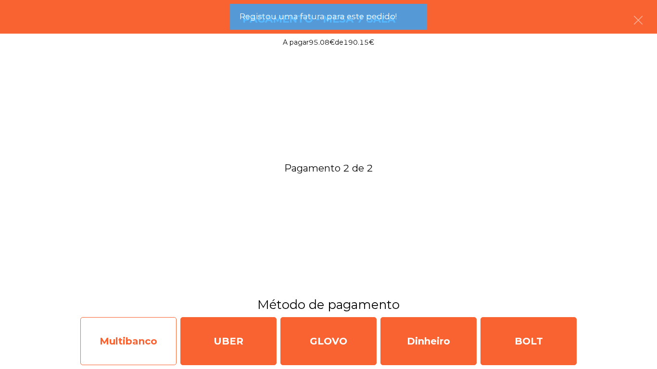
click at [139, 337] on div "Multibanco" at bounding box center [128, 341] width 96 height 48
select select "**"
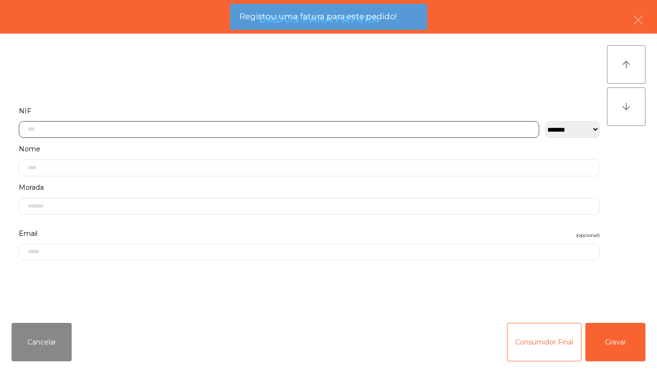
click at [133, 129] on input "text" at bounding box center [279, 129] width 520 height 17
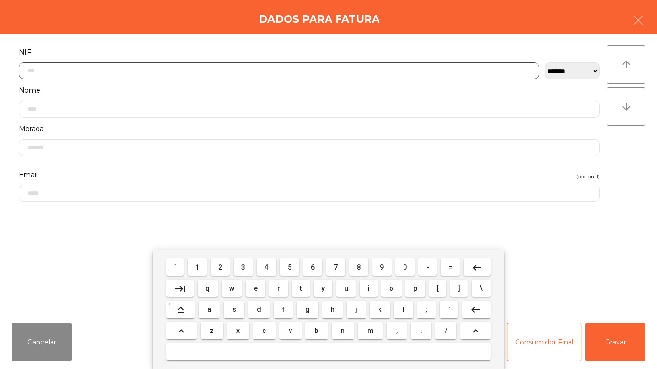
click at [289, 265] on span "5" at bounding box center [290, 268] width 4 height 8
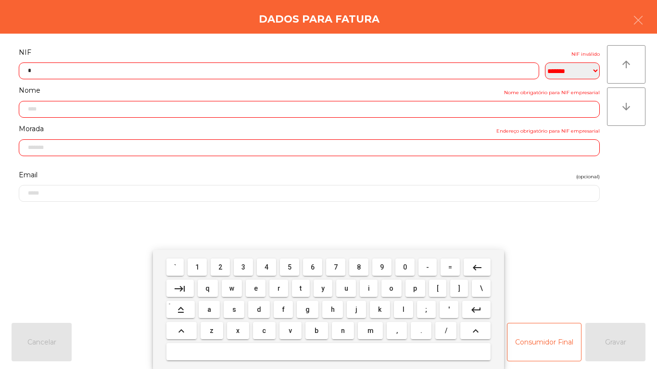
click at [198, 261] on button "1" at bounding box center [197, 267] width 19 height 17
click at [267, 264] on span "4" at bounding box center [266, 268] width 4 height 8
click at [221, 267] on span "2" at bounding box center [220, 268] width 4 height 8
click at [313, 267] on span "6" at bounding box center [313, 268] width 4 height 8
click at [382, 266] on span "9" at bounding box center [382, 268] width 4 height 8
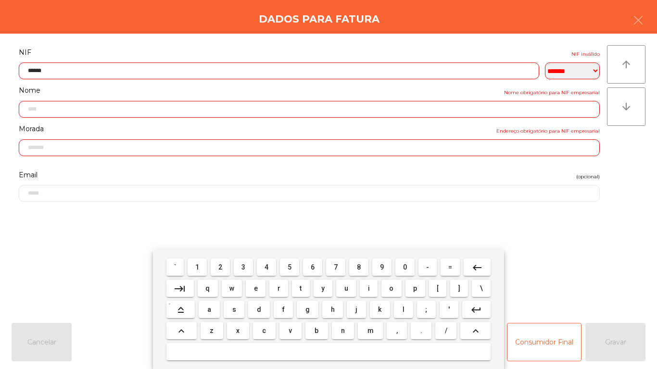
click at [288, 264] on span "5" at bounding box center [290, 268] width 4 height 8
click at [197, 264] on span "1" at bounding box center [197, 268] width 4 height 8
click at [405, 267] on span "0" at bounding box center [405, 268] width 4 height 8
type input "*********"
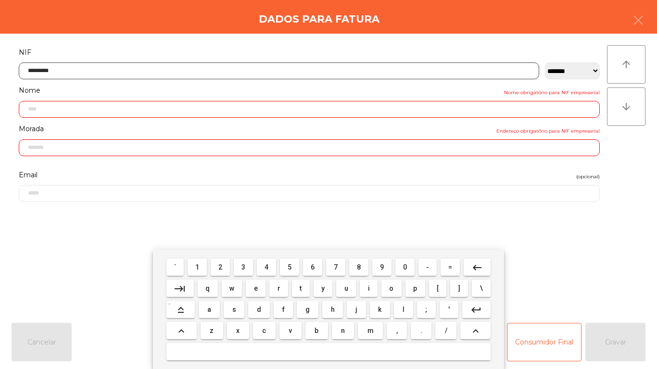
type input "**********"
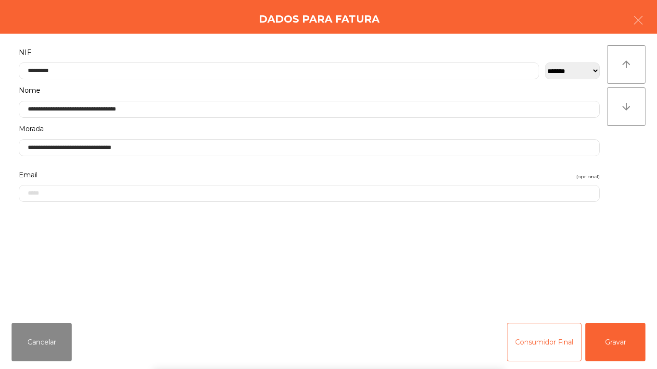
click at [615, 343] on div "` 1 2 3 4 5 6 7 8 9 0 - = keyboard_backspace keyboard_tab q w e r t y u i o p […" at bounding box center [328, 309] width 657 height 119
click at [613, 337] on button "Gravar" at bounding box center [615, 342] width 60 height 38
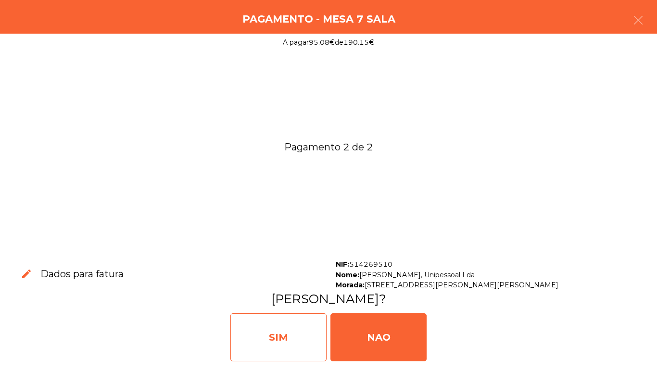
click at [290, 329] on div "SIM" at bounding box center [278, 338] width 96 height 48
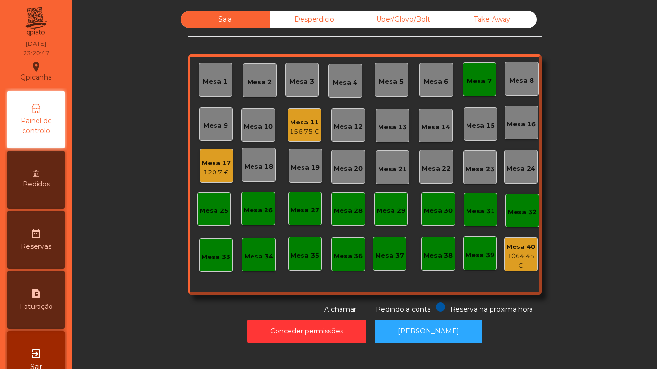
click at [221, 163] on div "Mesa 17" at bounding box center [216, 164] width 29 height 10
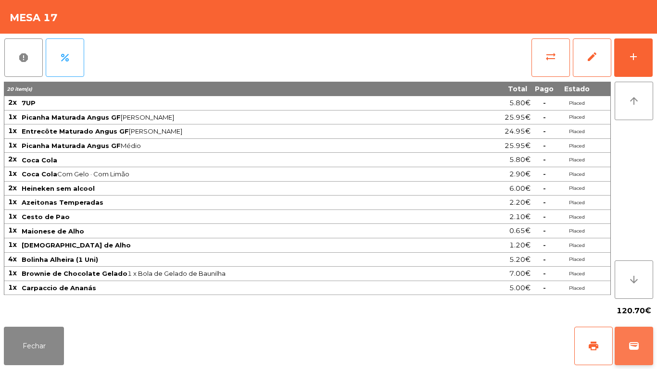
click at [632, 362] on button "wallet" at bounding box center [634, 346] width 38 height 38
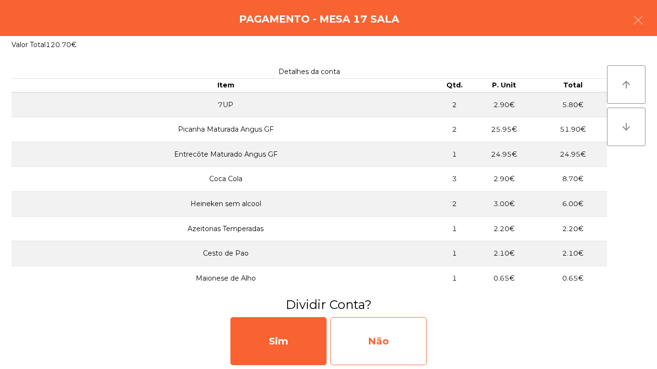
click at [390, 343] on div "Não" at bounding box center [378, 341] width 96 height 48
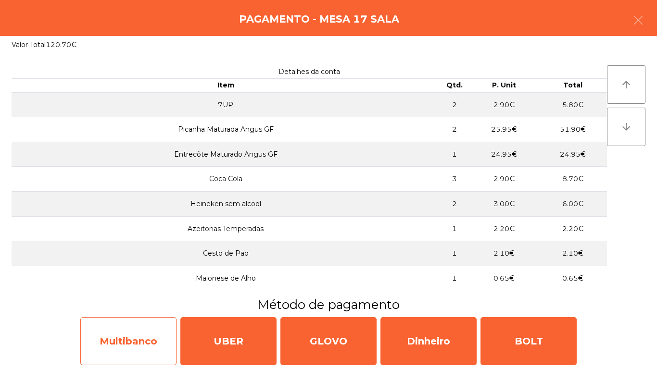
click at [138, 336] on div "Multibanco" at bounding box center [128, 341] width 96 height 48
select select "**"
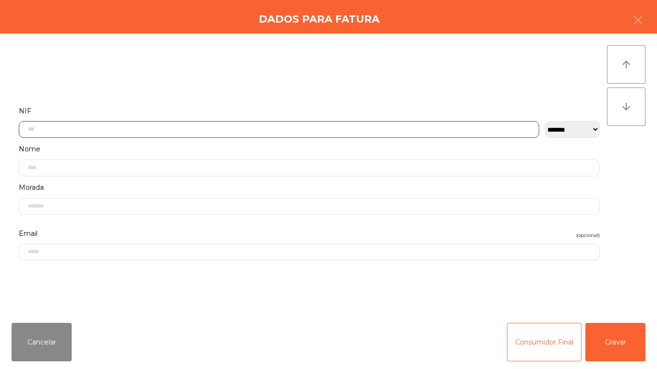
click at [186, 128] on input "text" at bounding box center [279, 129] width 520 height 17
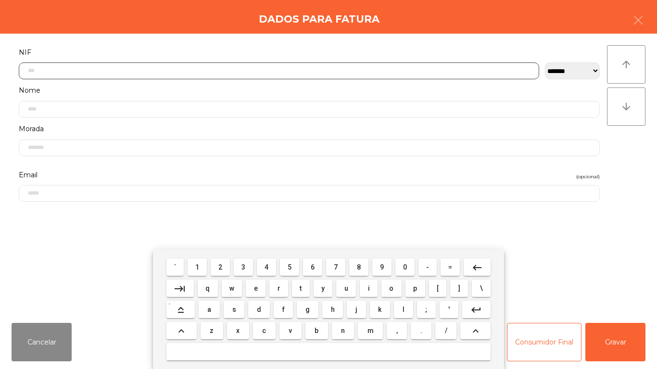
click at [222, 264] on span "2" at bounding box center [220, 268] width 4 height 8
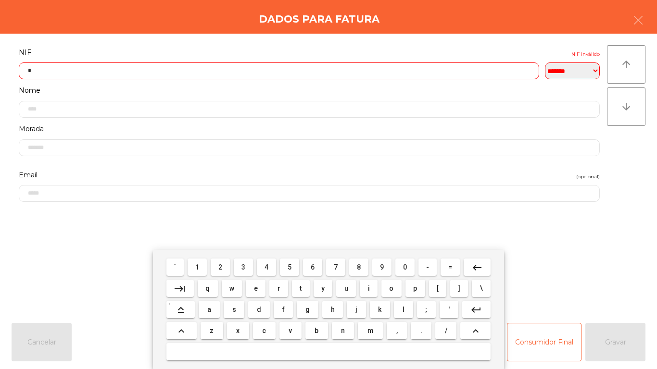
click at [290, 267] on span "5" at bounding box center [290, 268] width 4 height 8
click at [290, 266] on span "5" at bounding box center [290, 268] width 4 height 8
click at [405, 267] on span "0" at bounding box center [405, 268] width 4 height 8
click at [313, 267] on span "6" at bounding box center [313, 268] width 4 height 8
click at [289, 264] on span "5" at bounding box center [290, 268] width 4 height 8
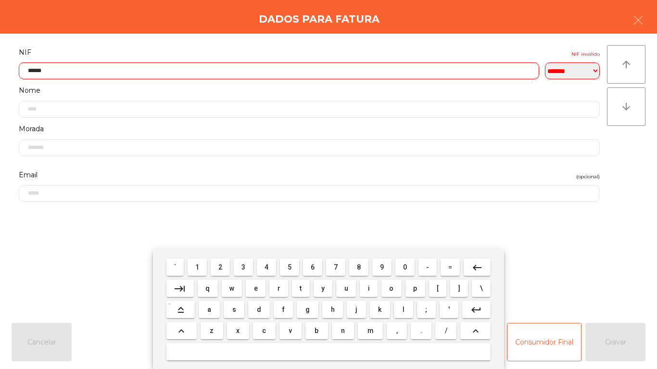
click at [382, 267] on span "9" at bounding box center [382, 268] width 4 height 8
click at [313, 266] on span "6" at bounding box center [313, 268] width 4 height 8
click at [290, 267] on span "5" at bounding box center [290, 268] width 4 height 8
type input "*********"
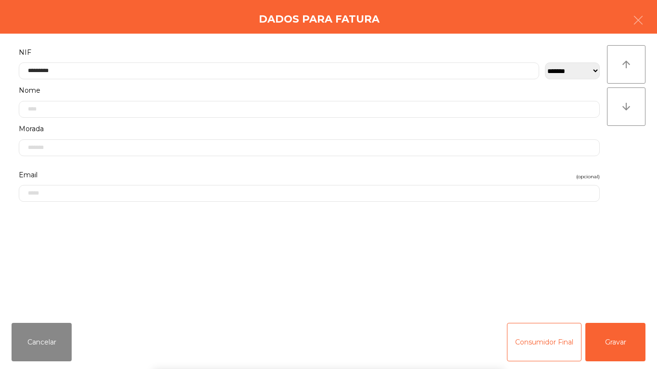
click at [620, 345] on div "` 1 2 3 4 5 6 7 8 9 0 - = keyboard_backspace keyboard_tab q w e r t y u i o p […" at bounding box center [328, 309] width 657 height 119
click at [619, 347] on button "Gravar" at bounding box center [615, 342] width 60 height 38
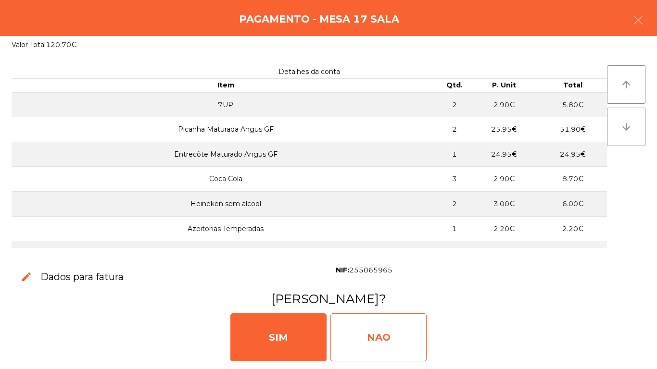
click at [397, 330] on div "NAO" at bounding box center [378, 338] width 96 height 48
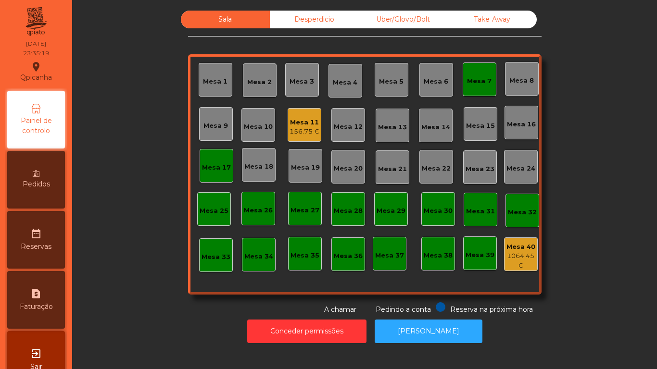
click at [297, 125] on div "Mesa 11" at bounding box center [305, 123] width 30 height 10
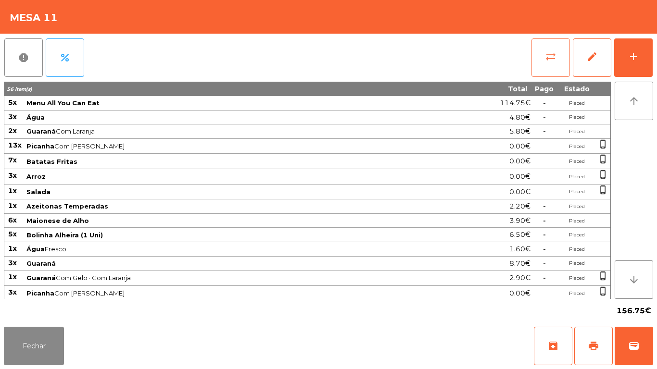
click at [549, 62] on span "sync_alt" at bounding box center [551, 57] width 12 height 12
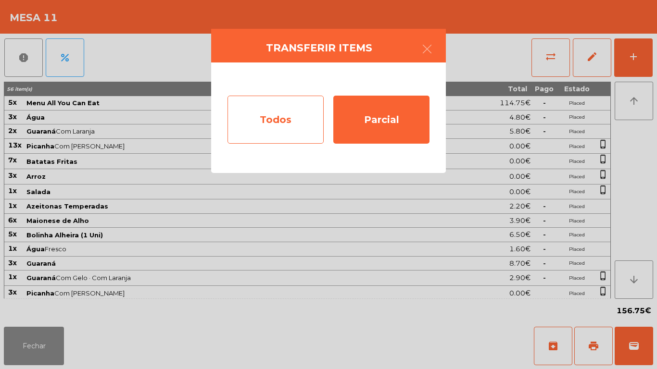
click at [282, 110] on div "Todos" at bounding box center [275, 120] width 96 height 48
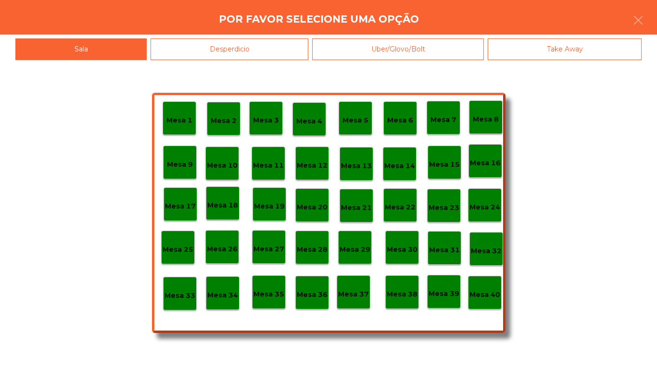
click at [488, 298] on p "Mesa 40" at bounding box center [484, 295] width 31 height 11
